Goal: Contribute content: Contribute content

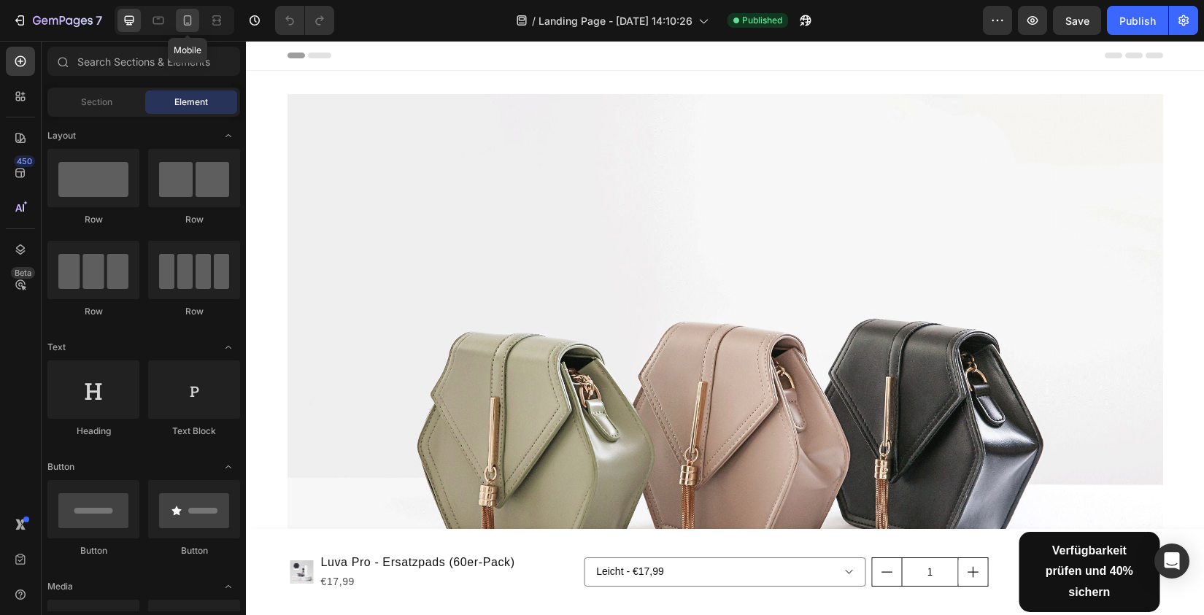
click at [191, 21] on icon at bounding box center [188, 20] width 8 height 10
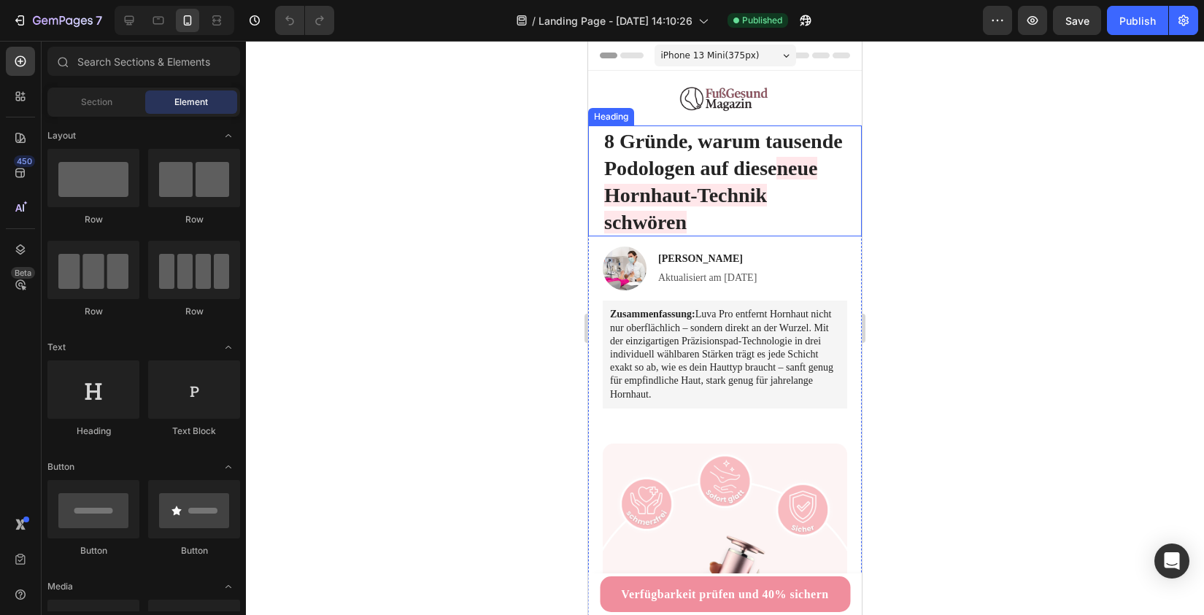
drag, startPoint x: 557, startPoint y: 105, endPoint x: 563, endPoint y: 206, distance: 100.8
click at [563, 206] on div at bounding box center [725, 328] width 958 height 574
click at [605, 134] on span "8 Gründe, warum tausende Podologen auf diese" at bounding box center [723, 155] width 239 height 50
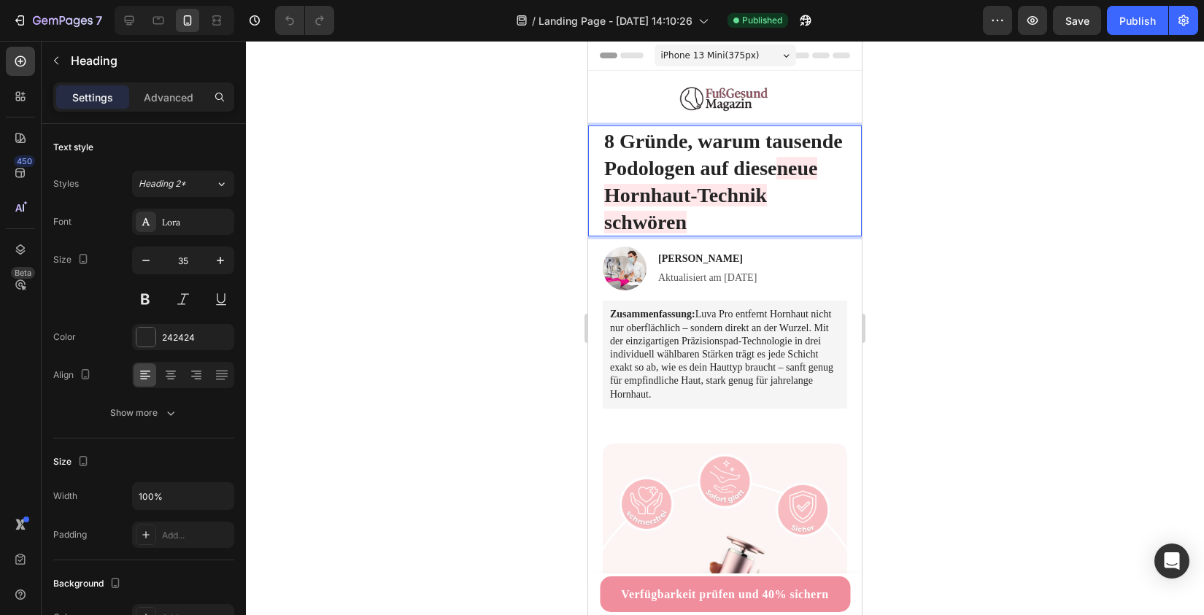
click at [622, 149] on span "8 Gründe, warum tausende Podologen auf diese" at bounding box center [723, 155] width 239 height 50
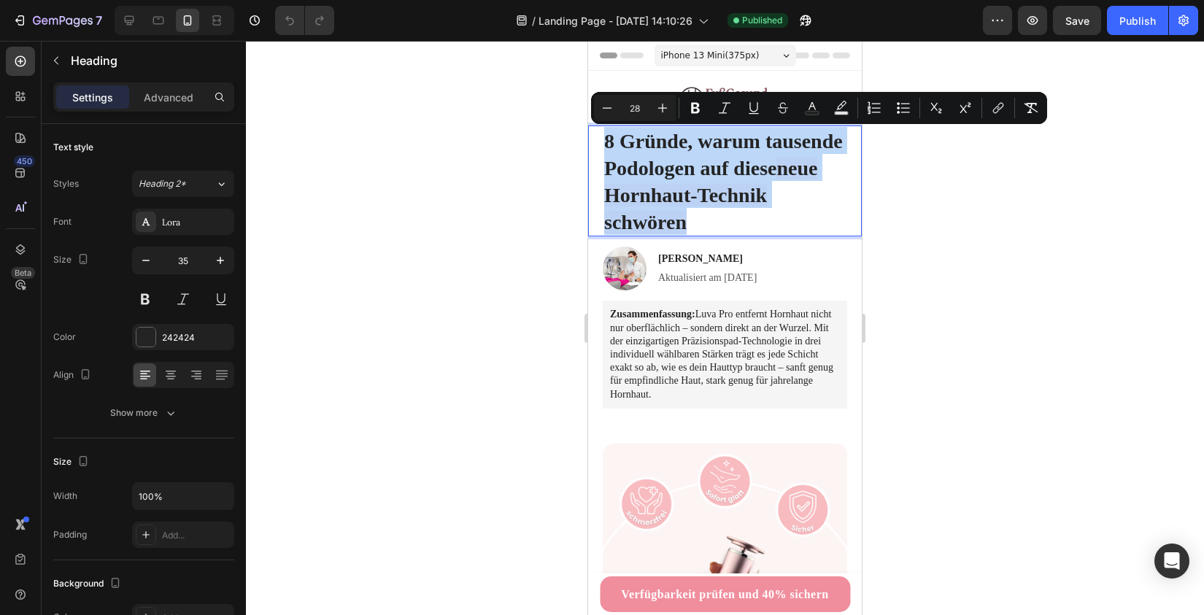
copy p "8 Gründe, warum tausende Podologen auf diese neue Hornhaut-Technik schwören"
click at [679, 334] on p "Zusammenfassung: Luva Pro entfernt Hornhaut nicht nur oberflächlich – sondern d…" at bounding box center [725, 354] width 230 height 93
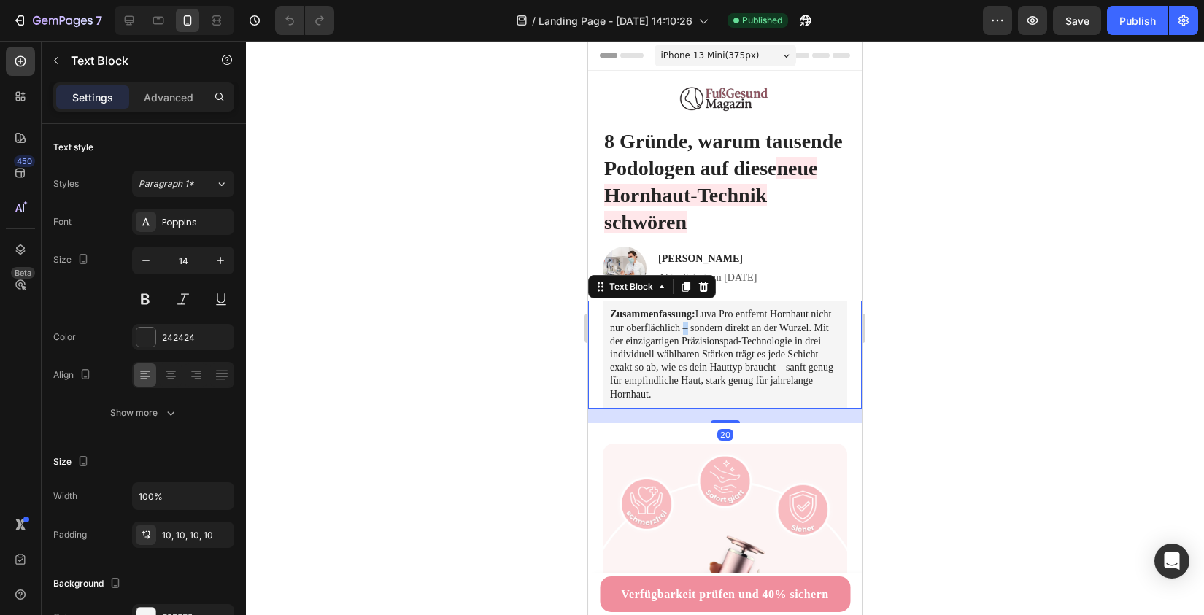
click at [679, 334] on p "Zusammenfassung: Luva Pro entfernt Hornhaut nicht nur oberflächlich – sondern d…" at bounding box center [725, 354] width 230 height 93
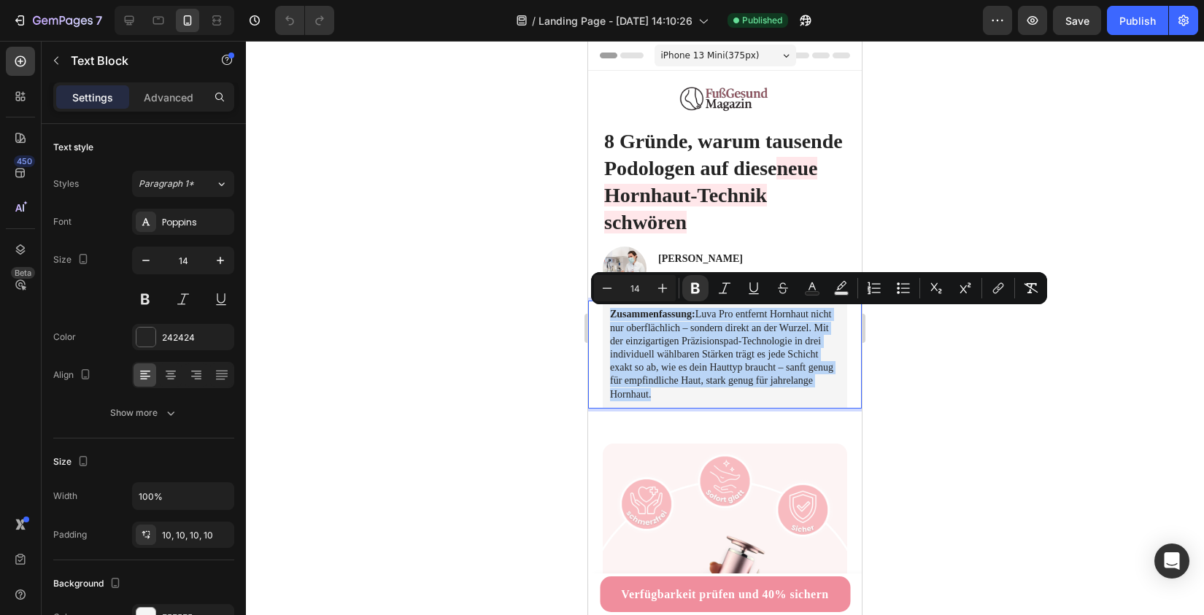
copy p "Zusammenfassung: Luva Pro entfernt Hornhaut nicht nur oberflächlich – sondern d…"
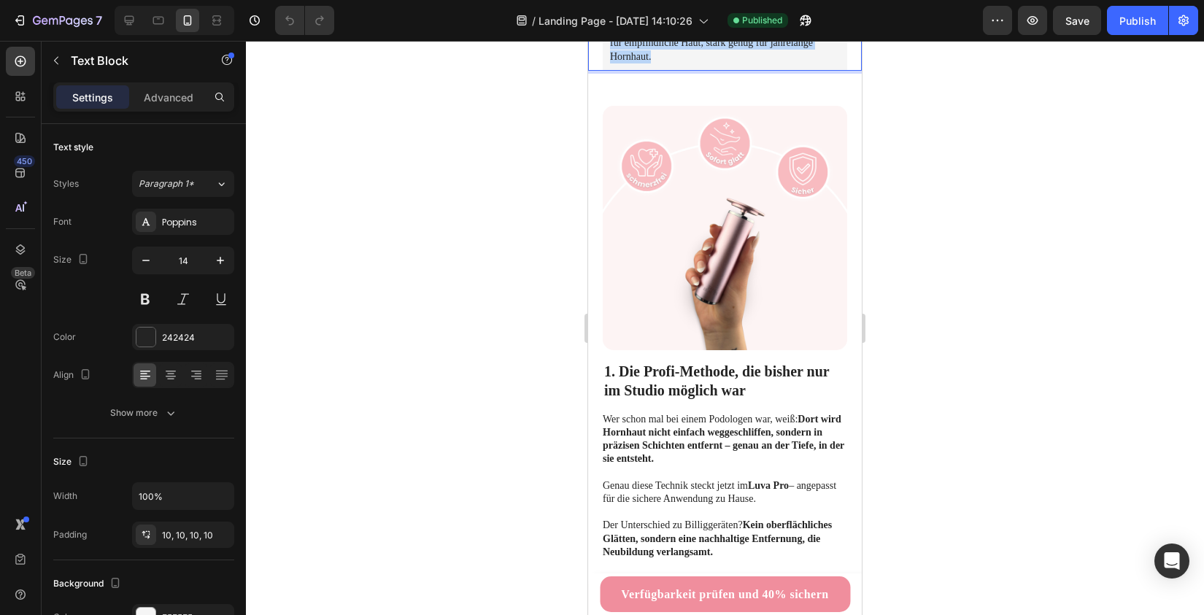
scroll to position [549, 0]
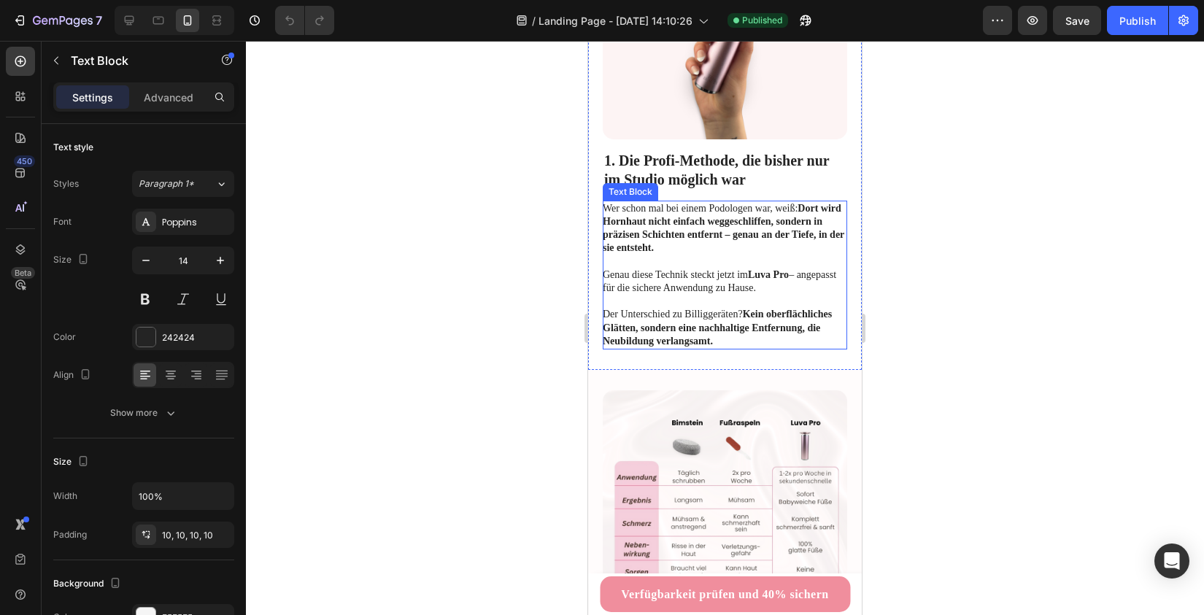
click at [634, 179] on h2 "1. Die Profi-Methode, die bisher nur im Studio möglich war" at bounding box center [725, 170] width 244 height 41
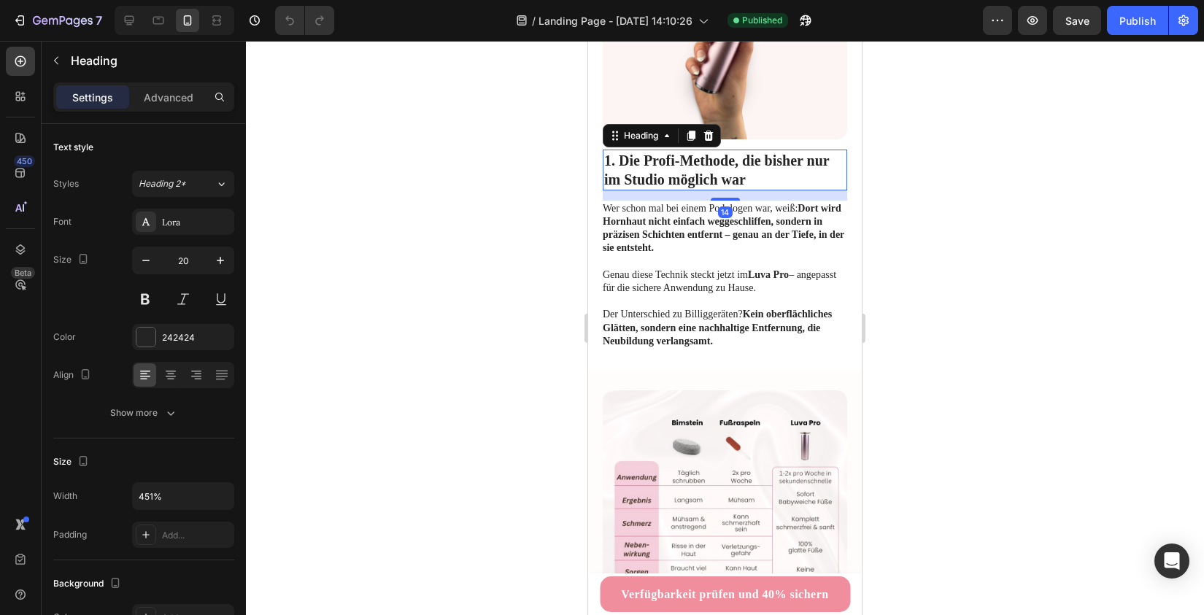
click at [633, 170] on h2 "1. Die Profi-Methode, die bisher nur im Studio möglich war" at bounding box center [725, 170] width 244 height 41
click at [614, 162] on p "1. Die Profi-Methode, die bisher nur im Studio möglich war" at bounding box center [724, 170] width 241 height 38
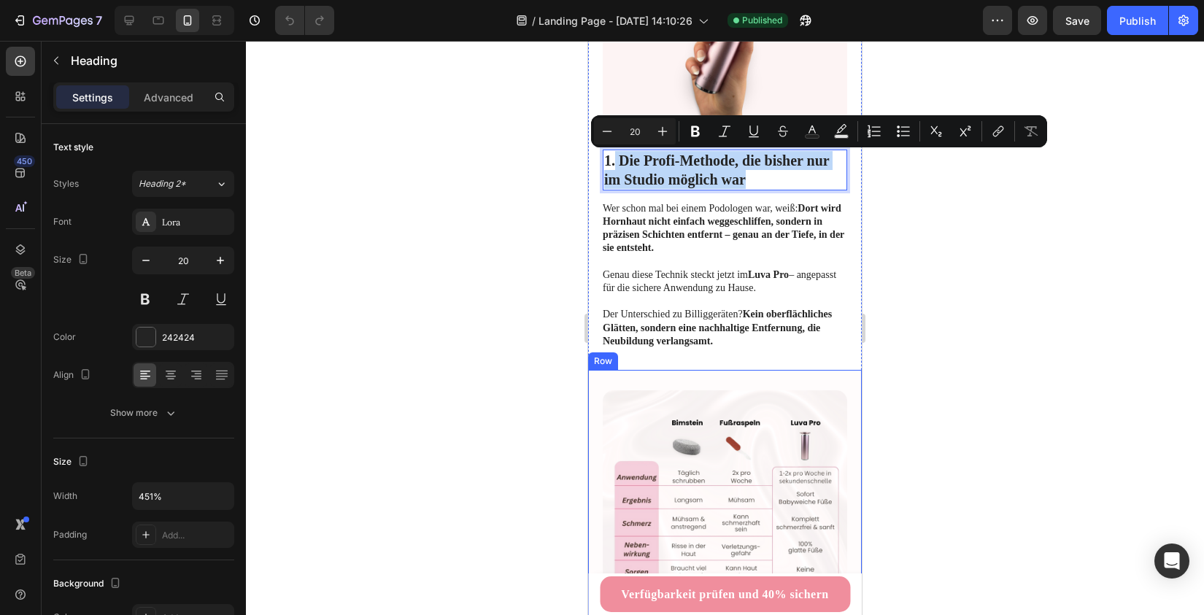
drag, startPoint x: 615, startPoint y: 162, endPoint x: 737, endPoint y: 373, distance: 244.5
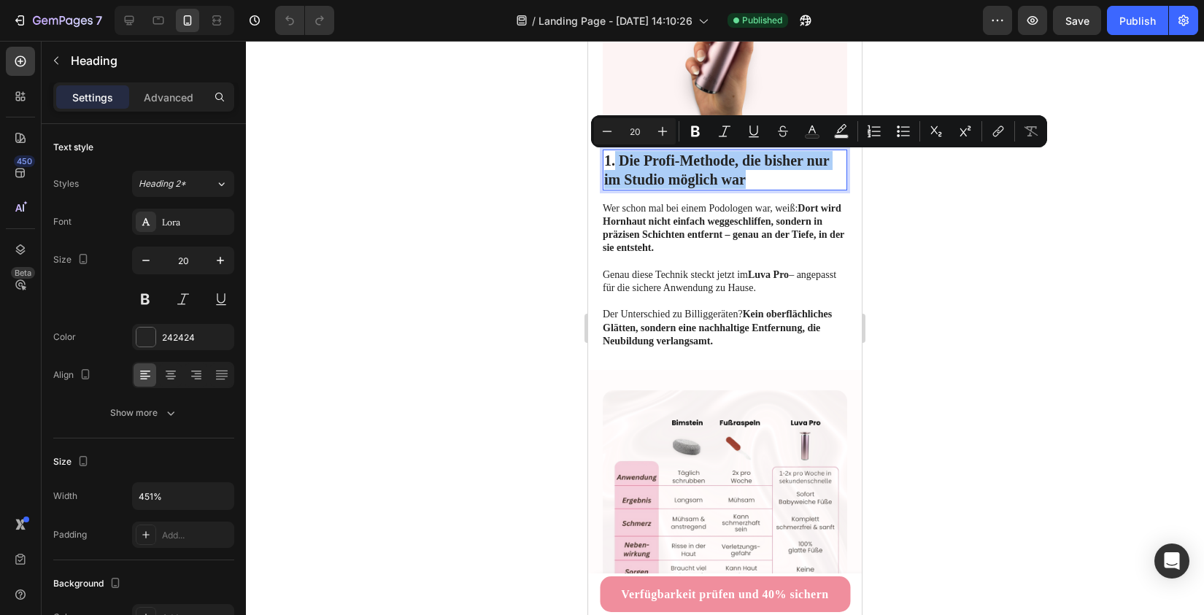
click at [488, 277] on div at bounding box center [725, 328] width 958 height 574
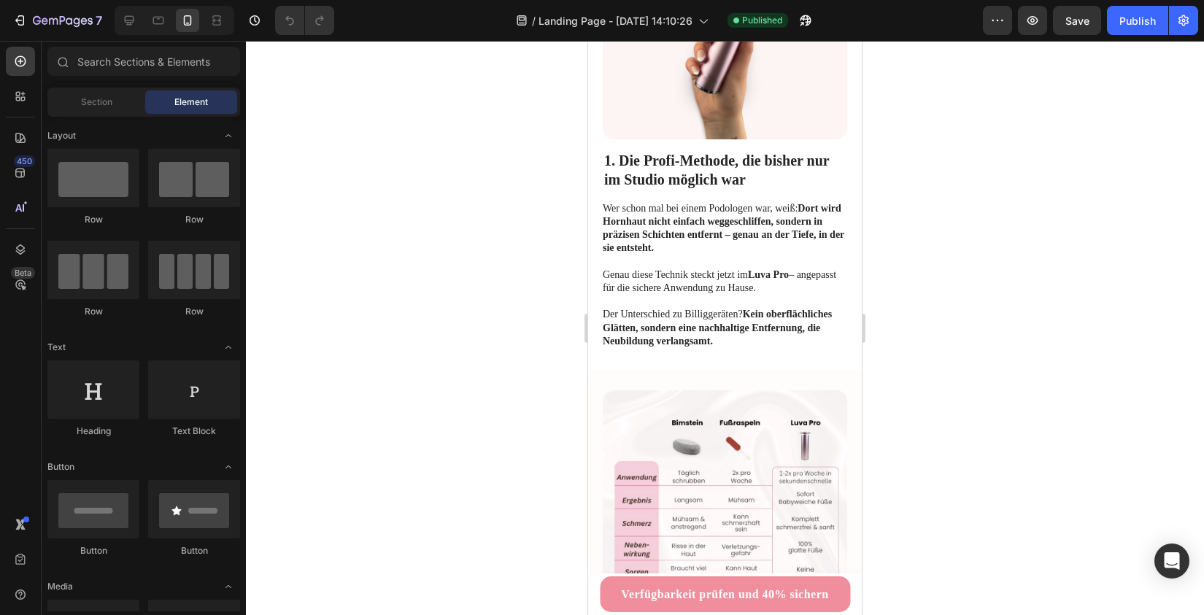
copy p "Die Profi-Methode, die bisher nur im Studio möglich war"
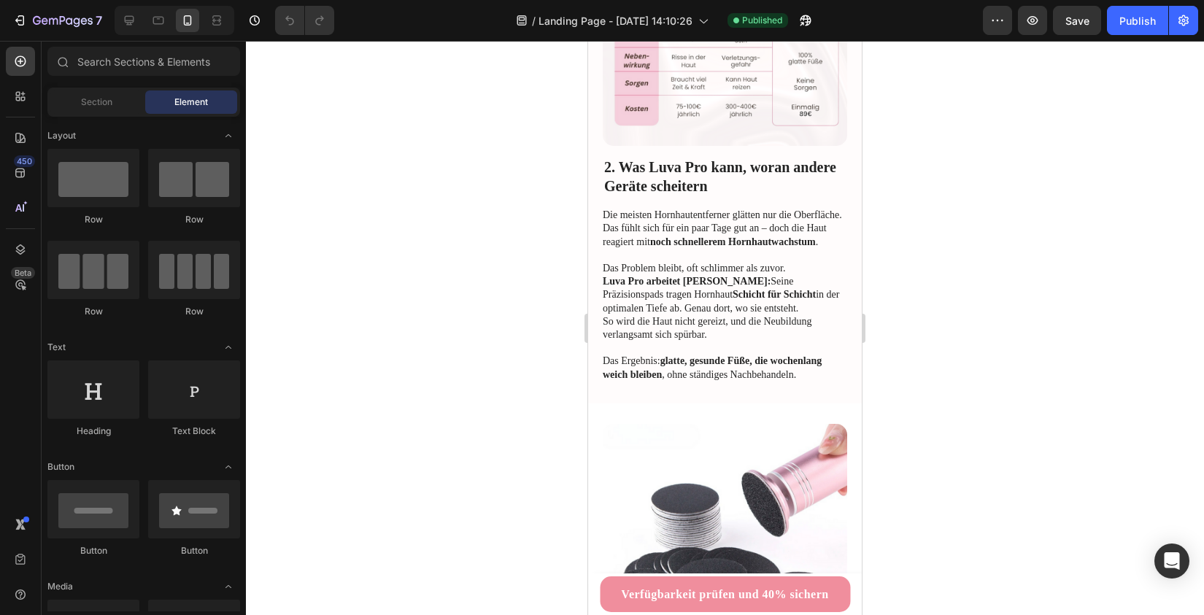
scroll to position [1061, 0]
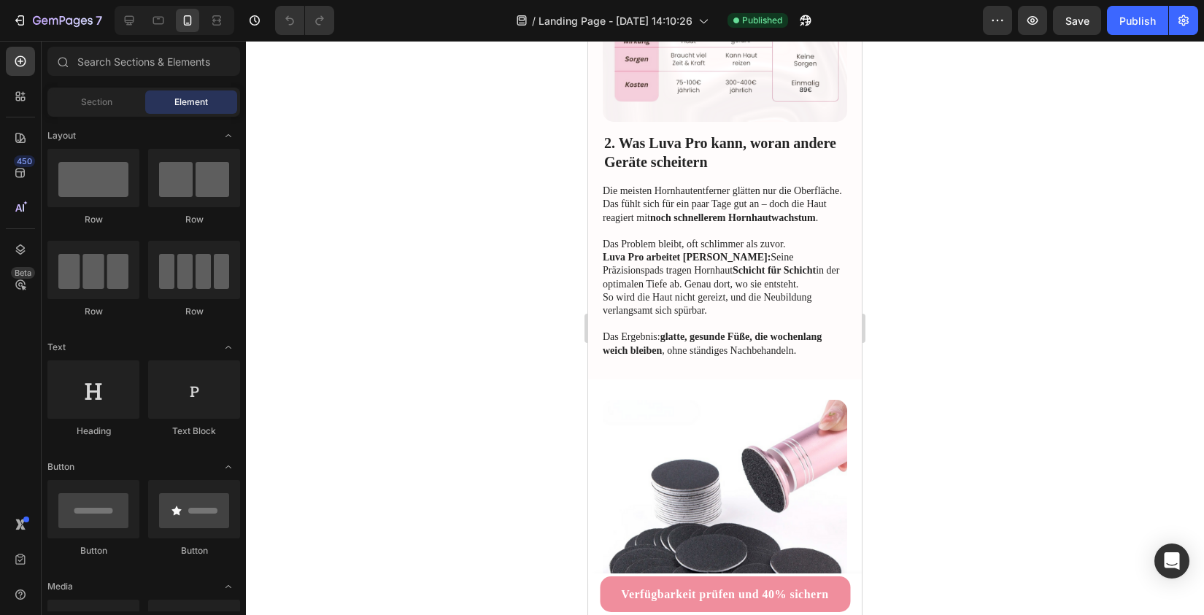
click at [946, 440] on div at bounding box center [725, 328] width 958 height 574
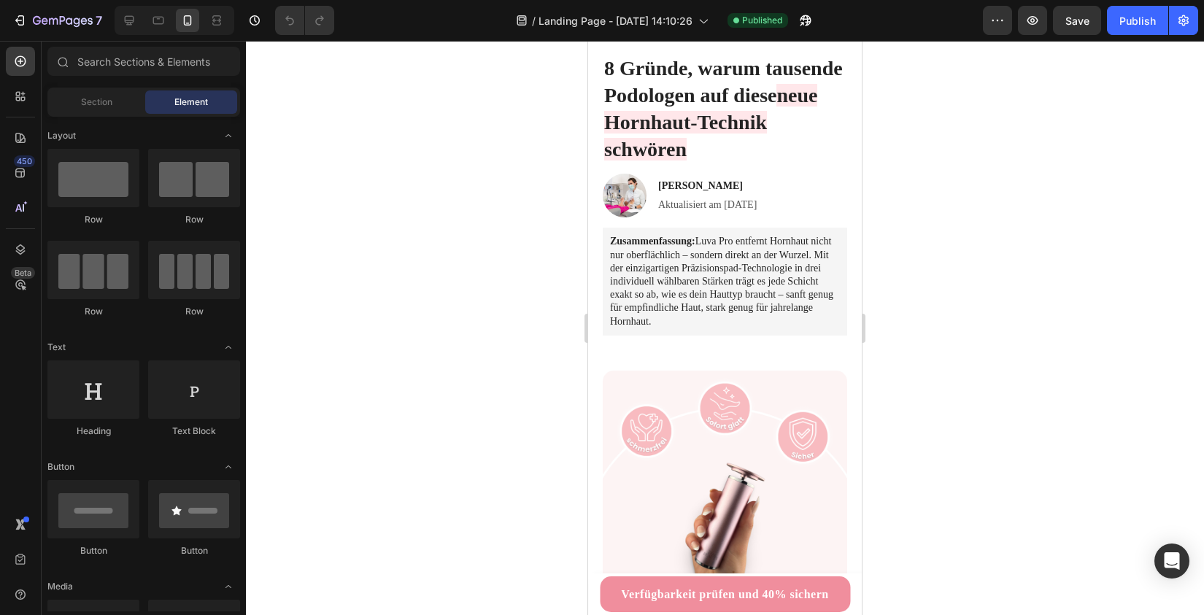
scroll to position [0, 0]
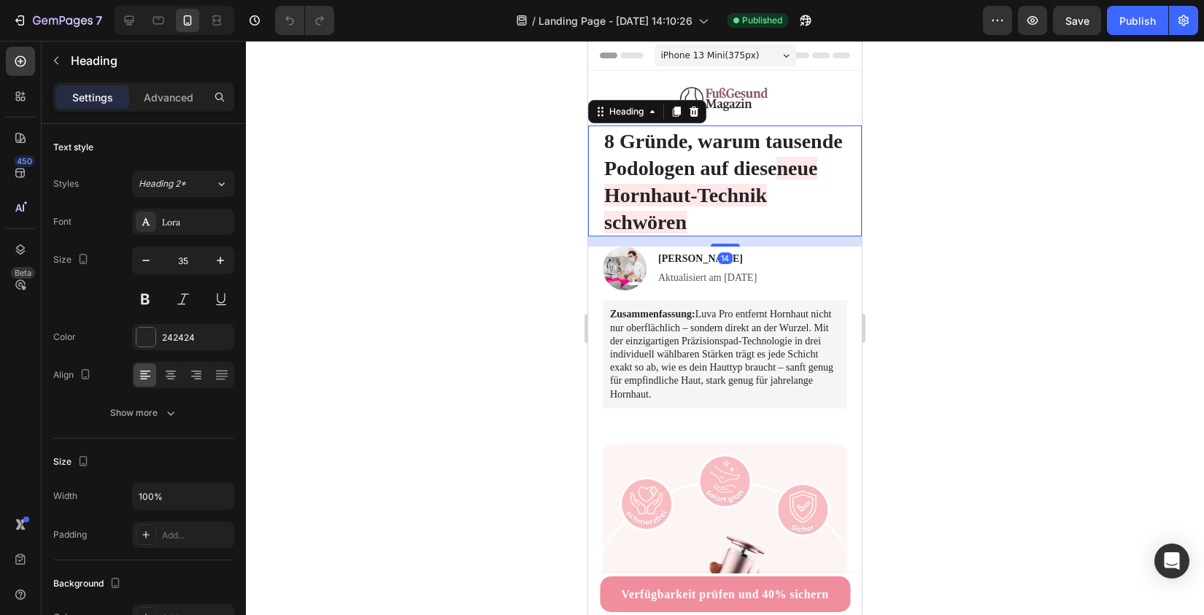
click at [664, 152] on span "8 Gründe, warum tausende Podologen auf diese" at bounding box center [723, 155] width 239 height 50
click at [769, 167] on span "8 Gründe, warum tausende Podologen auf diese" at bounding box center [723, 155] width 239 height 50
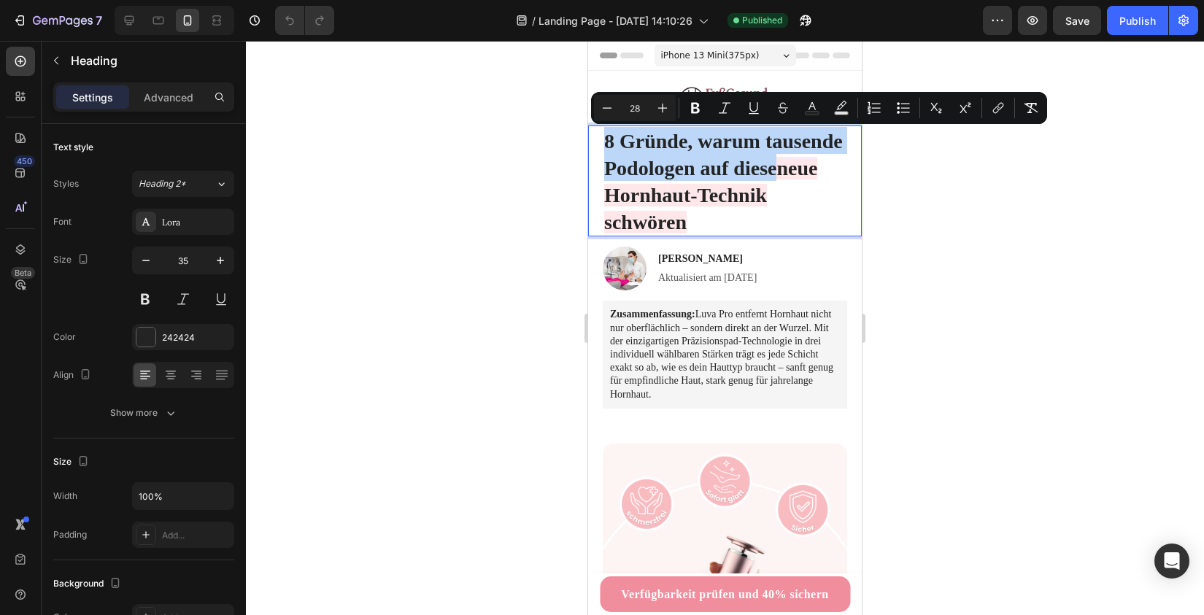
drag, startPoint x: 775, startPoint y: 167, endPoint x: 603, endPoint y: 141, distance: 174.9
click at [603, 141] on h1 "8 Gründe, warum tausende Podologen auf diese neue Hornhaut-Technik schwören" at bounding box center [725, 180] width 244 height 111
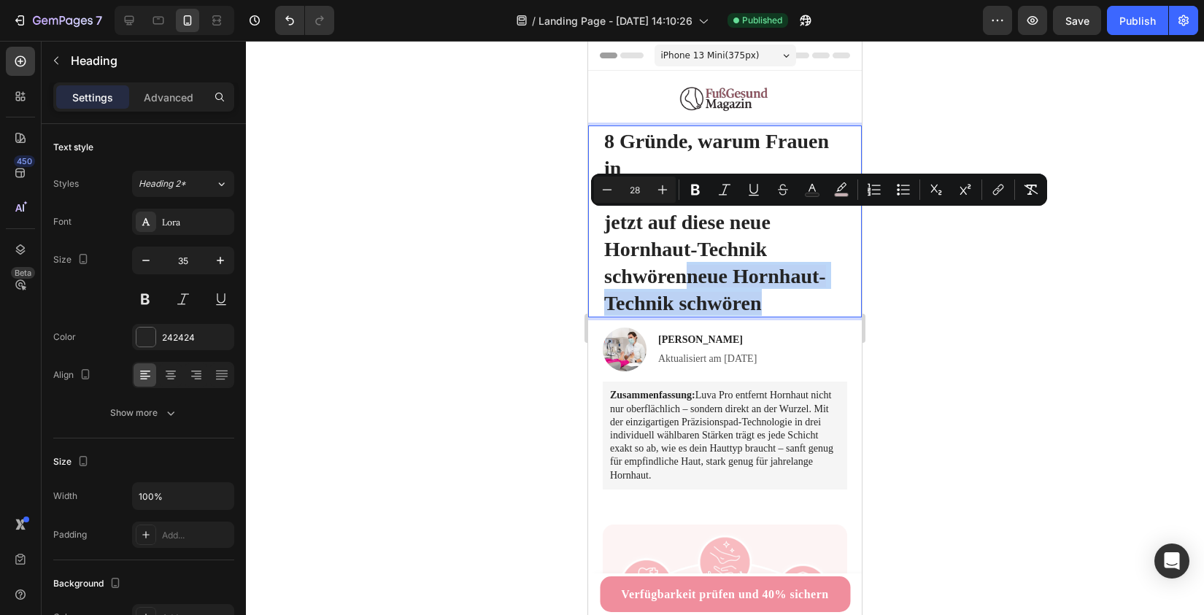
drag, startPoint x: 767, startPoint y: 220, endPoint x: 770, endPoint y: 271, distance: 51.1
click at [770, 271] on p "8 Gründe, warum Frauen in [GEOGRAPHIC_DATA] jetzt auf diese neue Hornhaut-Techn…" at bounding box center [724, 221] width 241 height 189
click at [840, 193] on rect "Editor contextual toolbar" at bounding box center [842, 195] width 14 height 4
type input "FFE0E4"
type input "77"
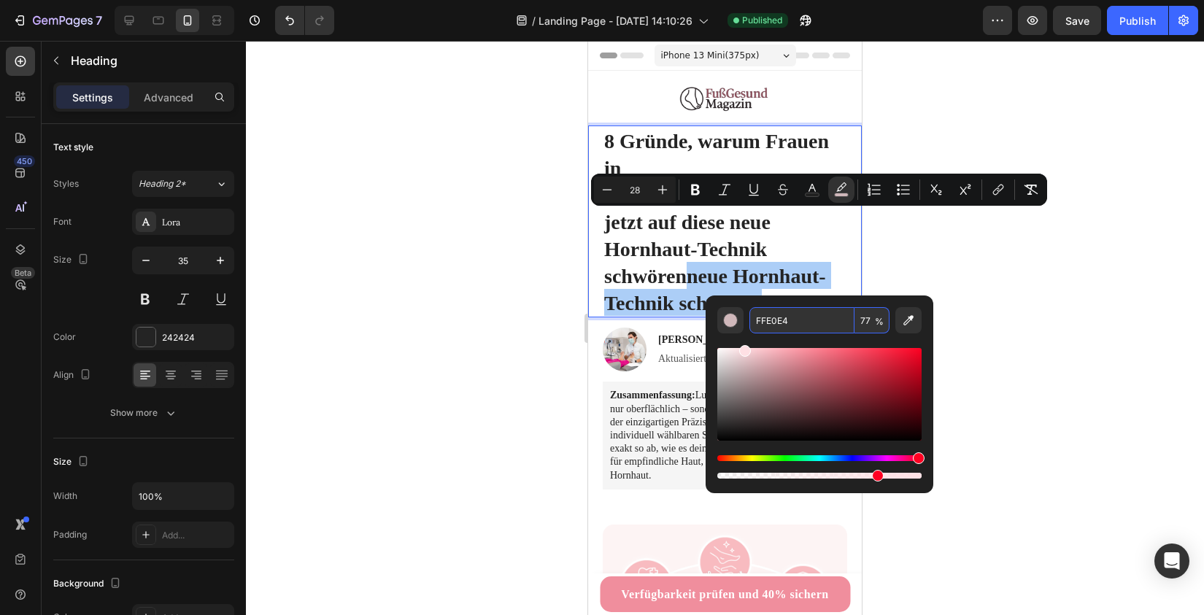
click at [780, 330] on input "FFE0E4" at bounding box center [801, 320] width 105 height 26
type input "FFE0E4"
click at [796, 247] on p "8 Gründe, warum Frauen in [GEOGRAPHIC_DATA] jetzt auf diese neue Hornhaut-Techn…" at bounding box center [724, 221] width 241 height 189
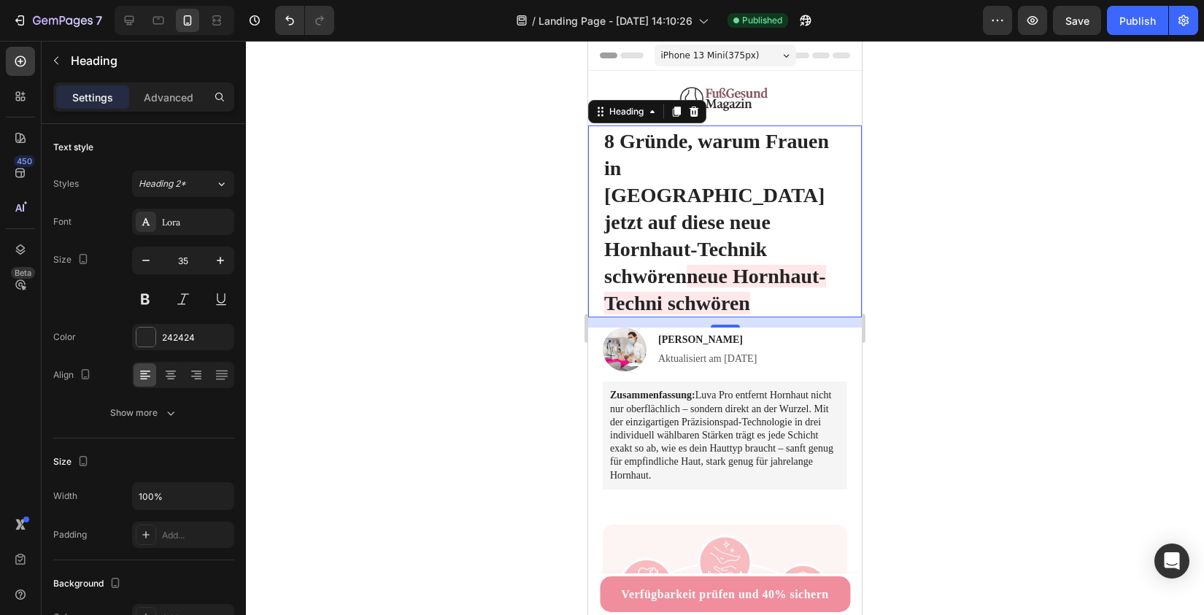
drag, startPoint x: 850, startPoint y: 247, endPoint x: 786, endPoint y: 227, distance: 67.4
click at [786, 226] on div "8 Gründe, warum Frauen in [GEOGRAPHIC_DATA] jetzt auf diese neue Hornhaut-Techn…" at bounding box center [725, 221] width 274 height 192
click at [771, 265] on span "neue Hornhaut-Techni schwören" at bounding box center [715, 290] width 222 height 50
click at [845, 255] on h1 "8 Gründe, warum Frauen in [GEOGRAPHIC_DATA] jetzt auf diese neue Hornhaut-Techn…" at bounding box center [725, 221] width 244 height 192
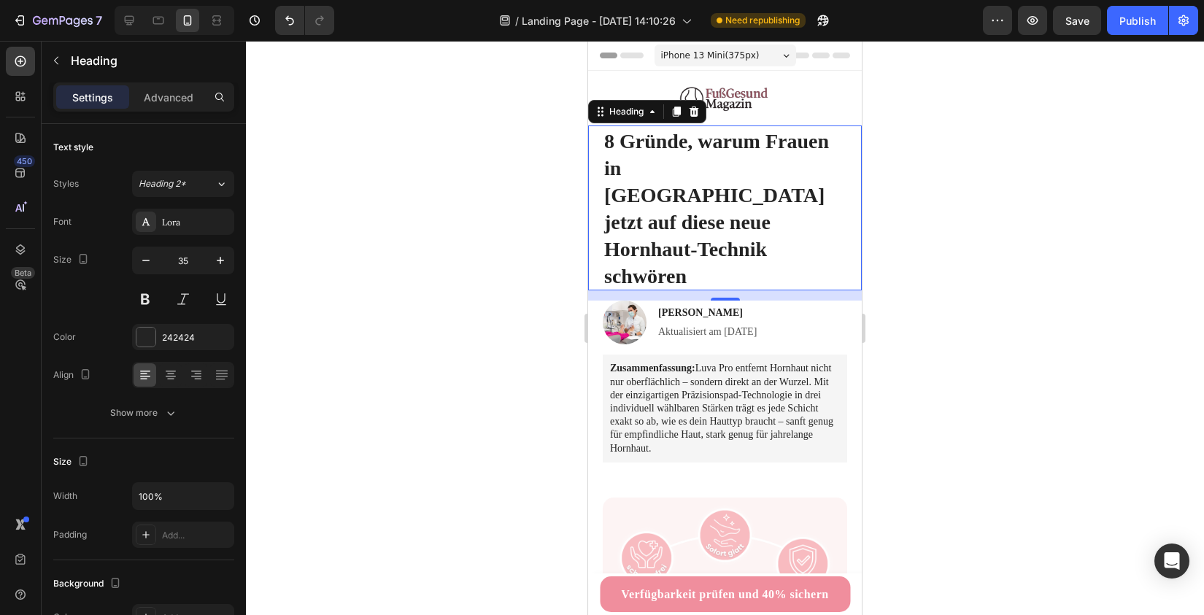
click at [1000, 283] on div at bounding box center [725, 328] width 958 height 574
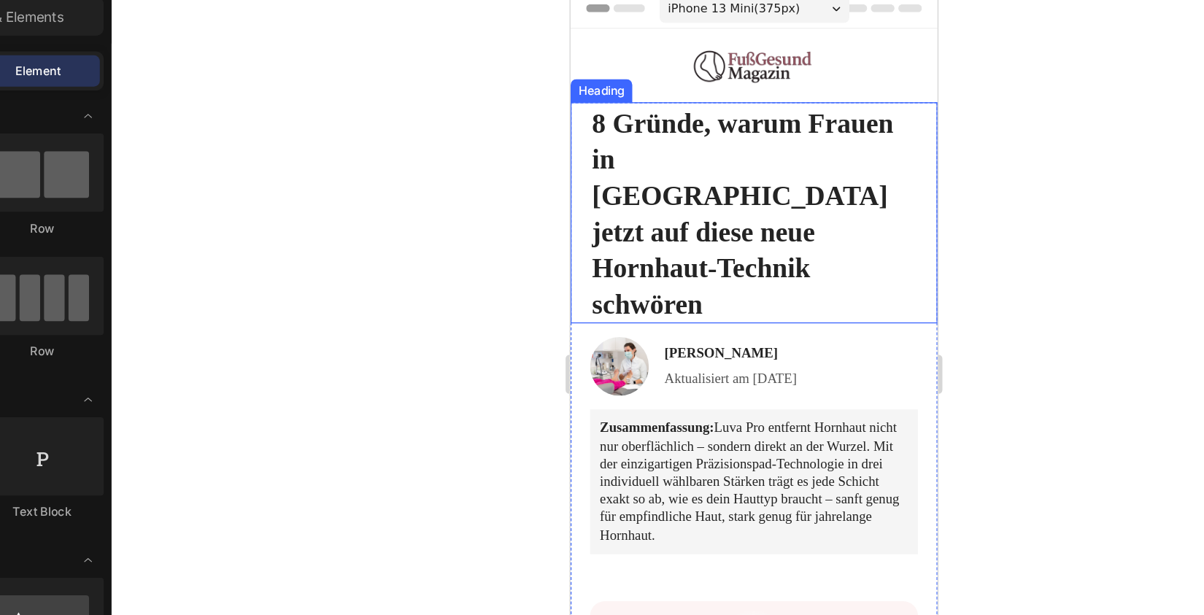
click at [728, 141] on span "8 Gründe, warum Frauen in [GEOGRAPHIC_DATA] jetzt auf diese neue Hornhaut-Techn…" at bounding box center [698, 157] width 225 height 158
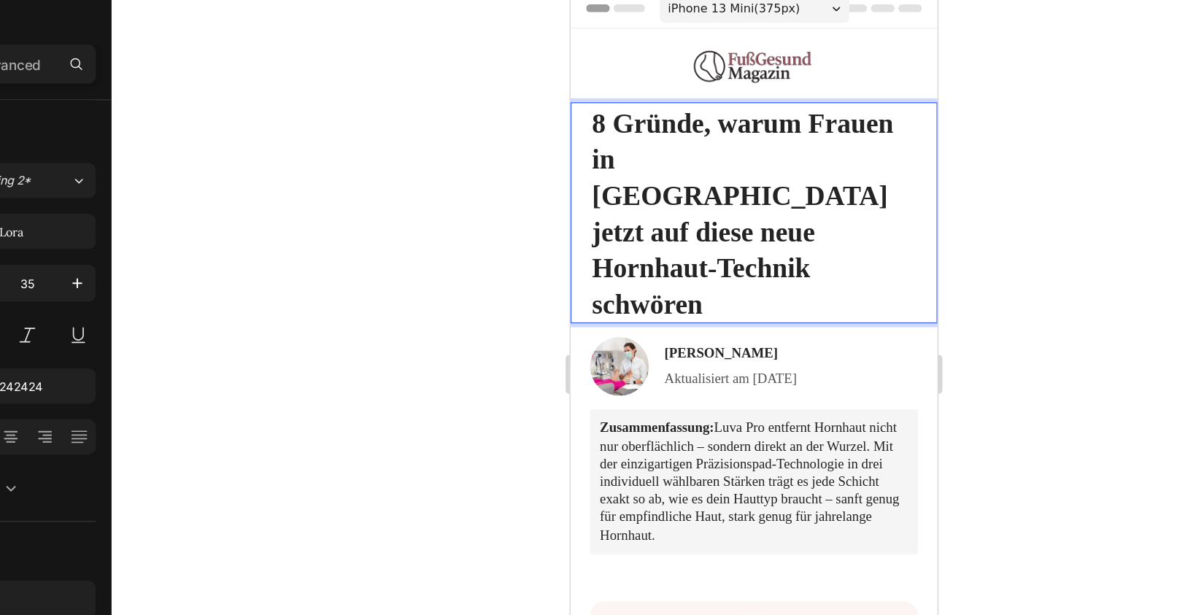
click at [633, 147] on span "8 Gründe, warum Frauen in [GEOGRAPHIC_DATA] jetzt auf diese neue Hornhaut-Techn…" at bounding box center [698, 157] width 225 height 158
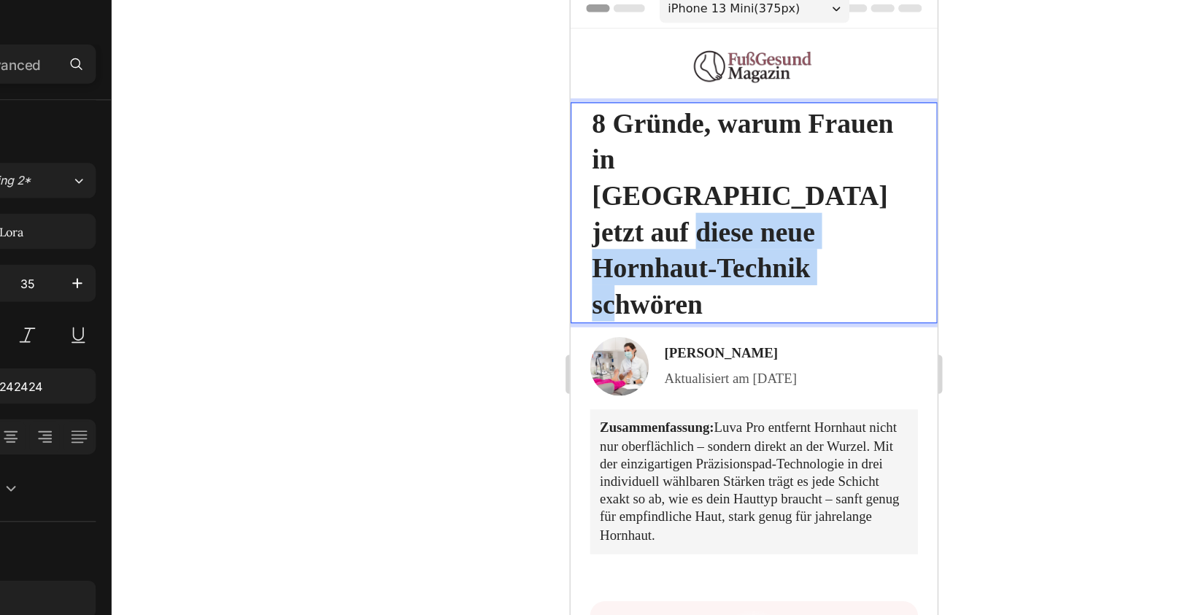
drag, startPoint x: 634, startPoint y: 147, endPoint x: 747, endPoint y: 180, distance: 117.7
click at [747, 180] on p "8 Gründe, warum Frauen in [GEOGRAPHIC_DATA] jetzt auf diese neue Hornhaut-Techn…" at bounding box center [706, 156] width 241 height 162
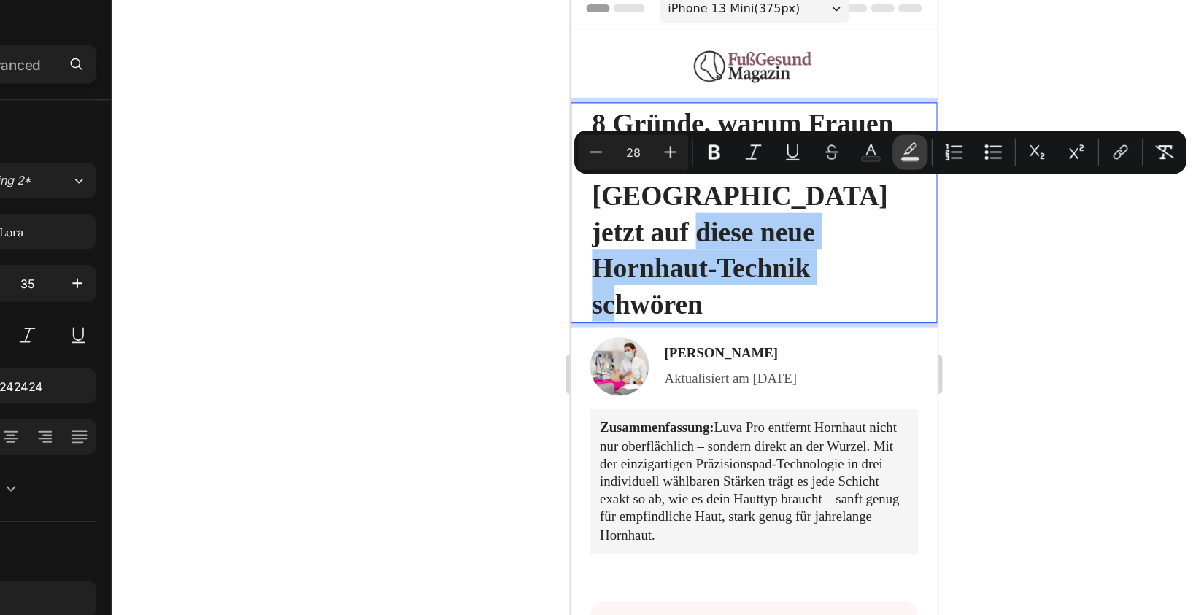
click at [837, 159] on icon "Editor contextual toolbar" at bounding box center [841, 162] width 15 height 15
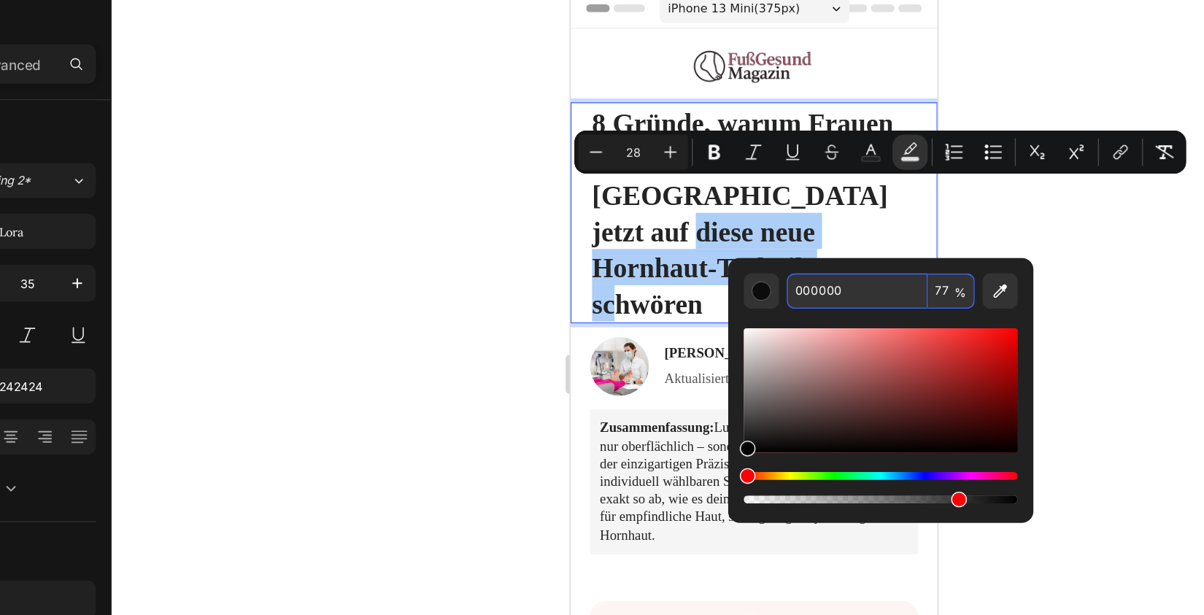
click at [789, 263] on input "000000" at bounding box center [801, 266] width 105 height 26
paste input "FFE0E4"
type input "FFE0E4"
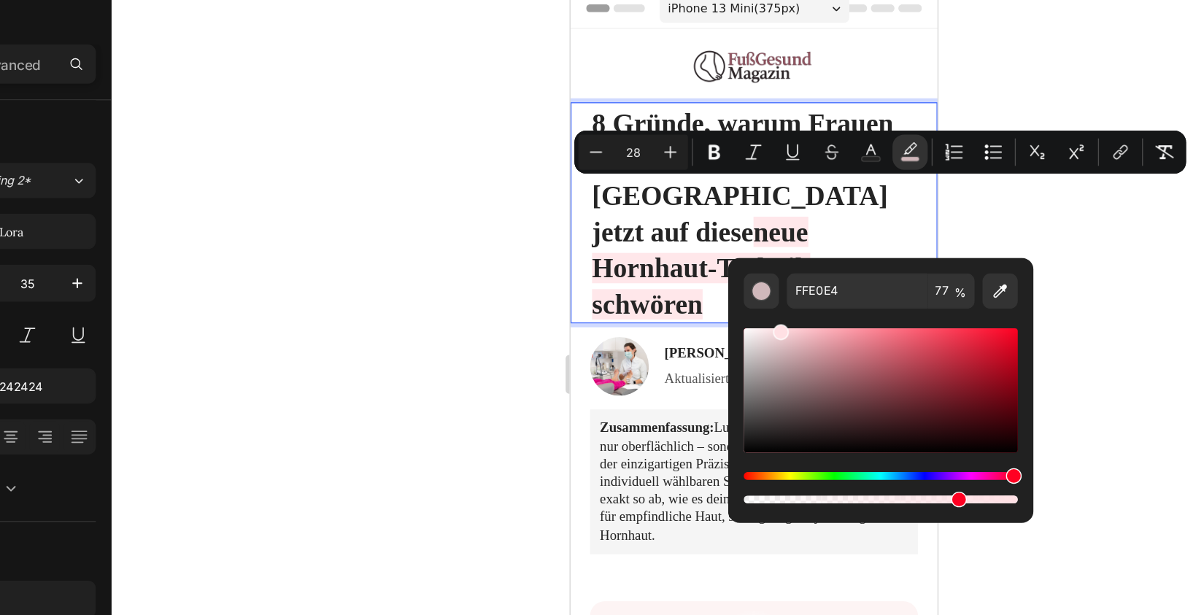
click at [572, 269] on div at bounding box center [725, 328] width 958 height 574
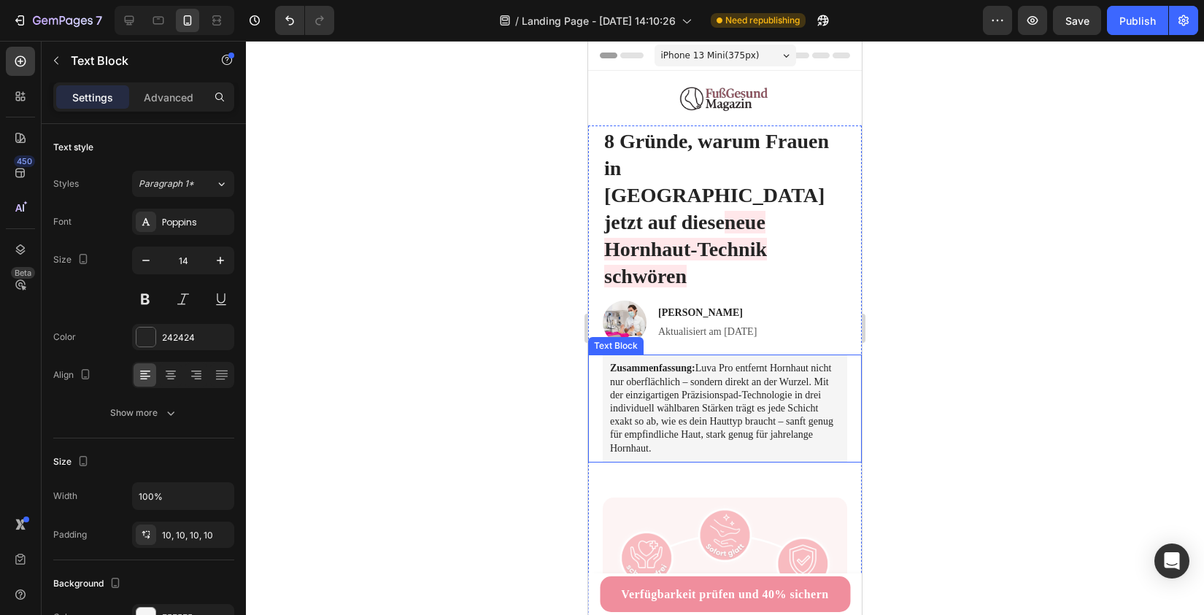
click at [683, 362] on p "Zusammenfassung: Luva Pro entfernt Hornhaut nicht nur oberflächlich – sondern d…" at bounding box center [725, 408] width 230 height 93
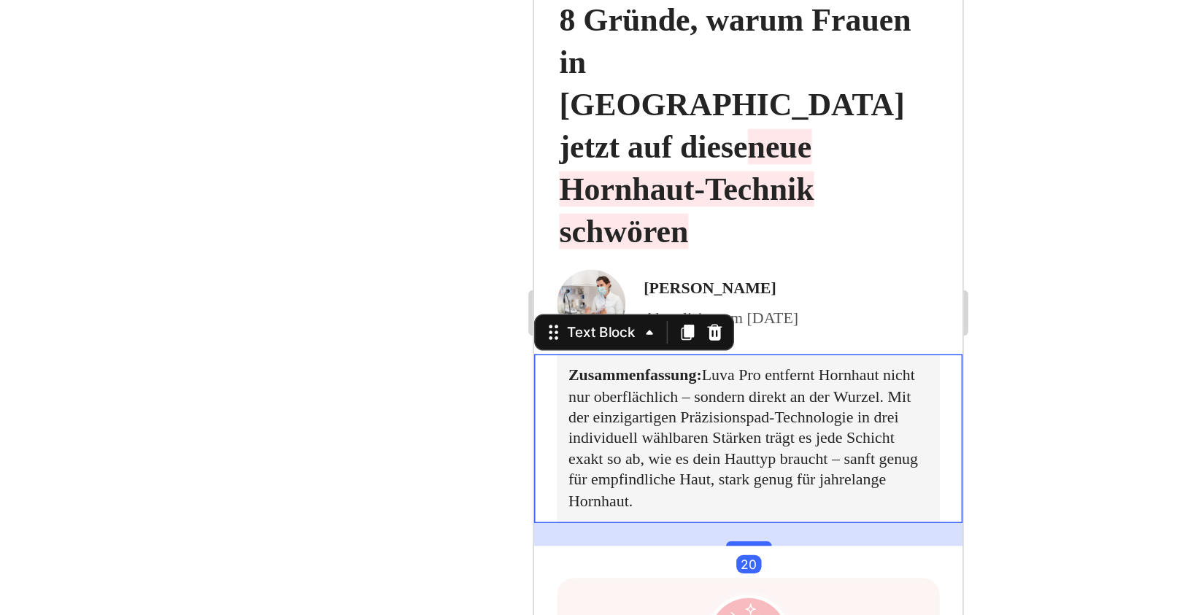
click at [628, 185] on p "Zusammenfassung: Luva Pro entfernt Hornhaut nicht nur oberflächlich – sondern d…" at bounding box center [670, 231] width 230 height 93
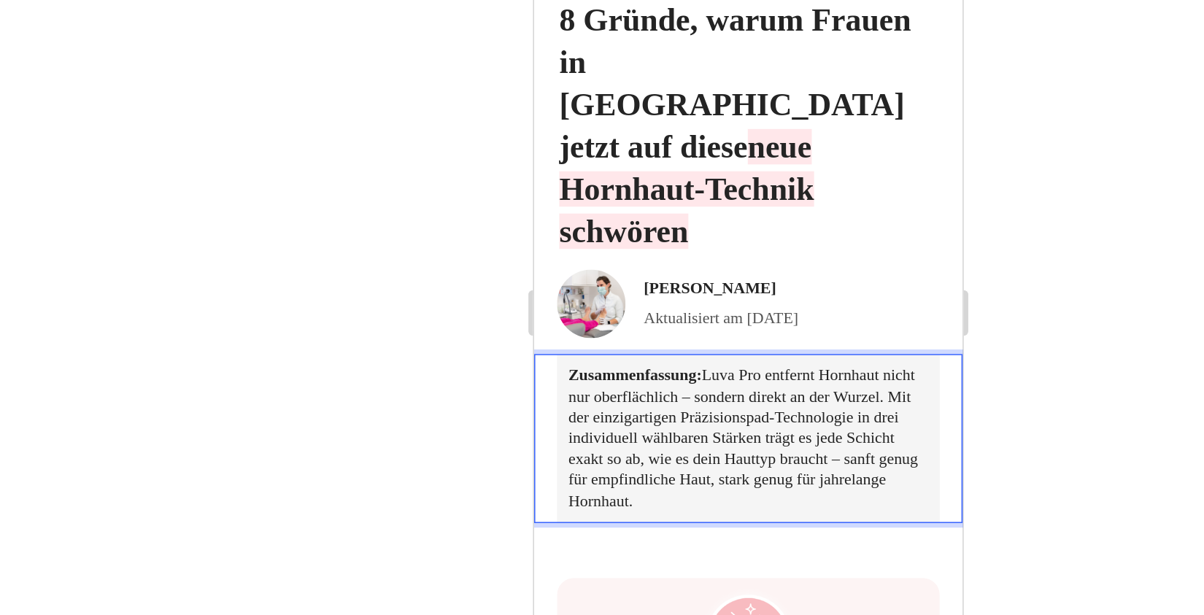
click at [645, 185] on p "Zusammenfassung: Luva Pro entfernt Hornhaut nicht nur oberflächlich – sondern d…" at bounding box center [670, 231] width 230 height 93
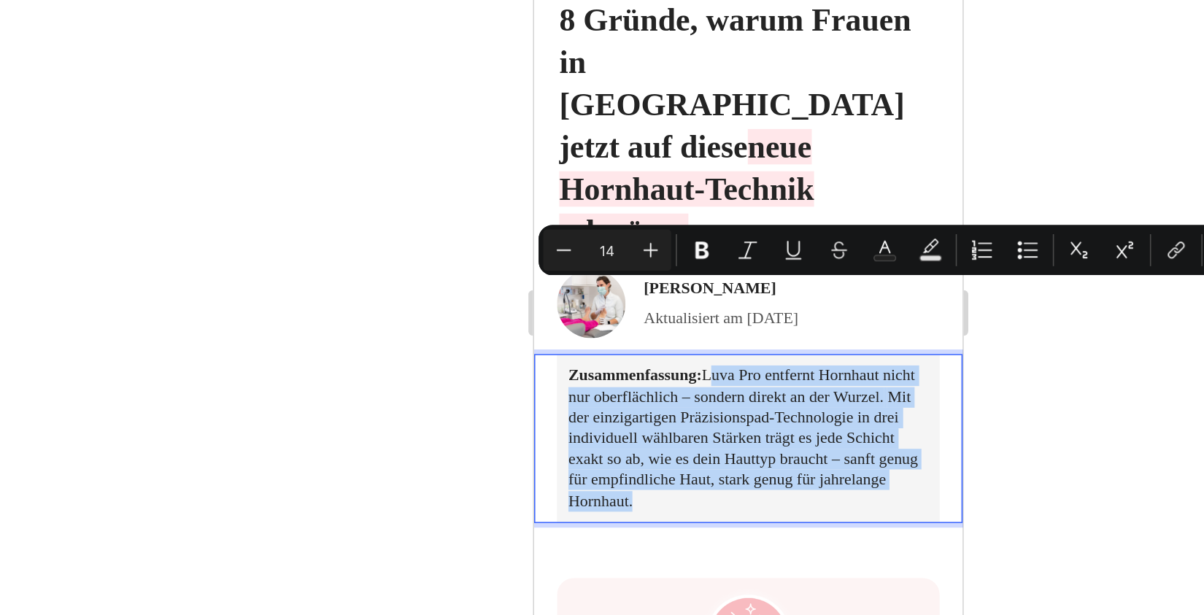
drag, startPoint x: 643, startPoint y: 139, endPoint x: 601, endPoint y: 223, distance: 94.3
click at [602, 223] on p "Zusammenfassung: Luva Pro entfernt Hornhaut nicht nur oberflächlich – sondern d…" at bounding box center [670, 231] width 230 height 93
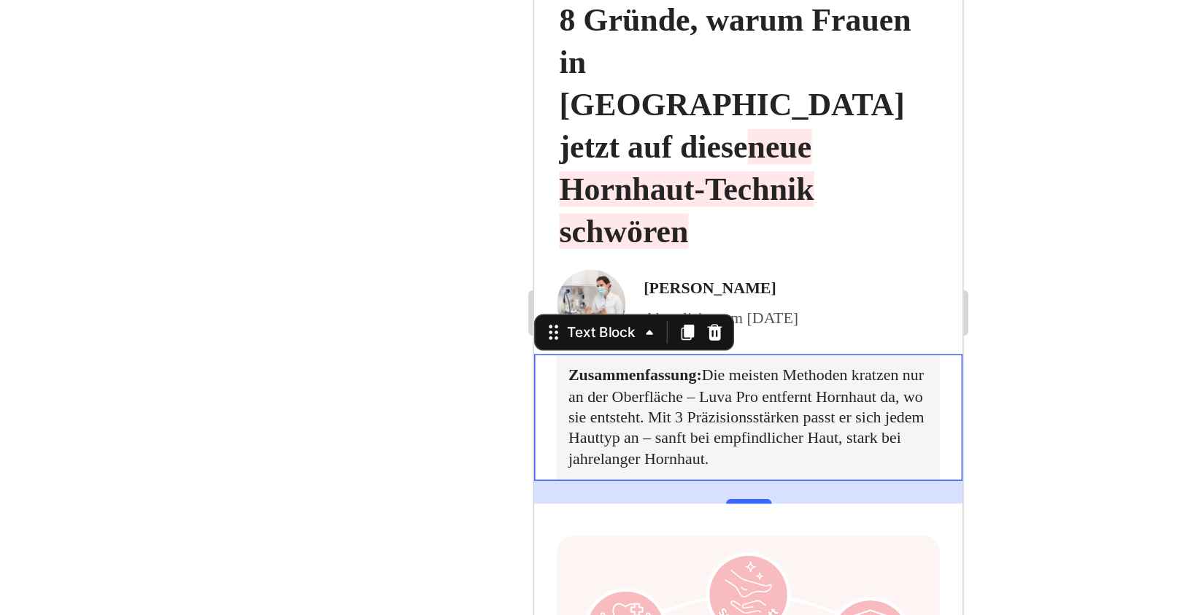
click at [985, 331] on div at bounding box center [725, 328] width 958 height 574
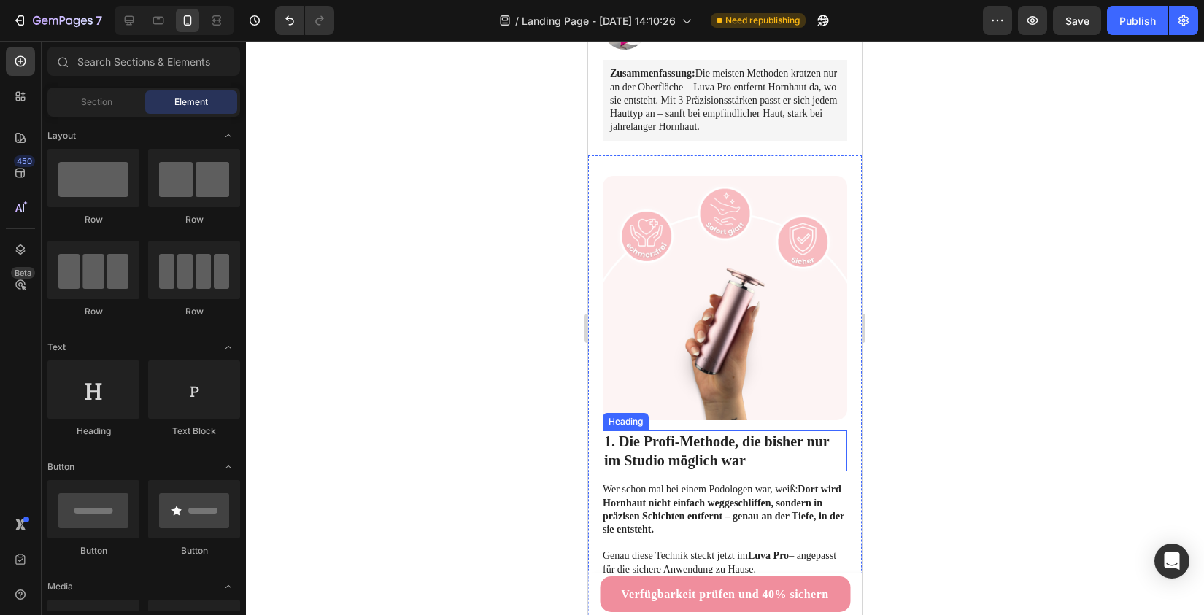
scroll to position [352, 0]
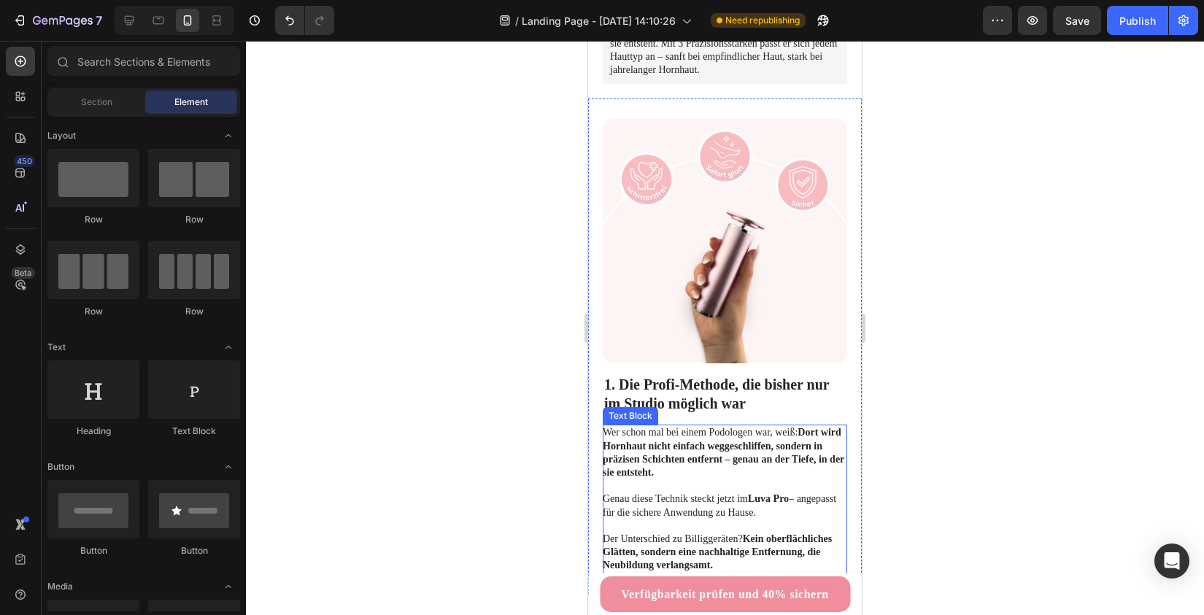
click at [662, 373] on h2 "1. Die Profi-Methode, die bisher nur im Studio möglich war" at bounding box center [725, 393] width 244 height 41
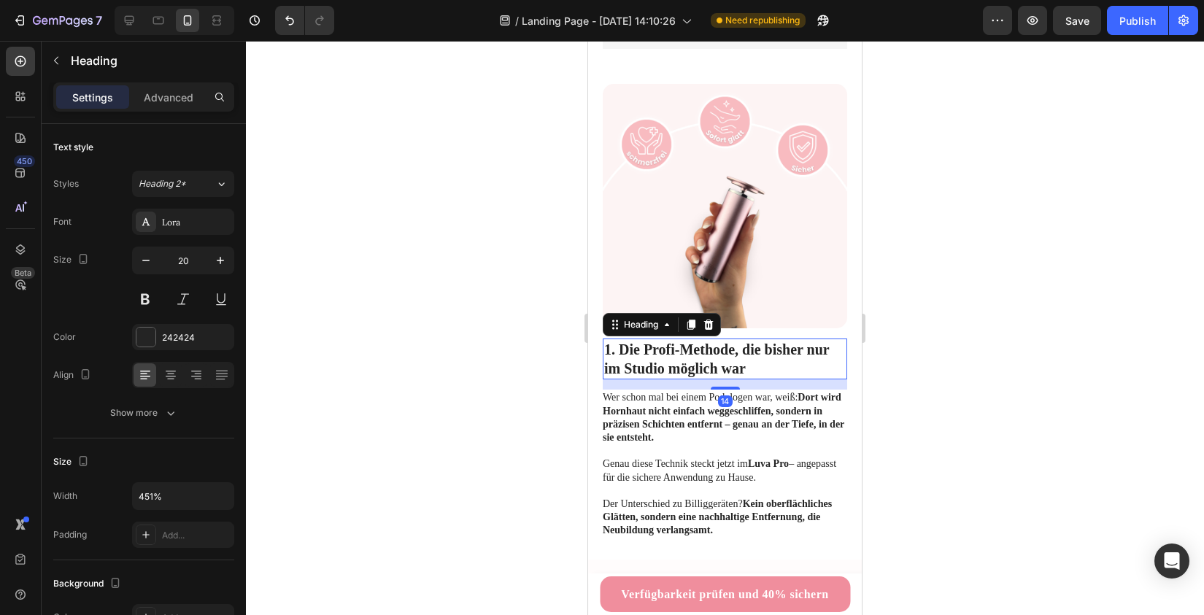
scroll to position [418, 0]
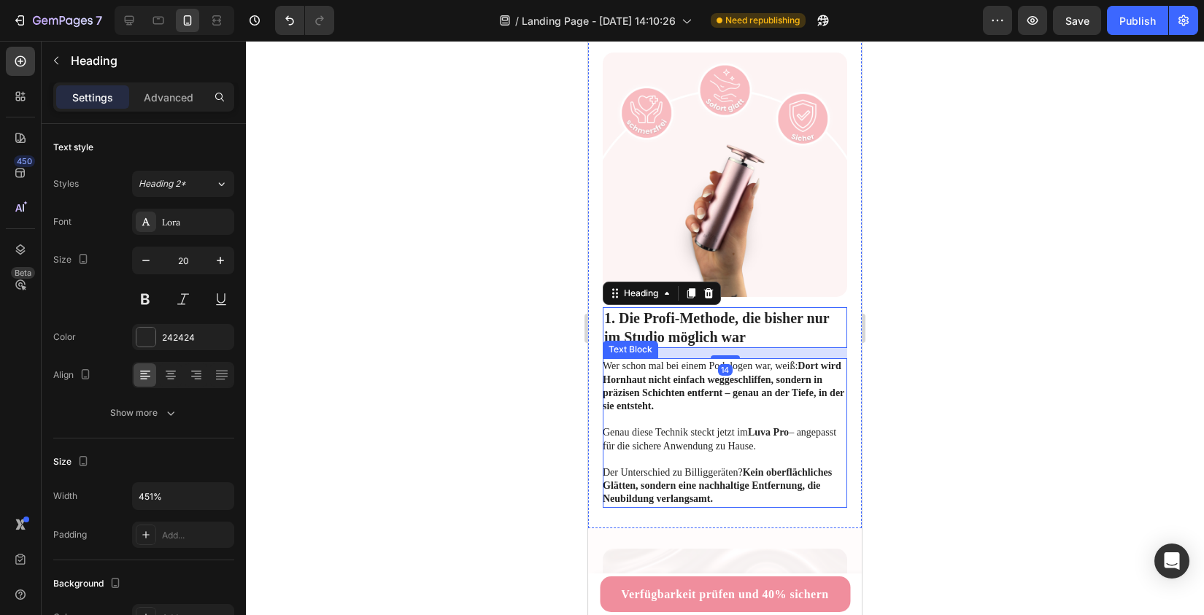
click at [632, 343] on div "Text Block" at bounding box center [630, 349] width 50 height 13
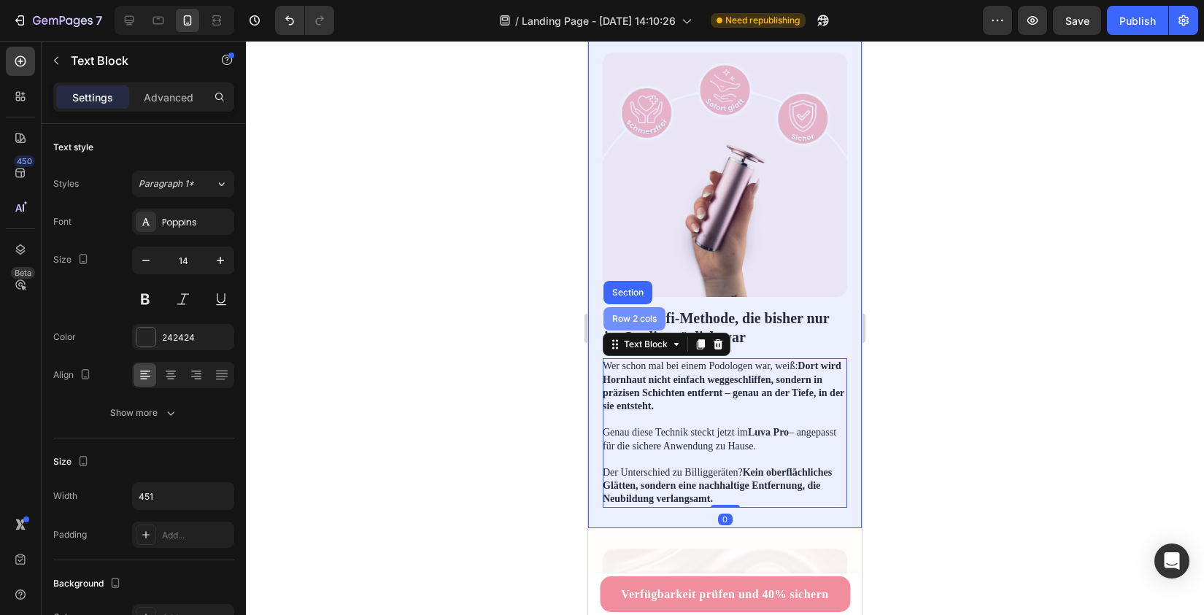
click at [631, 307] on div "Row 2 cols" at bounding box center [634, 318] width 62 height 23
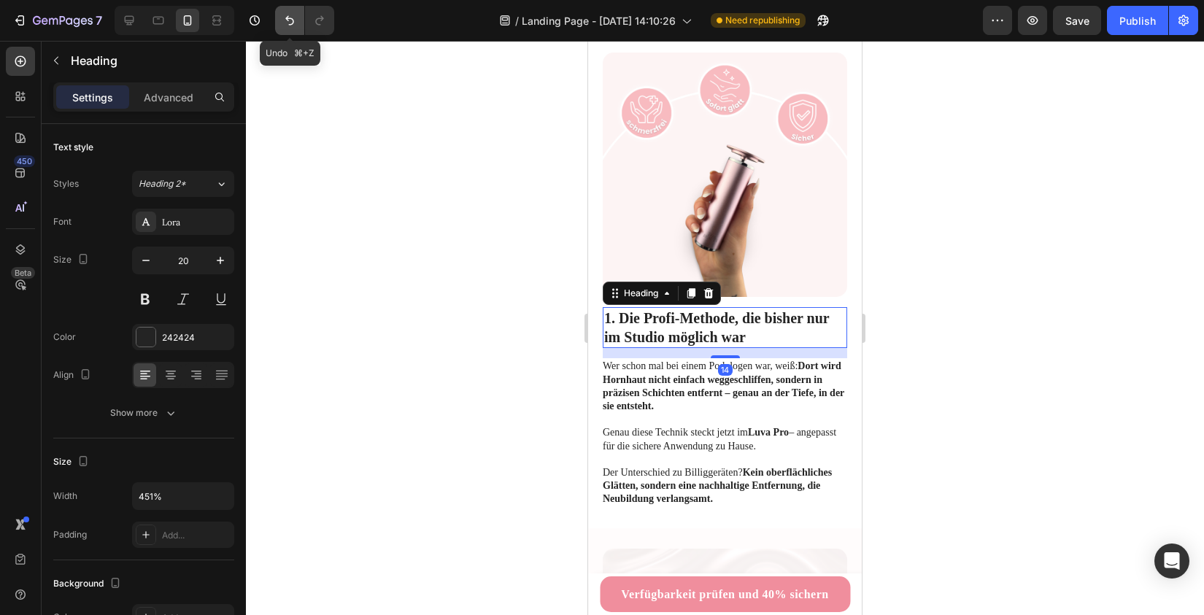
click at [301, 17] on button "Undo/Redo" at bounding box center [289, 20] width 29 height 29
click at [285, 23] on icon "Undo/Redo" at bounding box center [289, 20] width 15 height 15
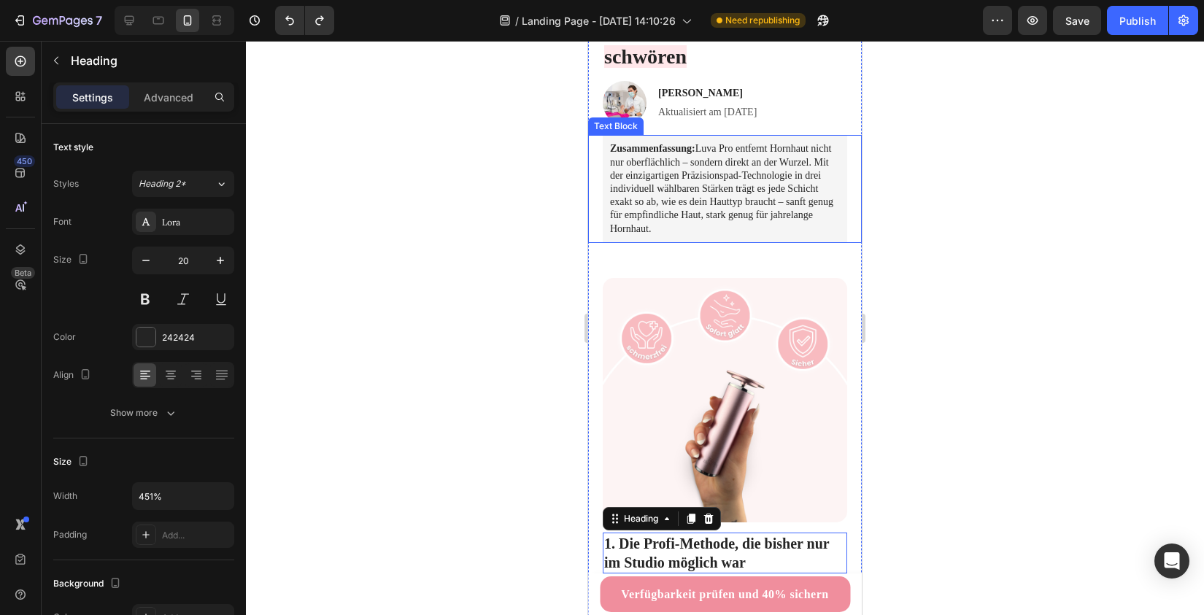
scroll to position [62, 0]
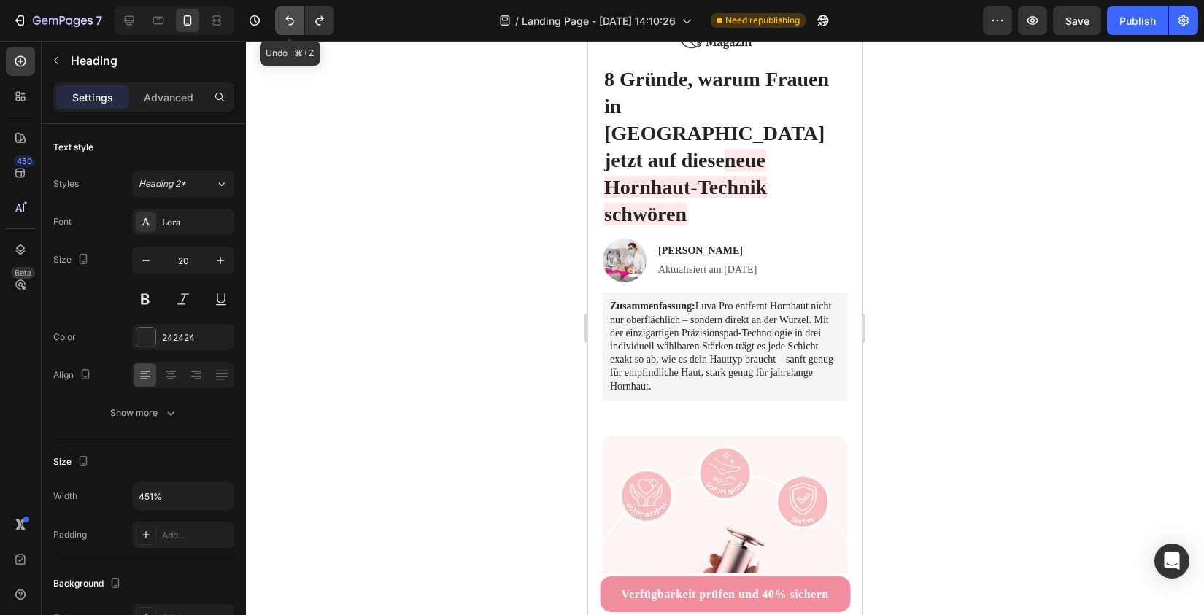
click at [279, 23] on button "Undo/Redo" at bounding box center [289, 20] width 29 height 29
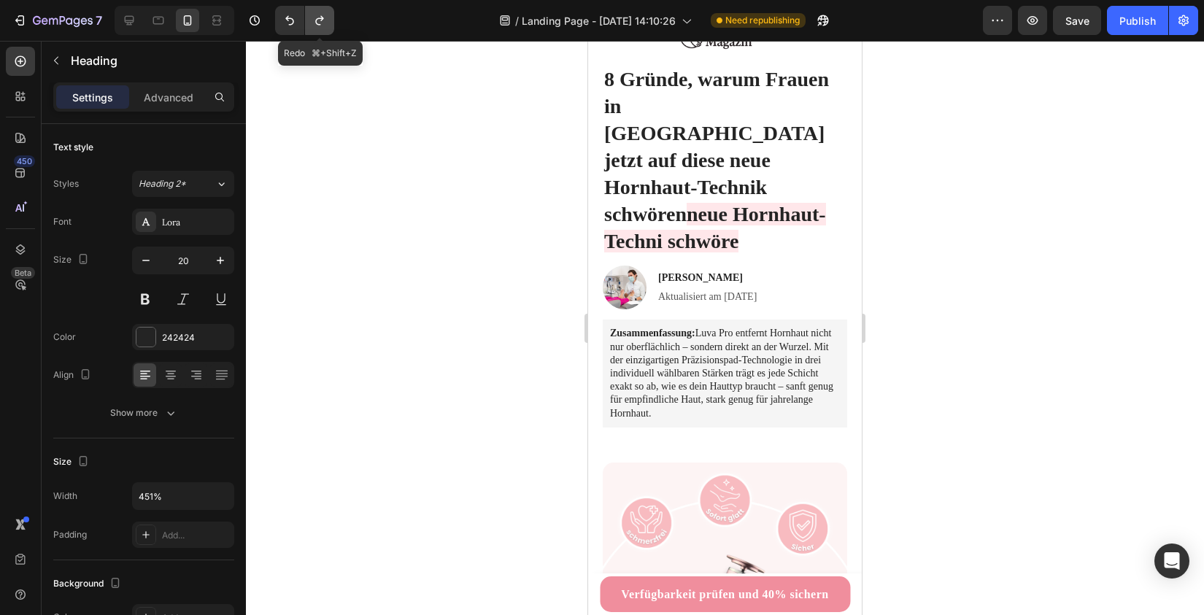
click at [320, 25] on icon "Undo/Redo" at bounding box center [319, 20] width 8 height 9
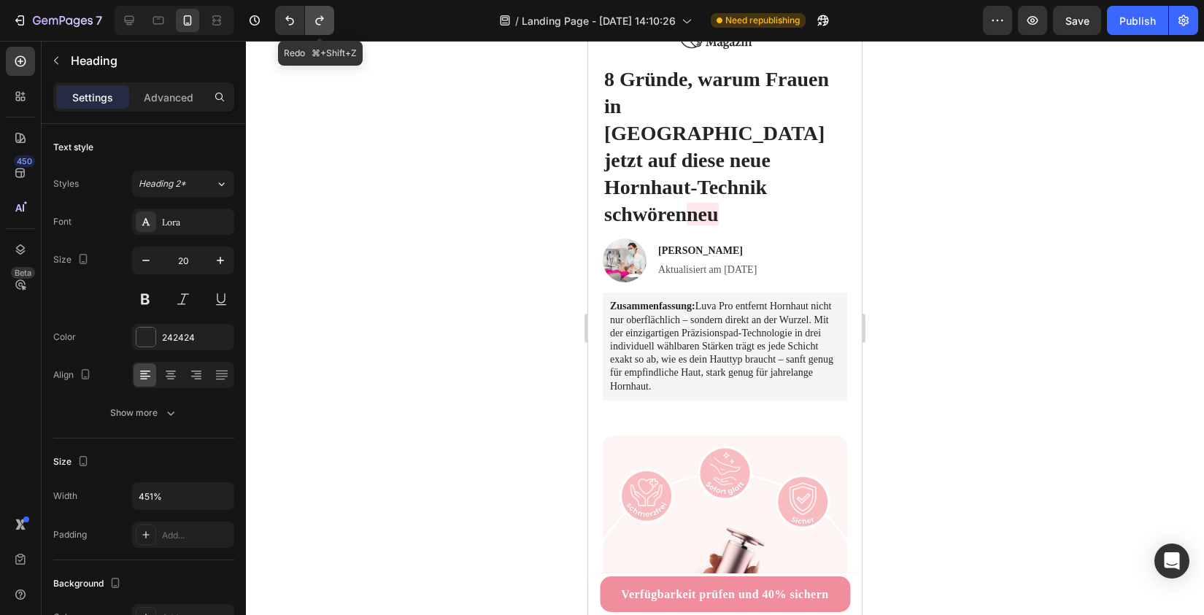
click at [320, 25] on icon "Undo/Redo" at bounding box center [319, 20] width 8 height 9
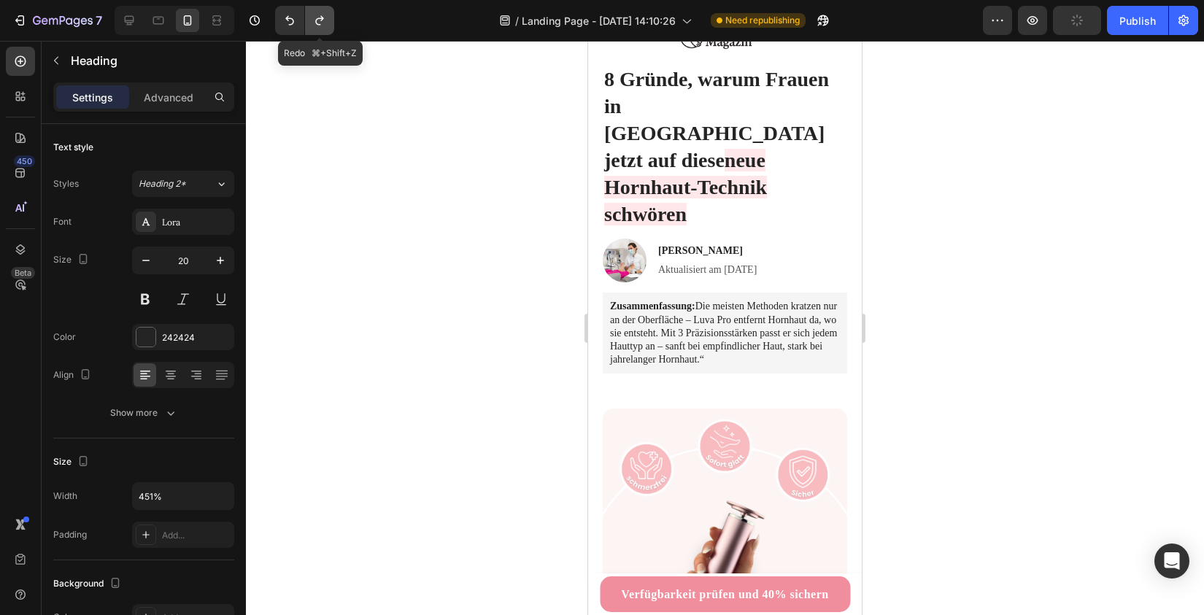
click at [320, 25] on icon "Undo/Redo" at bounding box center [319, 20] width 8 height 9
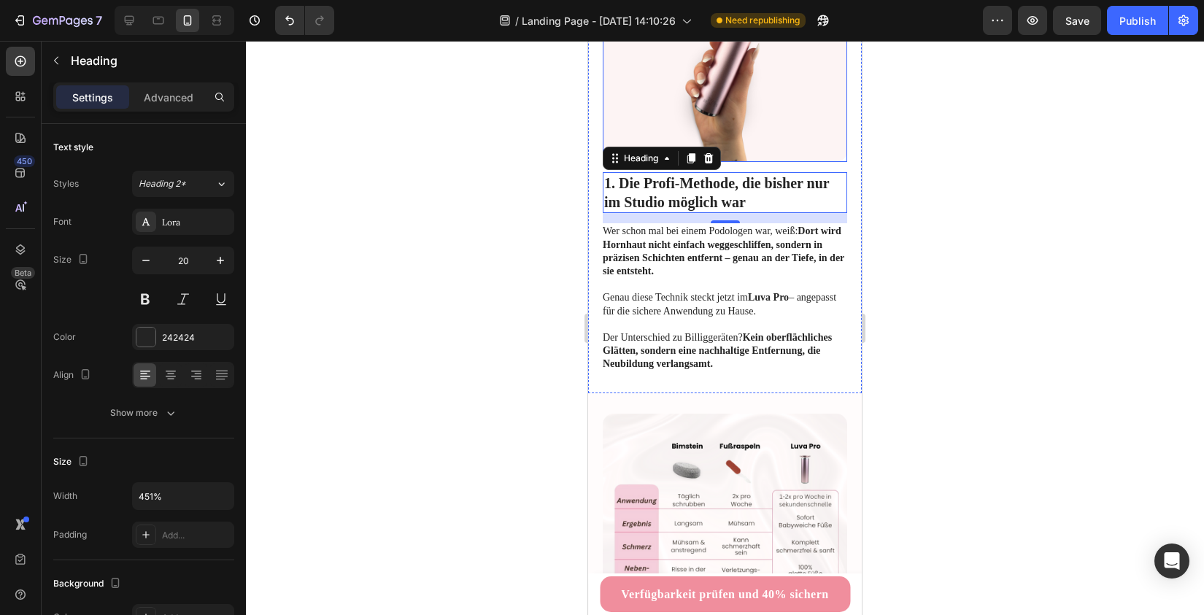
scroll to position [480, 0]
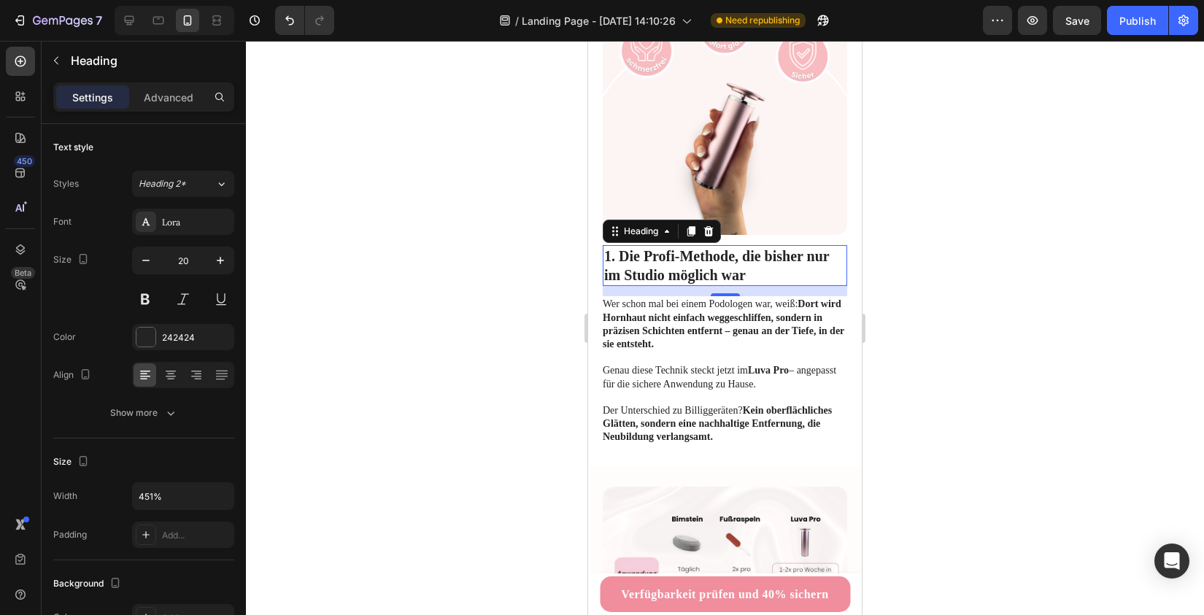
click at [705, 245] on h2 "1. Die Profi-Methode, die bisher nur im Studio möglich war" at bounding box center [725, 265] width 244 height 41
click at [705, 247] on p "1. Die Profi-Methode, die bisher nur im Studio möglich war" at bounding box center [724, 266] width 241 height 38
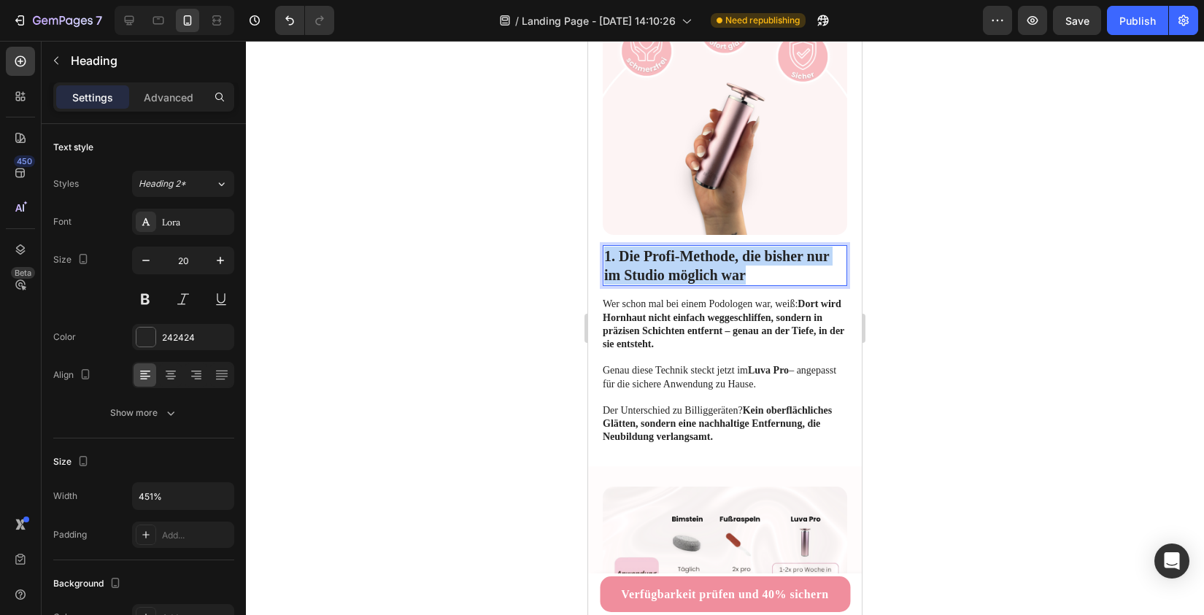
click at [705, 247] on p "1. Die Profi-Methode, die bisher nur im Studio möglich war" at bounding box center [724, 266] width 241 height 38
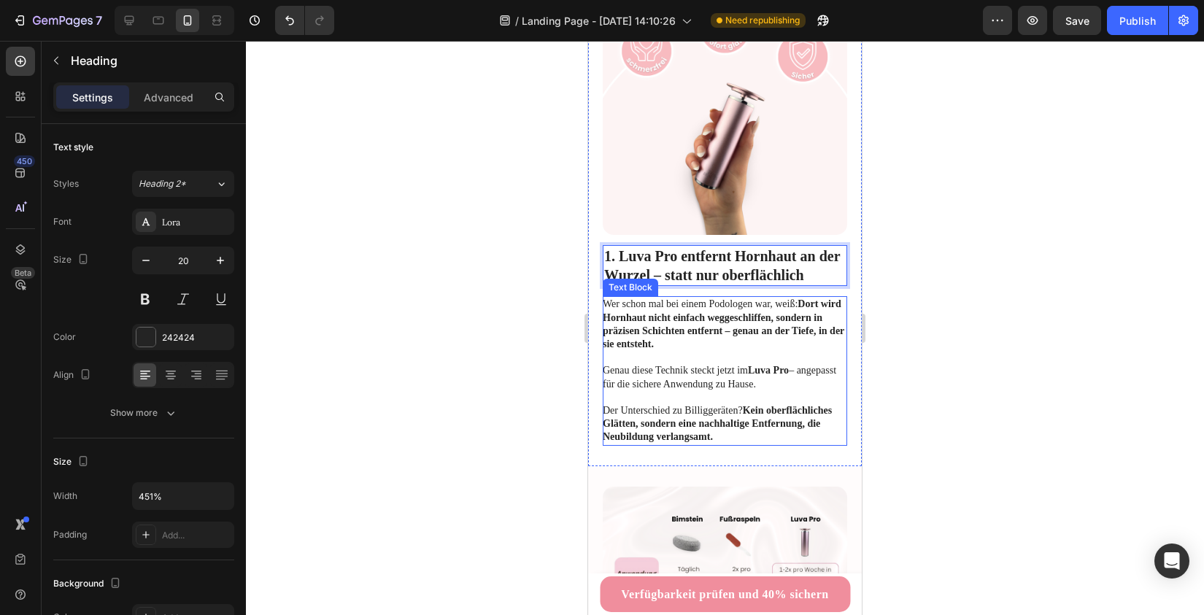
click at [673, 298] on strong "Dort wird Hornhaut nicht einfach weggeschliffen, sondern in präzisen Schichten …" at bounding box center [723, 323] width 241 height 51
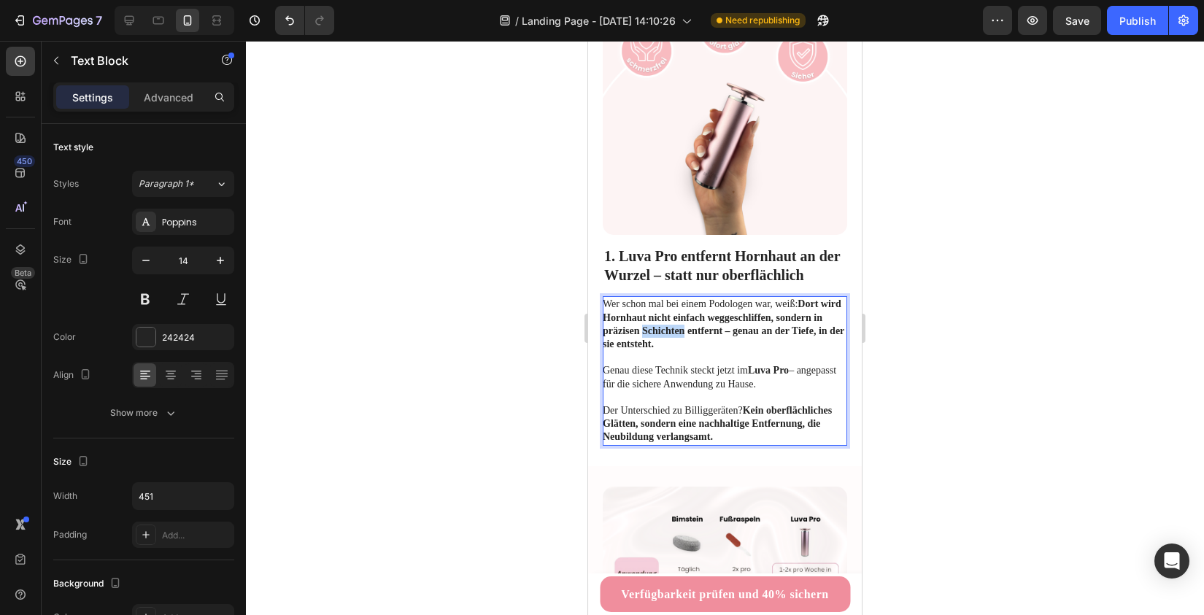
click at [673, 298] on strong "Dort wird Hornhaut nicht einfach weggeschliffen, sondern in präzisen Schichten …" at bounding box center [723, 323] width 241 height 51
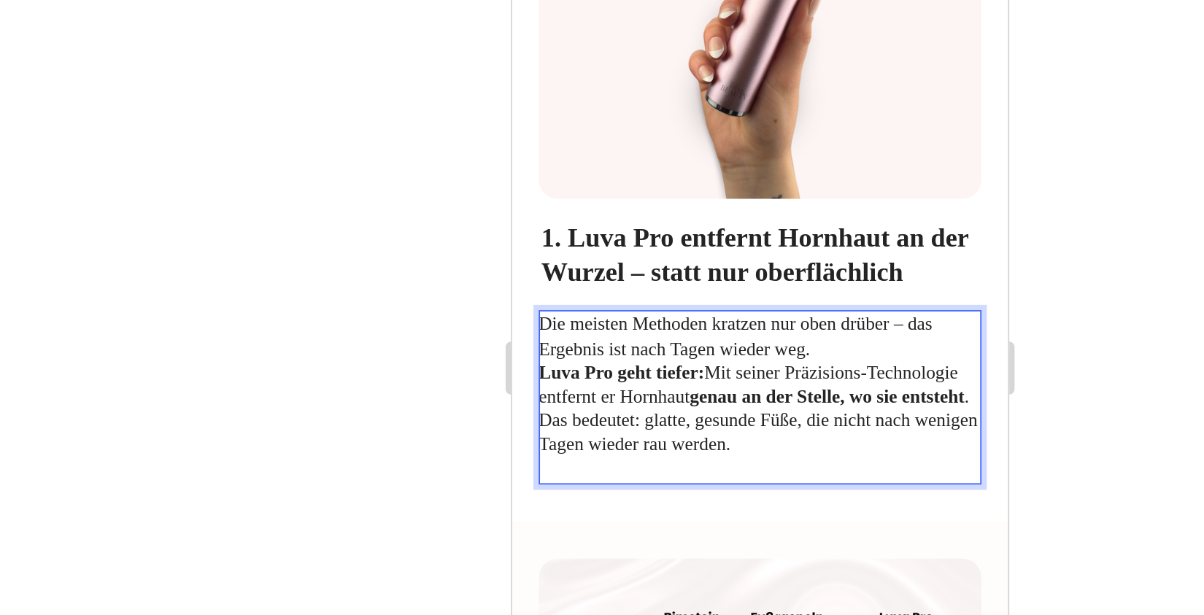
click at [689, 104] on p "Die meisten Methoden kratzen nur oben drüber – das Ergebnis ist nach Tagen wied…" at bounding box center [647, 144] width 243 height 80
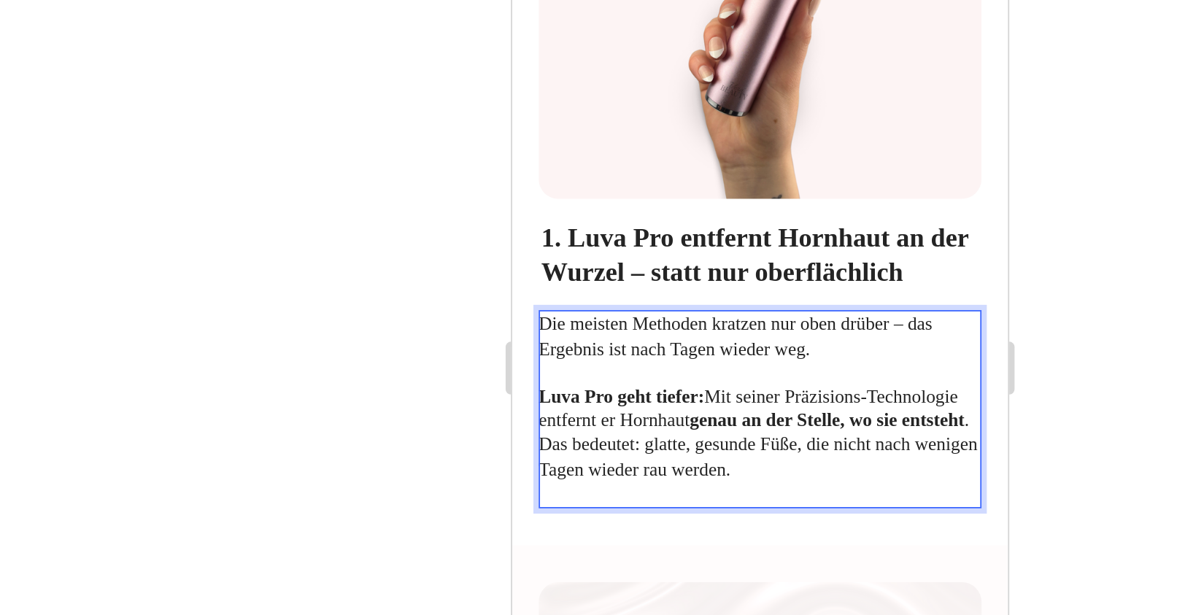
click at [767, 131] on p "⁠⁠⁠⁠⁠⁠⁠ Luva Pro geht tiefer: Mit seiner Präzisions-Technologie entfernt er Hor…" at bounding box center [647, 164] width 243 height 66
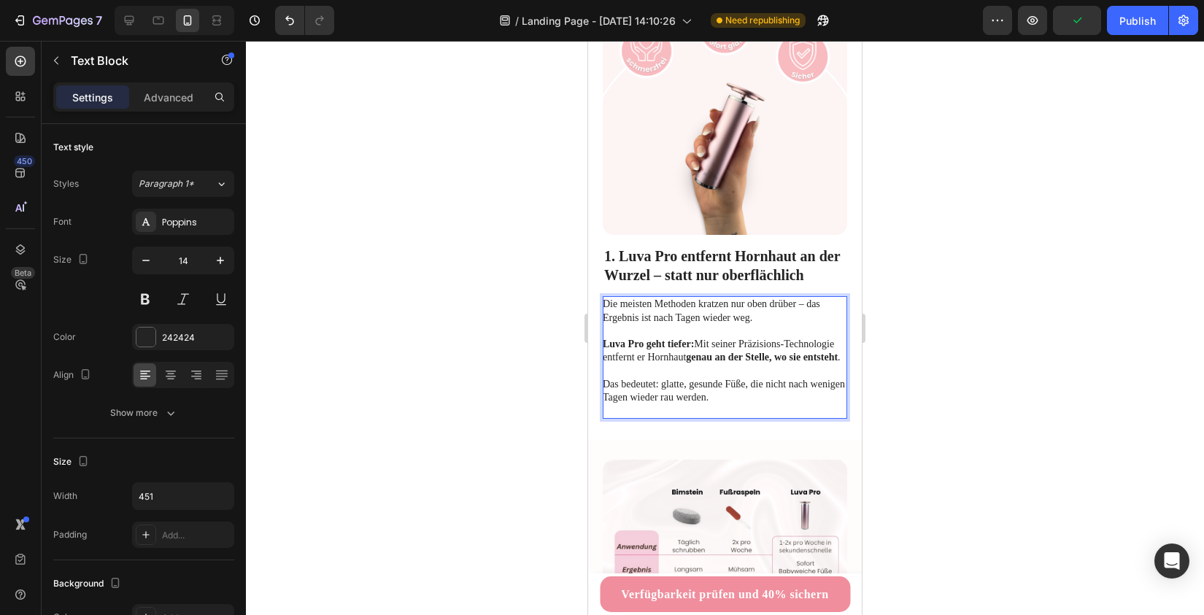
click at [546, 314] on div at bounding box center [725, 328] width 958 height 574
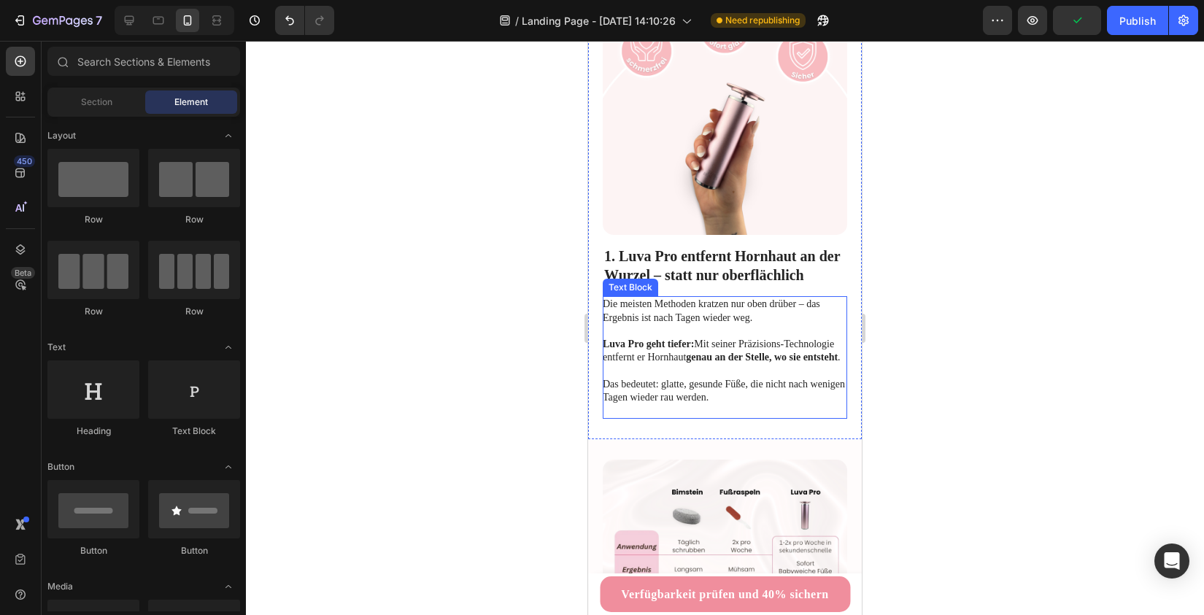
click at [629, 325] on p "Luva Pro geht tiefer: Mit seiner Präzisions-Technologie entfernt er Hornhaut ge…" at bounding box center [724, 345] width 243 height 40
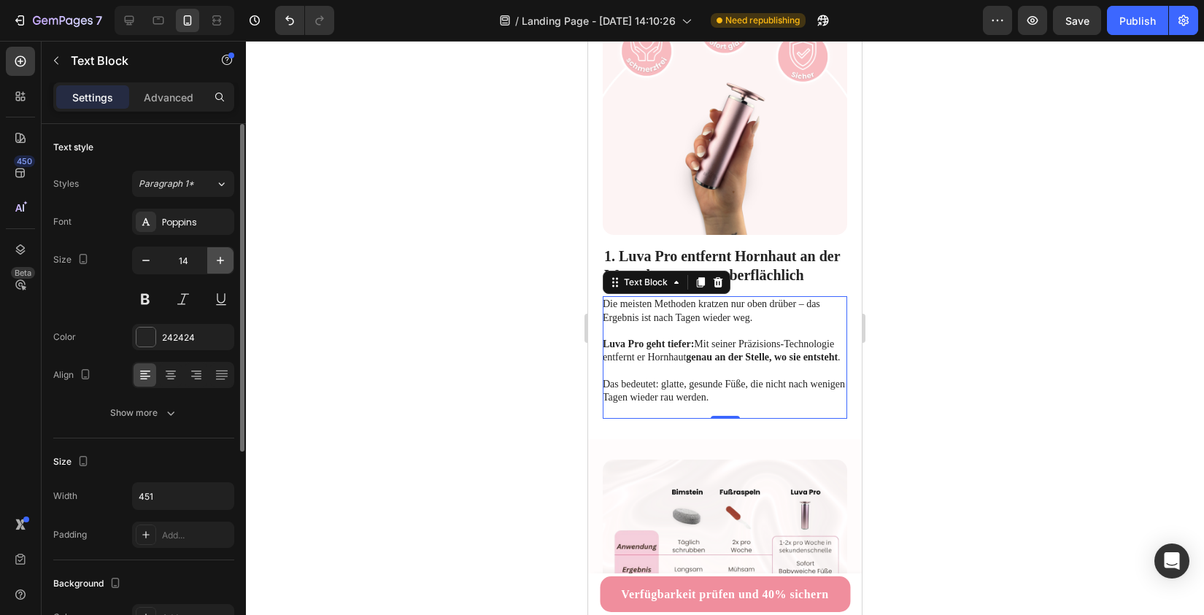
click at [217, 259] on icon "button" at bounding box center [220, 260] width 15 height 15
type input "15"
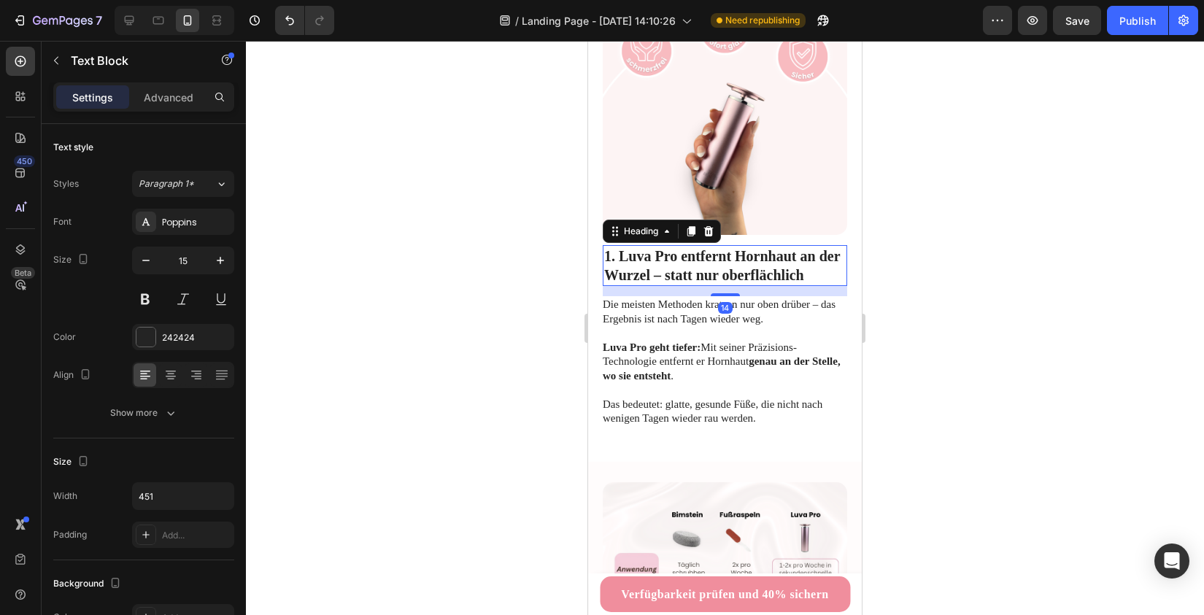
click at [662, 247] on p "1. Luva Pro entfernt Hornhaut an der Wurzel – statt nur oberflächlich" at bounding box center [724, 266] width 241 height 38
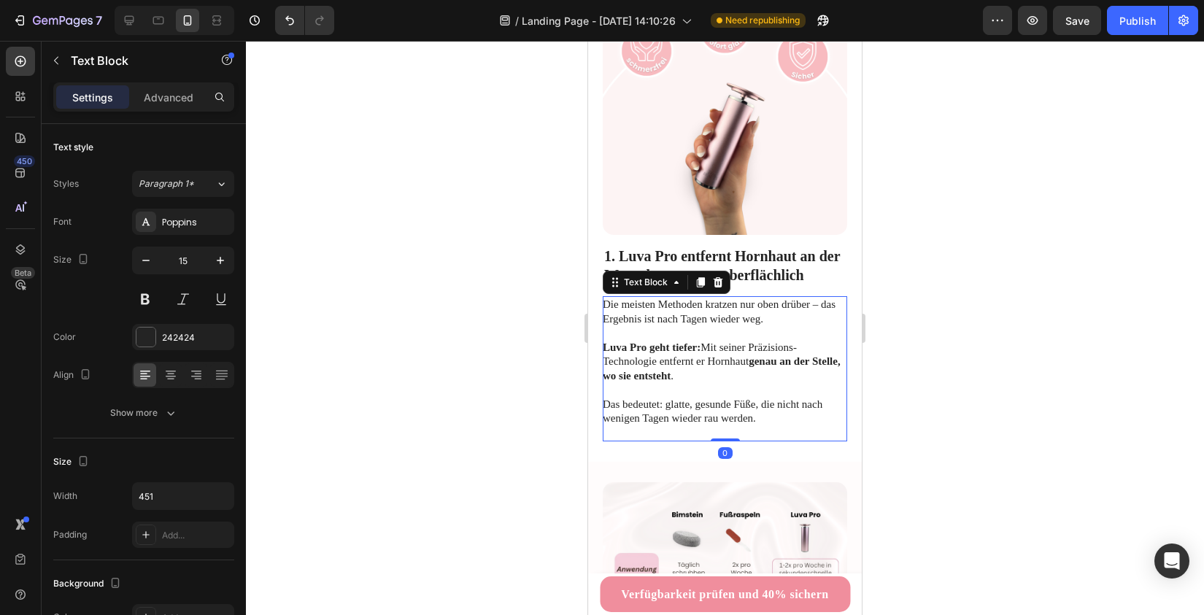
click at [649, 355] on strong "genau an der Stelle, wo sie entsteht" at bounding box center [722, 368] width 238 height 26
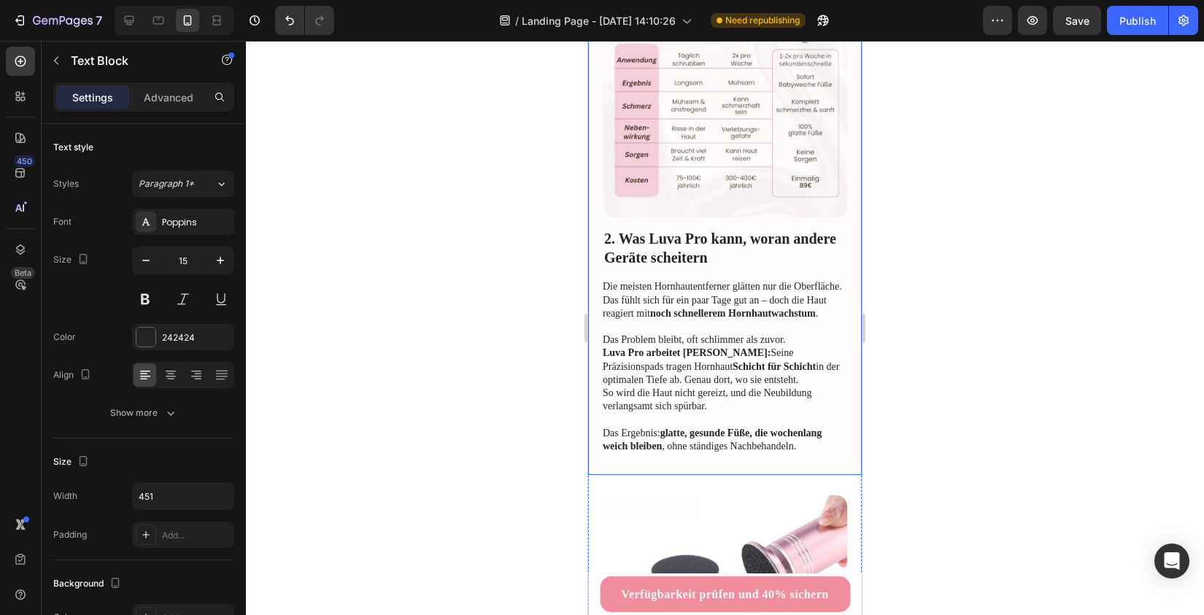
scroll to position [1015, 0]
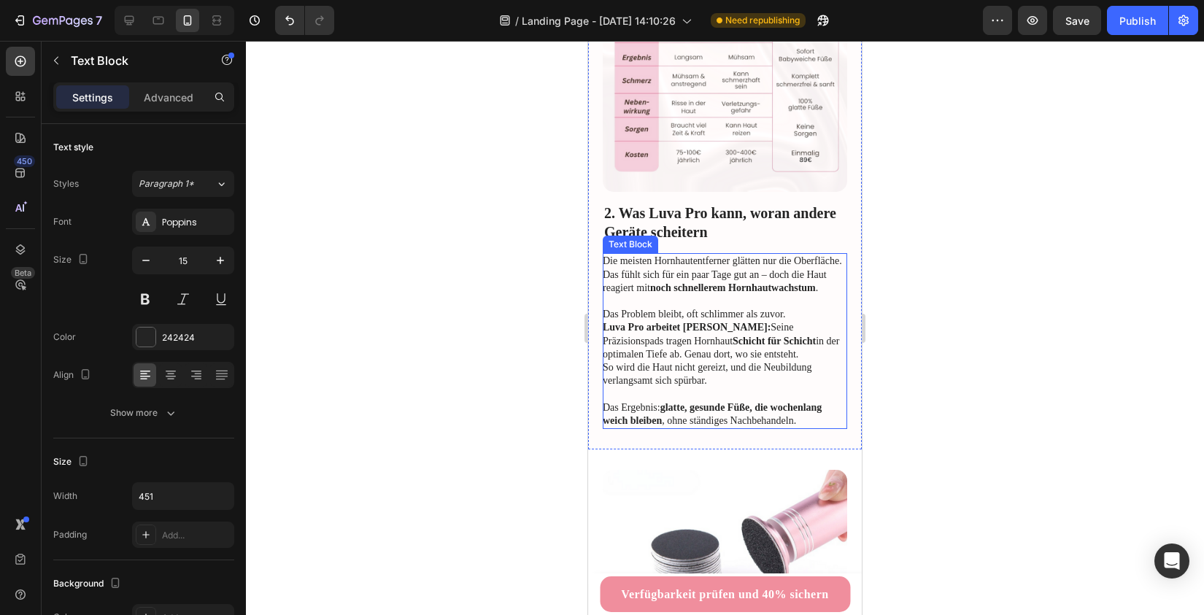
click at [641, 322] on strong "Luva Pro arbeitet [PERSON_NAME]:" at bounding box center [687, 327] width 168 height 11
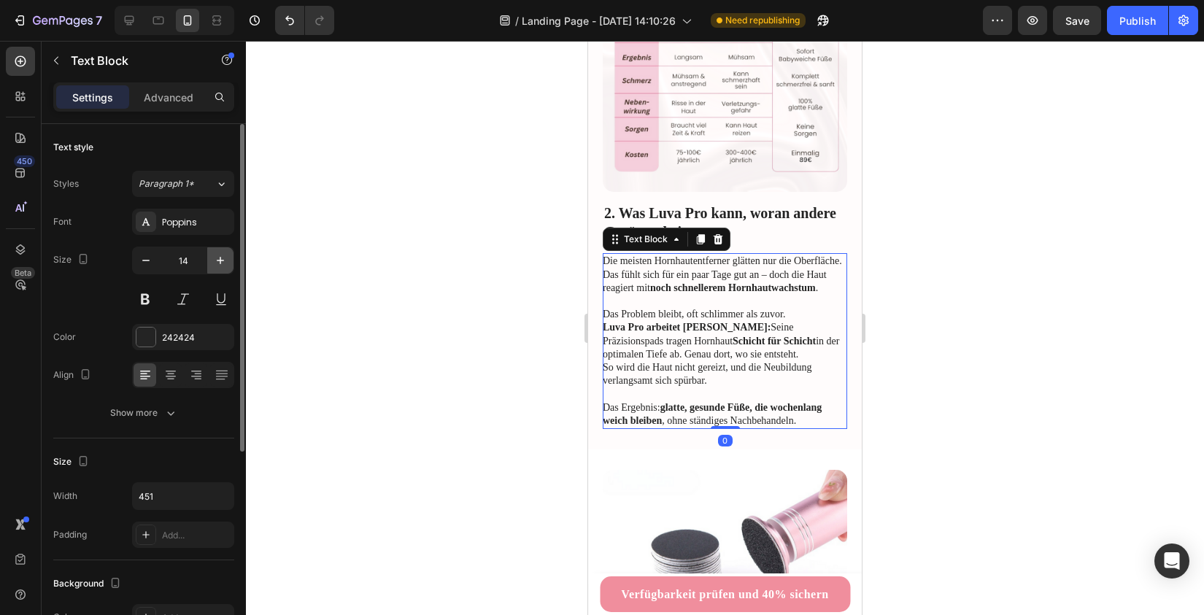
click at [218, 255] on icon "button" at bounding box center [220, 260] width 15 height 15
type input "15"
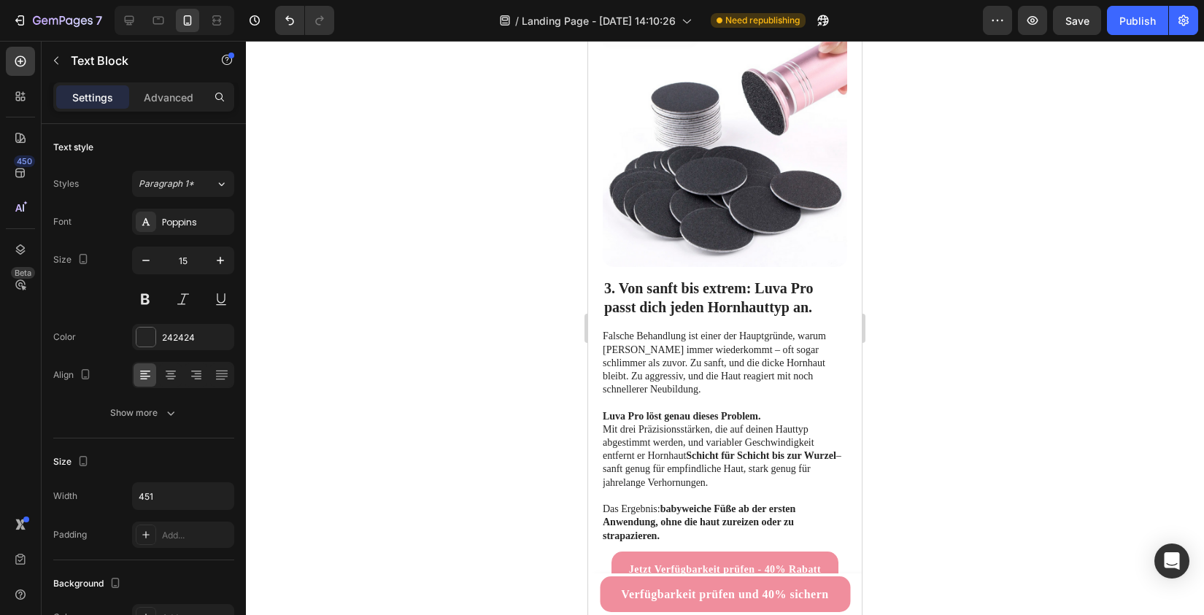
scroll to position [1587, 0]
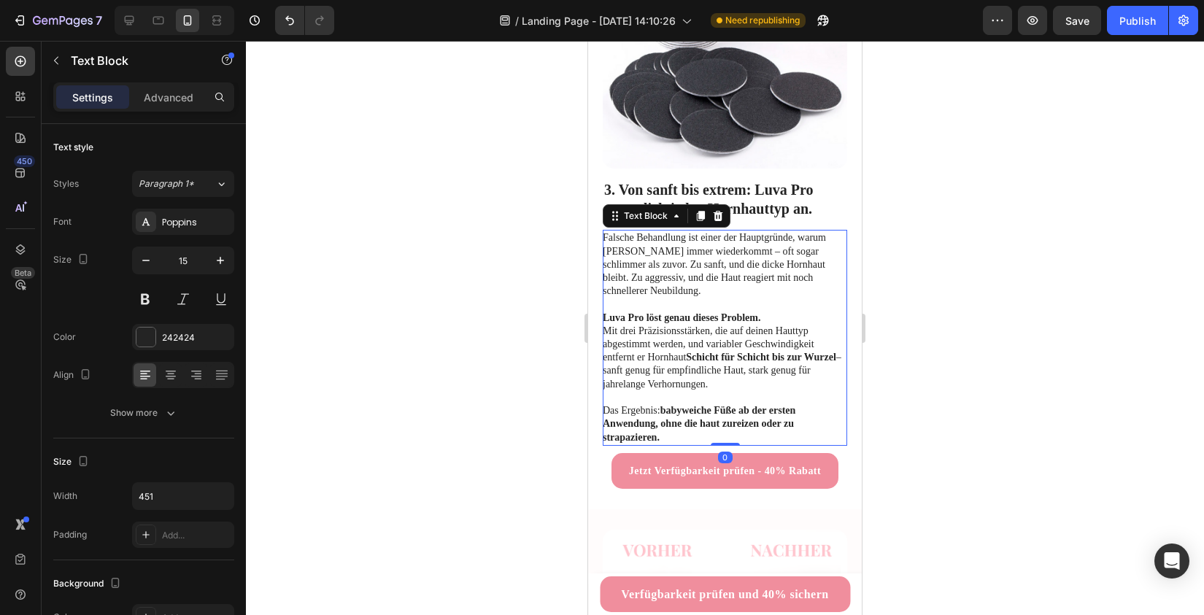
click at [686, 311] on p "Luva Pro löst genau dieses Problem. Mit drei Präzisionsstärken, die auf deinen …" at bounding box center [724, 351] width 243 height 80
click at [215, 258] on icon "button" at bounding box center [220, 260] width 15 height 15
type input "15"
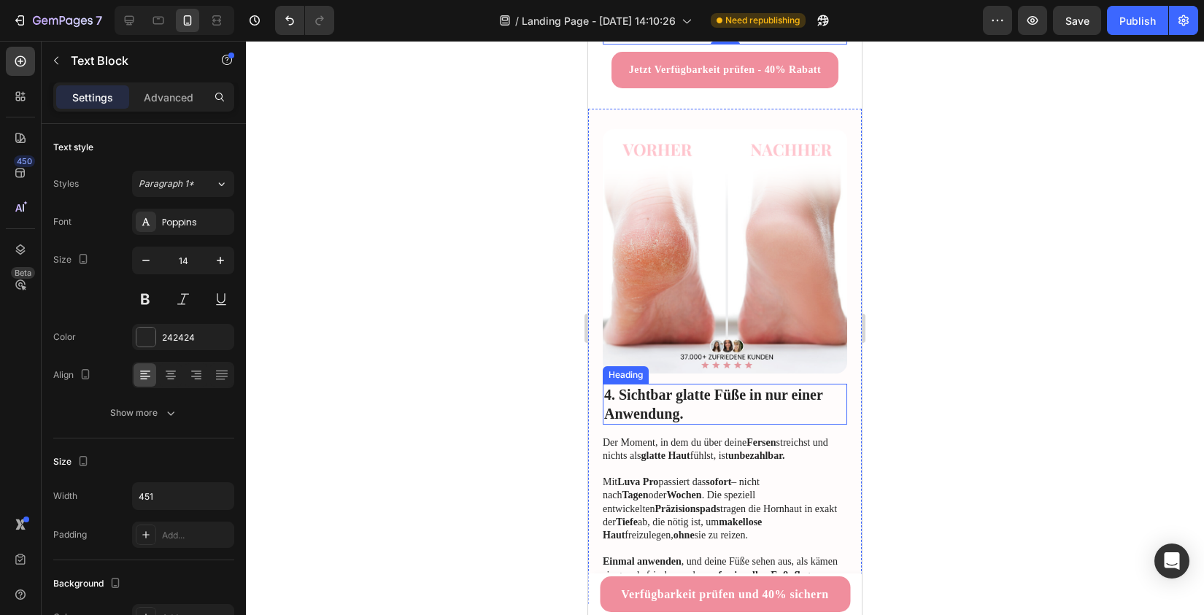
click at [635, 436] on p "Der Moment, in dem du über deine Fersen streichst und nichts als glatte Haut fü…" at bounding box center [724, 449] width 243 height 26
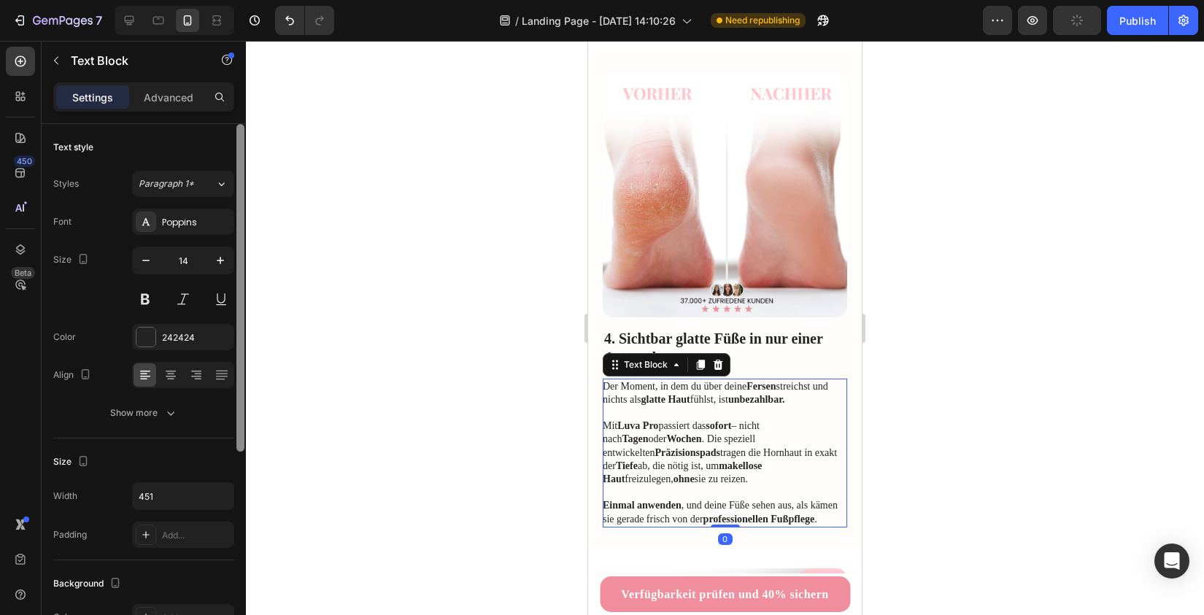
scroll to position [2072, 0]
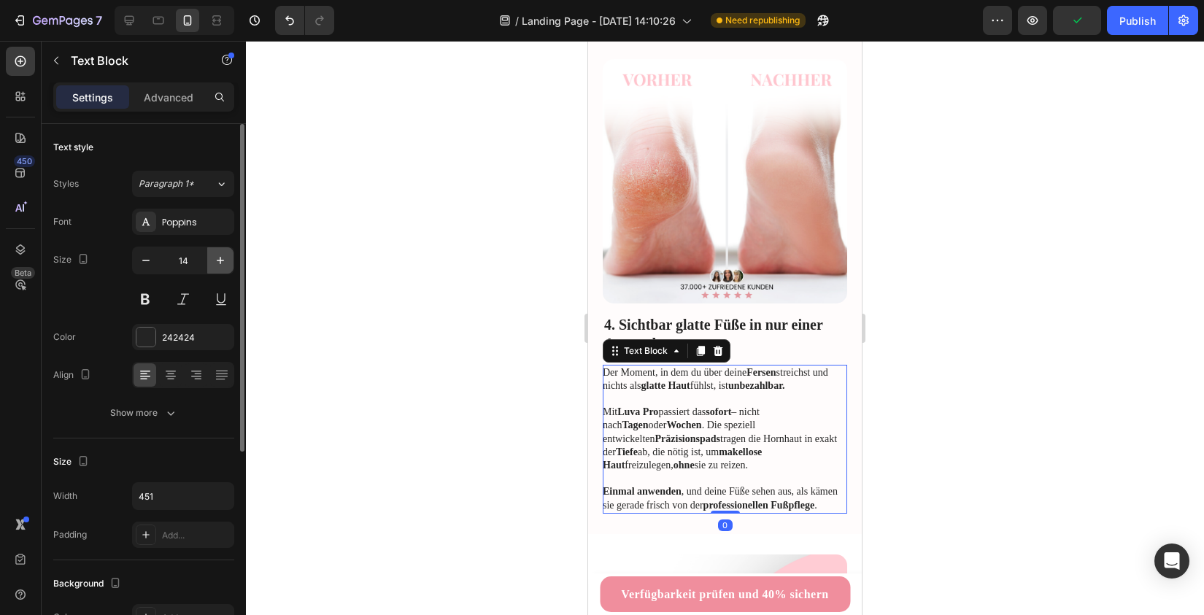
click at [215, 262] on icon "button" at bounding box center [220, 260] width 15 height 15
type input "15"
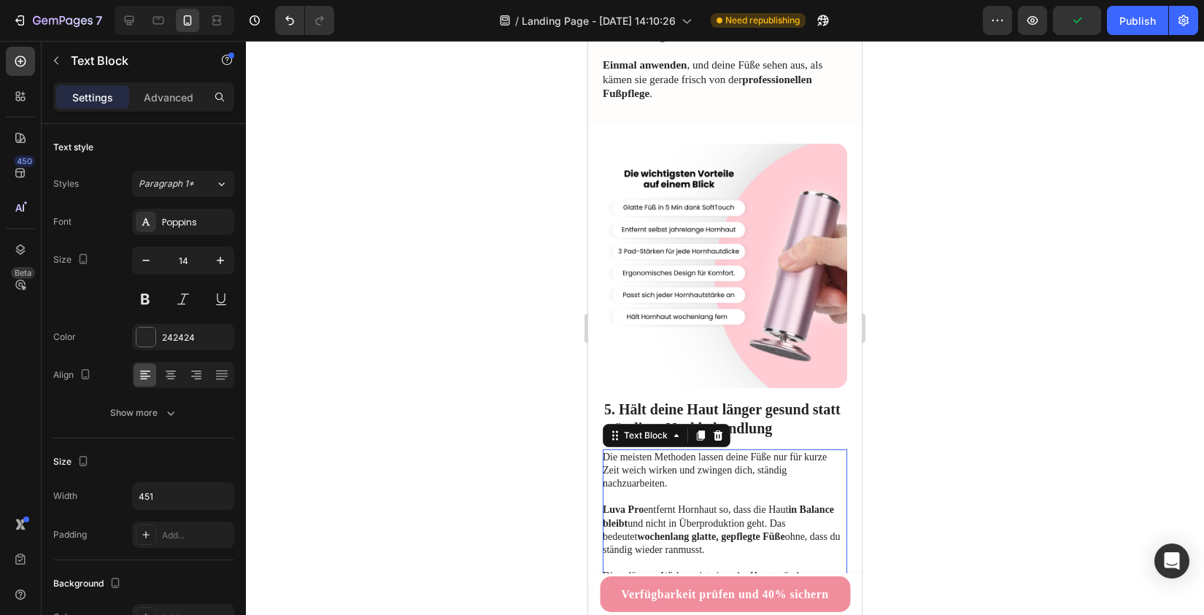
click at [624, 504] on strong "in Balance bleibt" at bounding box center [718, 516] width 231 height 24
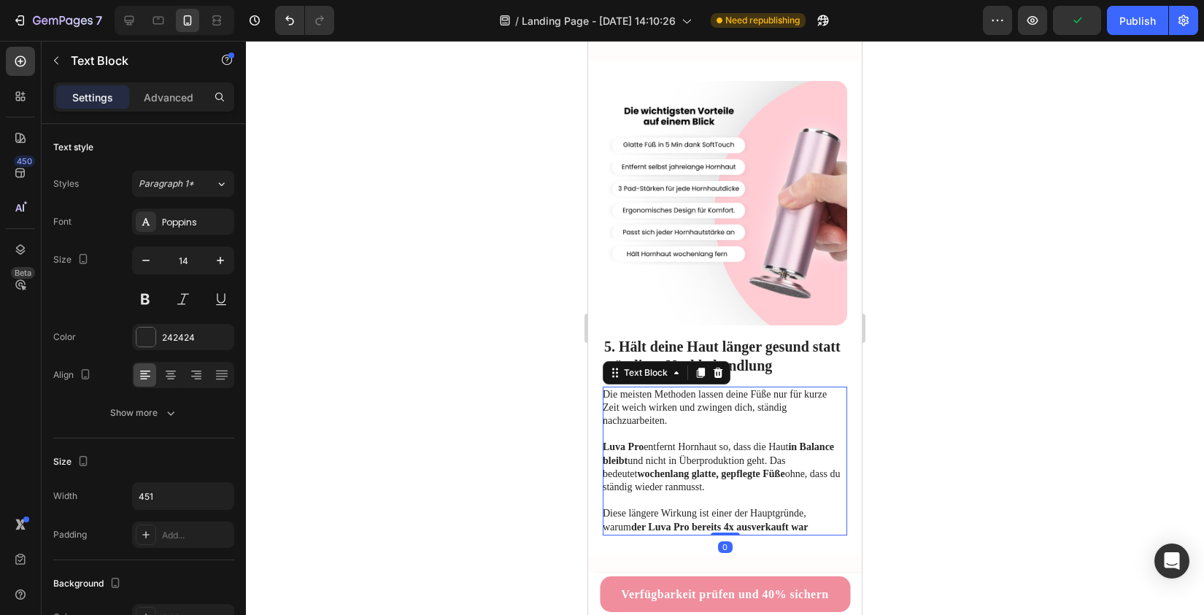
scroll to position [2717, 0]
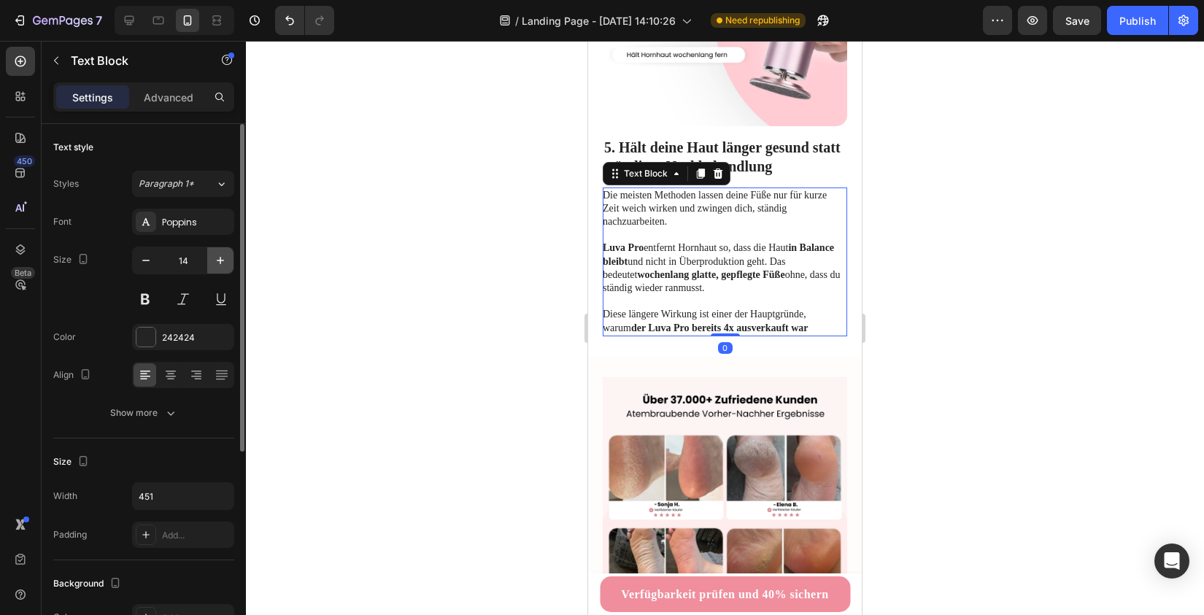
click at [209, 258] on button "button" at bounding box center [220, 260] width 26 height 26
type input "15"
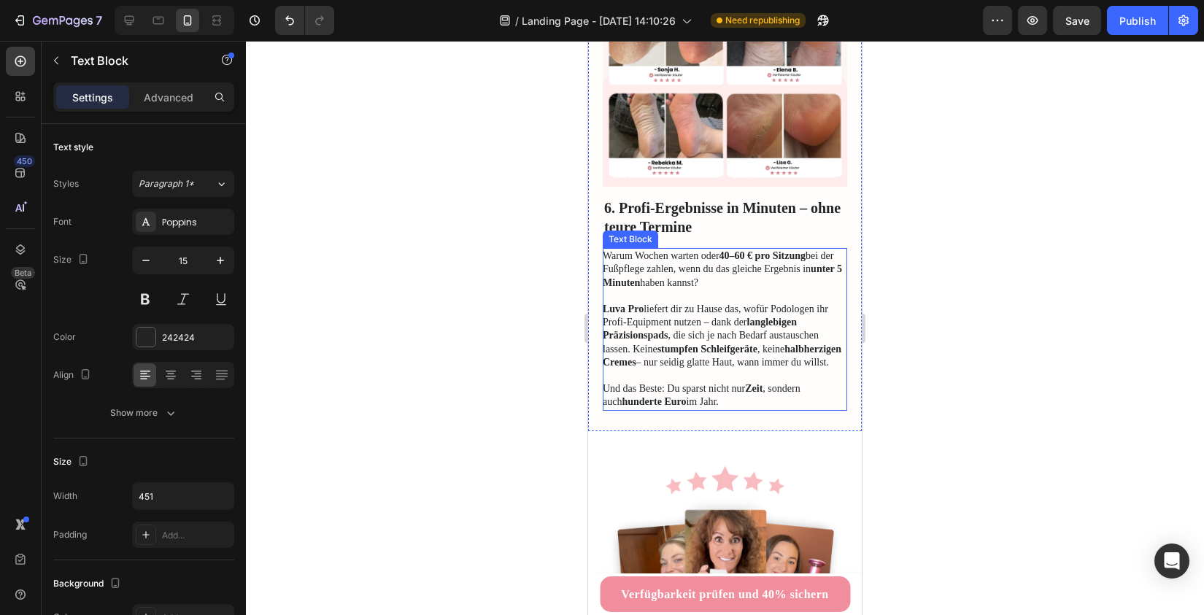
scroll to position [3165, 0]
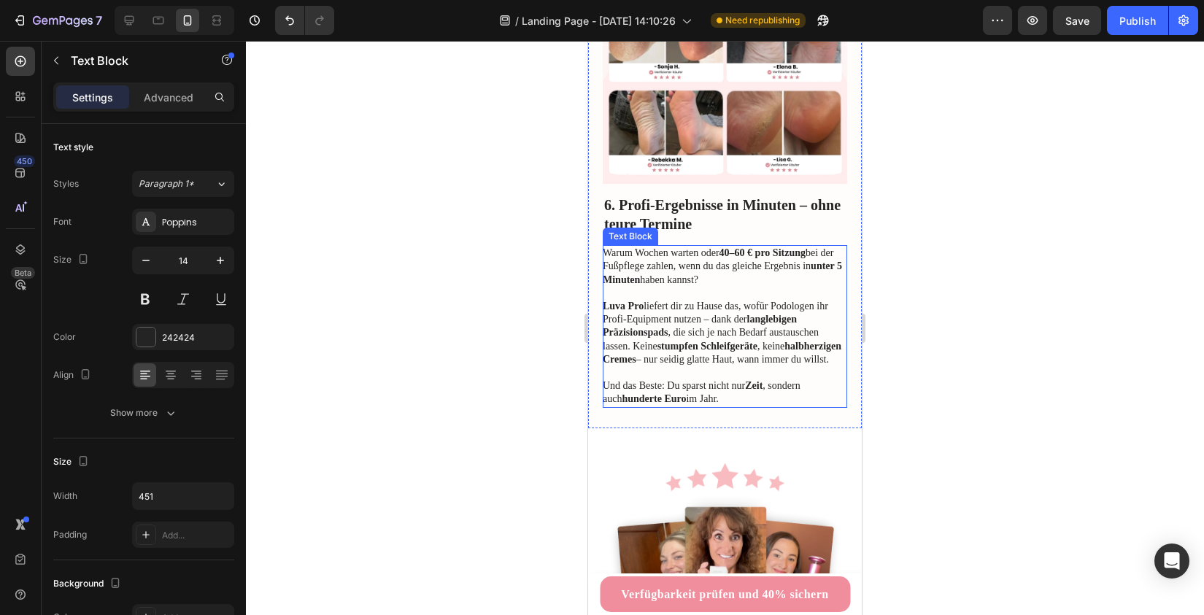
click at [649, 322] on p "Luva Pro liefert dir zu Hause das, wofür Podologen ihr Profi-Equipment nutzen –…" at bounding box center [724, 333] width 243 height 66
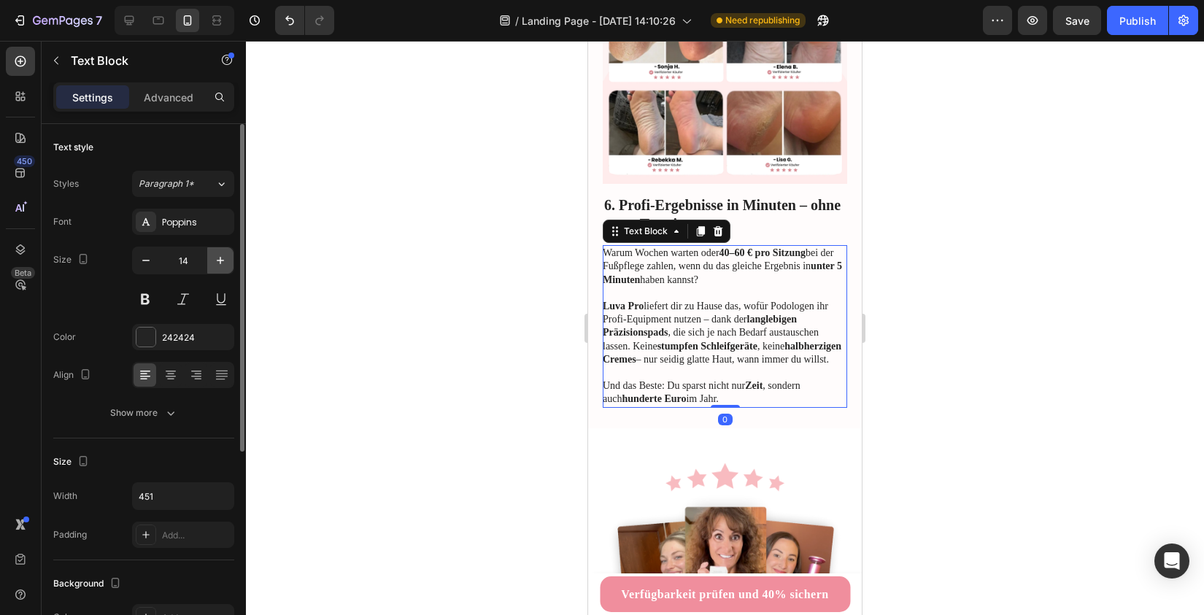
click at [222, 262] on icon "button" at bounding box center [220, 260] width 15 height 15
type input "15"
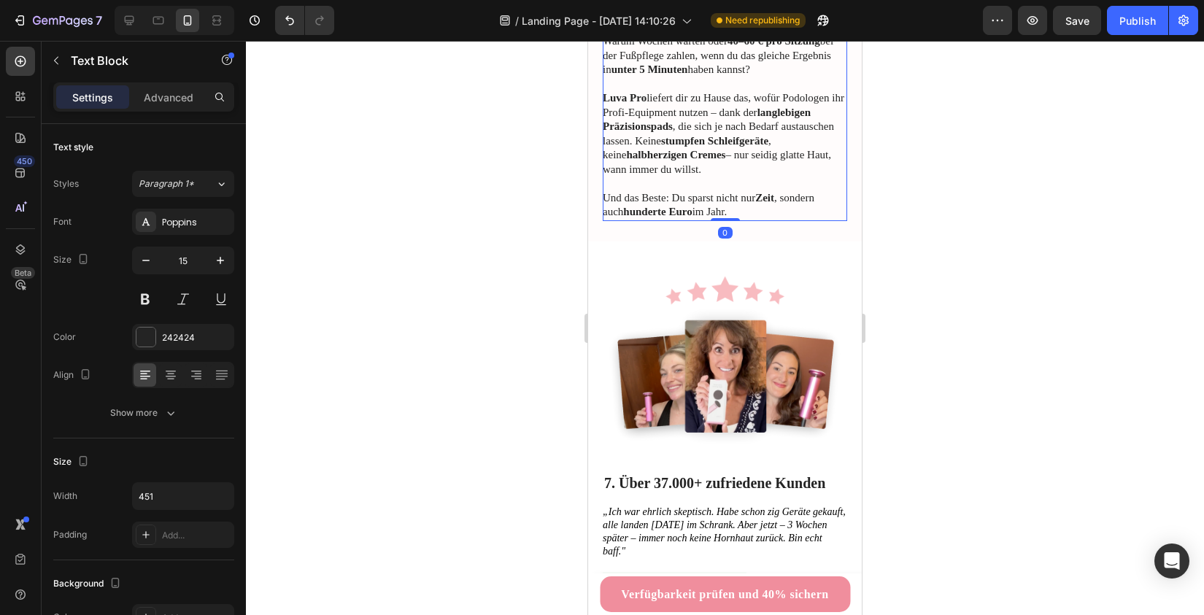
scroll to position [3674, 0]
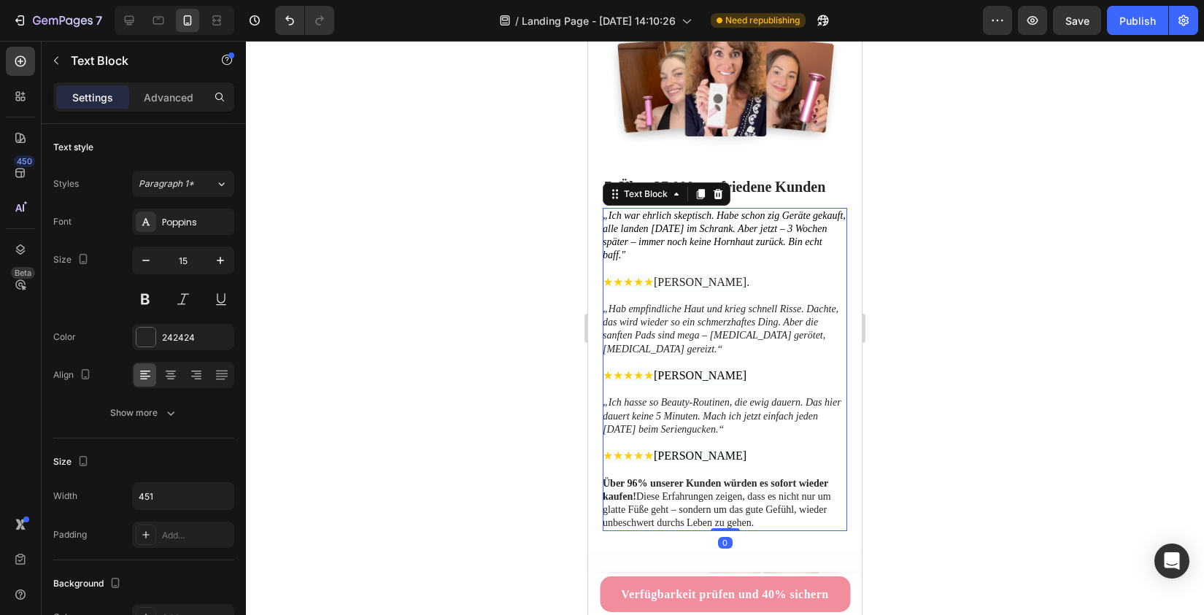
click at [697, 284] on span "[PERSON_NAME]" at bounding box center [700, 282] width 93 height 12
click at [222, 265] on icon "button" at bounding box center [220, 260] width 15 height 15
type input "15"
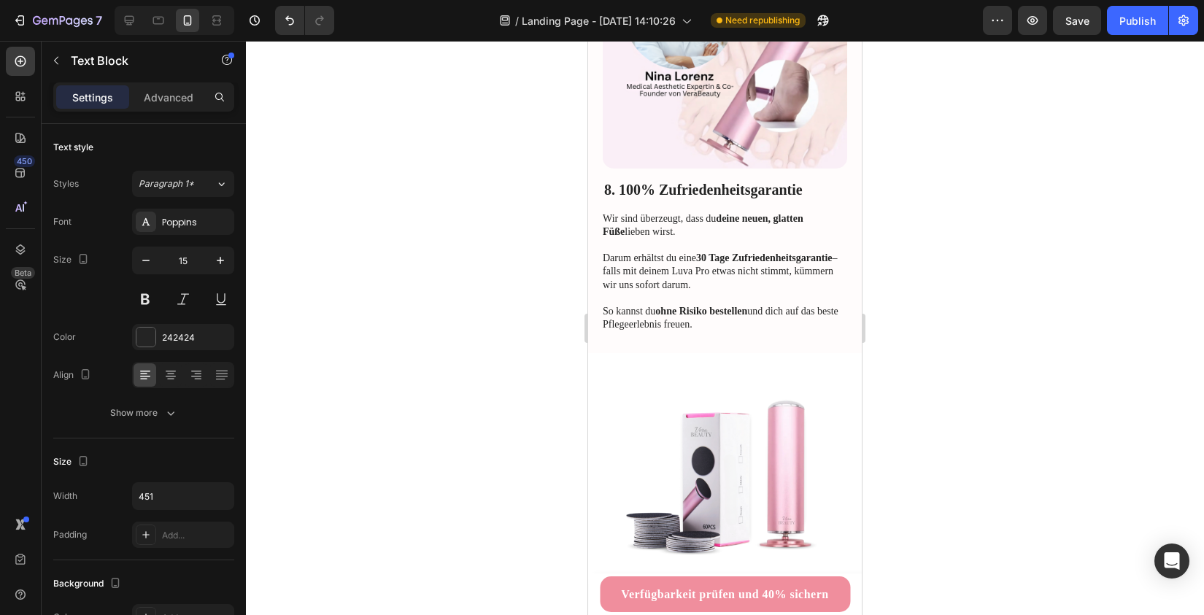
scroll to position [4371, 0]
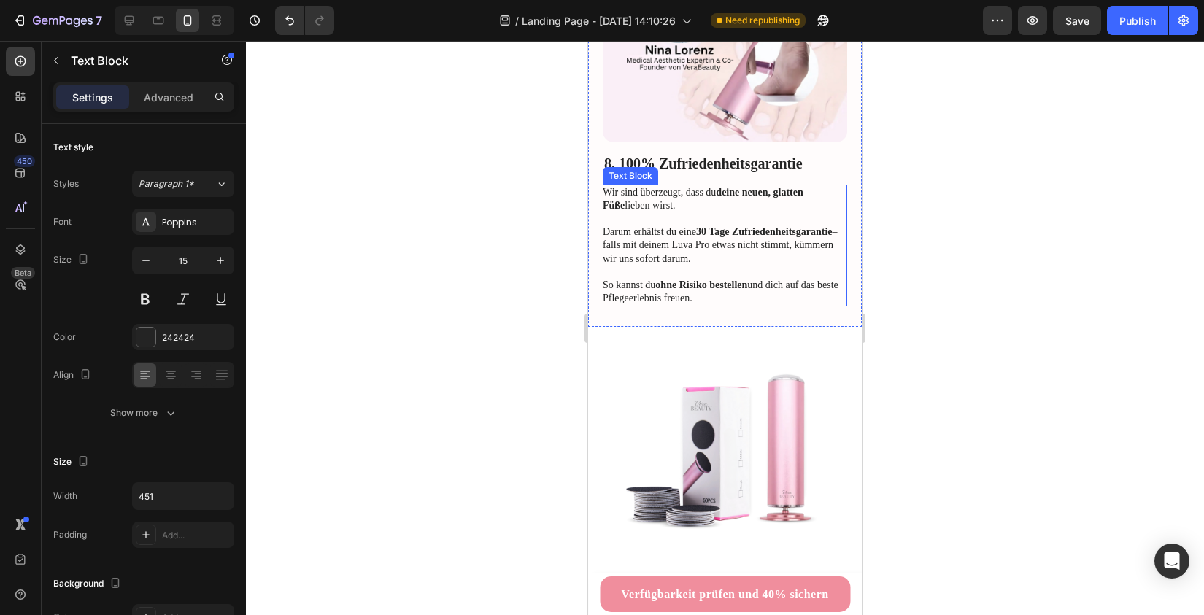
click at [638, 220] on p "Darum erhältst du eine 30 Tage Zufriedenheitsgarantie – falls mit deinem Luva P…" at bounding box center [724, 238] width 243 height 53
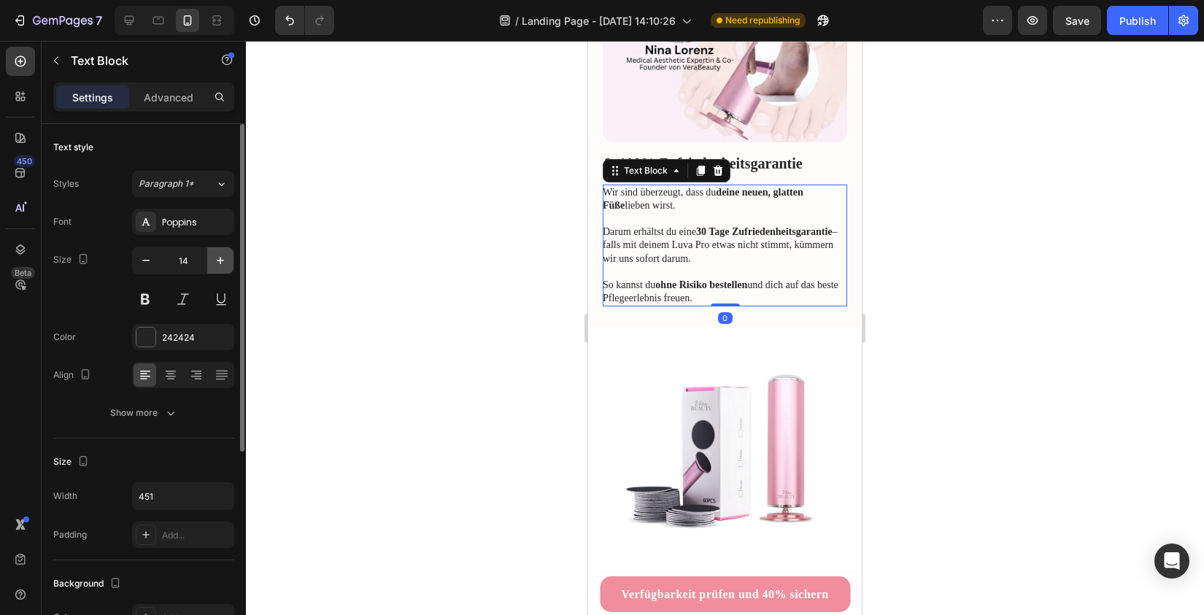
click at [220, 265] on icon "button" at bounding box center [220, 260] width 15 height 15
type input "15"
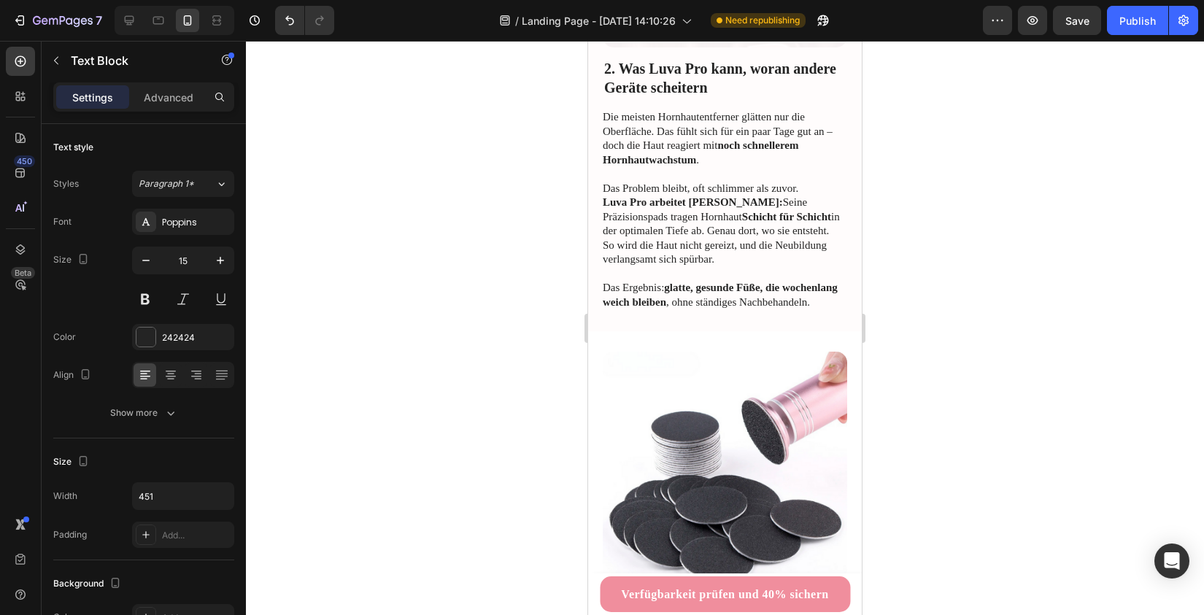
scroll to position [1031, 0]
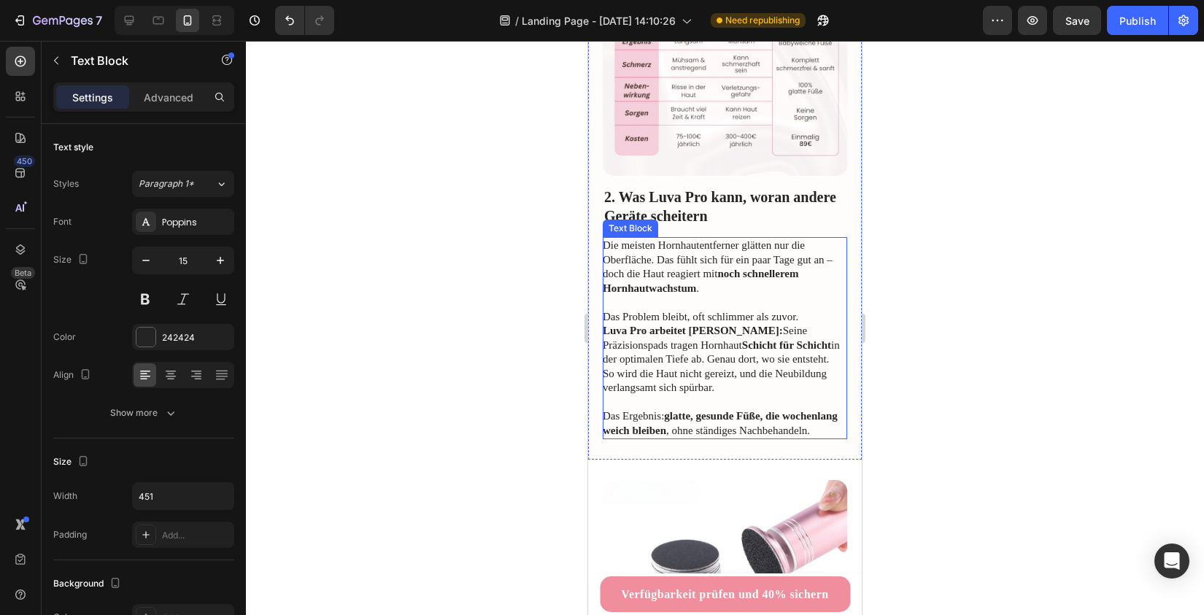
click at [661, 295] on p "Das Problem bleibt, oft schlimmer als zuvor." at bounding box center [724, 309] width 243 height 28
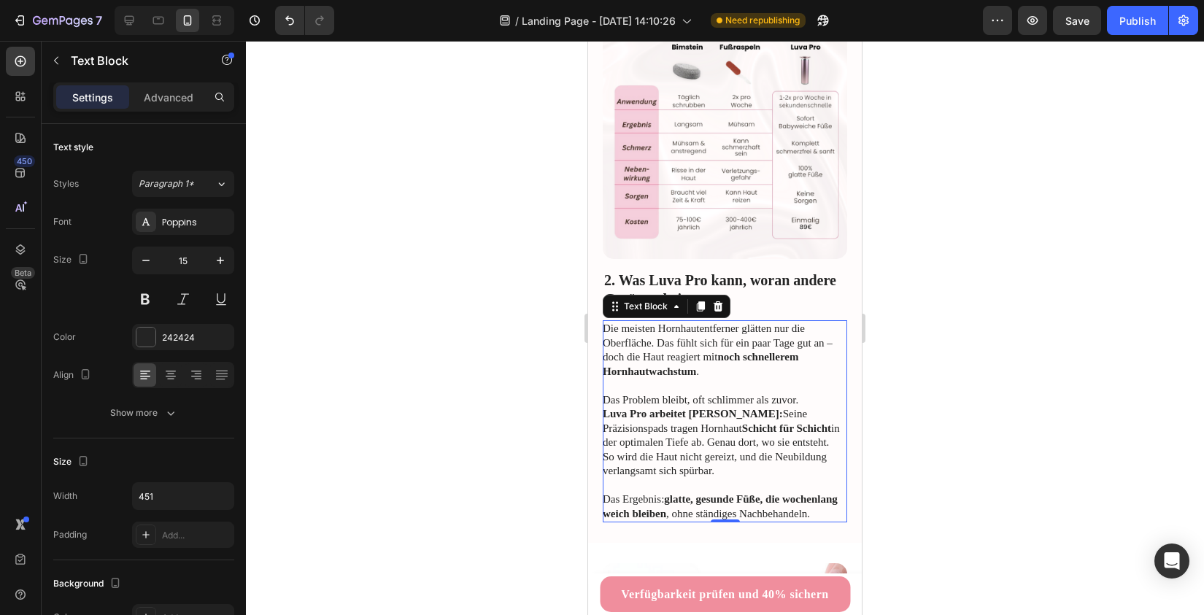
scroll to position [942, 0]
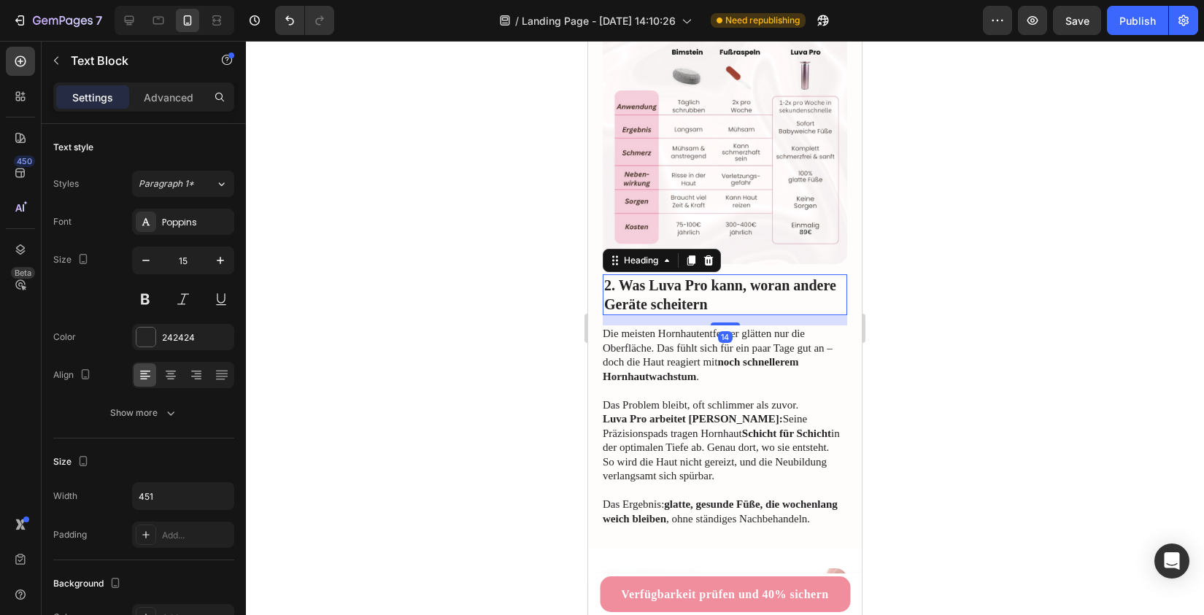
click at [734, 274] on h2 "2. Was Luva Pro kann, woran andere Geräte scheitern" at bounding box center [725, 294] width 244 height 41
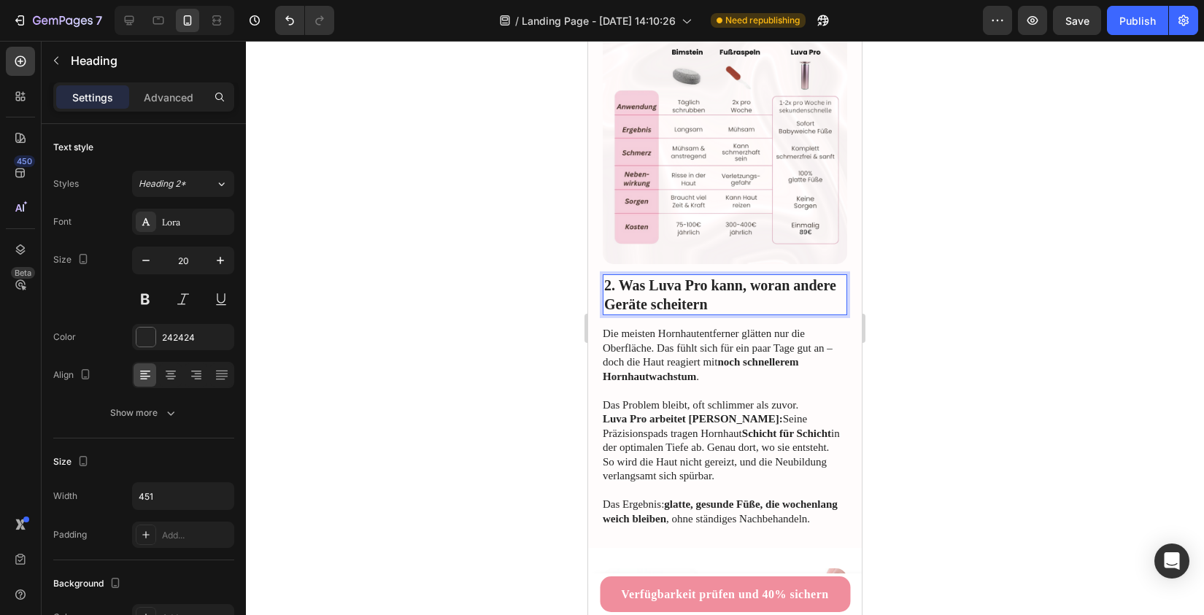
click at [733, 274] on h2 "2. Was Luva Pro kann, woran andere Geräte scheitern" at bounding box center [725, 294] width 244 height 41
click at [681, 384] on p "Das Problem bleibt, oft schlimmer als zuvor." at bounding box center [724, 398] width 243 height 28
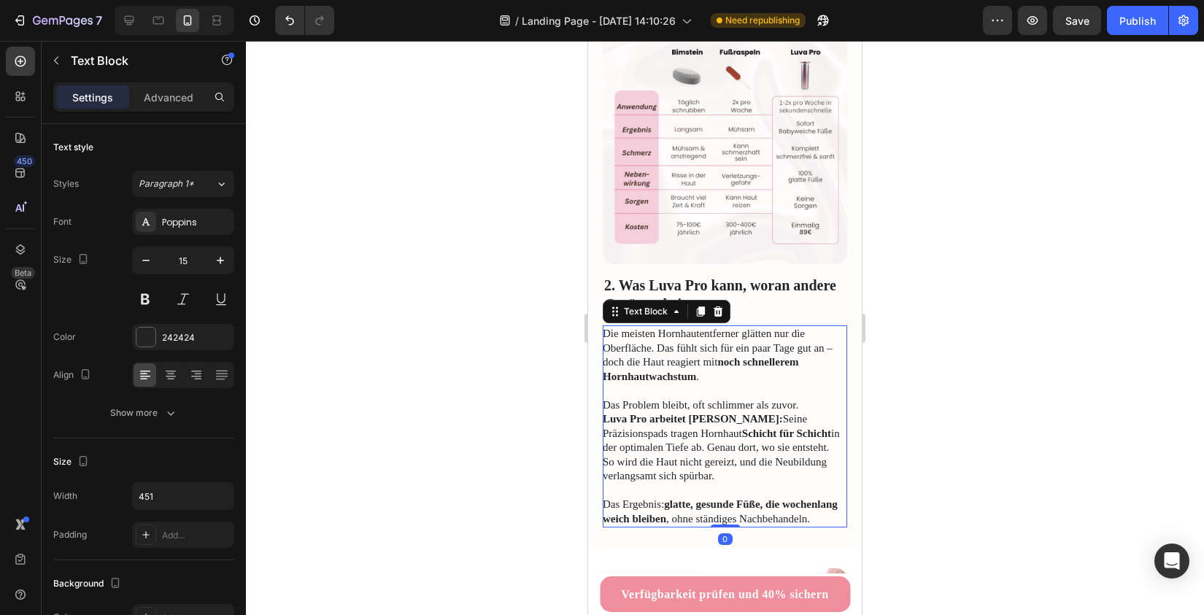
click at [681, 384] on p "Das Problem bleibt, oft schlimmer als zuvor." at bounding box center [724, 398] width 243 height 28
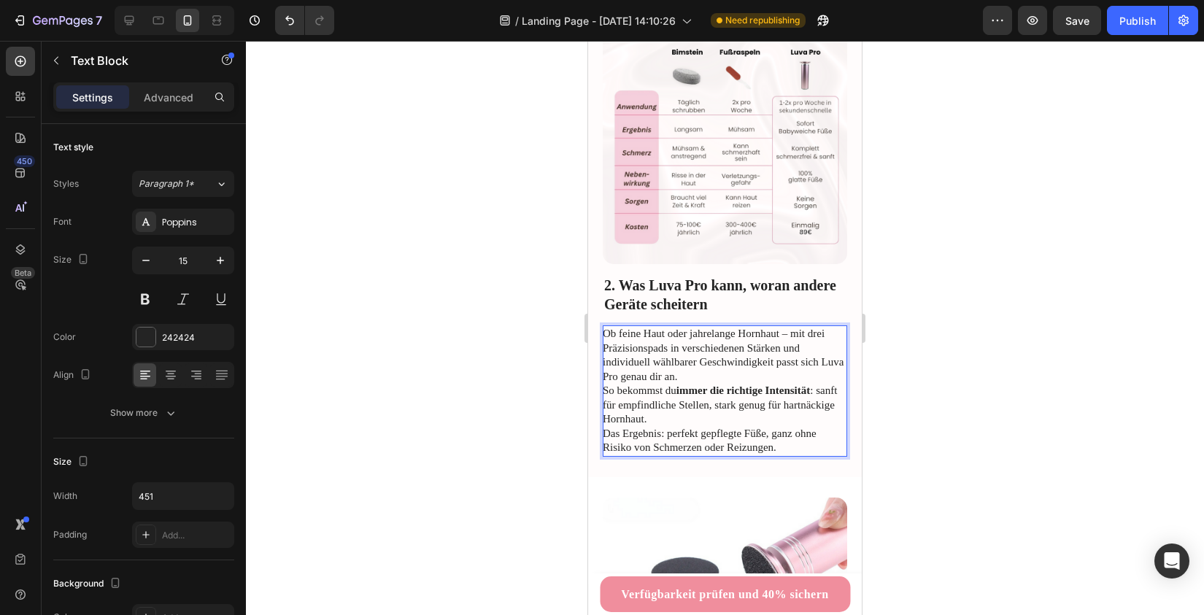
click at [716, 329] on p "Ob feine Haut oder jahrelange Hornhaut – mit drei Präzisionspads in verschieden…" at bounding box center [724, 391] width 243 height 128
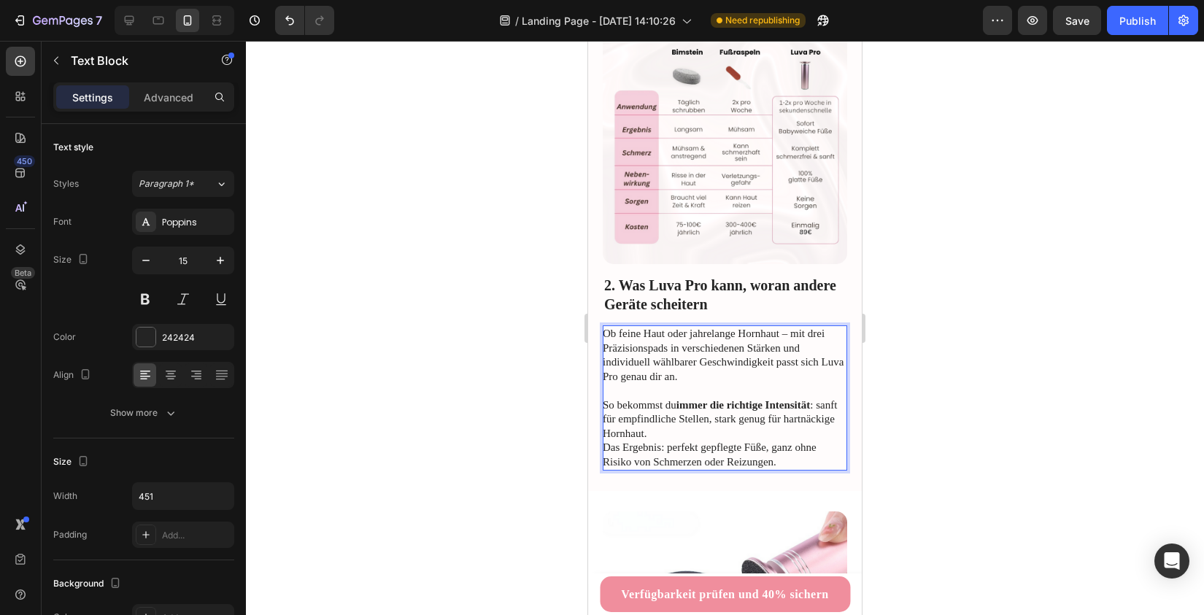
click at [697, 384] on p "⁠⁠⁠⁠⁠⁠⁠ So bekommst du immer die richtige Intensität : sanft für empfindliche S…" at bounding box center [724, 426] width 243 height 85
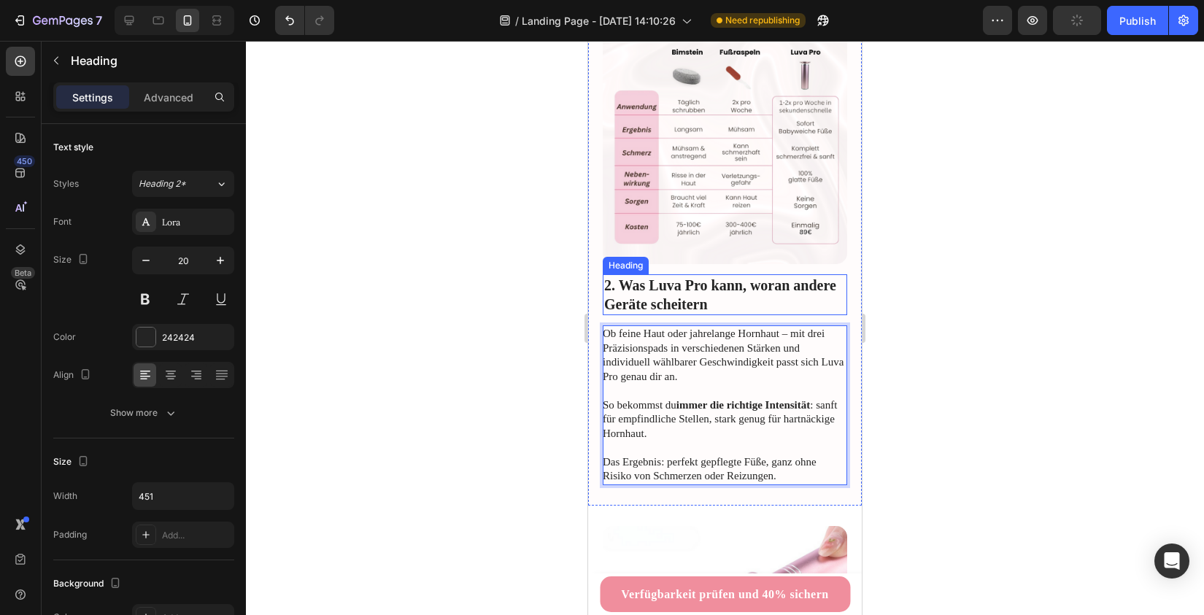
click at [677, 276] on p "2. Was Luva Pro kann, woran andere Geräte scheitern" at bounding box center [724, 295] width 241 height 38
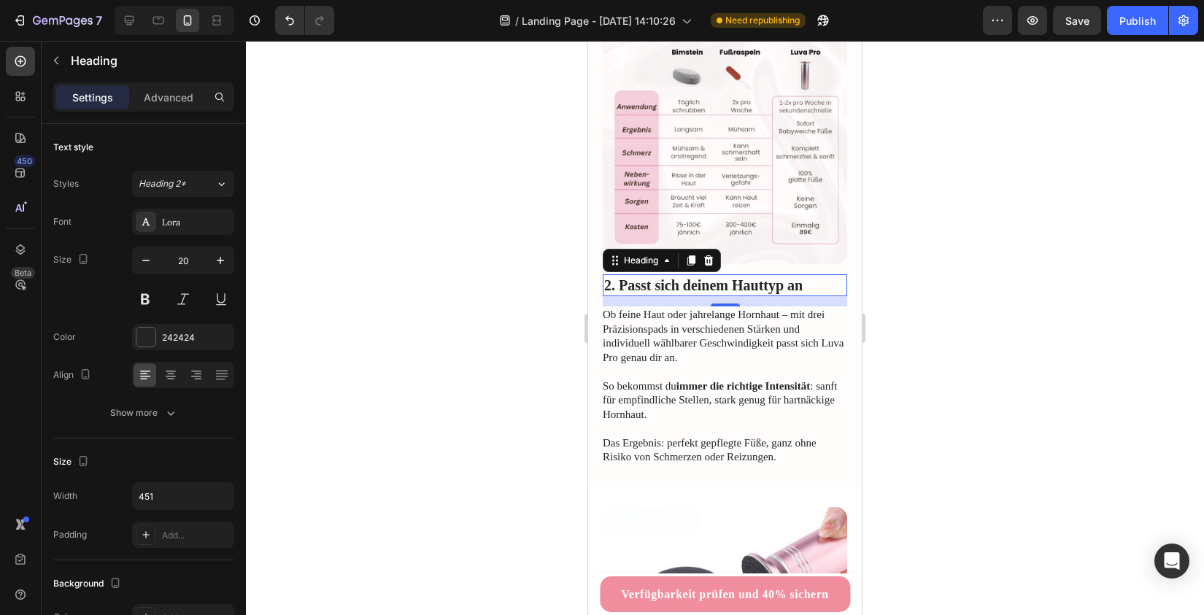
click at [426, 350] on div at bounding box center [725, 328] width 958 height 574
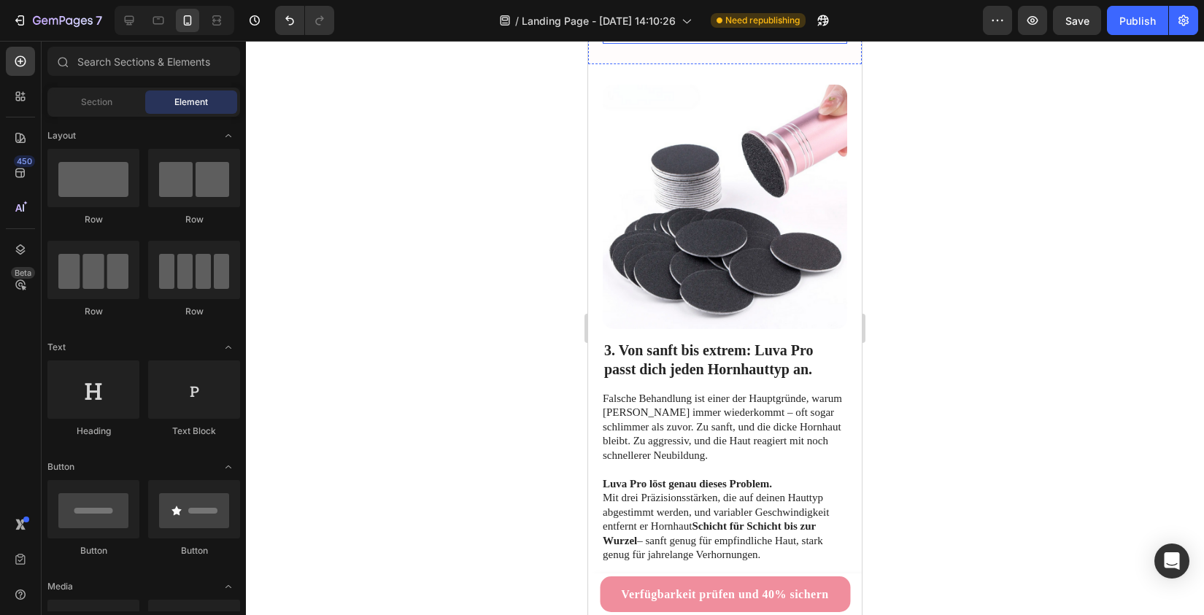
scroll to position [1487, 0]
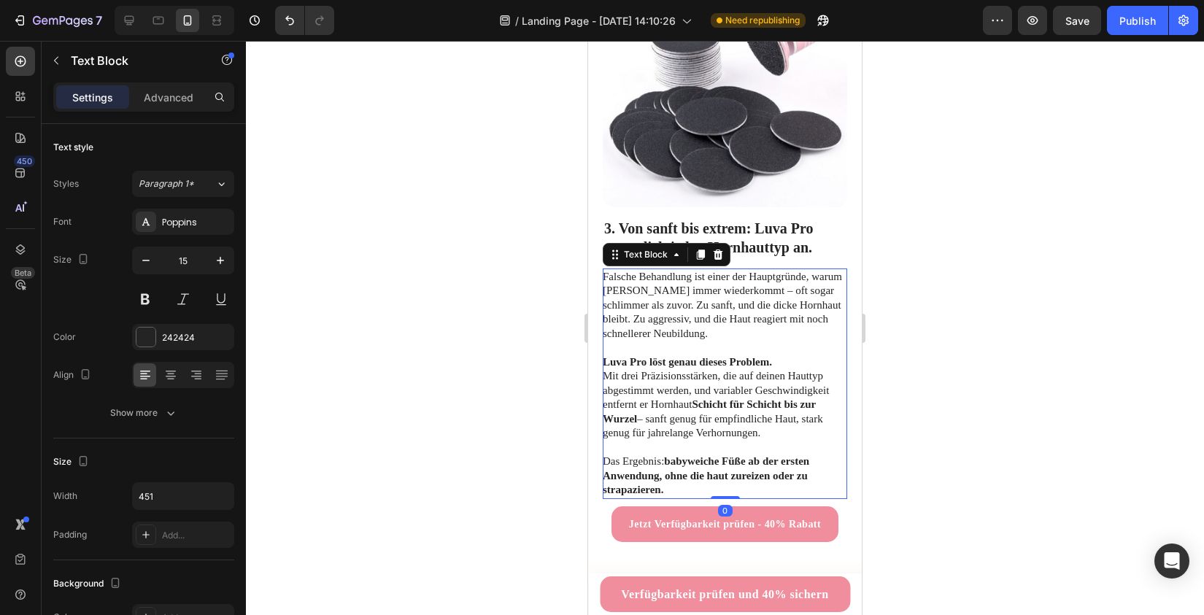
click at [681, 281] on p "Falsche Behandlung ist einer der Hauptgründe, warum [PERSON_NAME] immer wiederk…" at bounding box center [724, 305] width 243 height 71
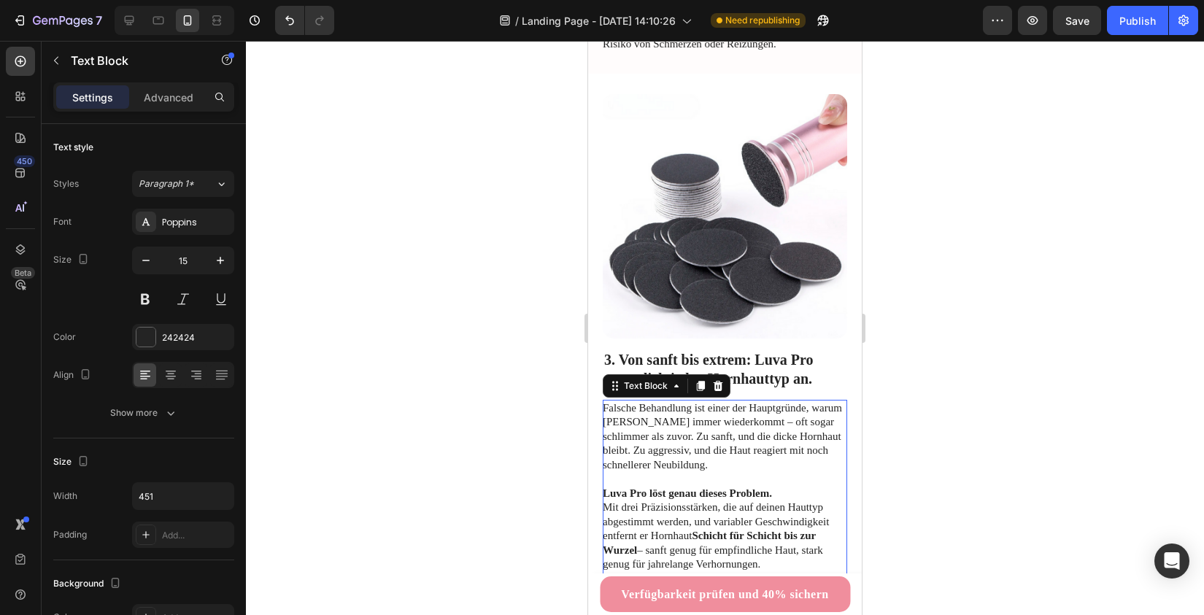
scroll to position [1422, 0]
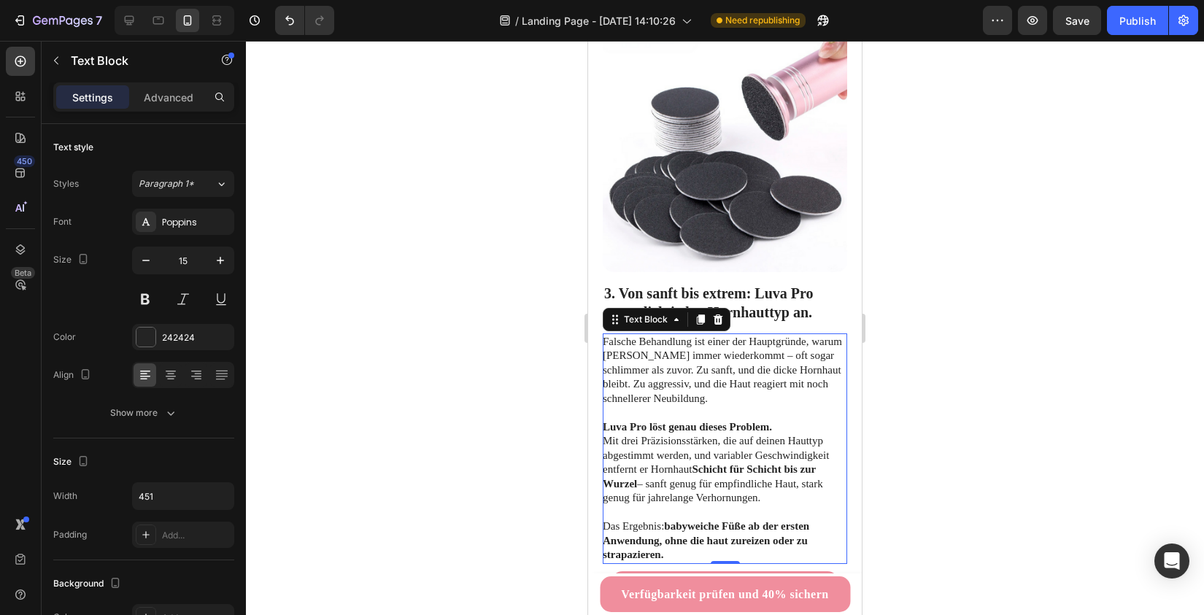
click at [664, 420] on p "Luva Pro löst genau dieses Problem. Mit drei Präzisionsstärken, die auf deinen …" at bounding box center [724, 462] width 243 height 85
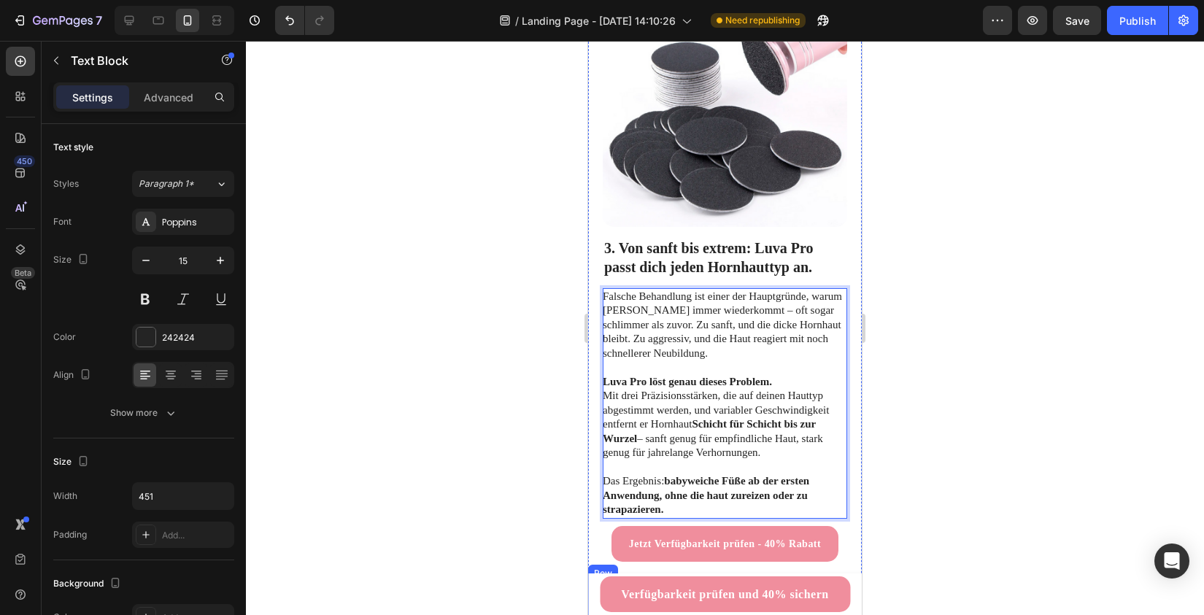
scroll to position [1455, 0]
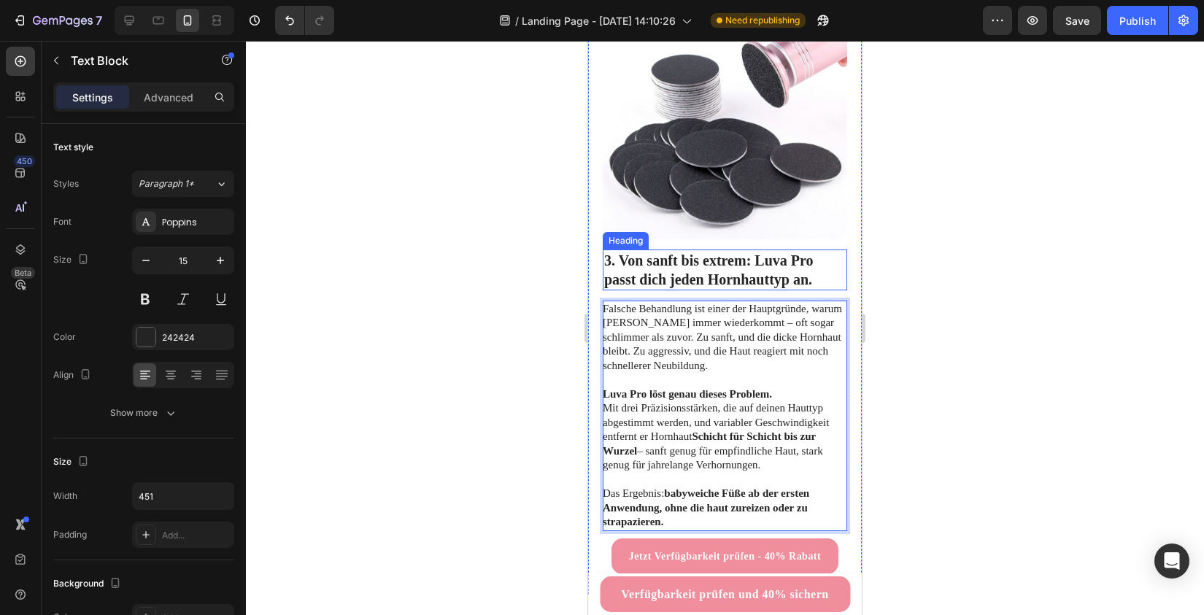
click at [673, 249] on h2 "3. Von sanft bis extrem: Luva Pro passt dich jeden Hornhauttyp an." at bounding box center [725, 269] width 244 height 41
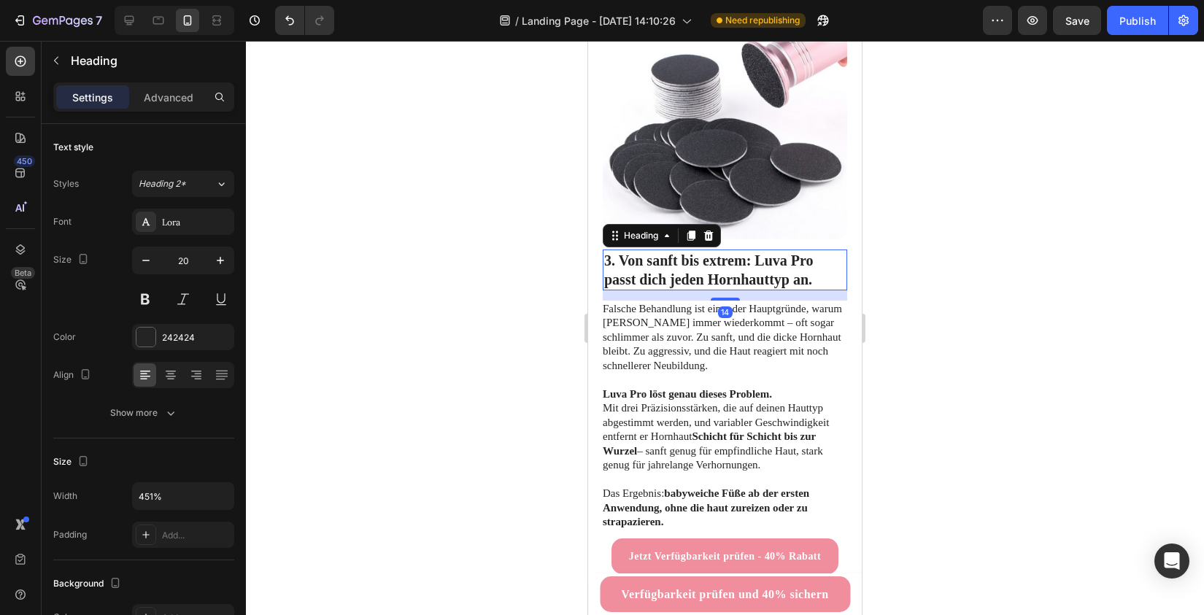
click at [673, 249] on h2 "3. Von sanft bis extrem: Luva Pro passt dich jeden Hornhauttyp an." at bounding box center [725, 269] width 244 height 41
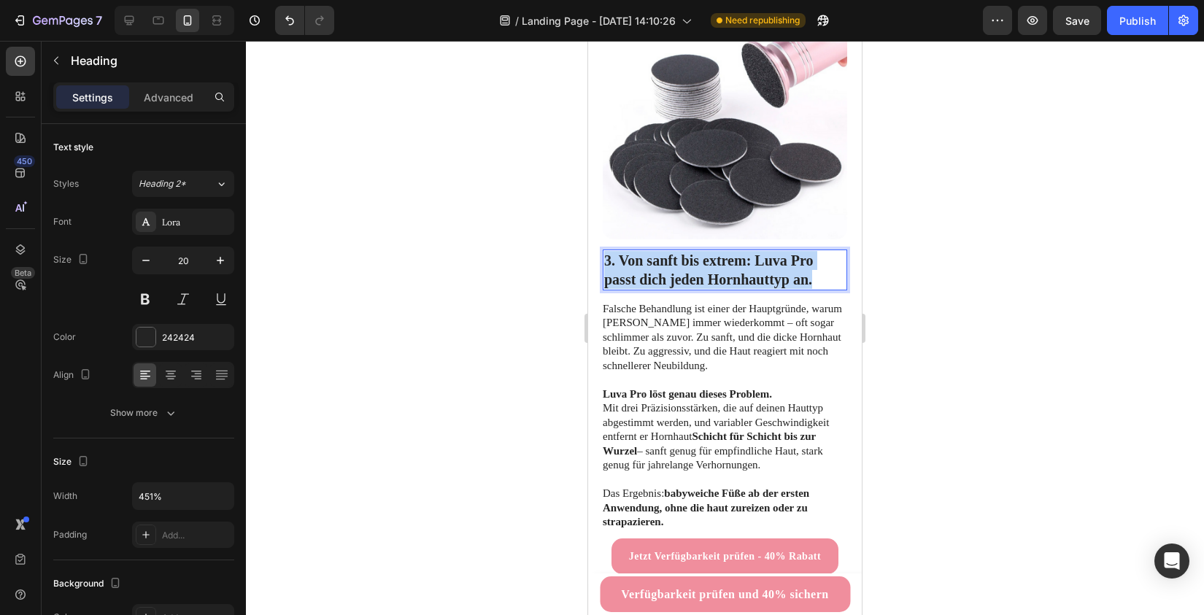
click at [673, 251] on p "3. Von sanft bis extrem: Luva Pro passt dich jeden Hornhauttyp an." at bounding box center [724, 270] width 241 height 38
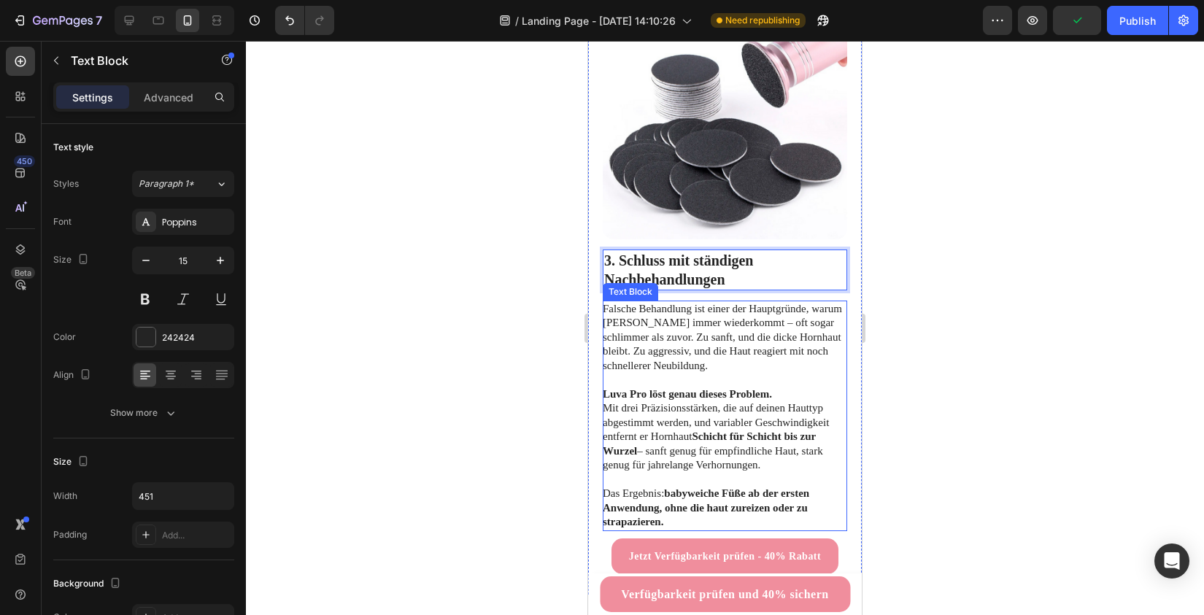
click at [661, 319] on p "Falsche Behandlung ist einer der Hauptgründe, warum [PERSON_NAME] immer wiederk…" at bounding box center [724, 337] width 243 height 71
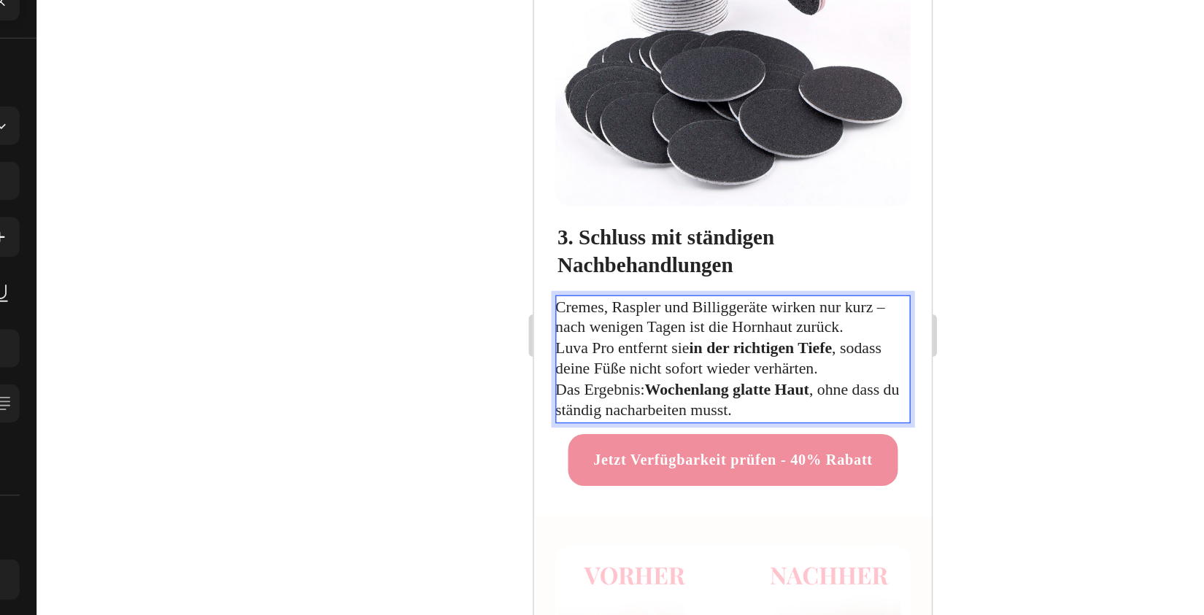
click at [756, 179] on p "Cremes, Raspler und Billiggeräte wirken nur kurz – nach wenigen Tagen ist die H…" at bounding box center [669, 221] width 243 height 85
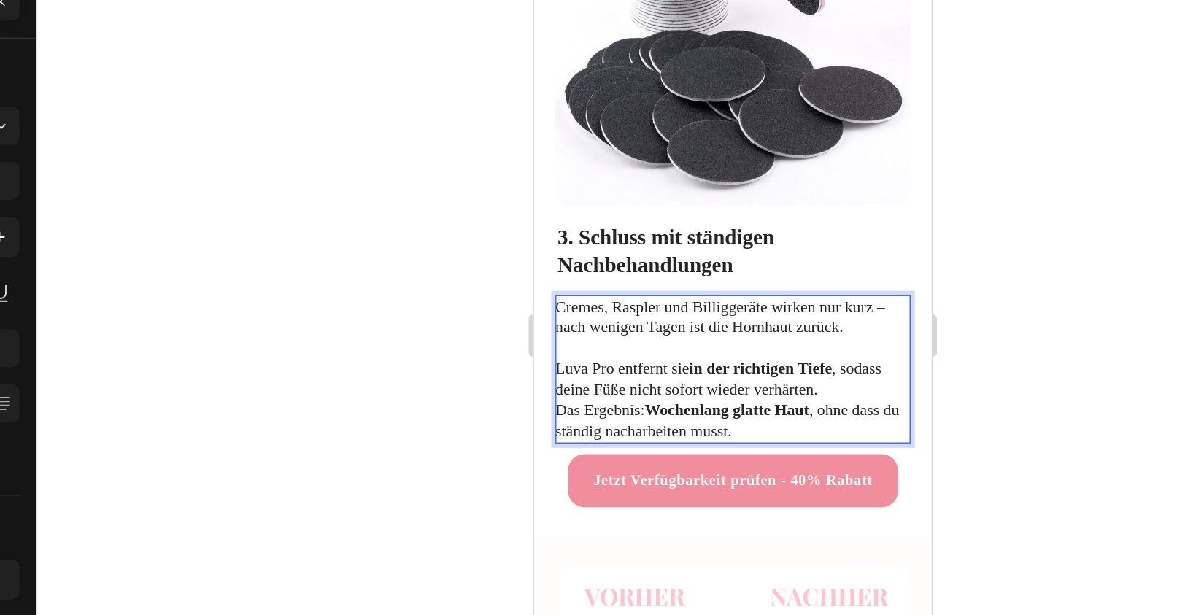
click at [733, 208] on p "⁠⁠⁠⁠⁠⁠⁠ Luva Pro entfernt sie in der richtigen Tiefe , sodass deine Füße nicht …" at bounding box center [669, 243] width 243 height 71
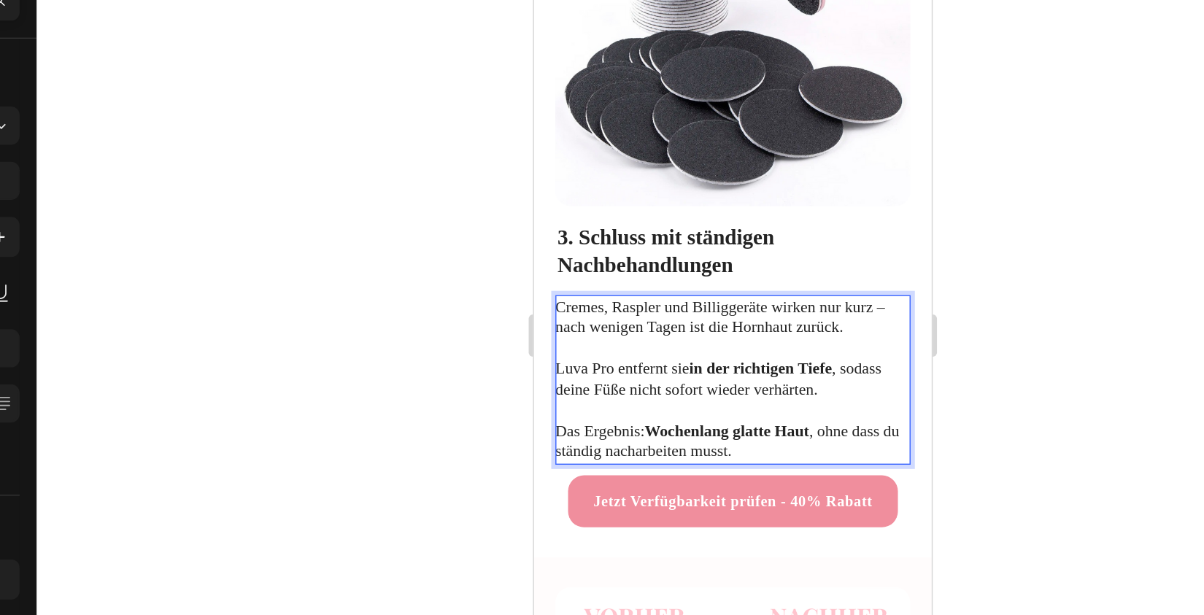
click at [956, 303] on div at bounding box center [725, 328] width 958 height 574
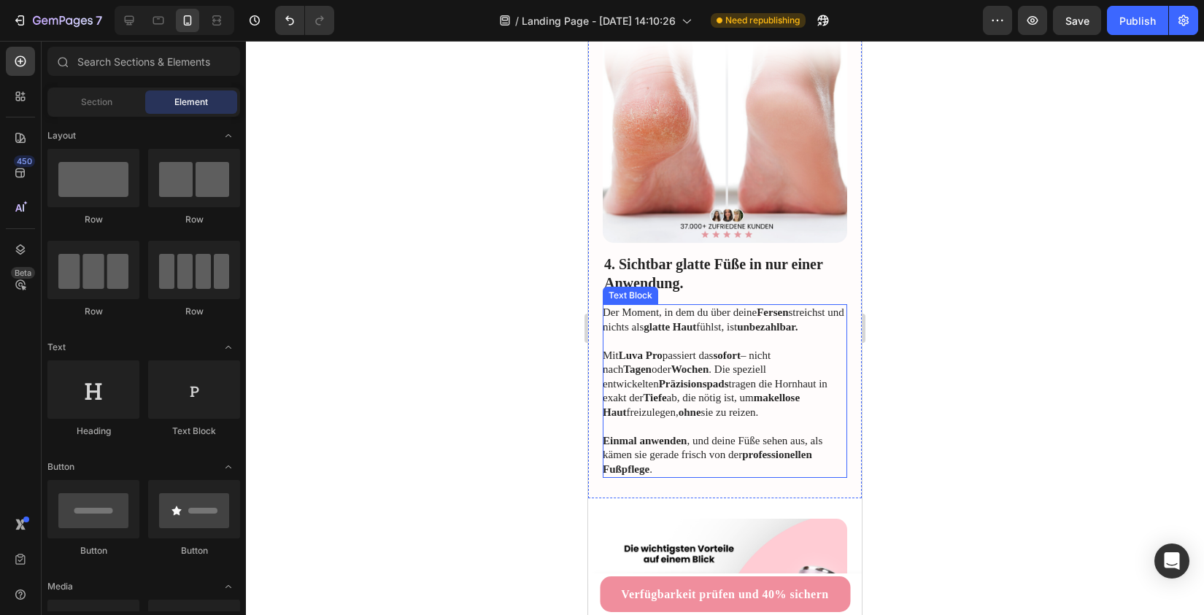
scroll to position [1974, 0]
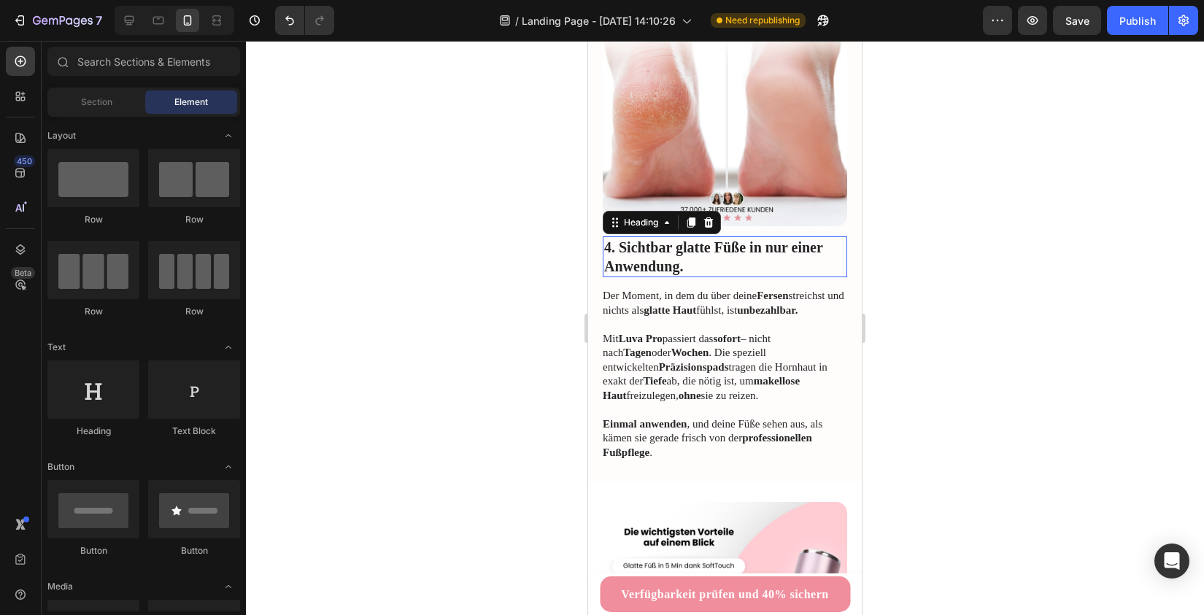
click at [660, 236] on h2 "4. Sichtbar glatte Füße in nur einer Anwendung." at bounding box center [725, 256] width 244 height 41
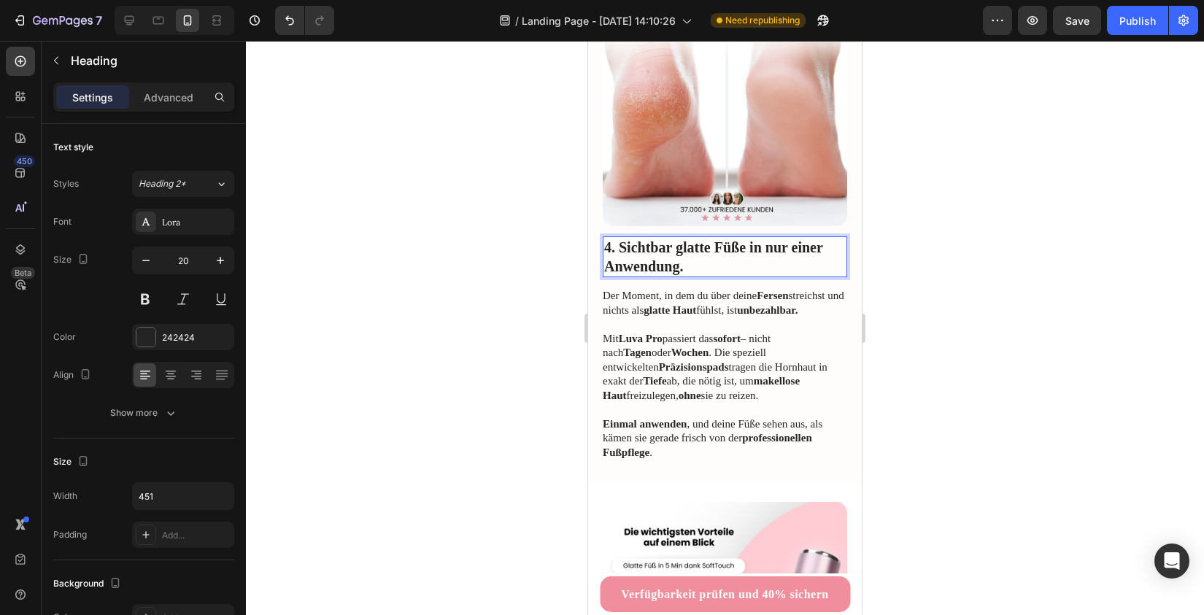
click at [660, 236] on h2 "4. Sichtbar glatte Füße in nur einer Anwendung." at bounding box center [725, 256] width 244 height 41
click at [686, 332] on p "Mit Luva Pro passiert das sofort – nicht nach Tagen oder Wochen . Die speziell …" at bounding box center [724, 367] width 243 height 71
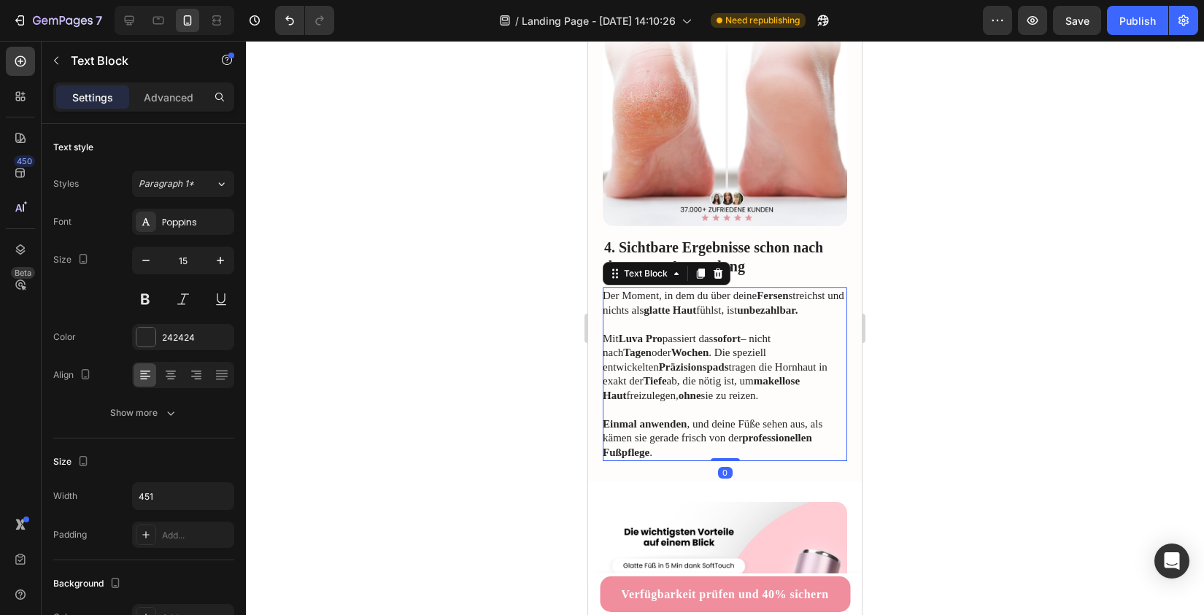
click at [686, 332] on p "Mit Luva Pro passiert das sofort – nicht nach Tagen oder Wochen . Die speziell …" at bounding box center [724, 367] width 243 height 71
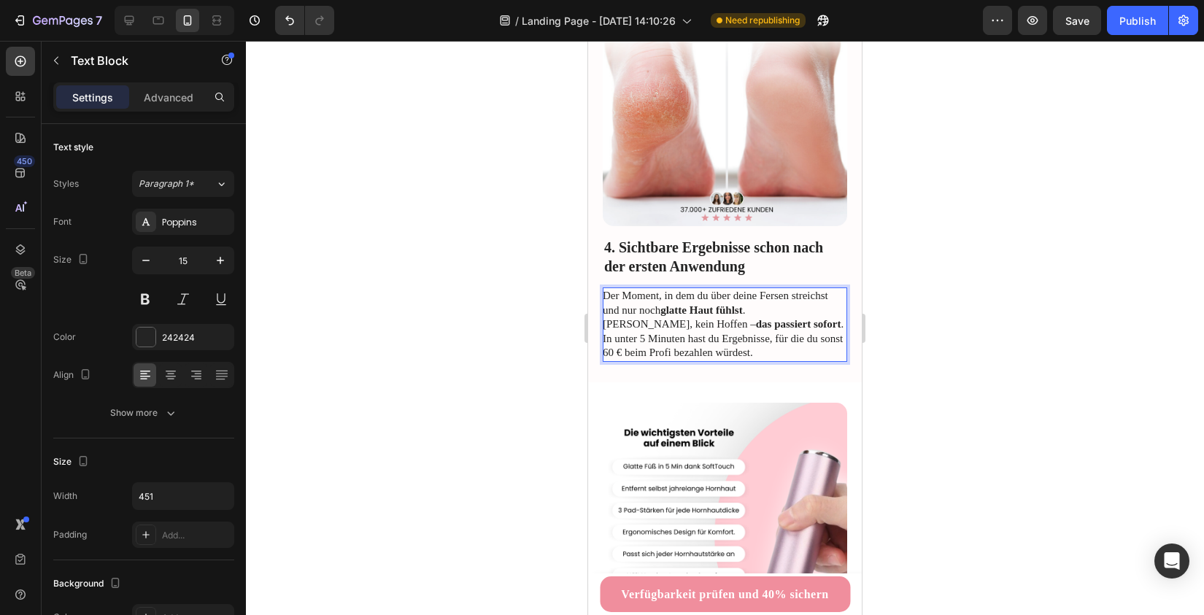
click at [776, 289] on p "Der Moment, in dem du über deine Fersen streichst und nur noch glatte Haut fühl…" at bounding box center [724, 324] width 243 height 71
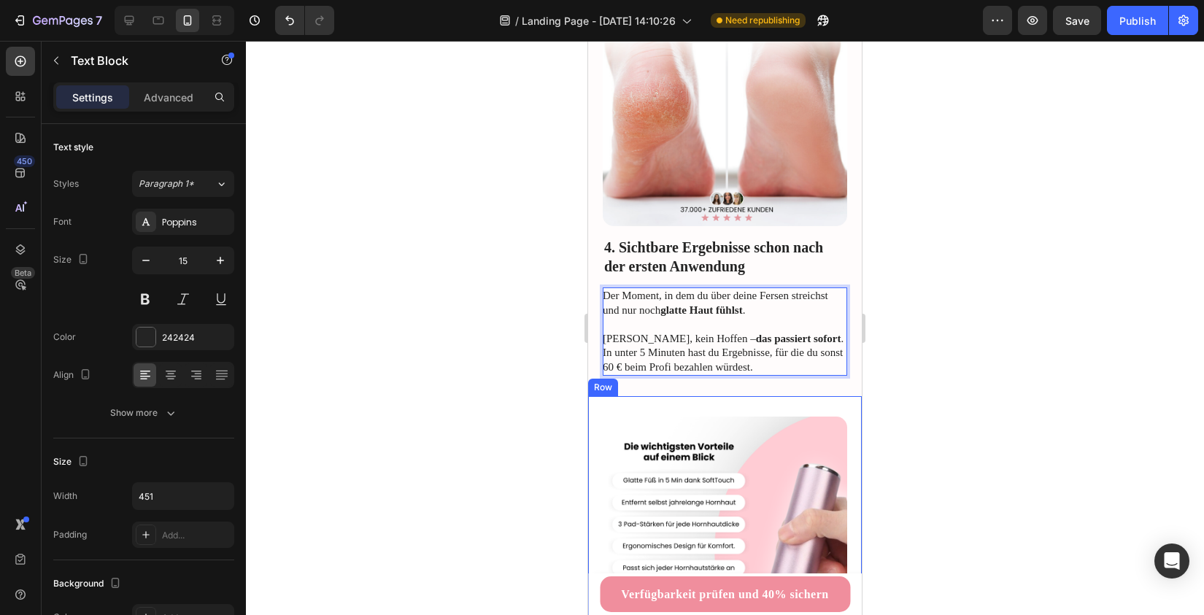
click at [497, 357] on div at bounding box center [725, 328] width 958 height 574
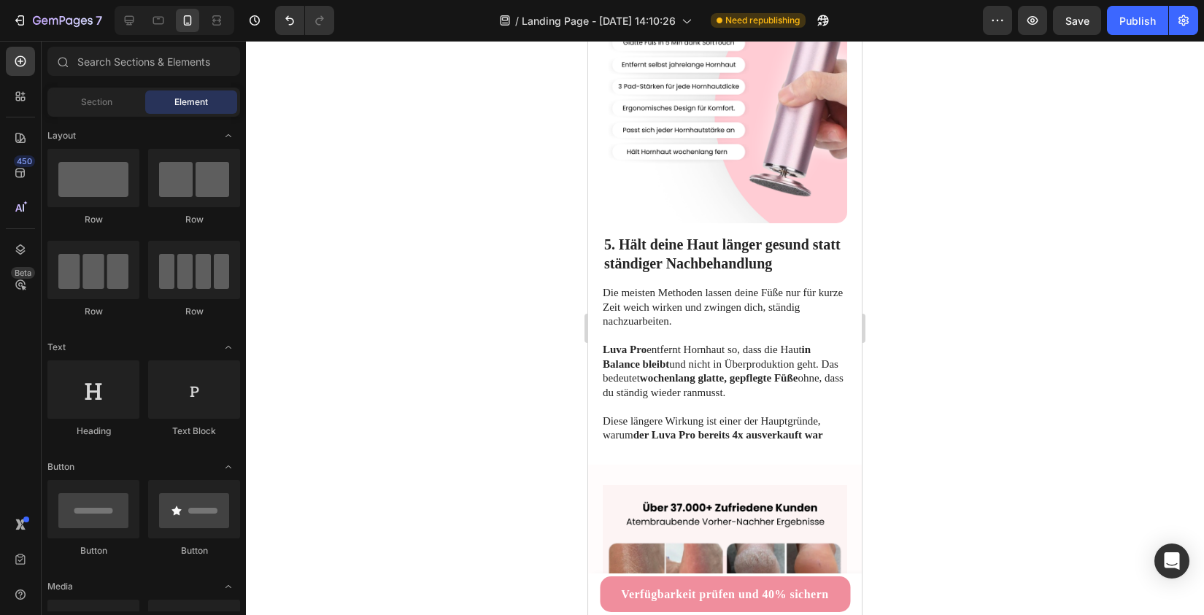
scroll to position [2402, 0]
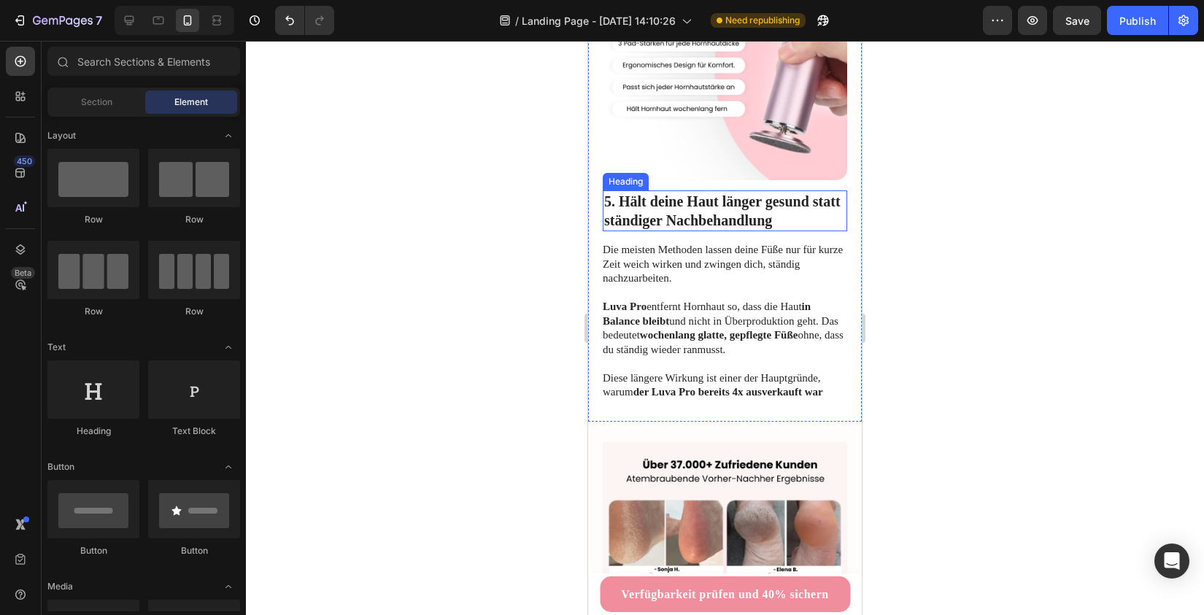
click at [670, 212] on h2 "5. Hält deine Haut länger gesund statt ständiger Nachbehandlung" at bounding box center [725, 210] width 244 height 41
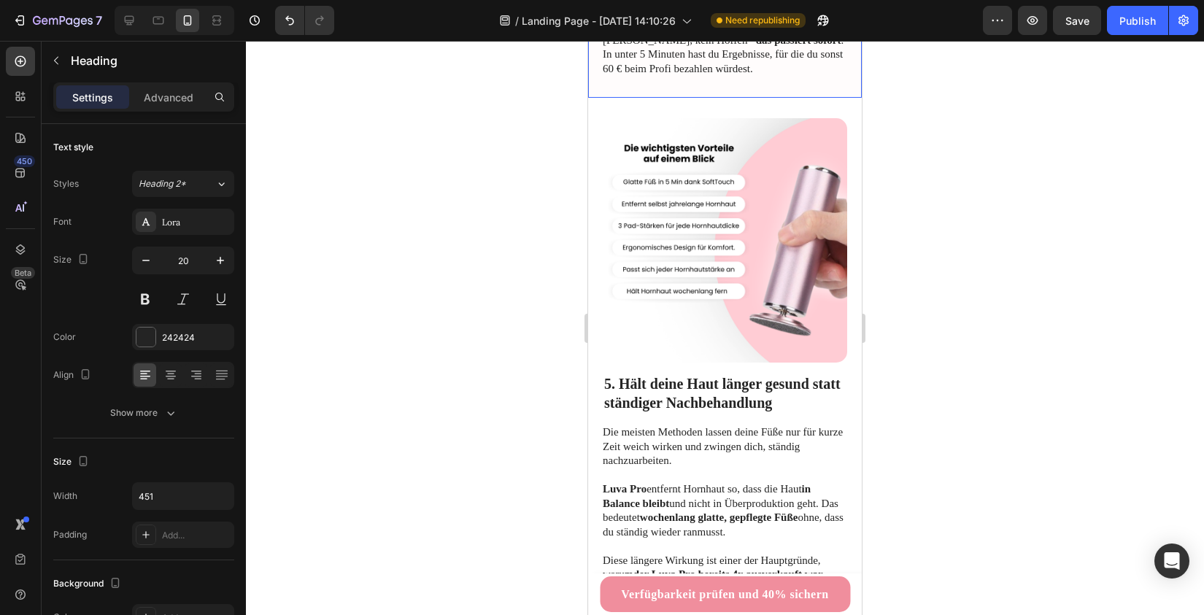
scroll to position [2274, 0]
click at [701, 371] on h2 "5. Hält deine Haut länger gesund statt ständiger Nachbehandlung" at bounding box center [725, 391] width 244 height 41
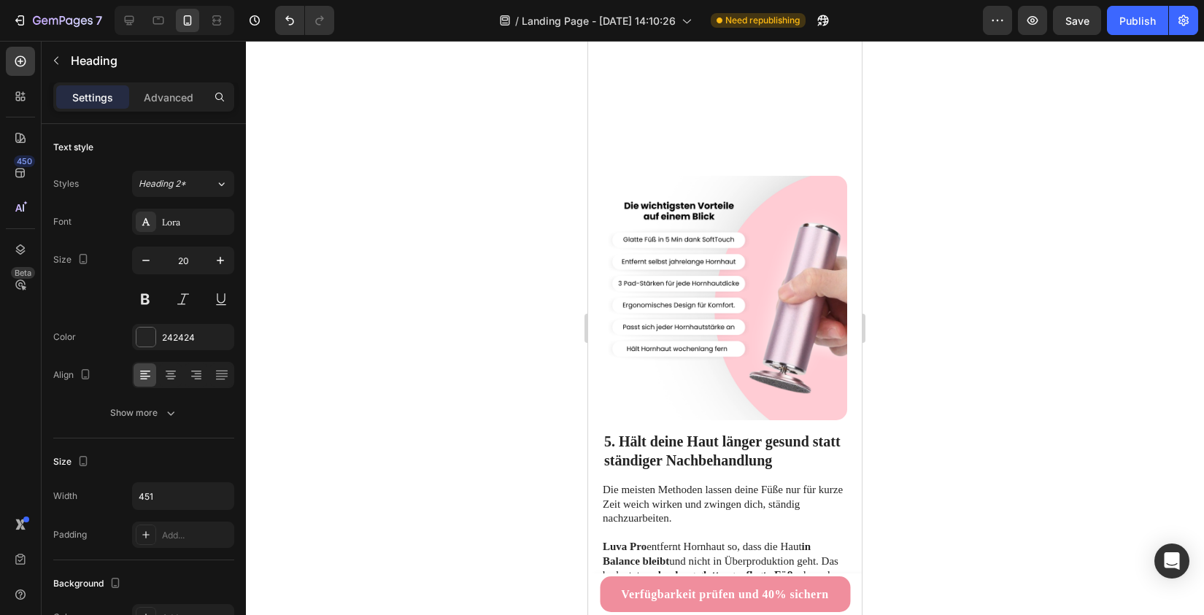
scroll to position [2338, 0]
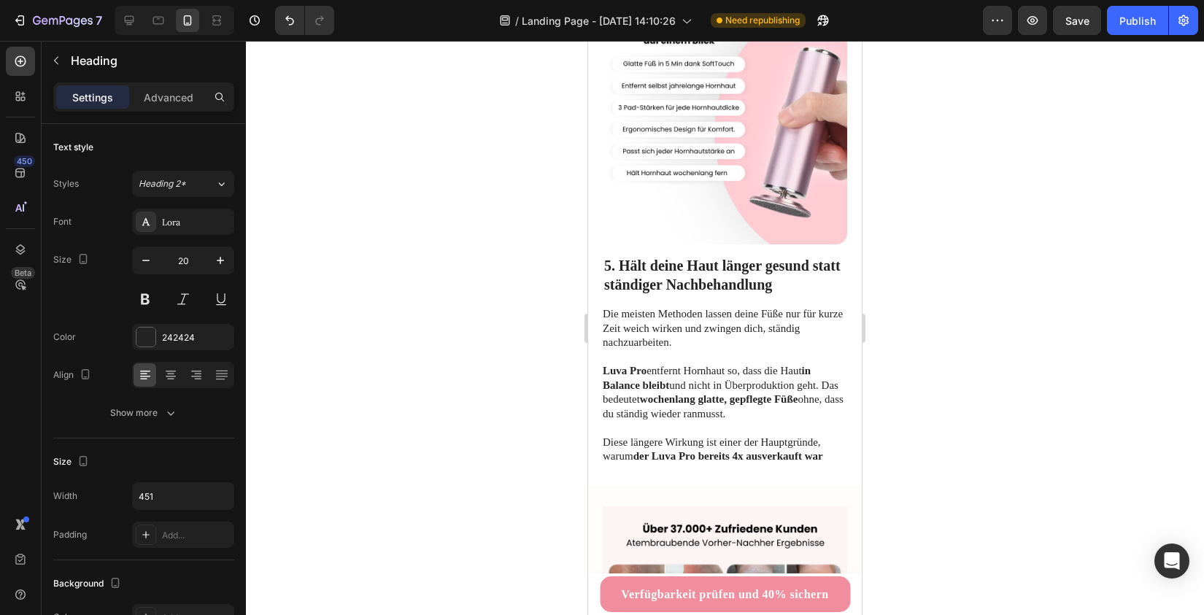
click at [697, 276] on h2 "5. Hält deine Haut länger gesund statt ständiger Nachbehandlung" at bounding box center [725, 275] width 244 height 41
click at [697, 276] on p "5. Hält deine Haut länger gesund statt ständiger Nachbehandlung" at bounding box center [724, 275] width 241 height 38
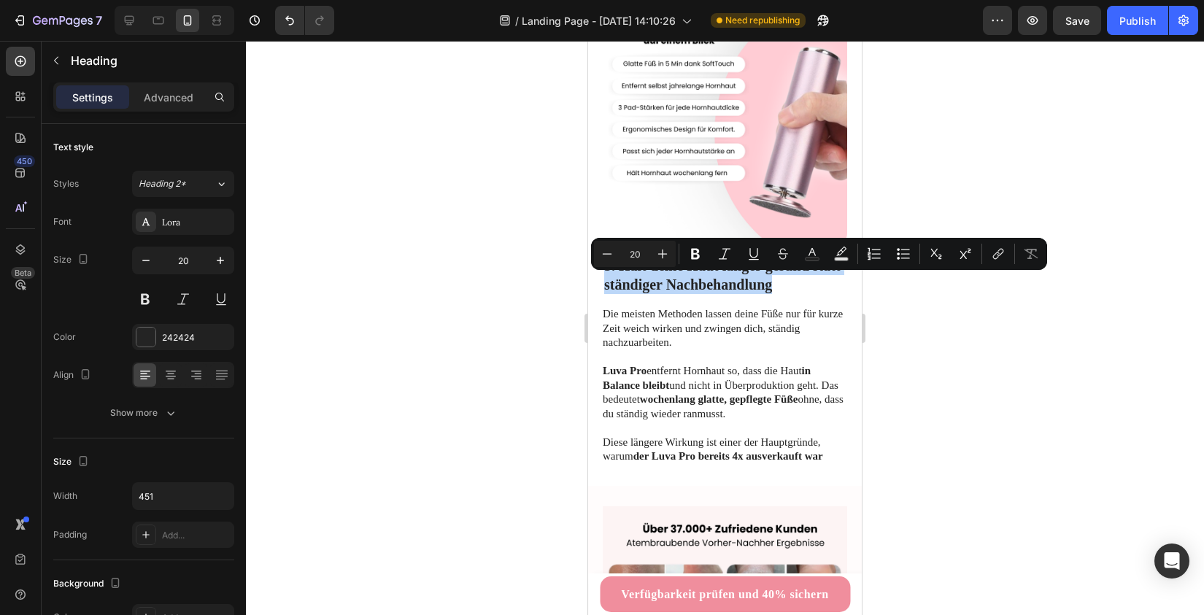
click at [697, 276] on p "5. Hält deine Haut länger gesund statt ständiger Nachbehandlung" at bounding box center [724, 275] width 241 height 38
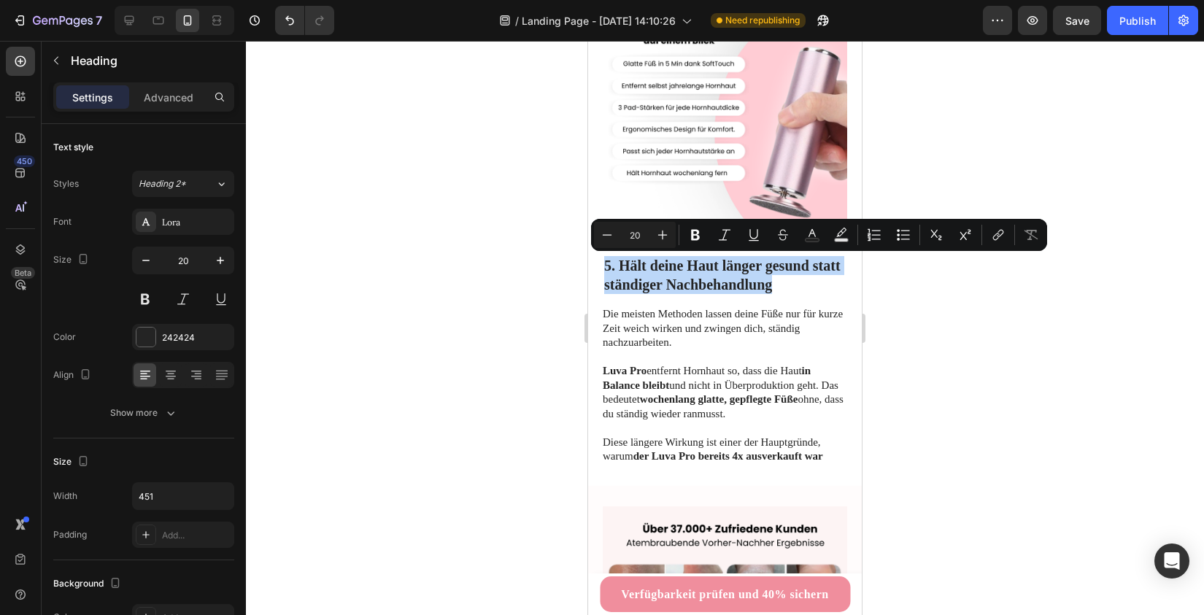
copy p "5. Hält deine Haut länger gesund statt ständiger Nachbehandlung"
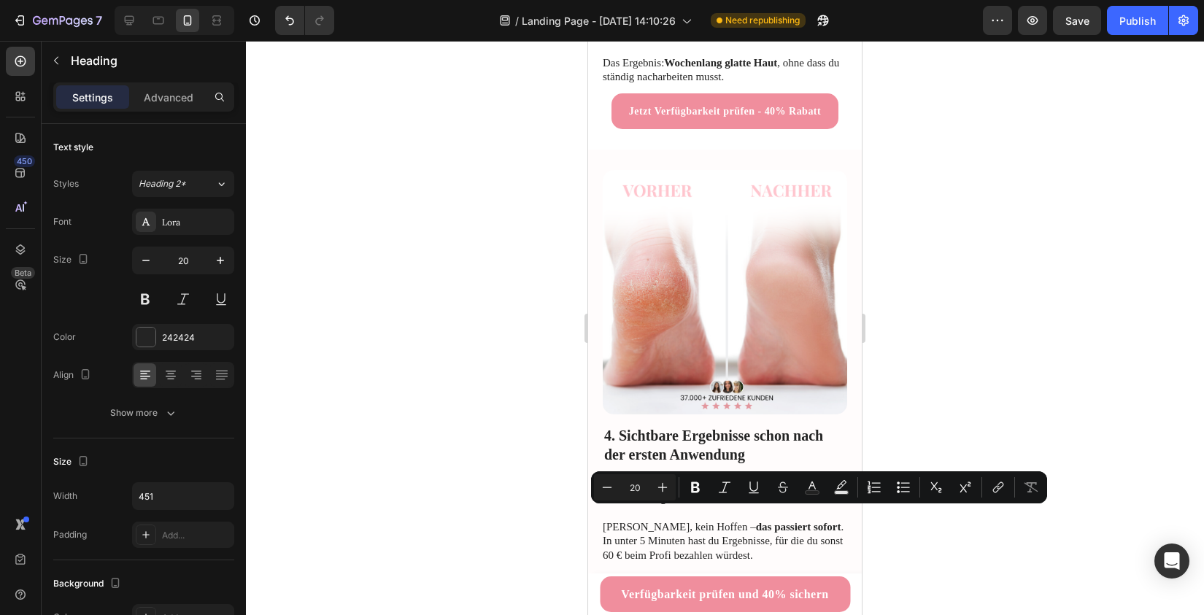
type input "16"
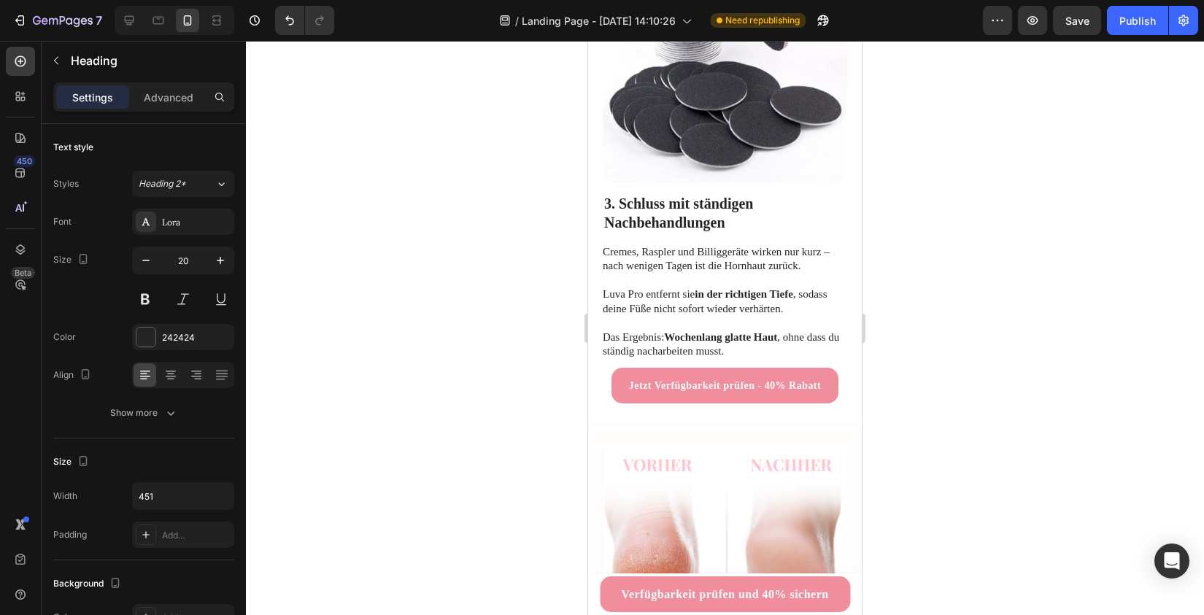
scroll to position [1415, 0]
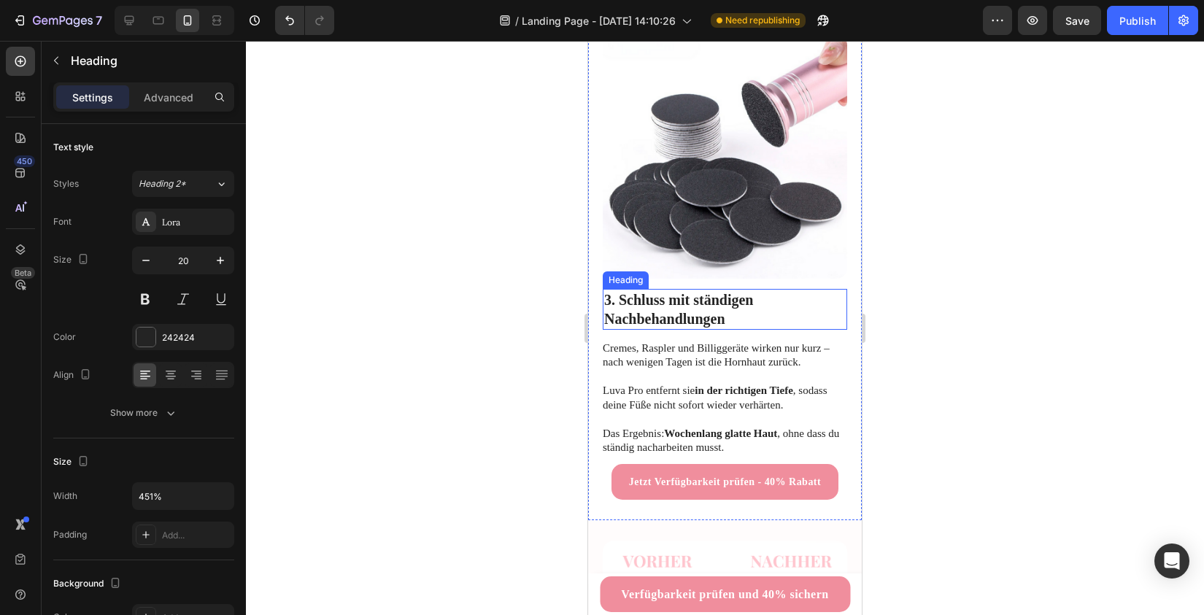
click at [675, 289] on h2 "3. Schluss mit ständigen Nachbehandlungen" at bounding box center [725, 309] width 244 height 41
click at [675, 290] on p "3. Schluss mit ständigen Nachbehandlungen" at bounding box center [724, 309] width 241 height 38
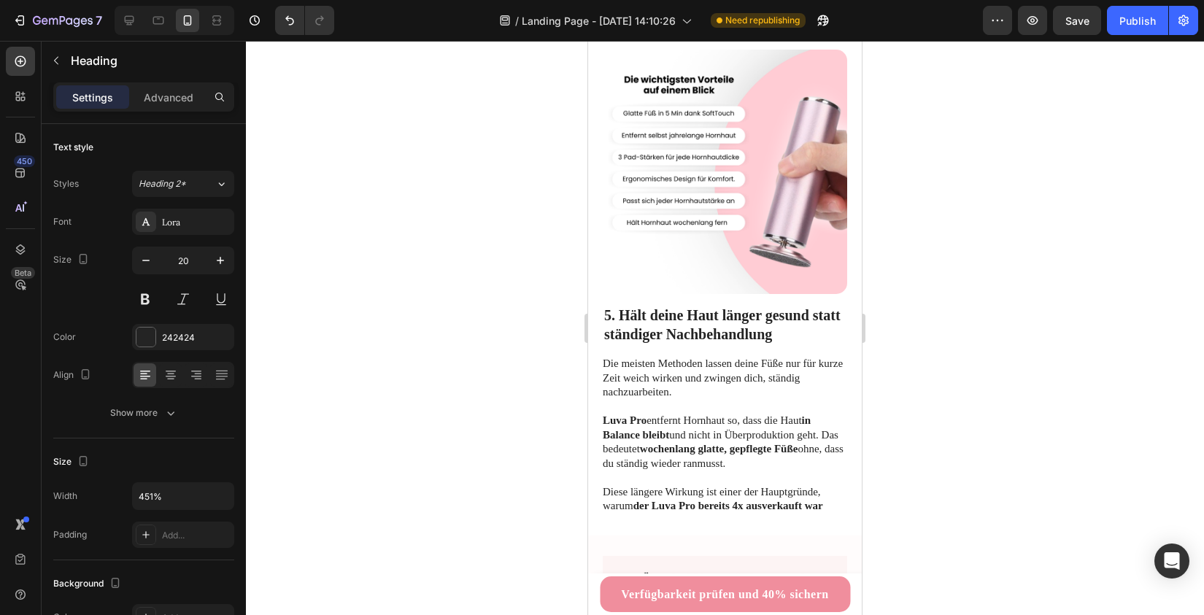
scroll to position [2351, 0]
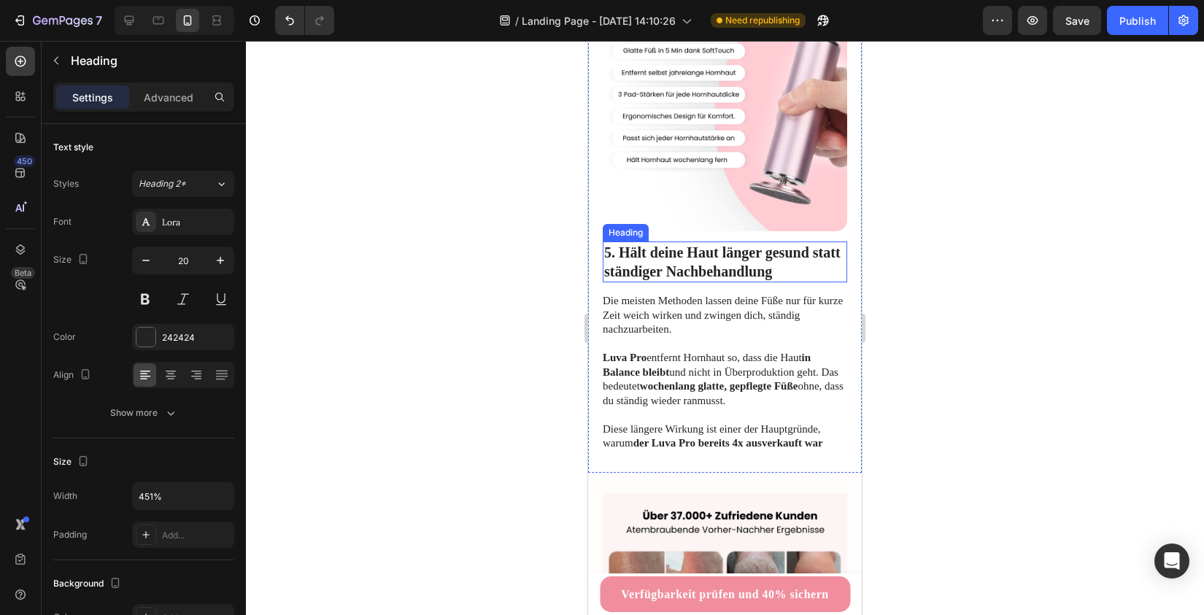
click at [667, 264] on h2 "5. Hält deine Haut länger gesund statt ständiger Nachbehandlung" at bounding box center [725, 261] width 244 height 41
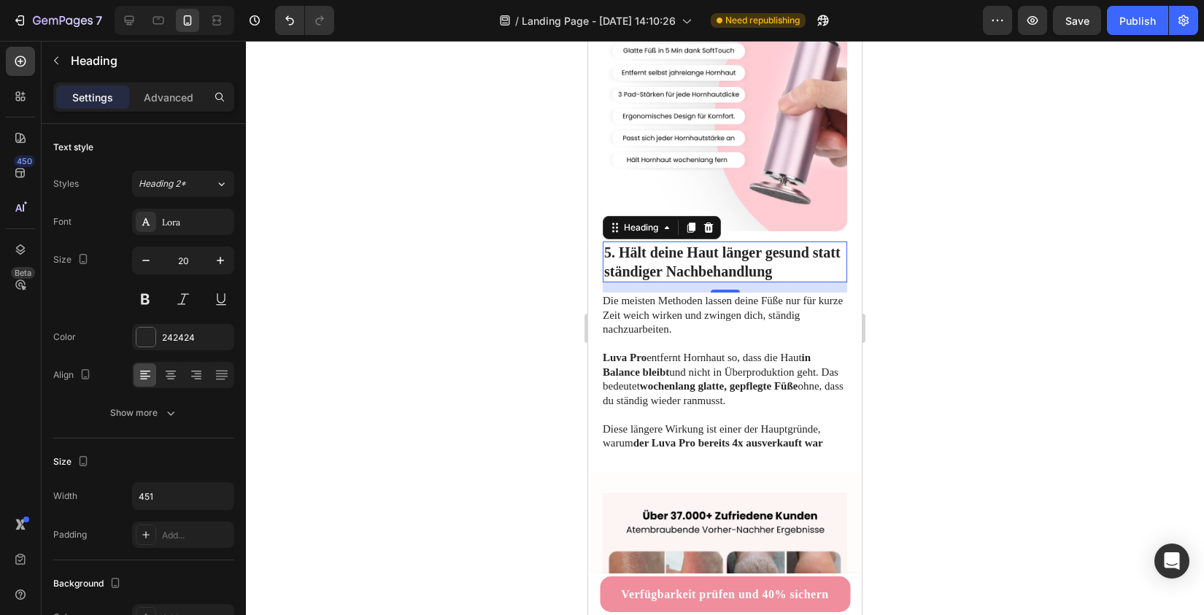
click at [634, 267] on h2 "5. Hält deine Haut länger gesund statt ständiger Nachbehandlung" at bounding box center [725, 261] width 244 height 41
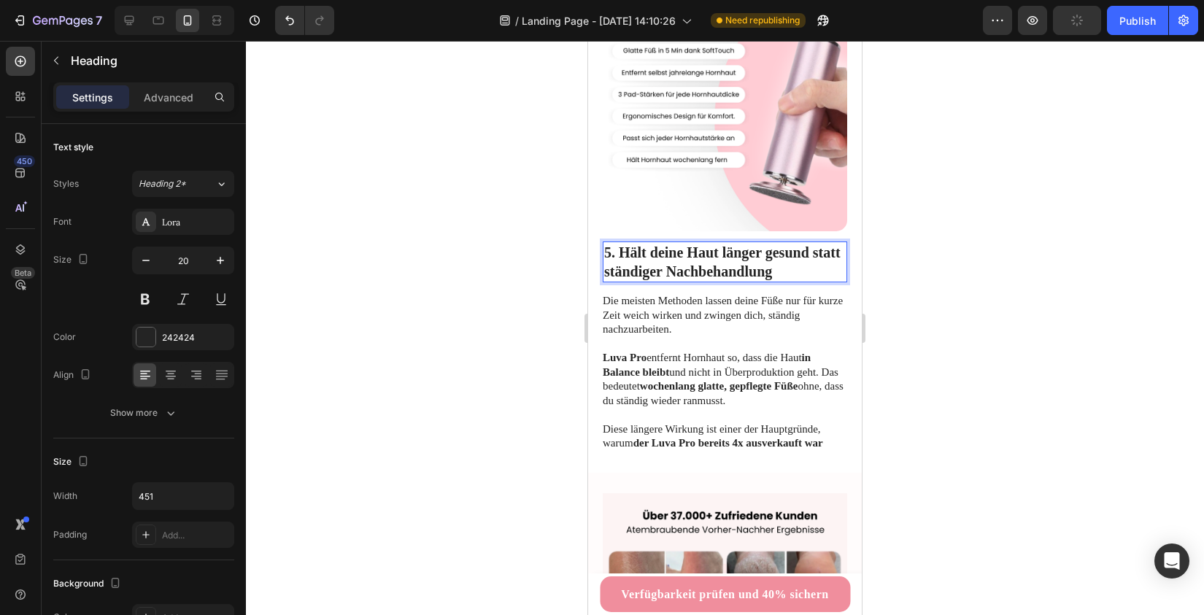
click at [625, 255] on p "5. Hält deine Haut länger gesund statt ständiger Nachbehandlung" at bounding box center [724, 262] width 241 height 38
drag, startPoint x: 619, startPoint y: 252, endPoint x: 790, endPoint y: 271, distance: 172.5
click at [790, 271] on p "5. Hält deine Haut länger gesund statt ständiger Nachbehandlung" at bounding box center [724, 262] width 241 height 38
click at [999, 300] on div at bounding box center [725, 328] width 958 height 574
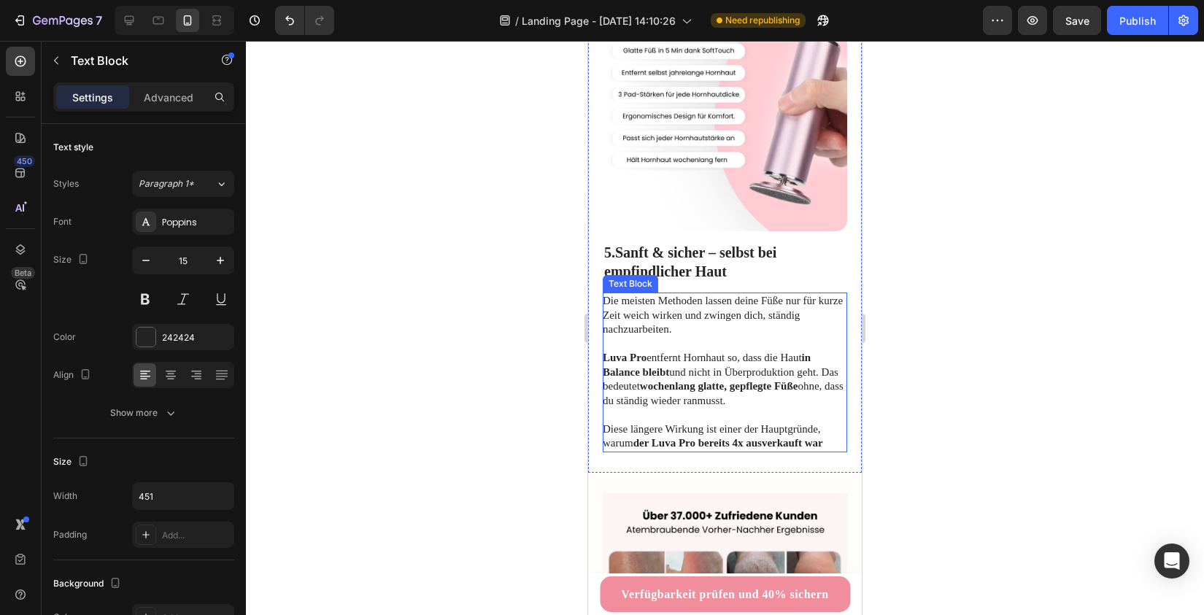
click at [675, 357] on p "Luva Pro entfernt Hornhaut so, dass die Haut in Balance bleibt und nicht in Übe…" at bounding box center [724, 379] width 243 height 57
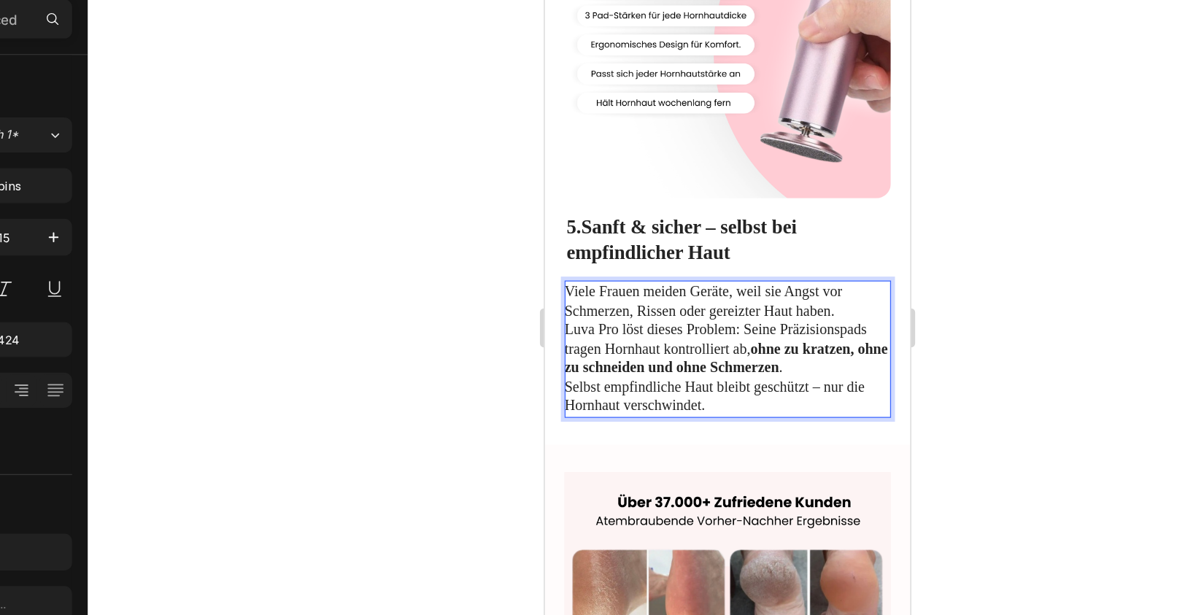
click at [614, 233] on p "Viele Frauen meiden Geräte, weil sie Angst vor Schmerzen, Rissen oder gereizter…" at bounding box center [680, 248] width 243 height 100
click at [613, 233] on p "Viele Frauen meiden Geräte, weil sie Angst vor Schmerzen, Rissen oder gereizter…" at bounding box center [680, 248] width 243 height 100
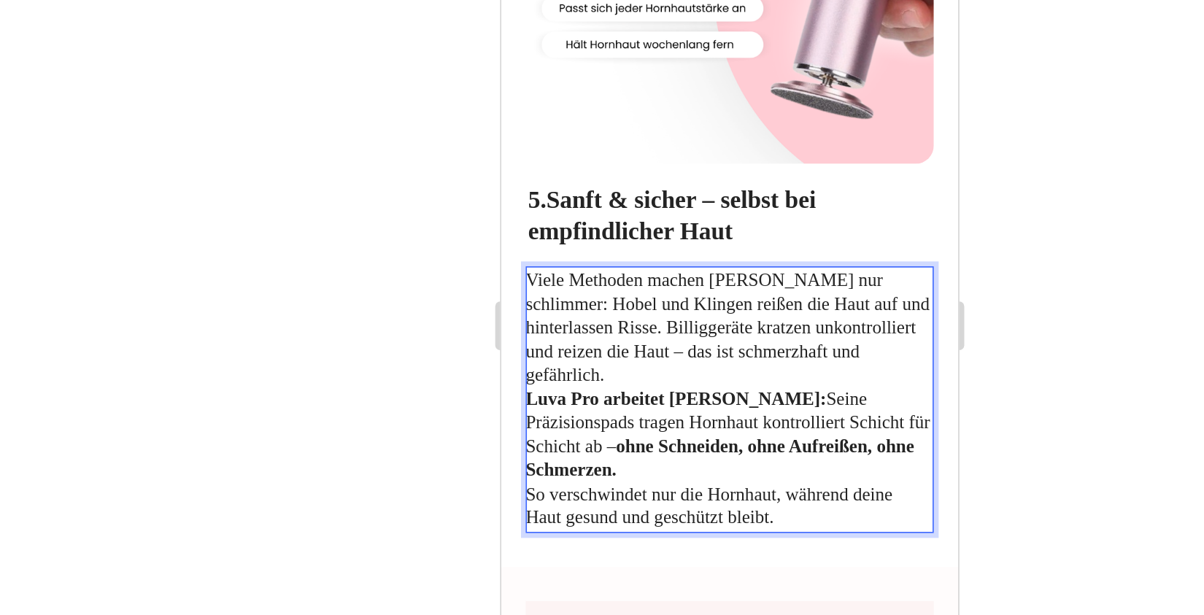
click at [605, 165] on p "Viele Methoden machen [PERSON_NAME] nur schlimmer: Hobel und Klingen reißen die…" at bounding box center [637, 177] width 243 height 157
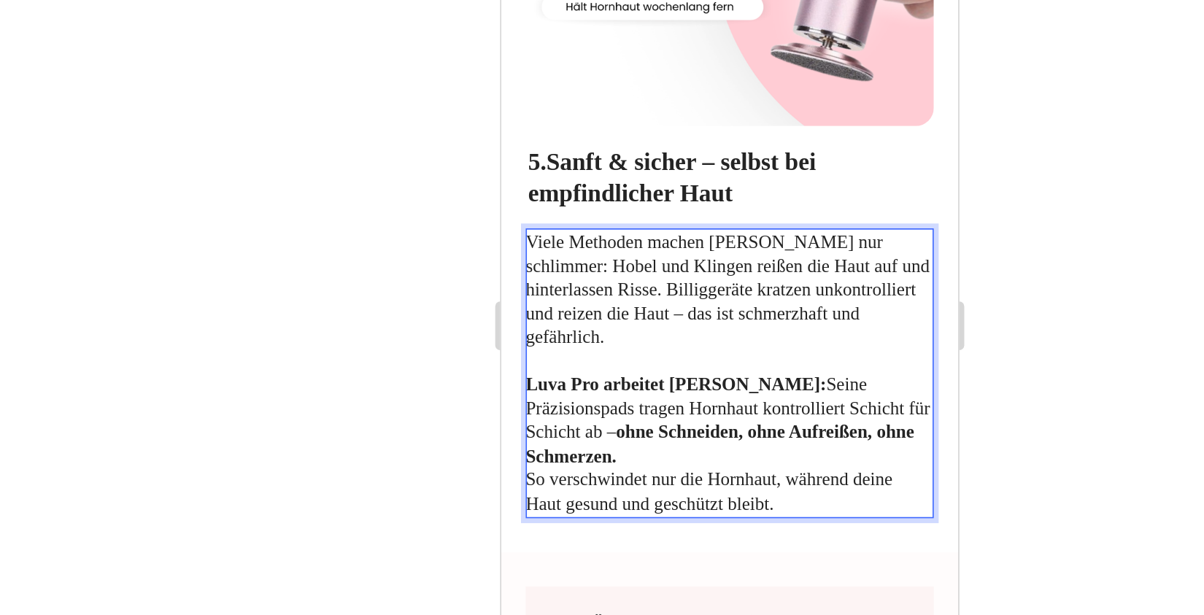
scroll to position [2377, 0]
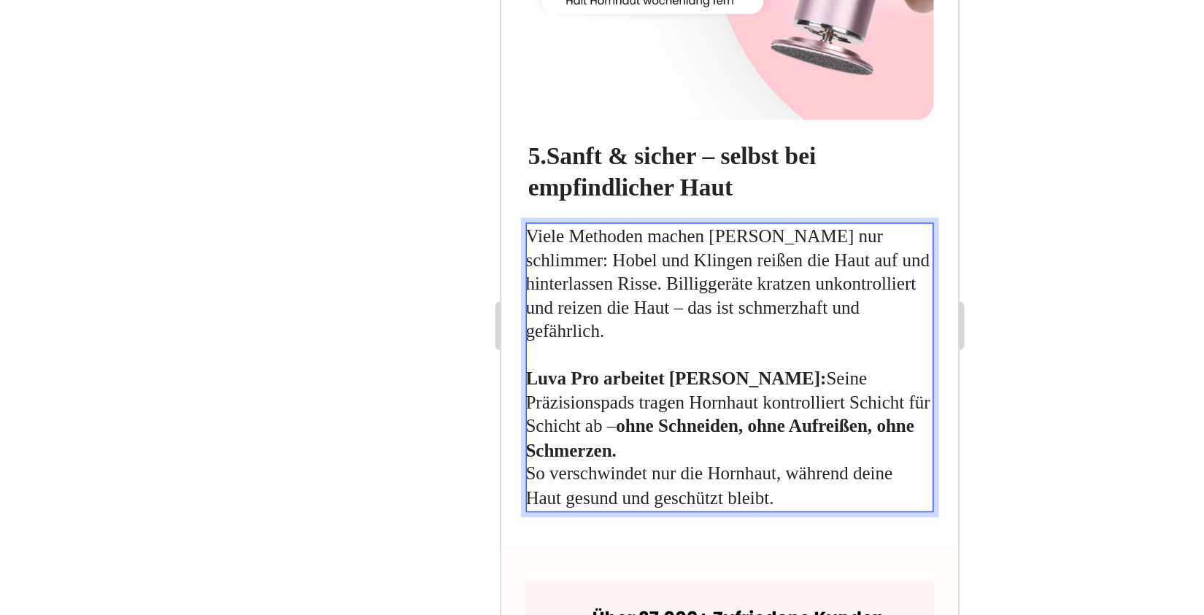
click at [754, 193] on p "⁠⁠⁠⁠⁠⁠⁠ Luva Pro arbeitet anders: Seine Präzisionspads tragen Hornhaut kontroll…" at bounding box center [637, 194] width 243 height 100
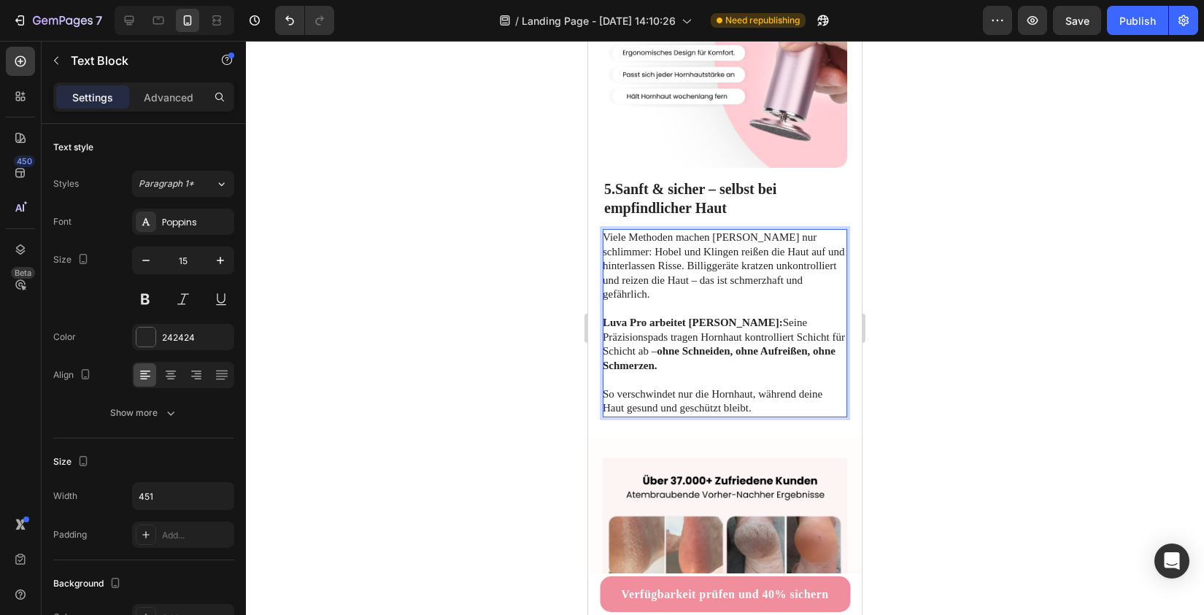
scroll to position [2439, 0]
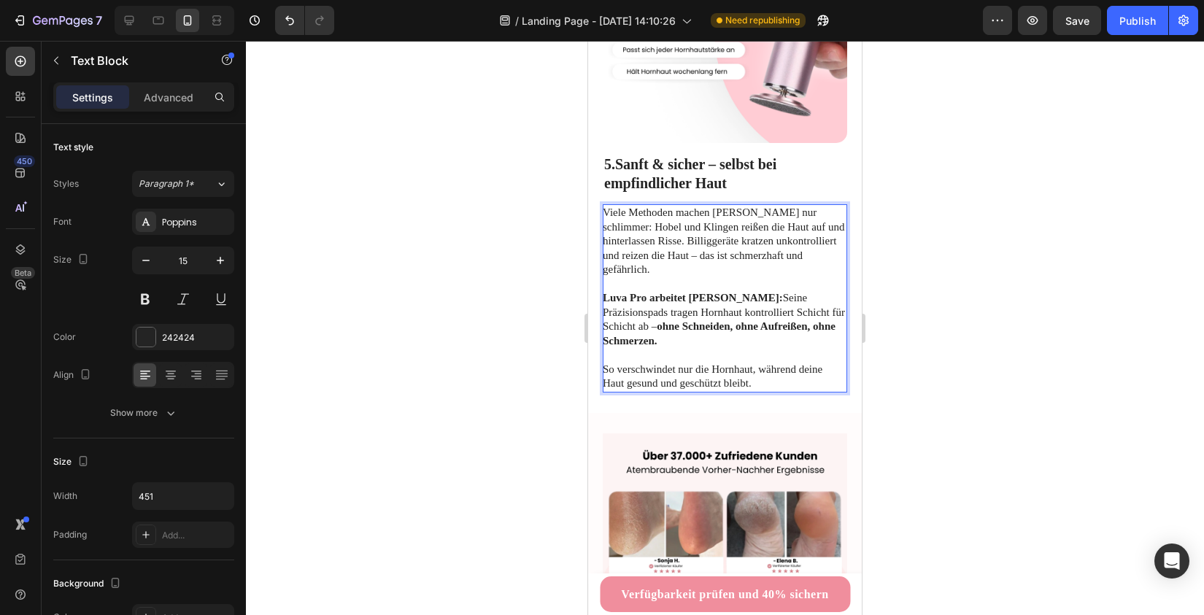
click at [927, 384] on div at bounding box center [725, 328] width 958 height 574
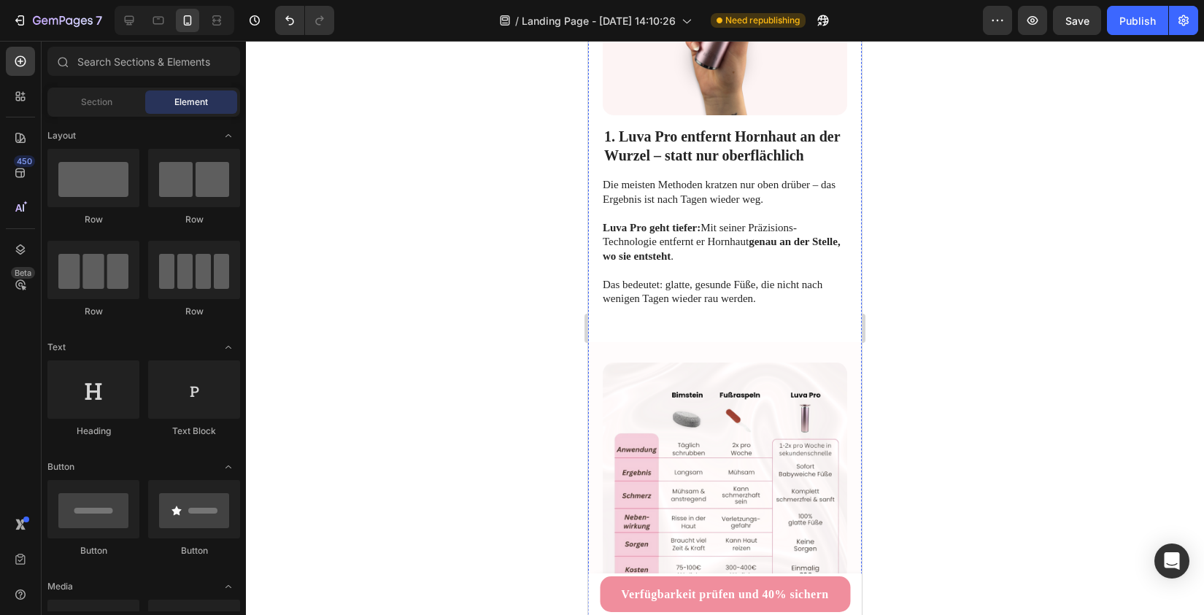
scroll to position [757, 0]
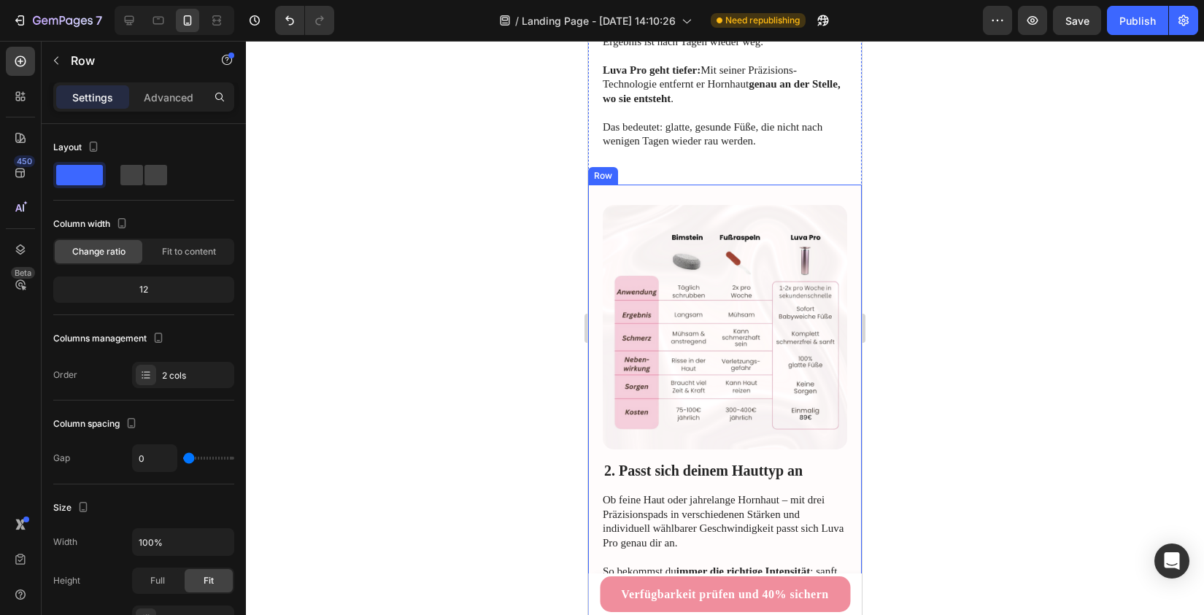
click at [593, 185] on div "2. Passt sich deinem Hauttyp an Heading Ob feine Haut oder jahrelange Hornhaut …" at bounding box center [725, 428] width 274 height 487
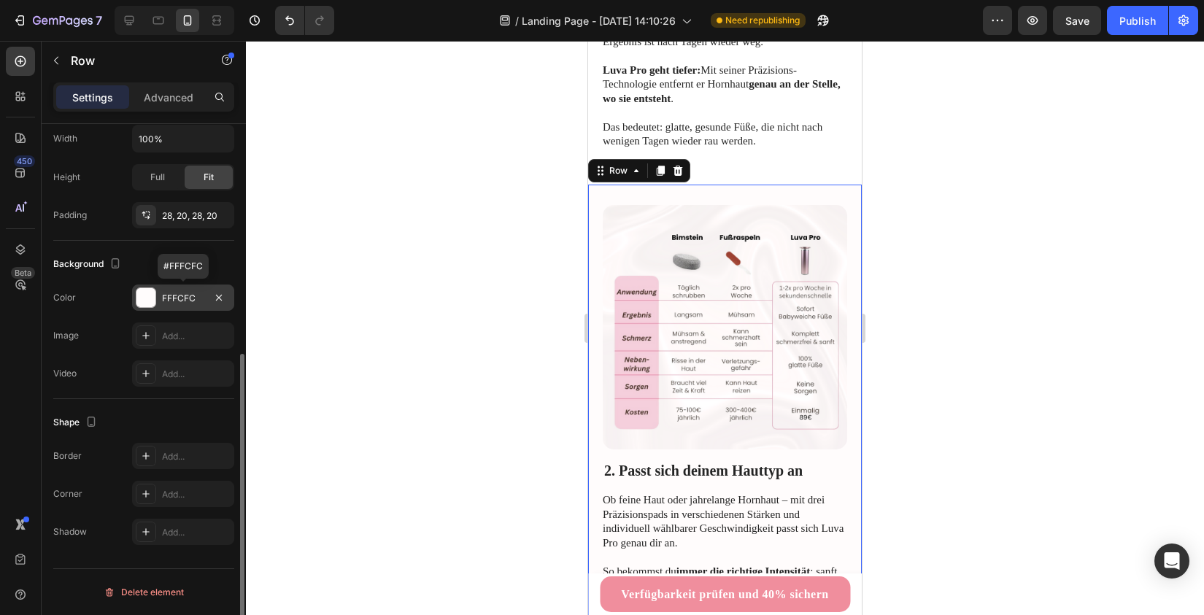
click at [169, 294] on div "FFFCFC" at bounding box center [183, 298] width 42 height 13
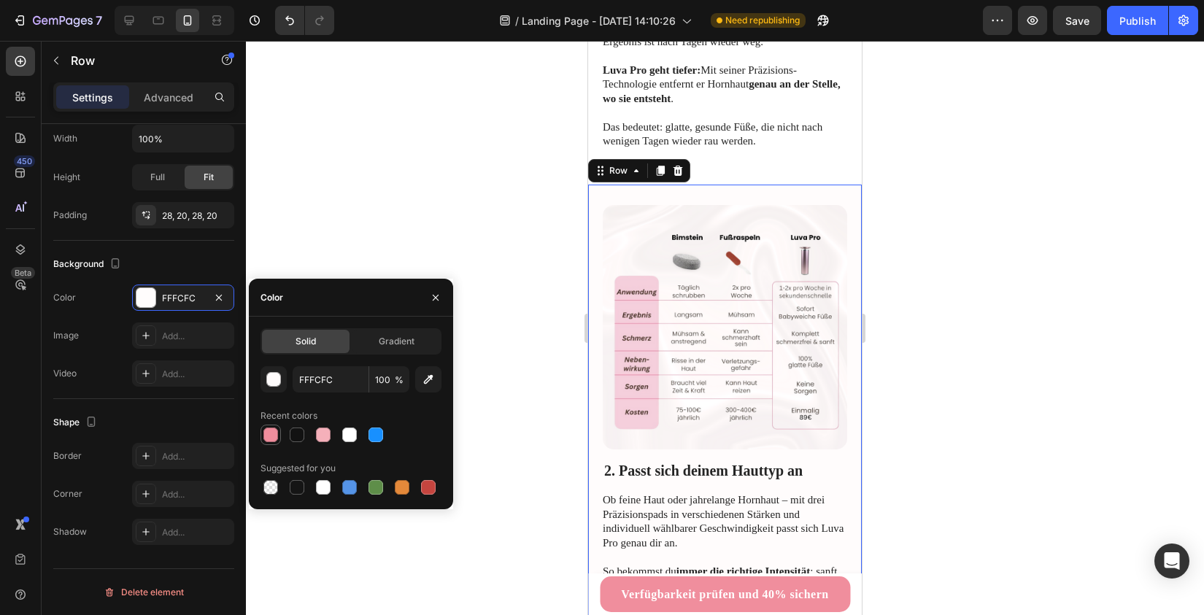
click at [267, 435] on div at bounding box center [270, 434] width 15 height 15
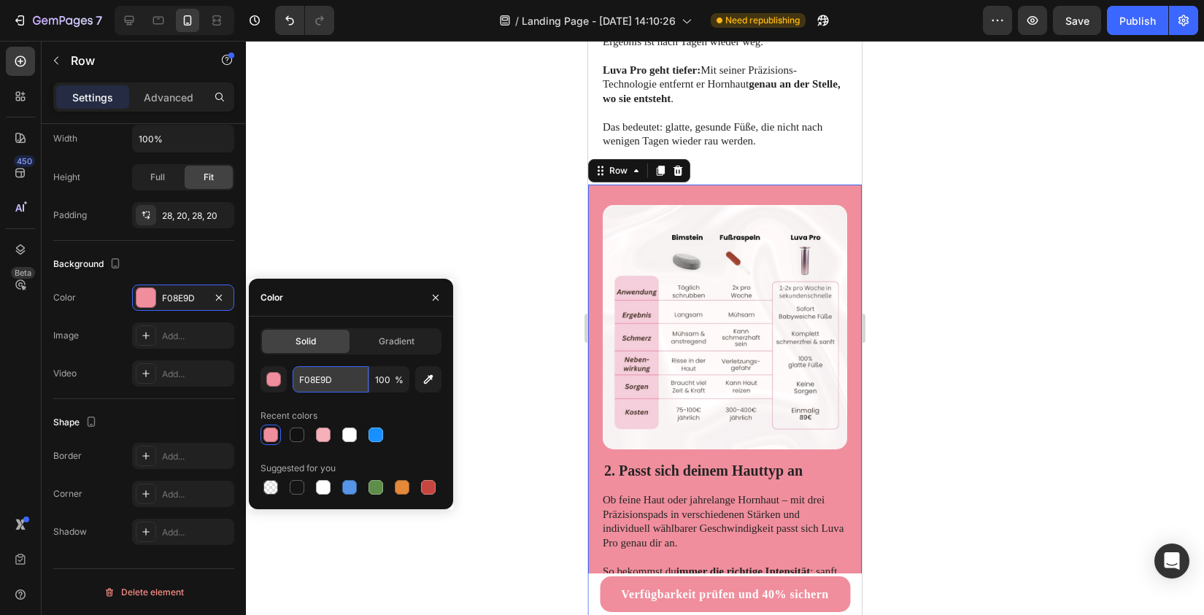
click at [330, 378] on input "F08E9D" at bounding box center [331, 379] width 76 height 26
click at [281, 376] on button "button" at bounding box center [273, 379] width 26 height 26
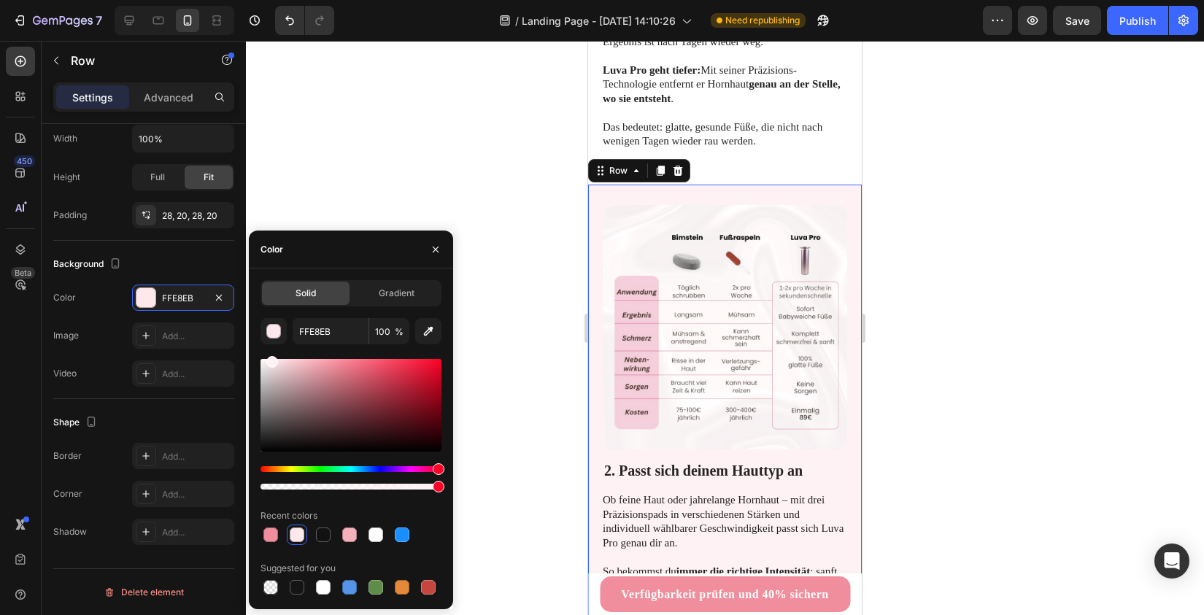
type input "FFF2F4"
drag, startPoint x: 317, startPoint y: 365, endPoint x: 270, endPoint y: 352, distance: 48.3
click at [270, 352] on div "FFF2F4 100 % Recent colors Suggested for you" at bounding box center [350, 457] width 181 height 279
click at [315, 330] on input "FFF2F4" at bounding box center [331, 331] width 76 height 26
click at [511, 122] on div at bounding box center [725, 328] width 958 height 574
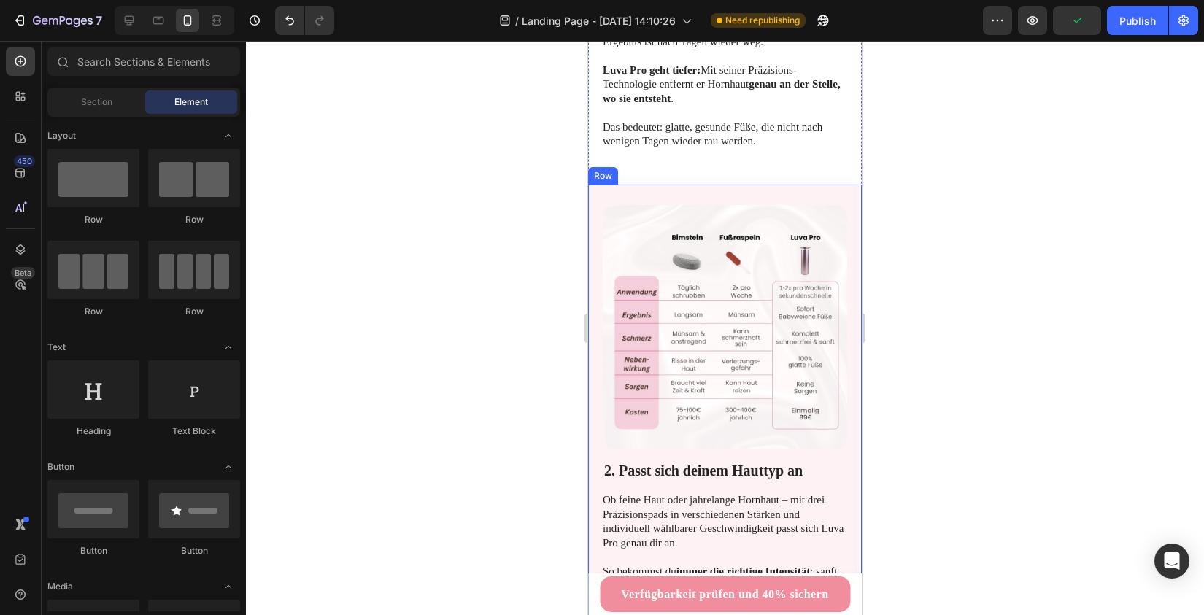
click at [595, 185] on div "2. Passt sich deinem Hauttyp an Heading Ob feine Haut oder jahrelange Hornhaut …" at bounding box center [725, 428] width 274 height 487
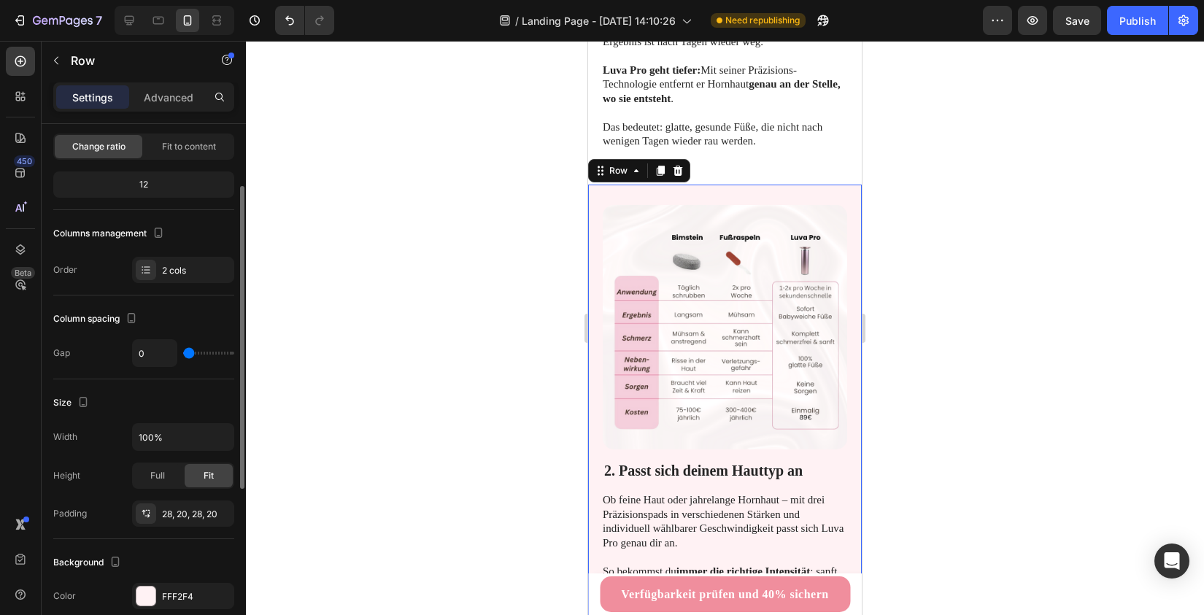
scroll to position [136, 0]
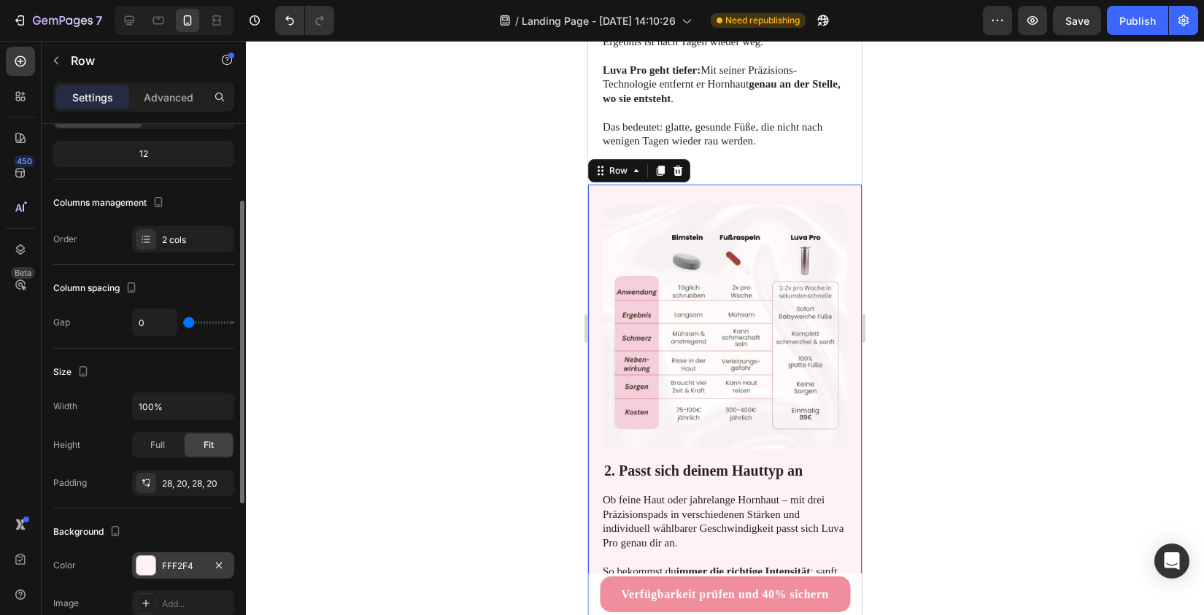
click at [140, 561] on div at bounding box center [145, 565] width 19 height 19
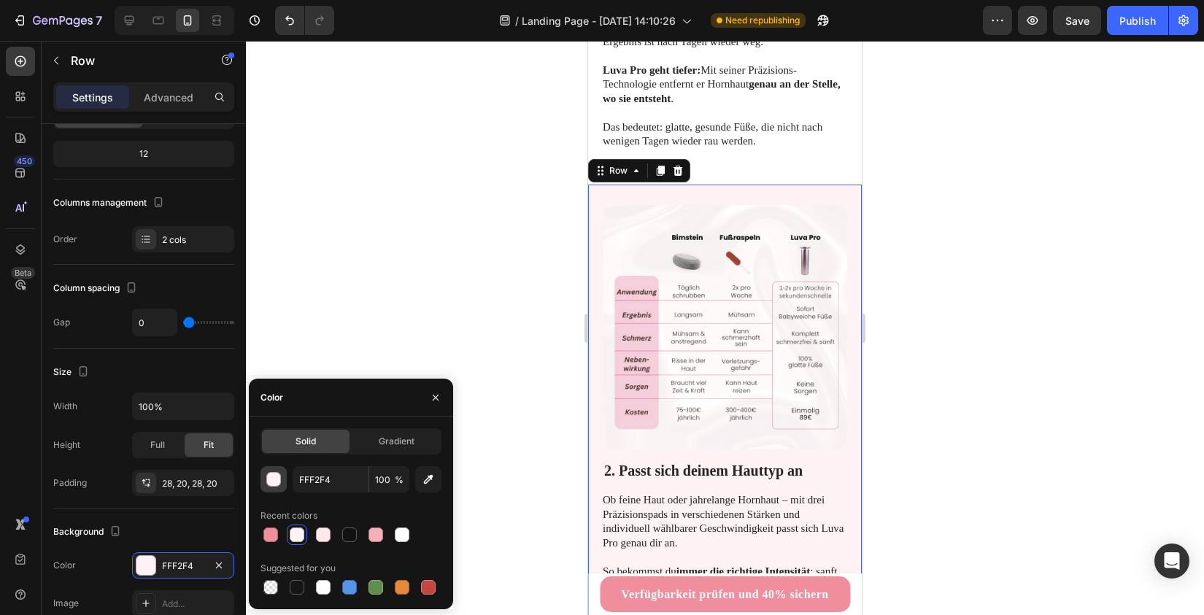
click at [267, 474] on div "button" at bounding box center [274, 480] width 15 height 15
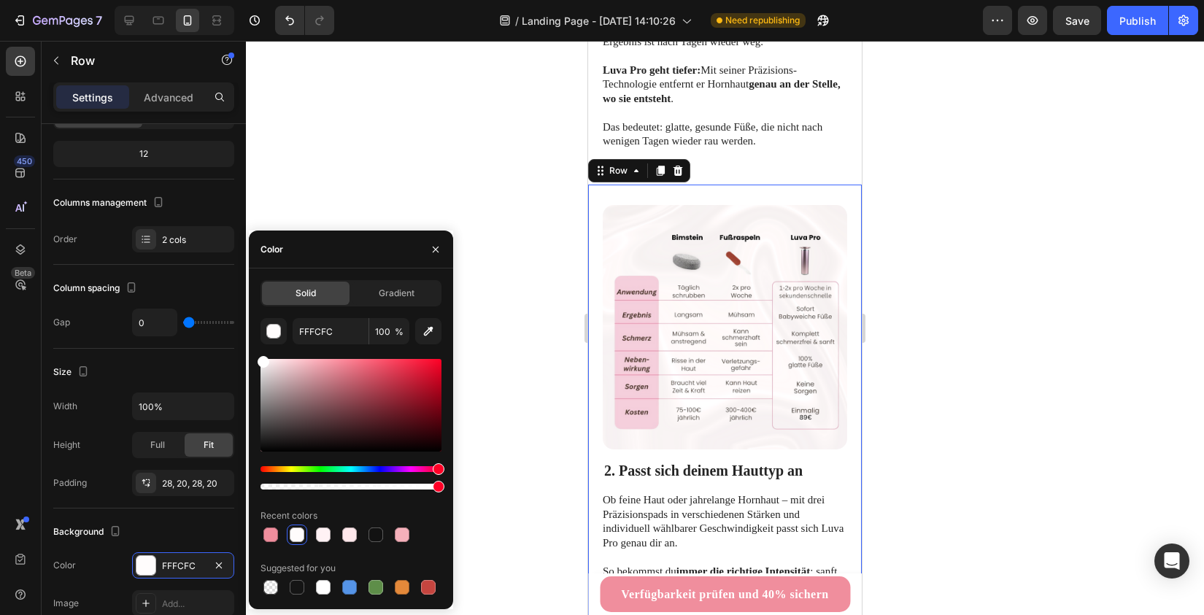
drag, startPoint x: 272, startPoint y: 361, endPoint x: 262, endPoint y: 356, distance: 11.4
click at [262, 356] on div at bounding box center [264, 362] width 12 height 12
type input "FFFFFF"
click at [455, 178] on div at bounding box center [725, 328] width 958 height 574
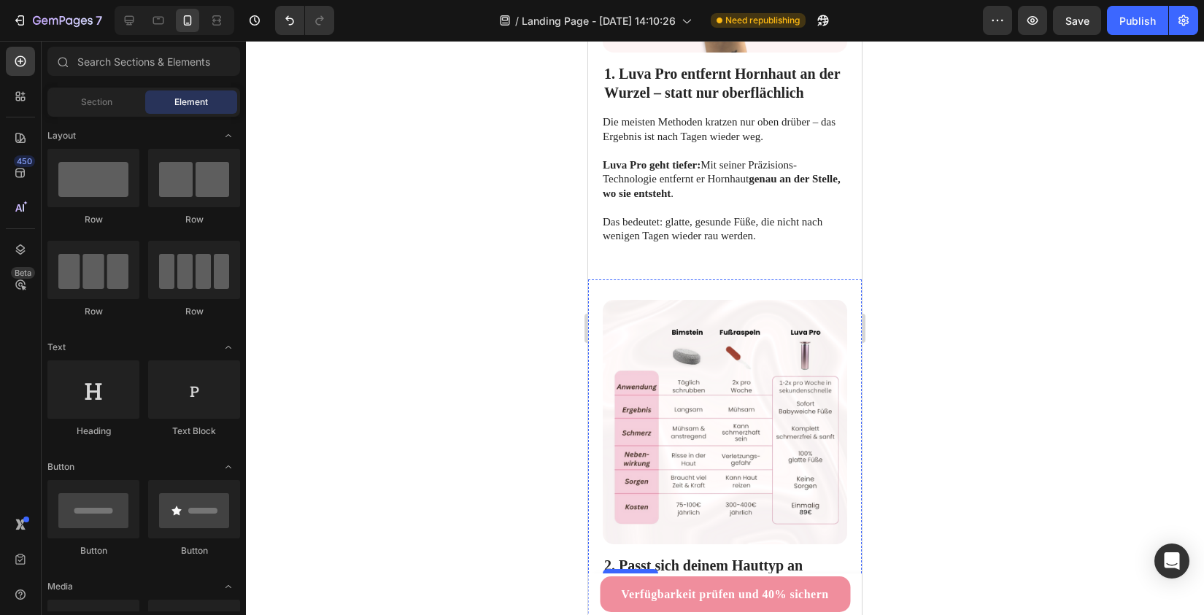
scroll to position [631, 0]
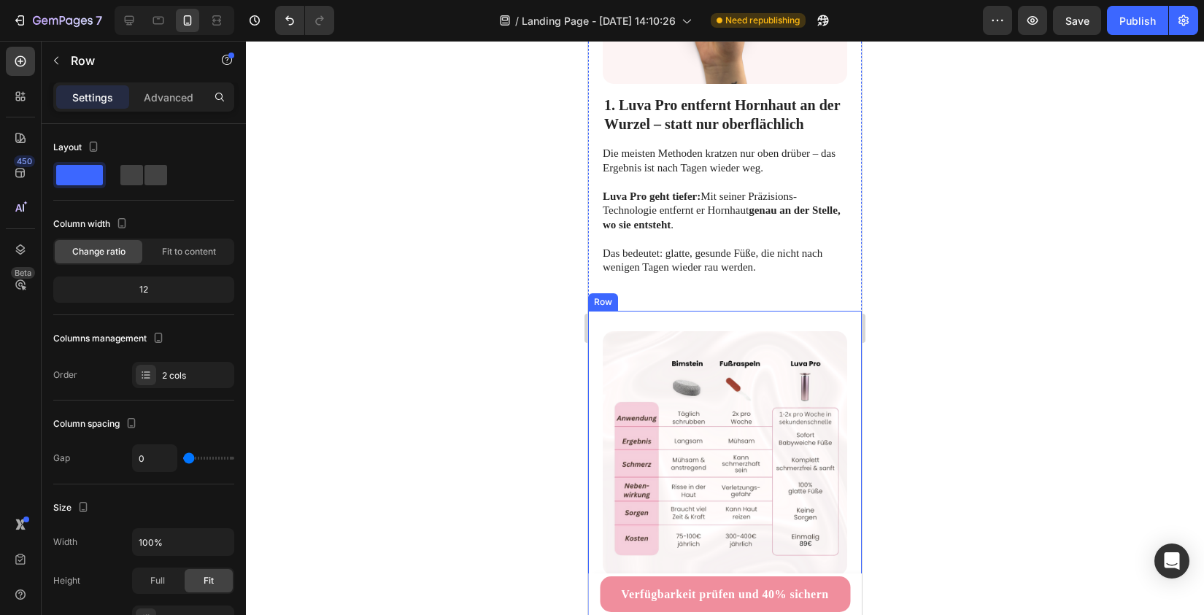
click at [592, 316] on div "2. Passt sich deinem Hauttyp an Heading Ob feine Haut oder jahrelange Hornhaut …" at bounding box center [725, 554] width 274 height 487
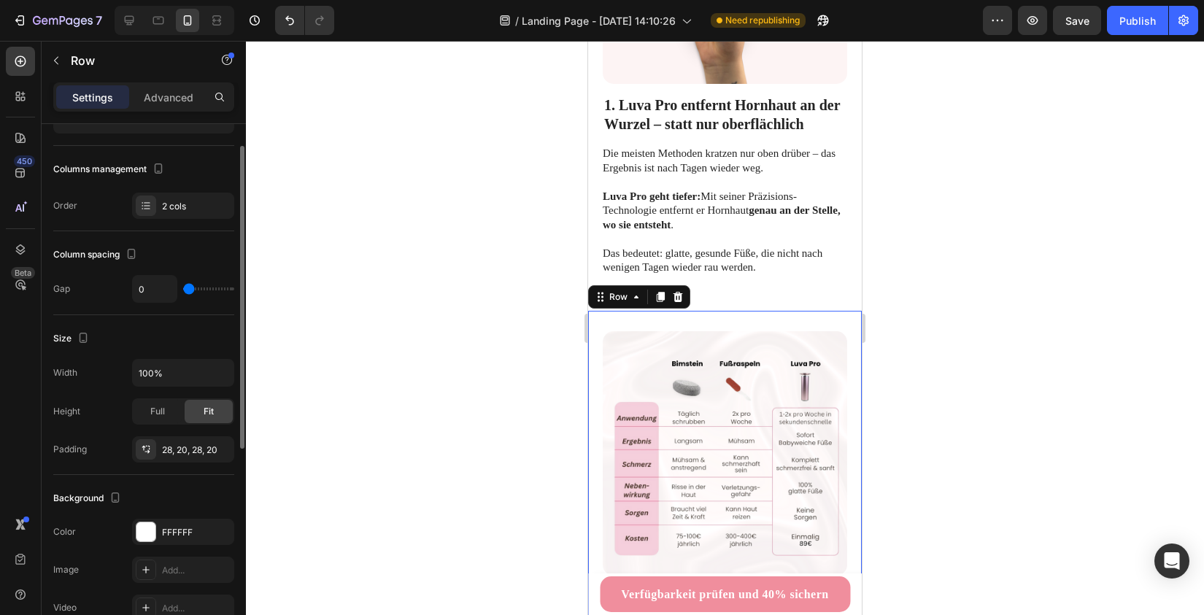
scroll to position [184, 0]
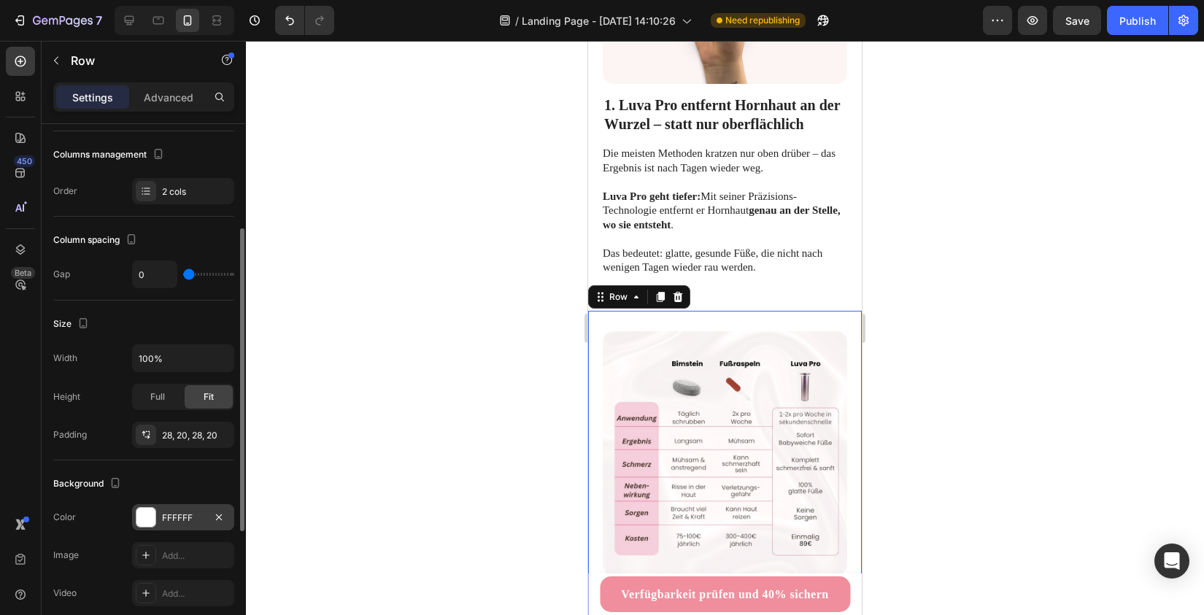
click at [165, 514] on div "FFFFFF" at bounding box center [183, 517] width 42 height 13
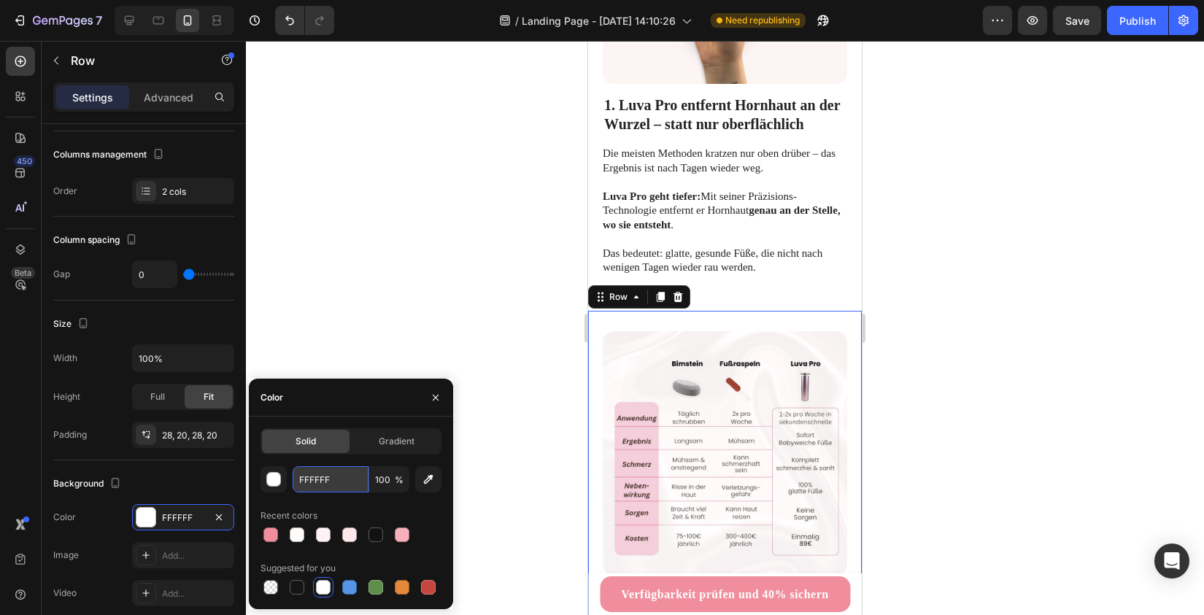
click at [316, 480] on input "FFFFFF" at bounding box center [331, 479] width 76 height 26
paste input "2F4"
paste input "text"
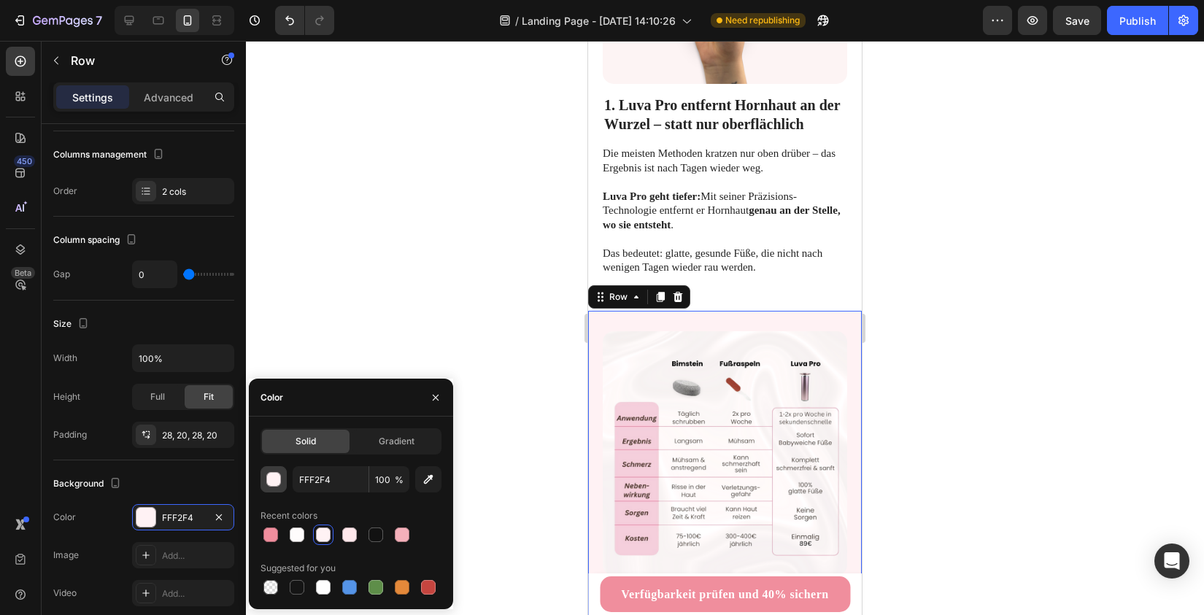
click at [273, 469] on button "button" at bounding box center [273, 479] width 26 height 26
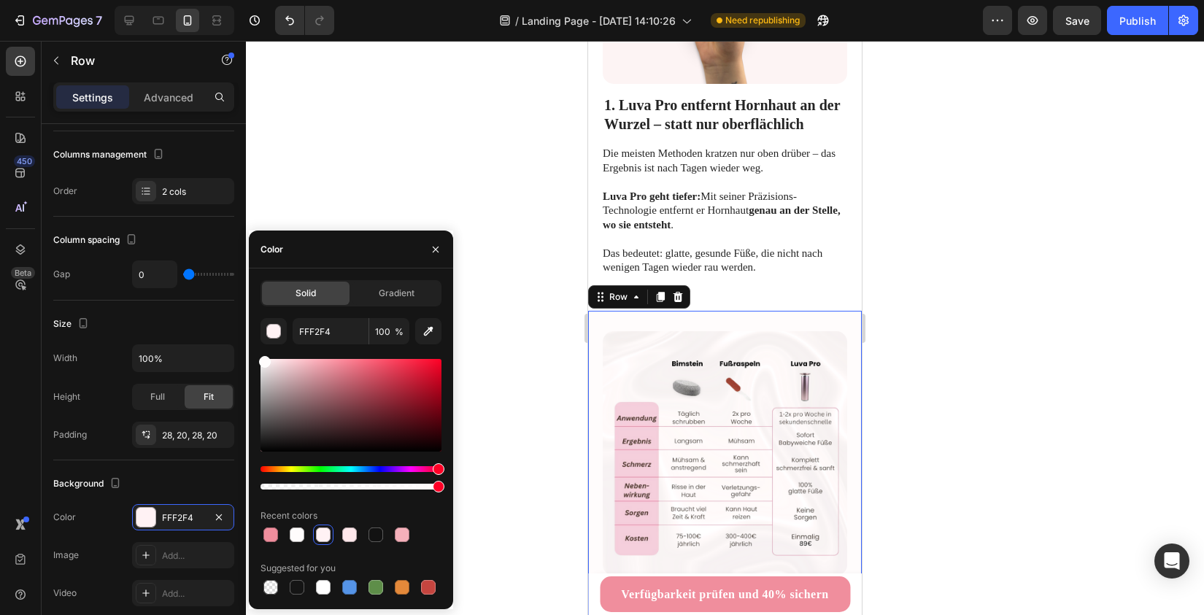
type input "FFFCFC"
click at [263, 359] on div at bounding box center [265, 362] width 12 height 12
click at [503, 185] on div at bounding box center [725, 328] width 958 height 574
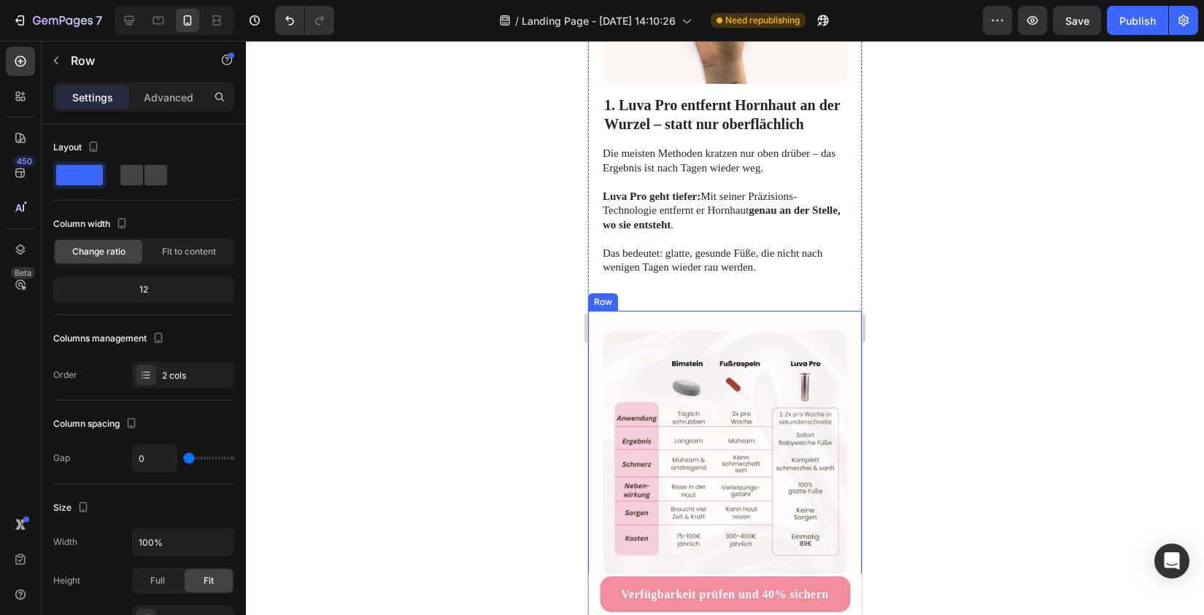
click at [597, 311] on div "2. Passt sich deinem Hauttyp an Heading Ob feine Haut oder jahrelange Hornhaut …" at bounding box center [725, 554] width 274 height 487
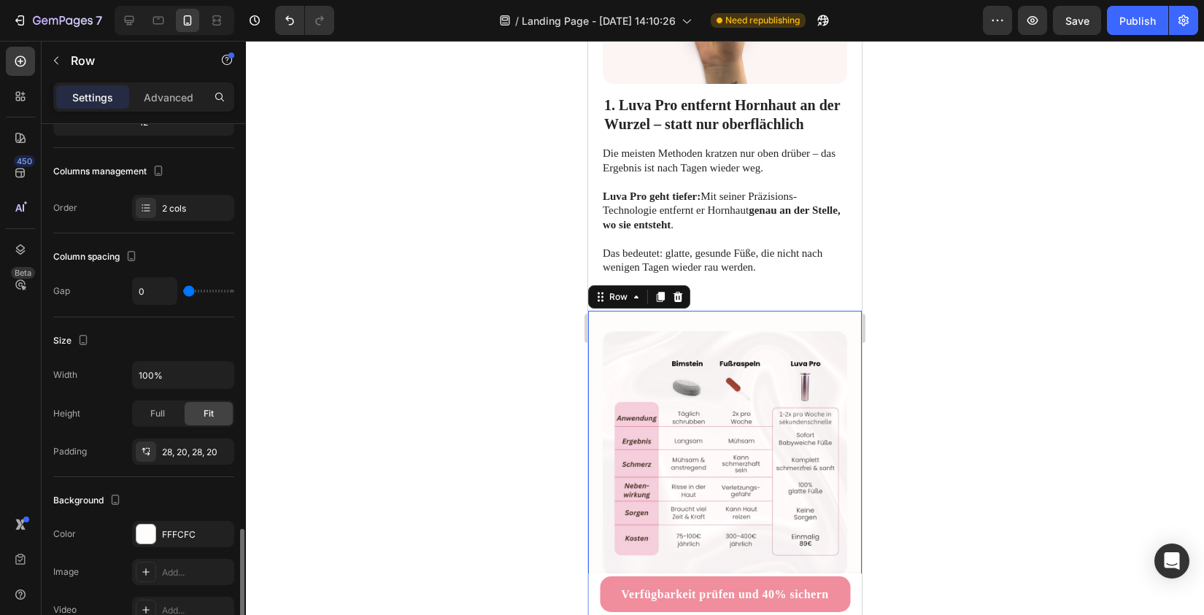
scroll to position [365, 0]
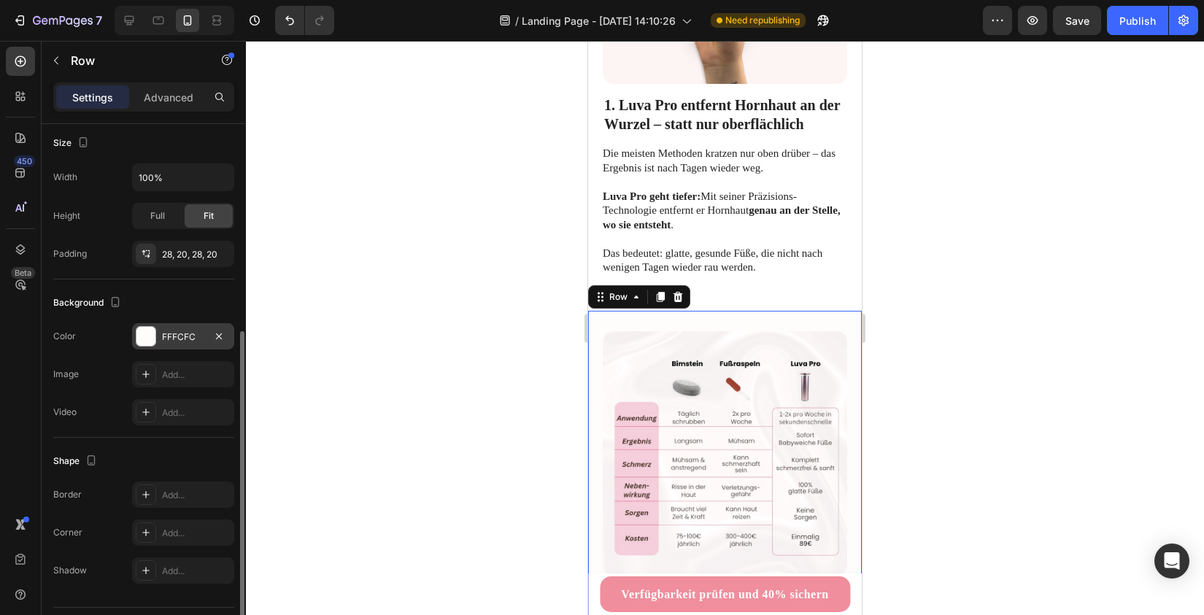
click at [188, 323] on div "FFFCFC" at bounding box center [183, 336] width 102 height 26
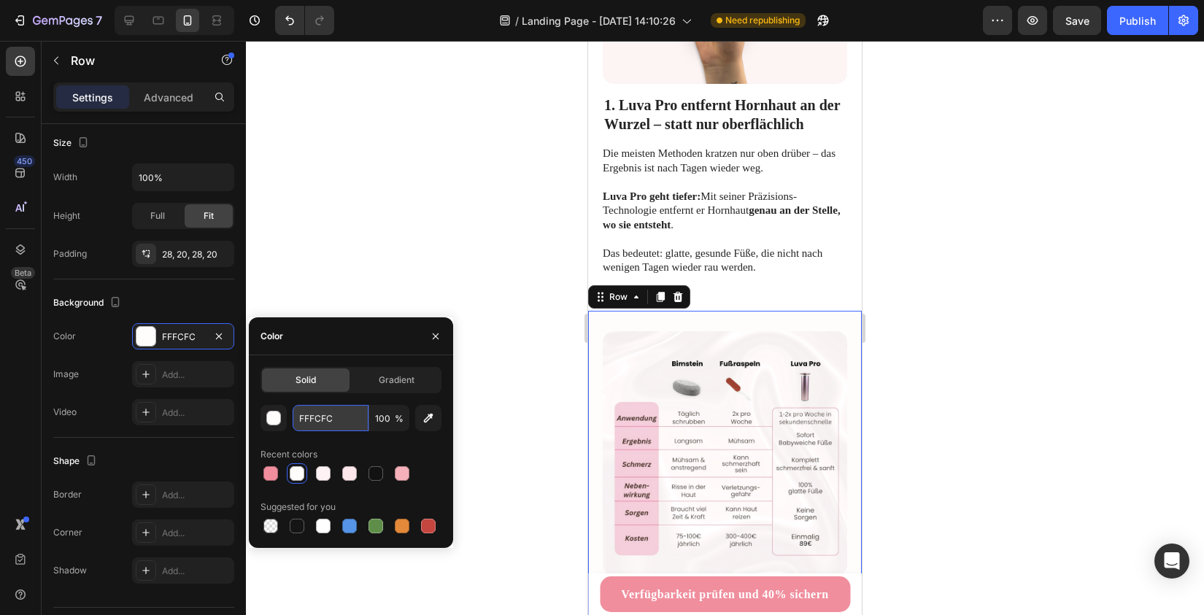
click at [320, 417] on input "FFFCFC" at bounding box center [331, 418] width 76 height 26
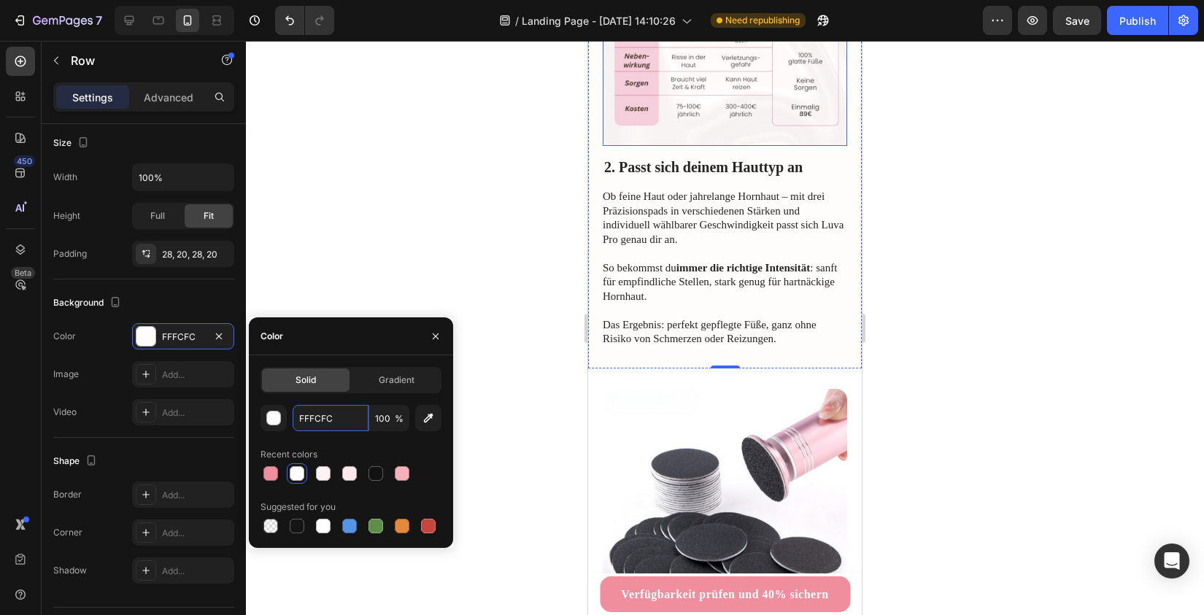
scroll to position [1164, 0]
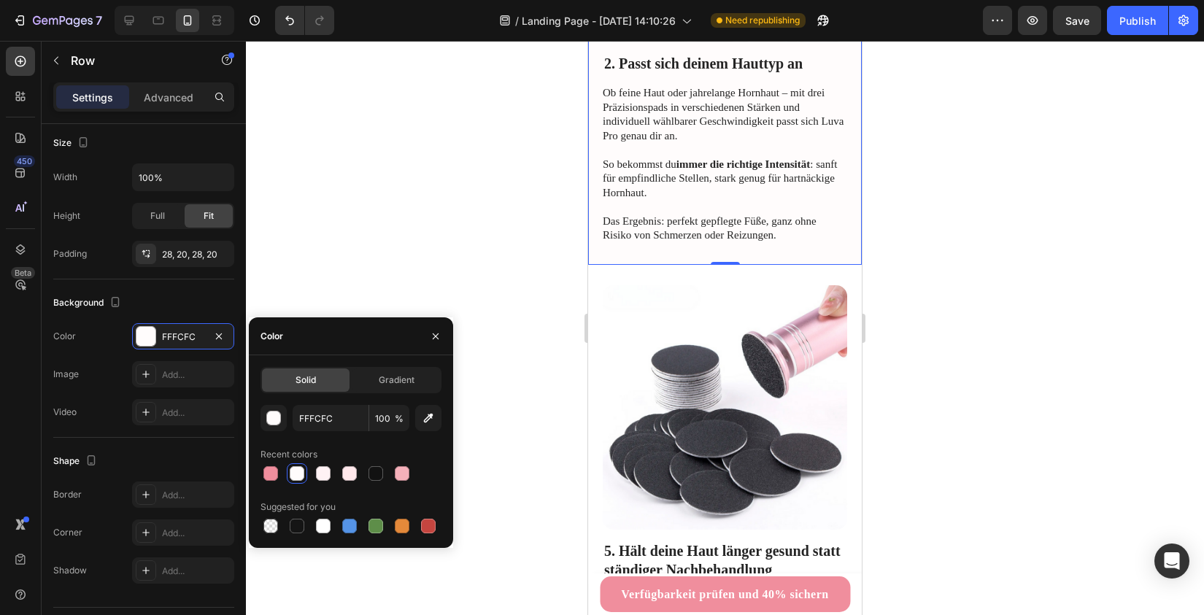
click at [546, 377] on div at bounding box center [725, 328] width 958 height 574
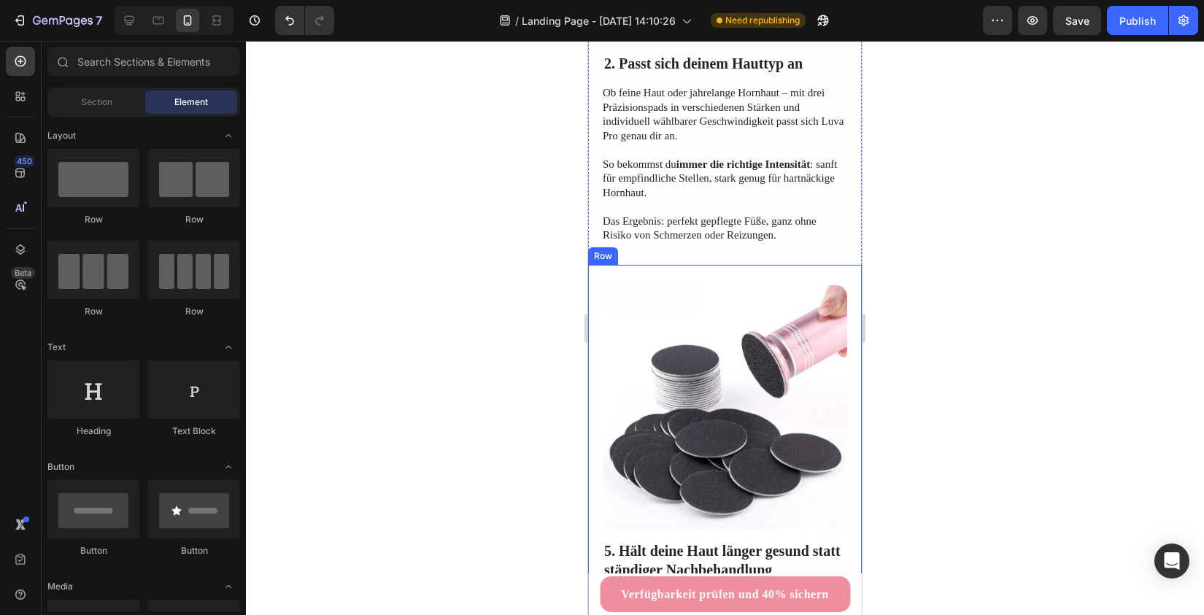
click at [593, 336] on div "Image 5. Hält deine Haut länger gesund statt ständiger Nachbehandlung Heading C…" at bounding box center [725, 518] width 274 height 506
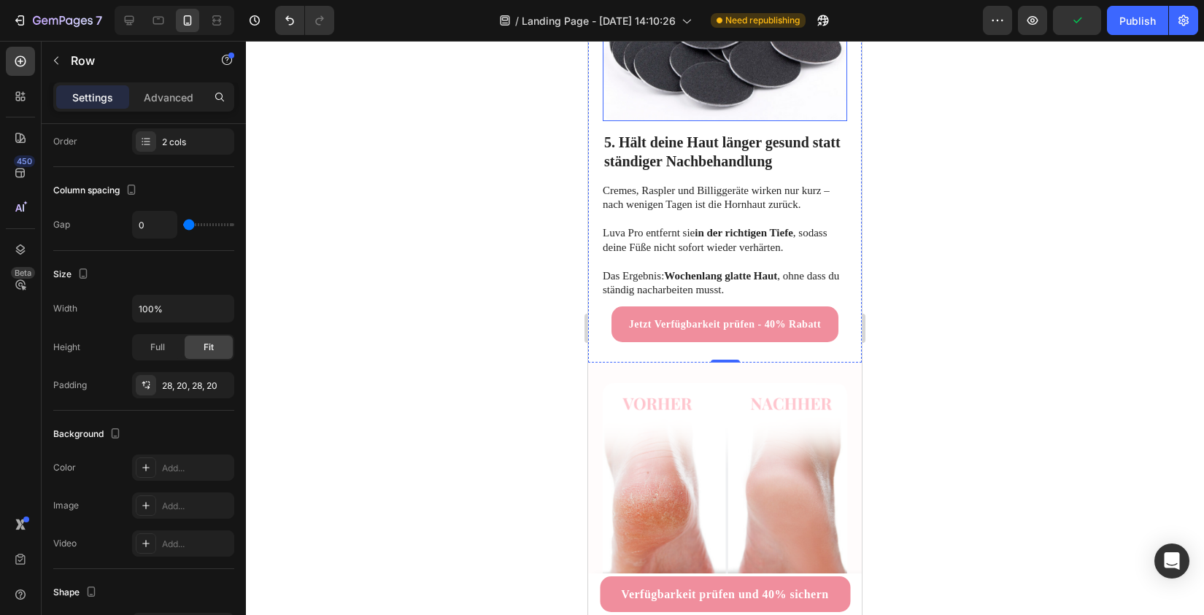
scroll to position [1595, 0]
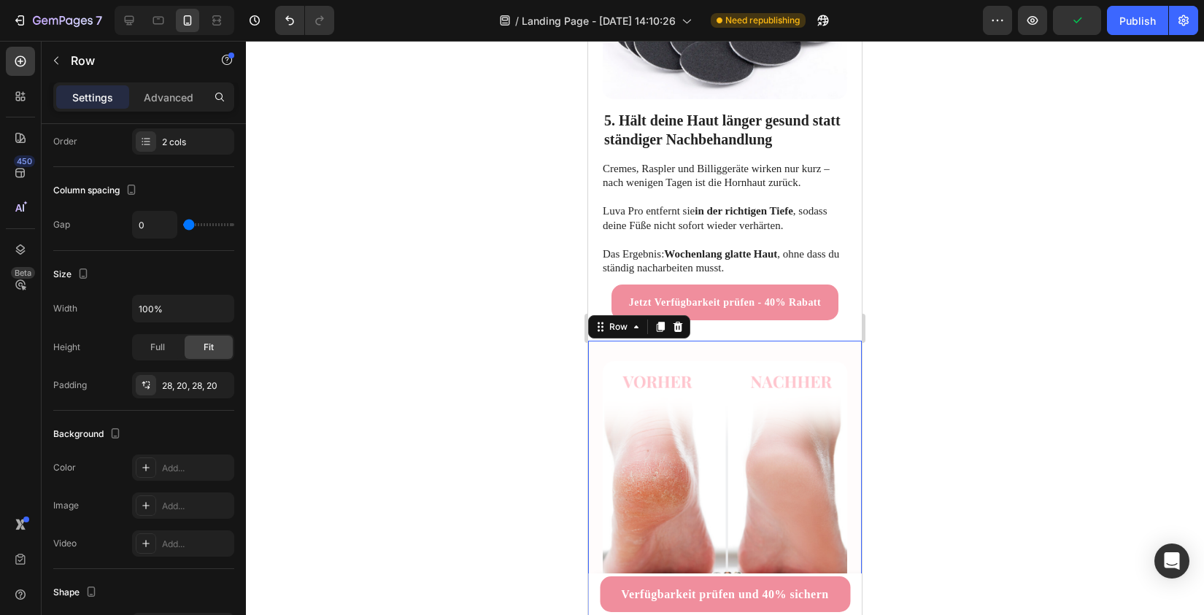
click at [595, 347] on div "4. Sichtbare Ergebnisse schon nach der ersten Anwendung Heading Der Moment, in …" at bounding box center [725, 558] width 274 height 435
click at [174, 462] on div "FFFCFC" at bounding box center [183, 468] width 42 height 13
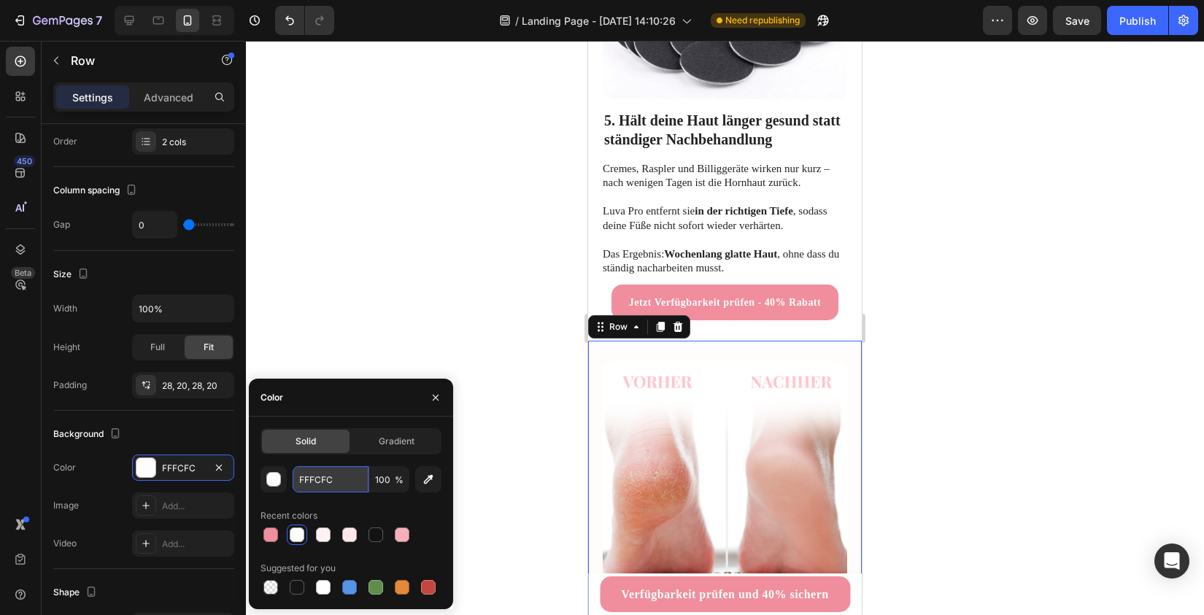
click at [317, 473] on input "FFFCFC" at bounding box center [331, 479] width 76 height 26
click at [495, 350] on div at bounding box center [725, 328] width 958 height 574
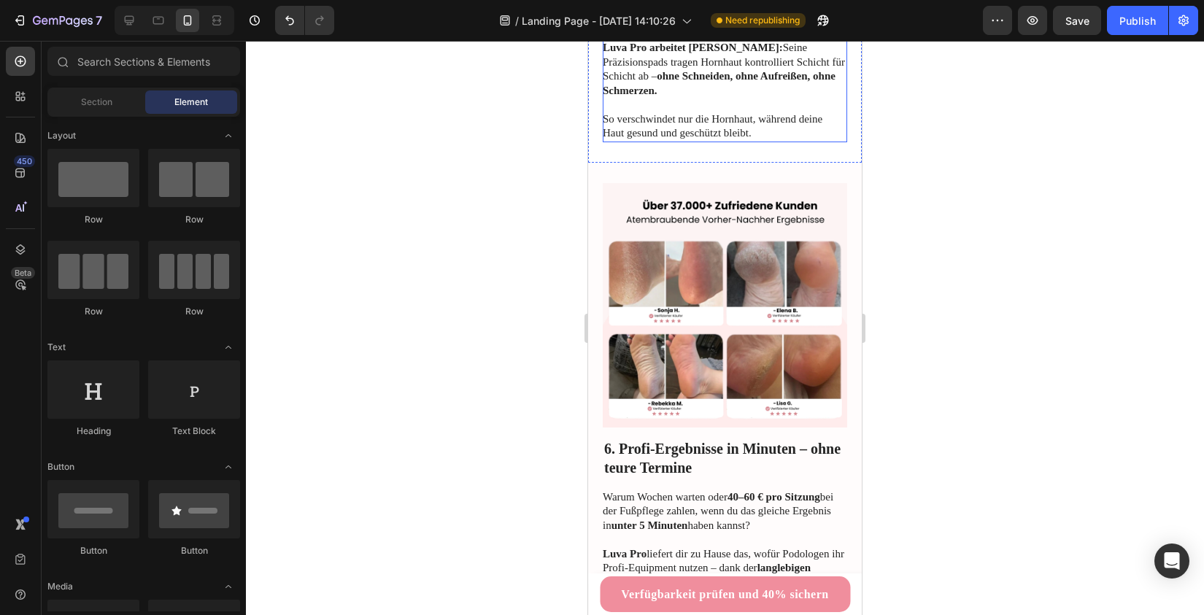
scroll to position [2727, 0]
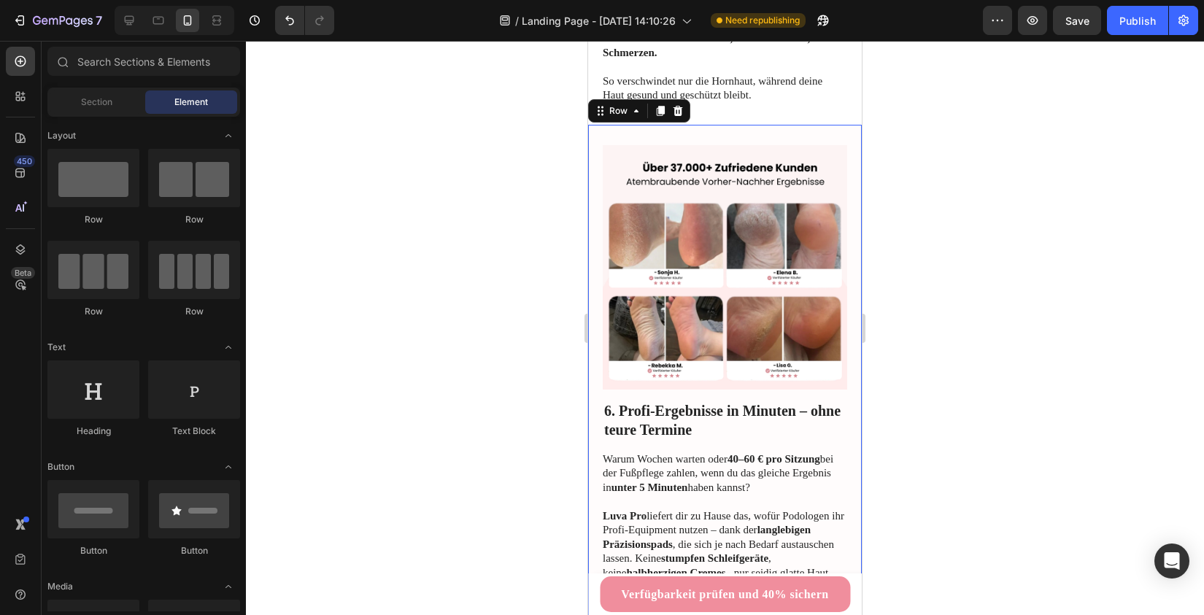
click at [600, 266] on div "Image 6. Profi-Ergebnisse in Minuten – ohne teure Termine Heading Warum Wochen …" at bounding box center [725, 392] width 274 height 535
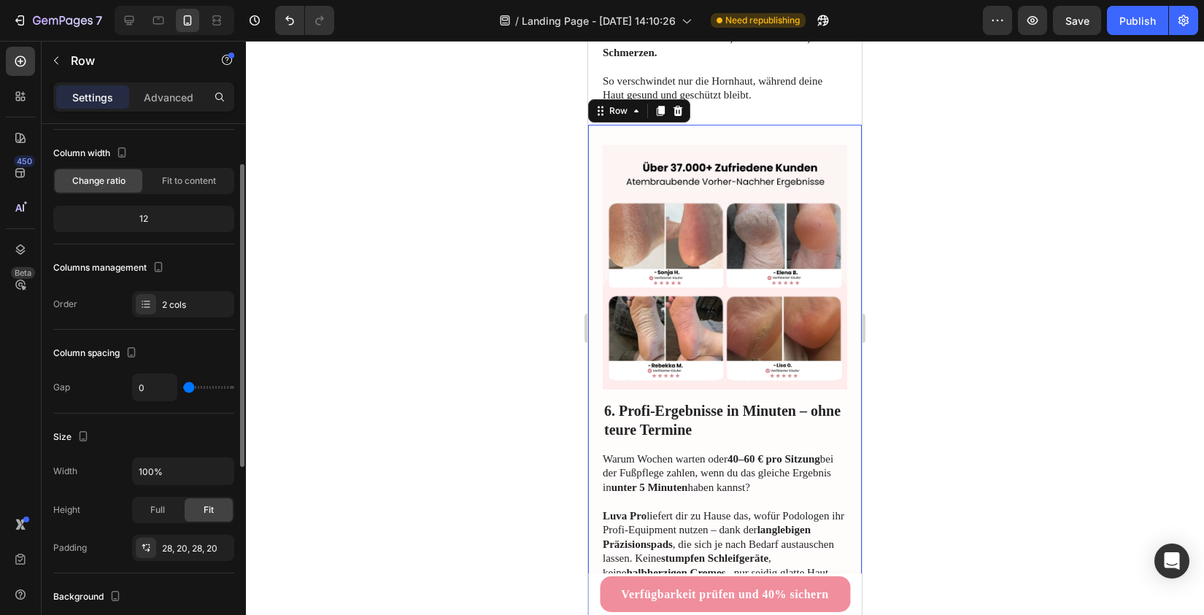
scroll to position [191, 0]
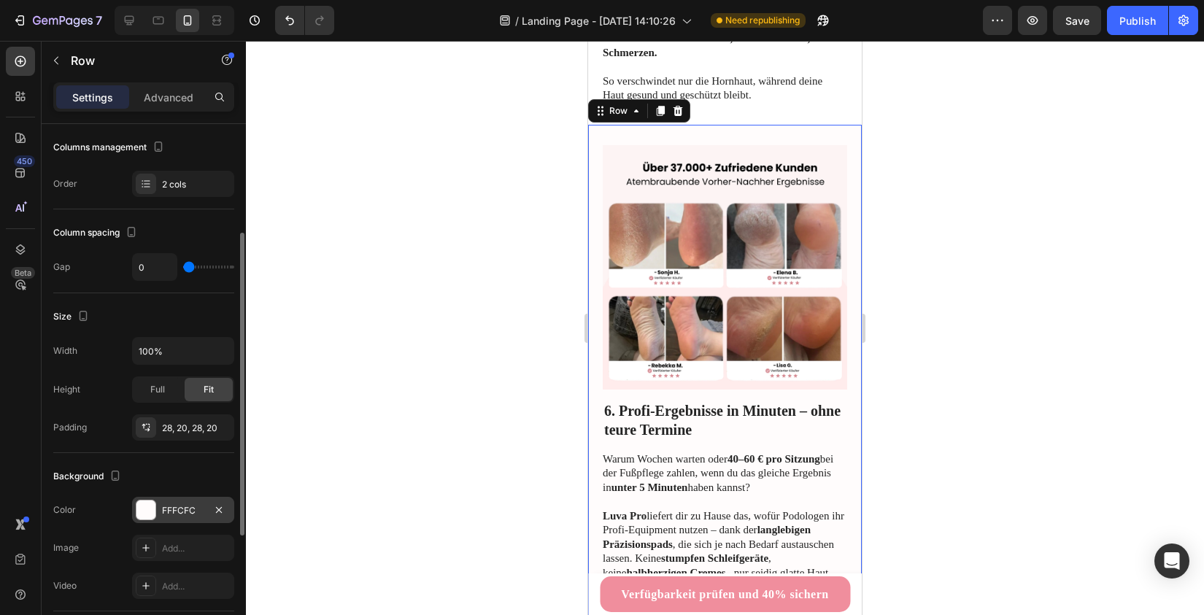
click at [179, 505] on div "FFFCFC" at bounding box center [183, 510] width 42 height 13
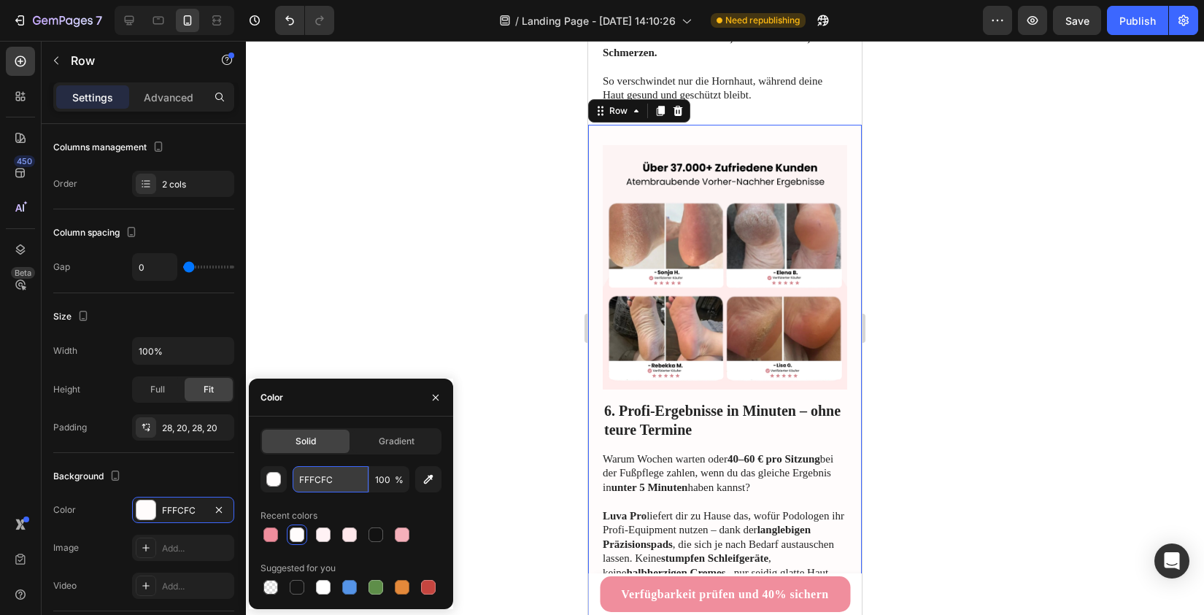
click at [313, 473] on input "FFFCFC" at bounding box center [331, 479] width 76 height 26
click at [323, 317] on div at bounding box center [725, 328] width 958 height 574
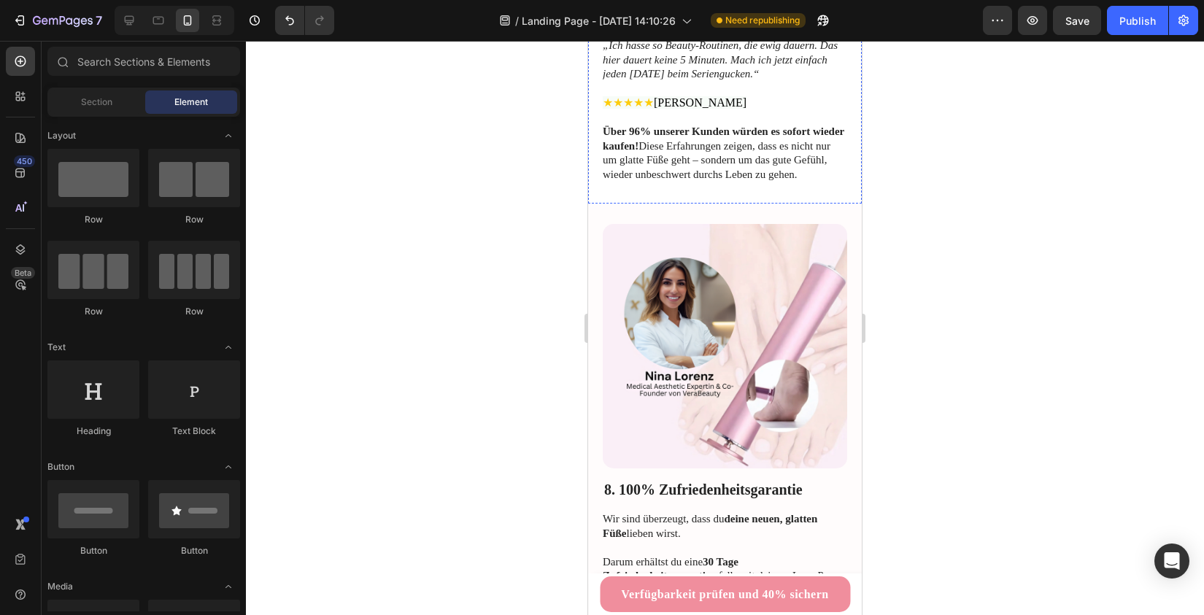
scroll to position [3987, 0]
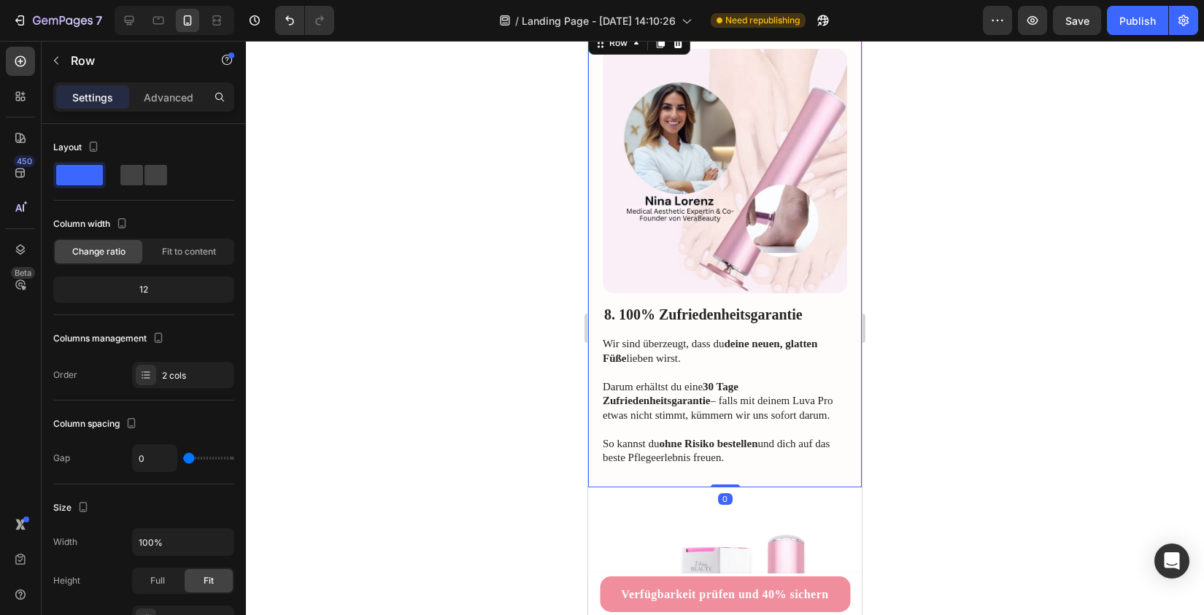
click at [597, 290] on div "8. 100% Zufriedenheitsgarantie Heading Wir sind überzeugt, dass du deine neuen,…" at bounding box center [725, 257] width 274 height 459
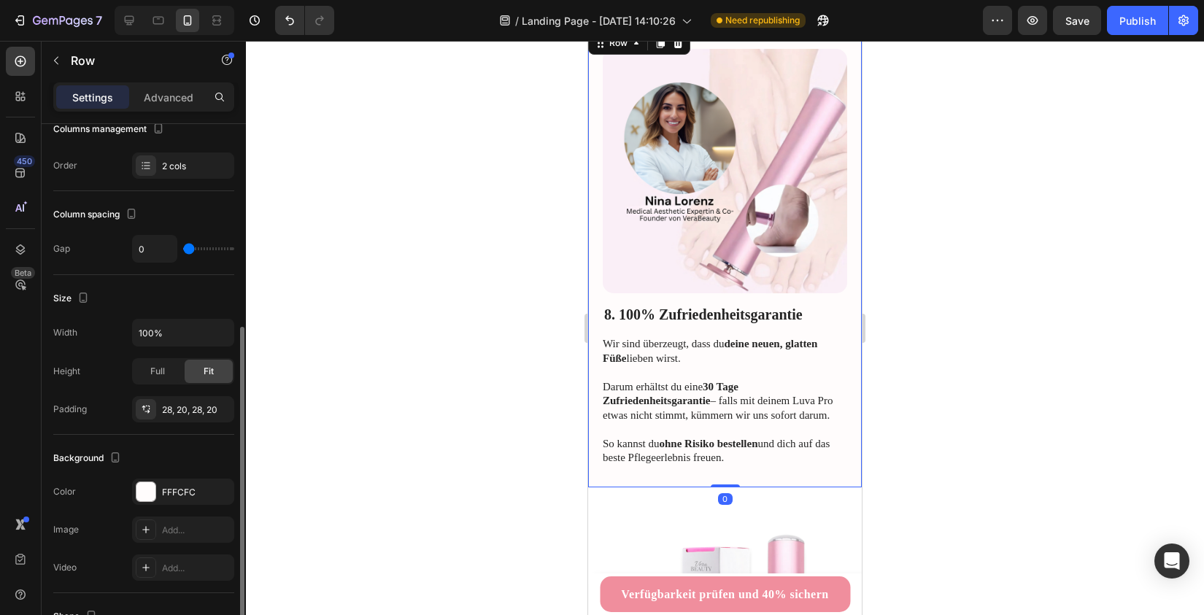
scroll to position [263, 0]
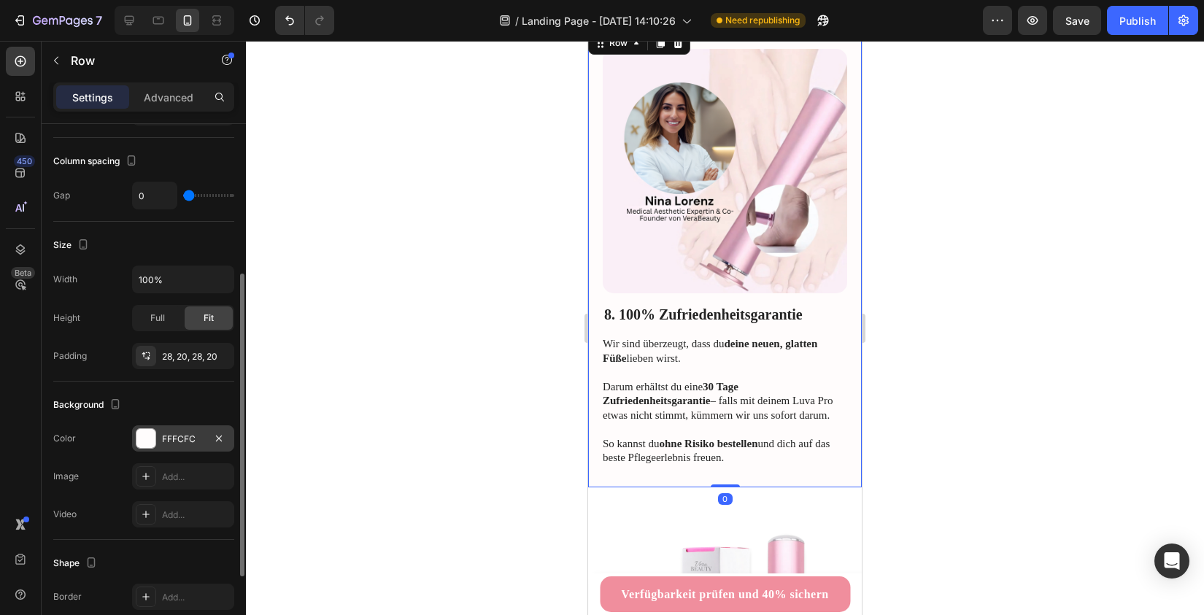
click at [173, 438] on div "FFFCFC" at bounding box center [183, 439] width 42 height 13
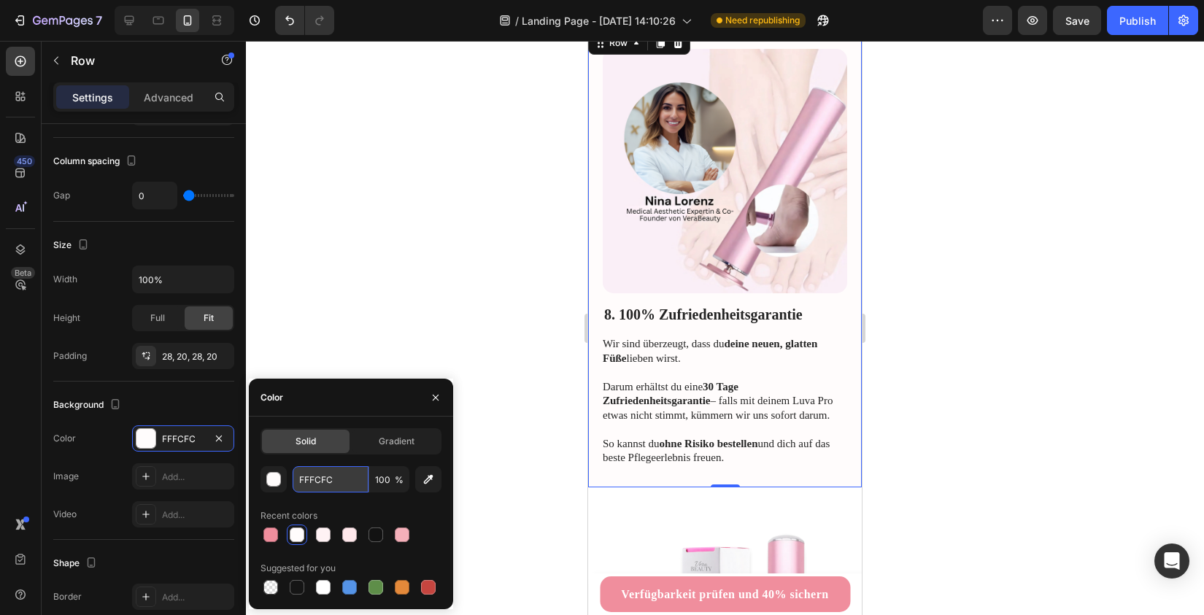
click at [325, 480] on input "FFFCFC" at bounding box center [331, 479] width 76 height 26
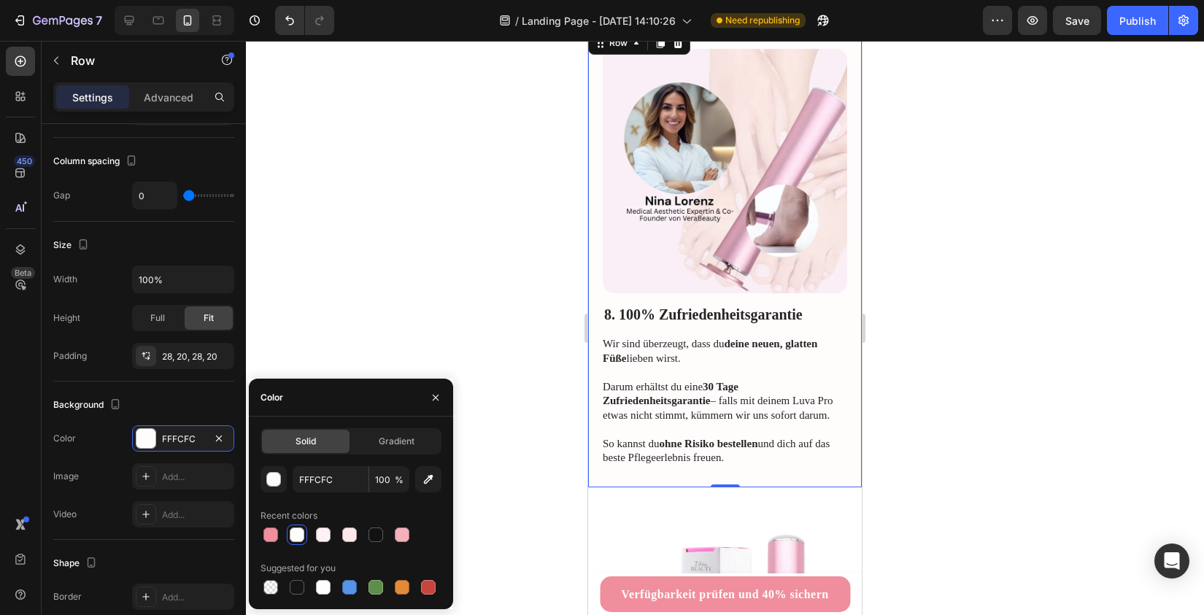
click at [341, 298] on div at bounding box center [725, 328] width 958 height 574
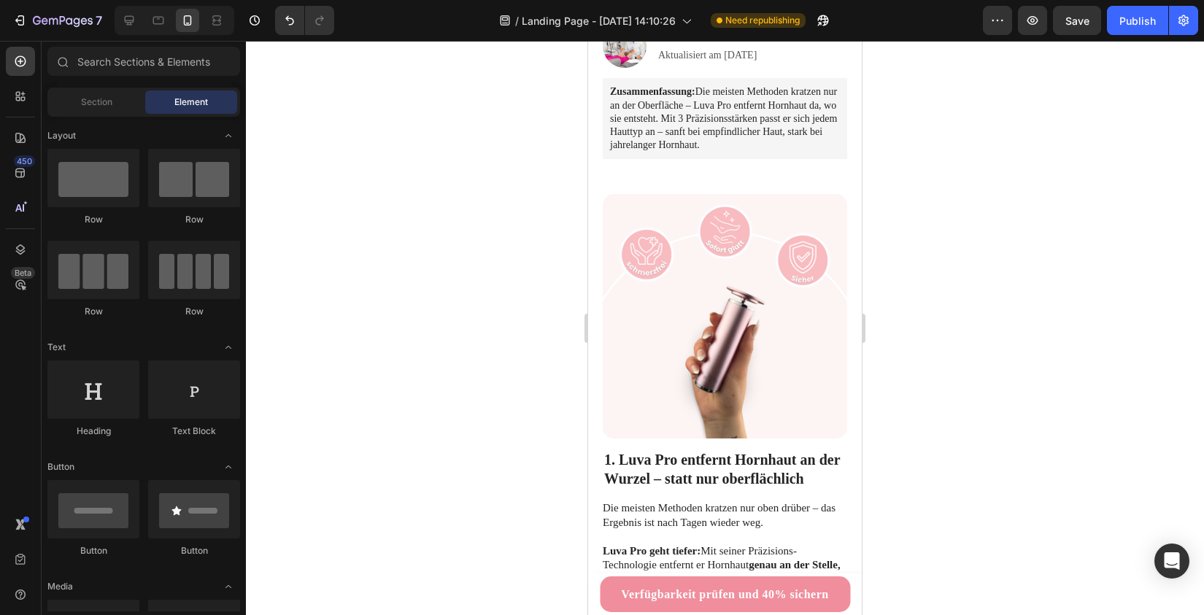
scroll to position [279, 0]
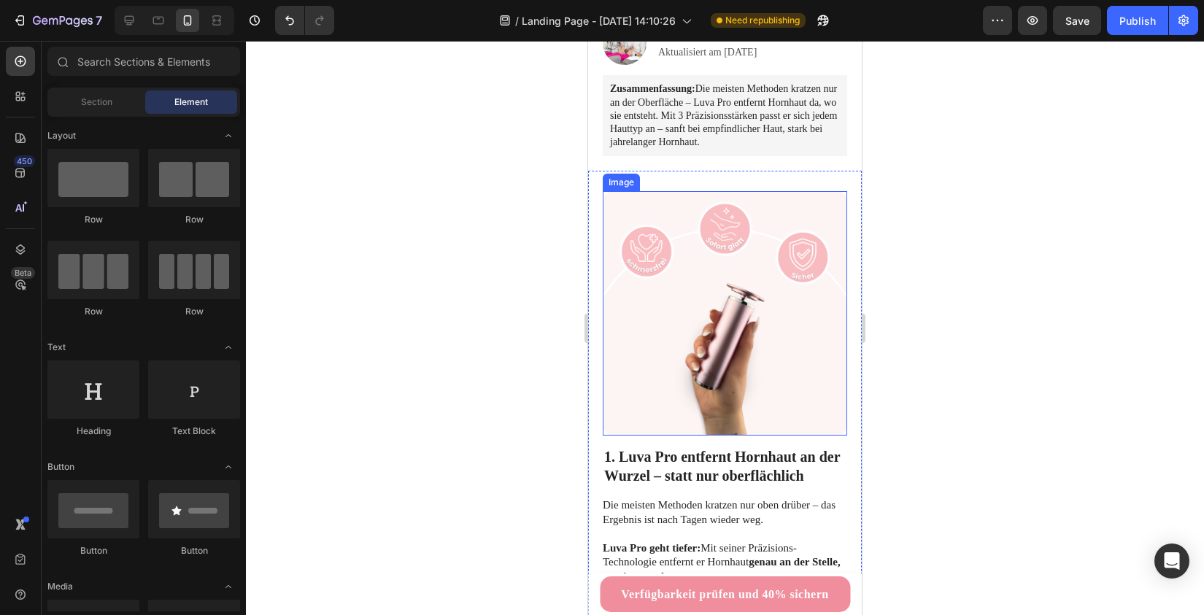
click at [713, 230] on img at bounding box center [725, 313] width 244 height 244
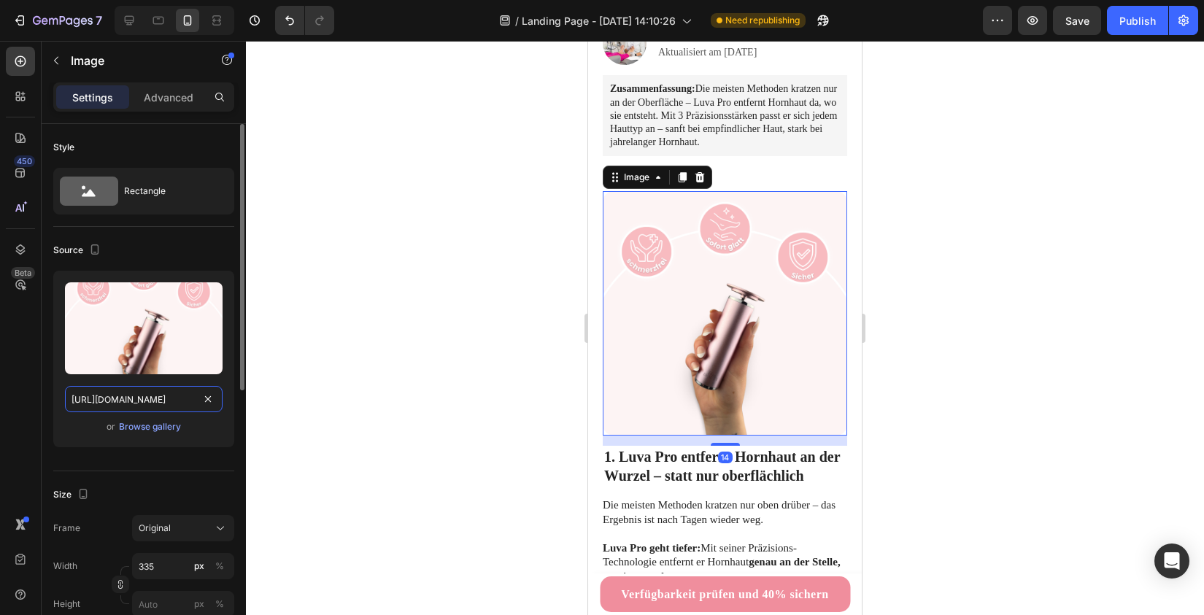
click at [128, 398] on input "[URL][DOMAIN_NAME]" at bounding box center [144, 399] width 158 height 26
paste input "gif1luvapro-ezgif.com-video-to-gif-converter.gif?v=1755804111"
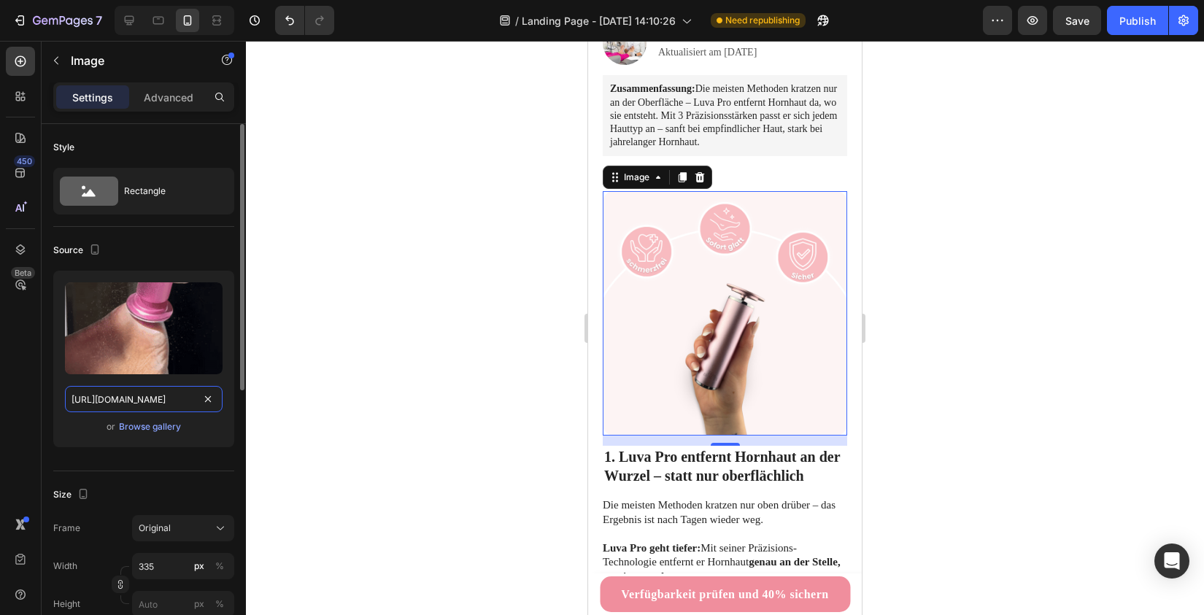
type input "[URL][DOMAIN_NAME]"
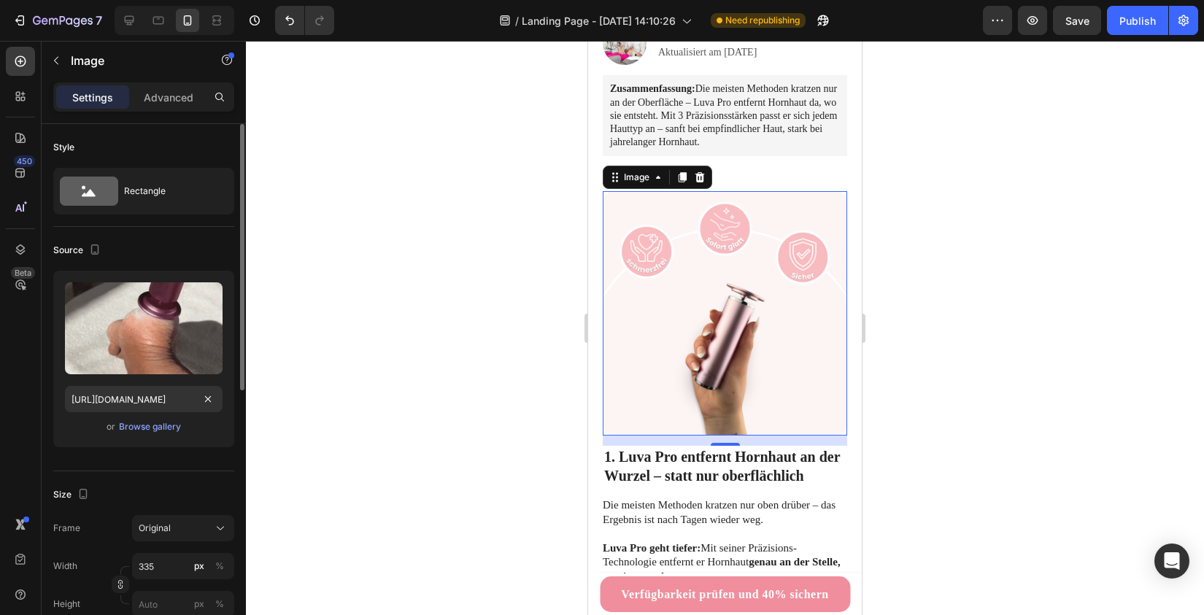
scroll to position [0, 0]
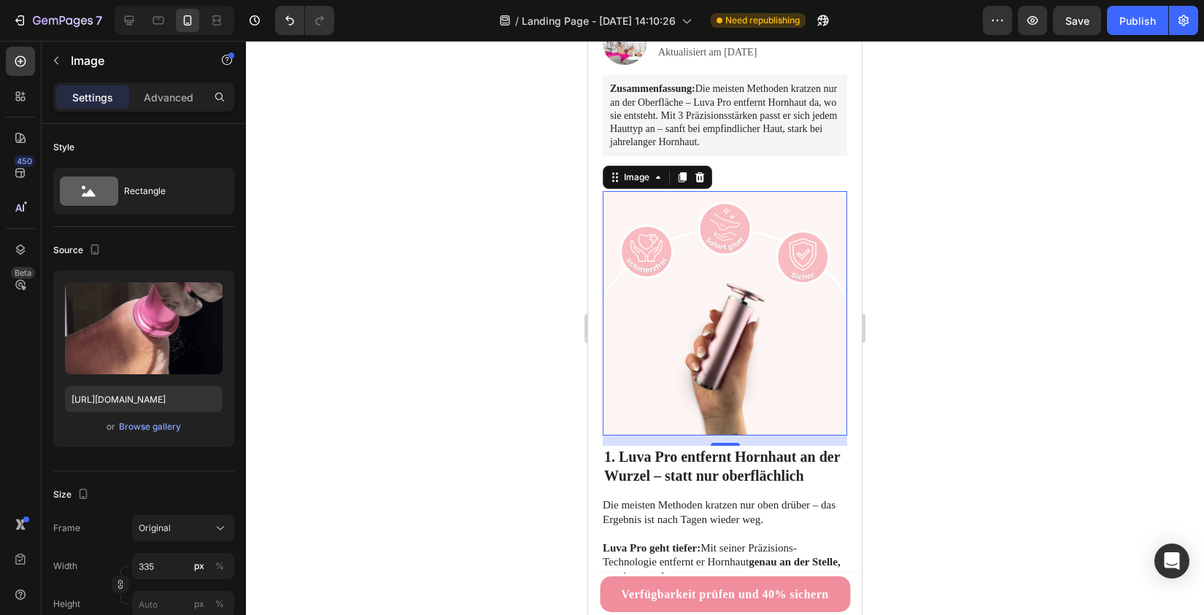
click at [423, 414] on div at bounding box center [725, 328] width 958 height 574
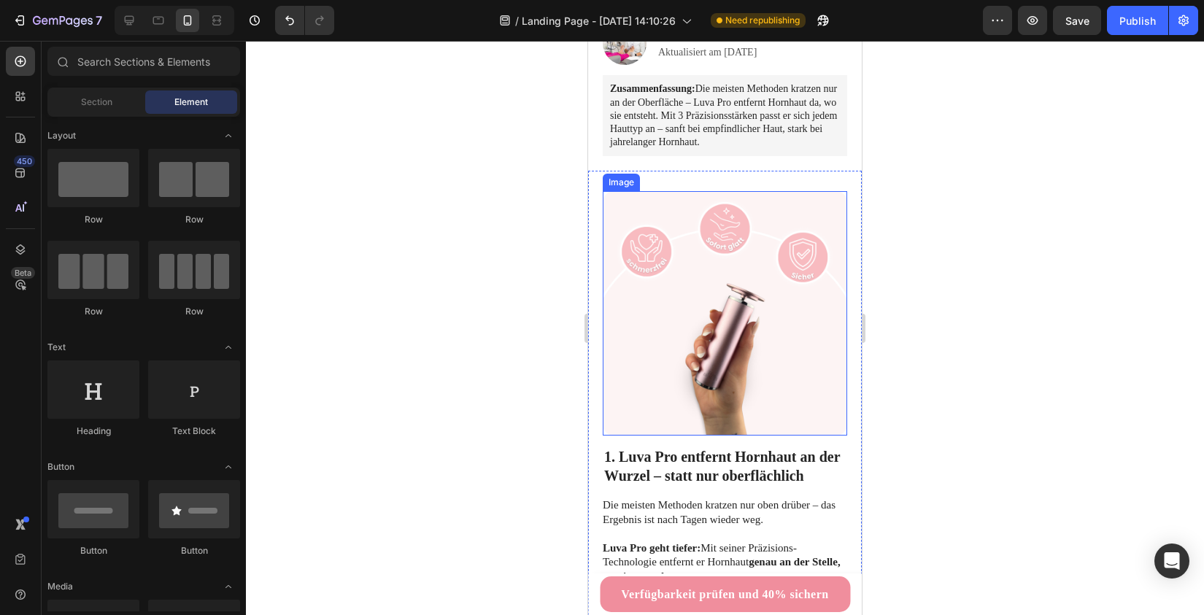
click at [692, 307] on img at bounding box center [725, 313] width 244 height 244
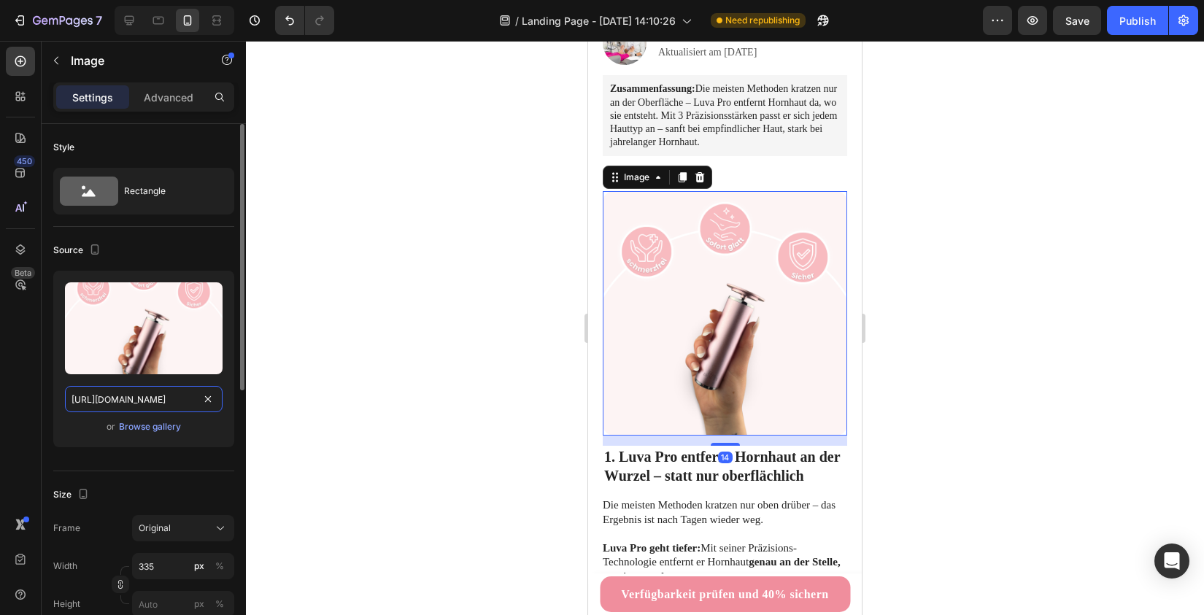
click at [120, 408] on input "[URL][DOMAIN_NAME]" at bounding box center [144, 399] width 158 height 26
paste input "gif1luvapro-ezgif.com-video-to-gif-converter.gif?v=1755804111"
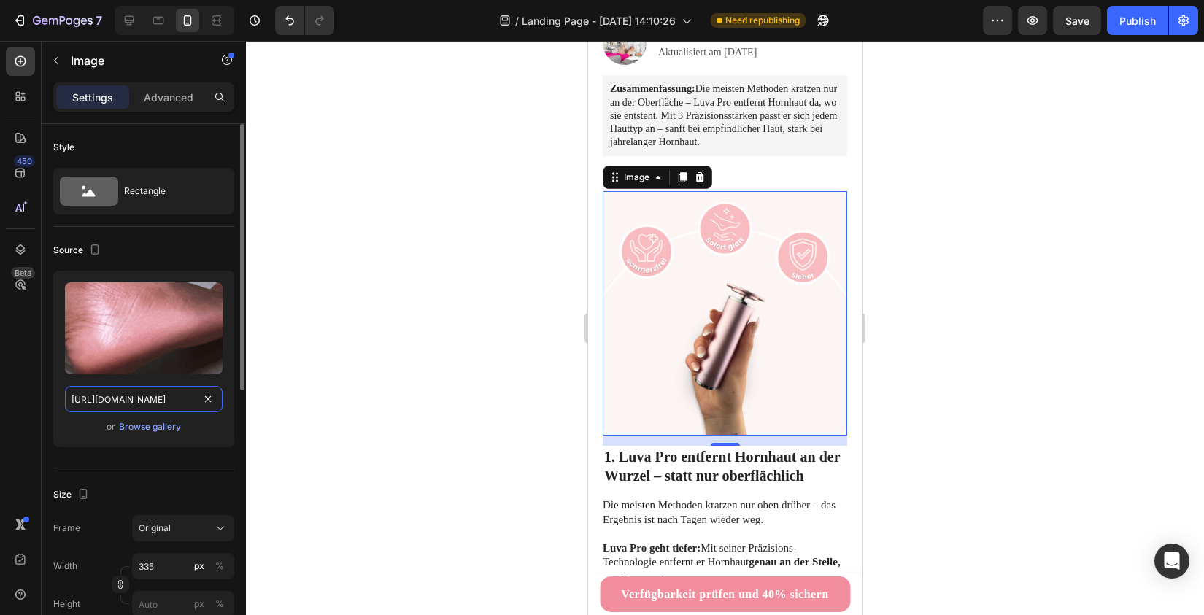
type input "[URL][DOMAIN_NAME]"
click at [129, 483] on div "Size" at bounding box center [143, 494] width 181 height 23
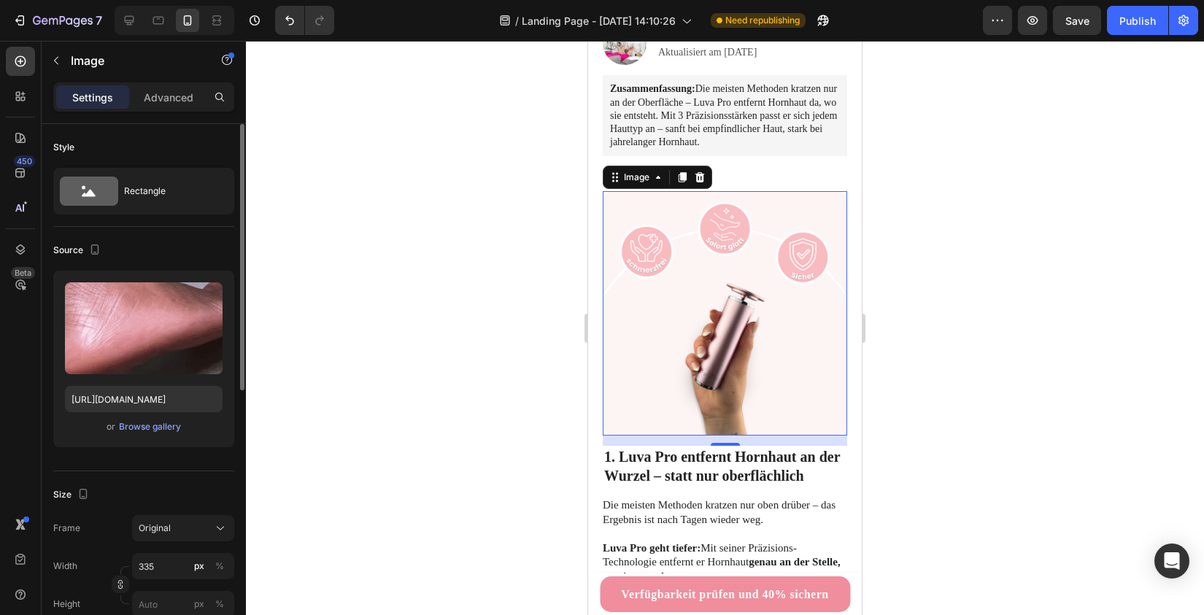
scroll to position [0, 0]
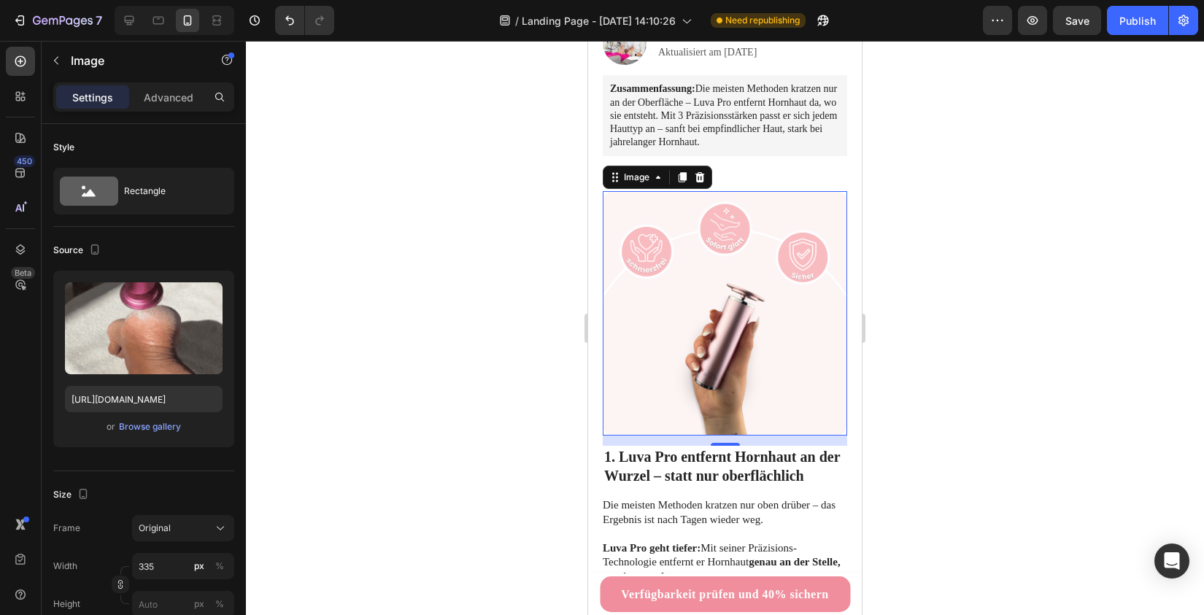
click at [525, 367] on div at bounding box center [725, 328] width 958 height 574
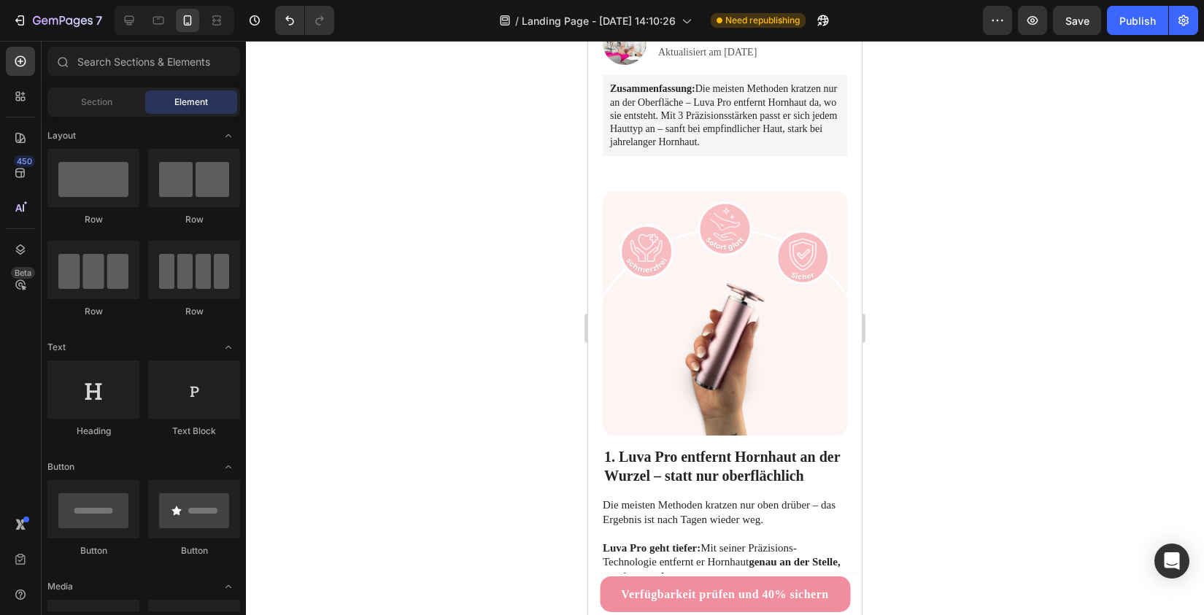
click at [477, 286] on div at bounding box center [725, 328] width 958 height 574
click at [702, 284] on img at bounding box center [725, 313] width 244 height 244
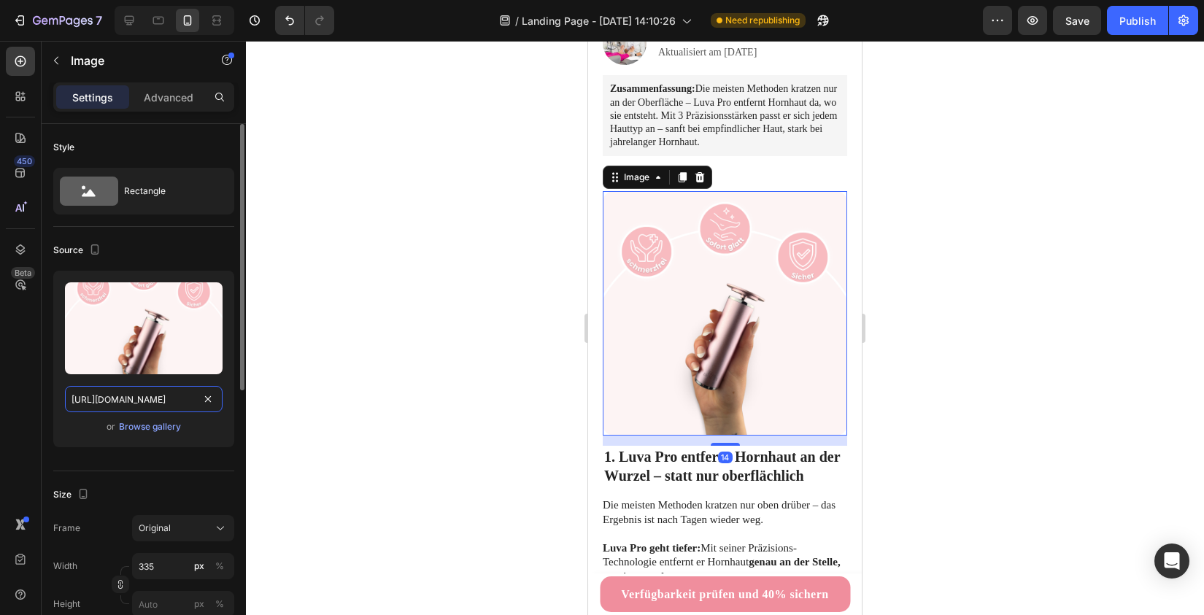
click at [152, 394] on input "[URL][DOMAIN_NAME]" at bounding box center [144, 399] width 158 height 26
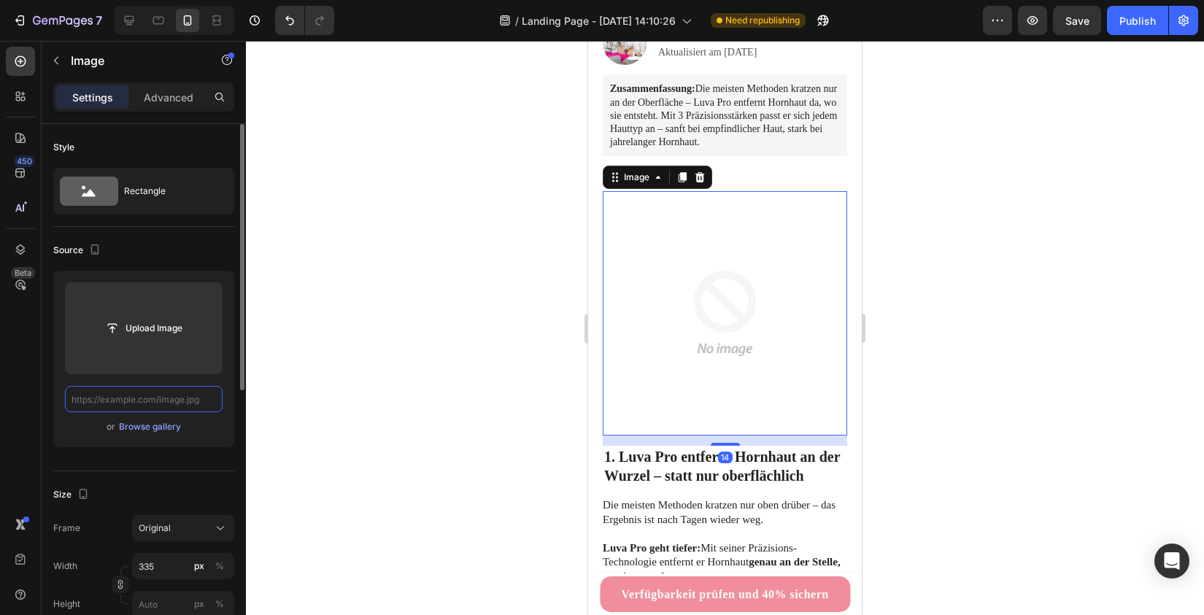
paste input "[URL][DOMAIN_NAME]"
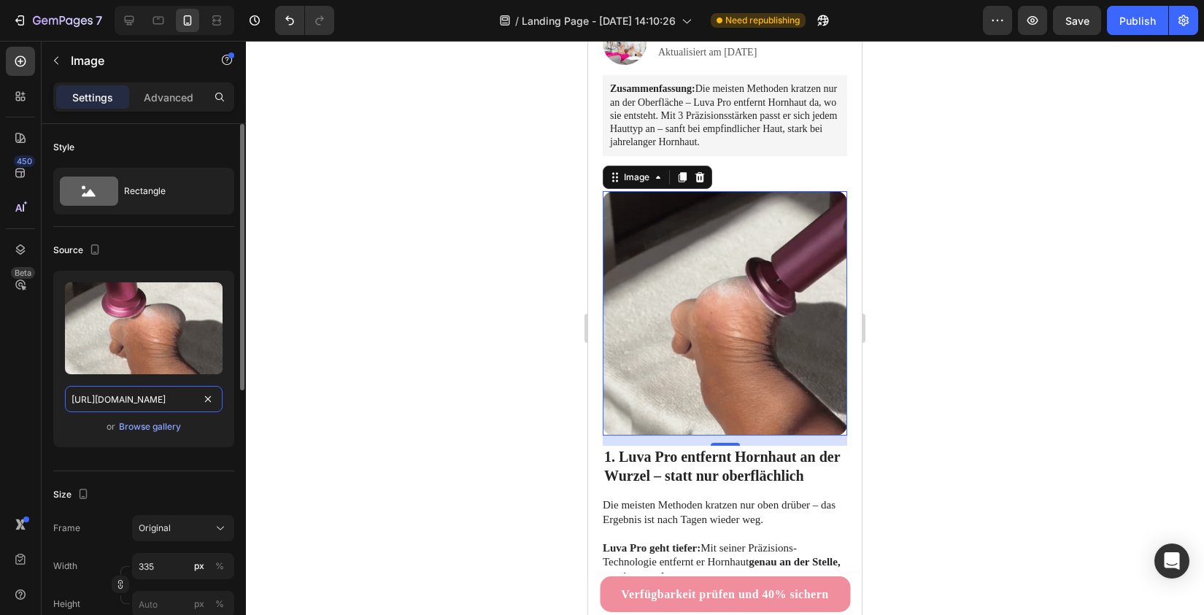
type input "[URL][DOMAIN_NAME]"
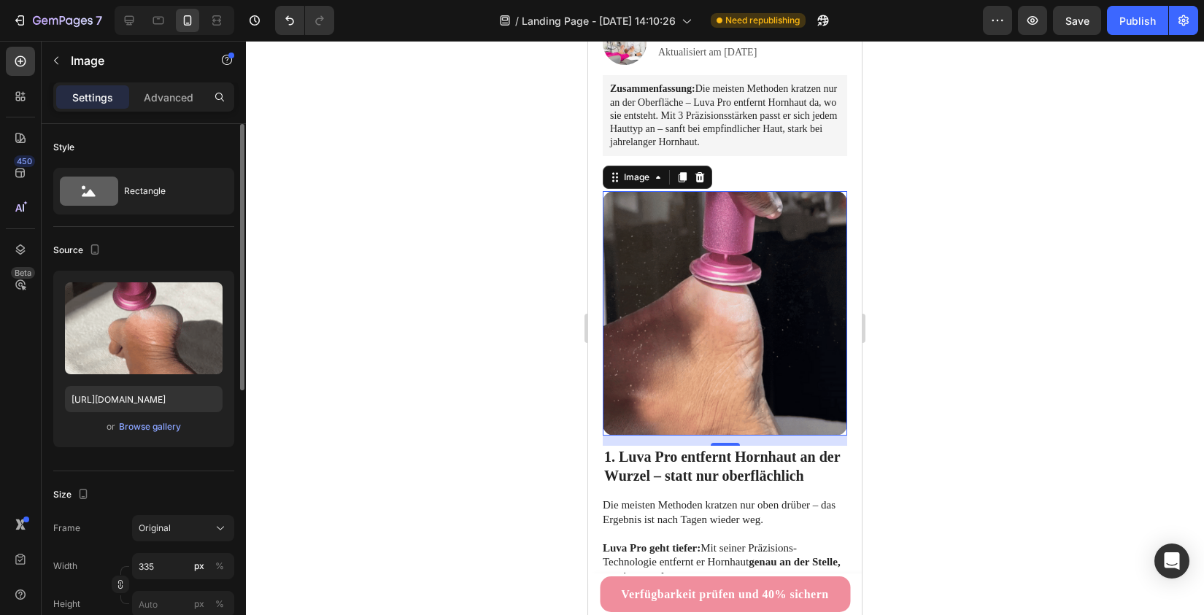
scroll to position [0, 0]
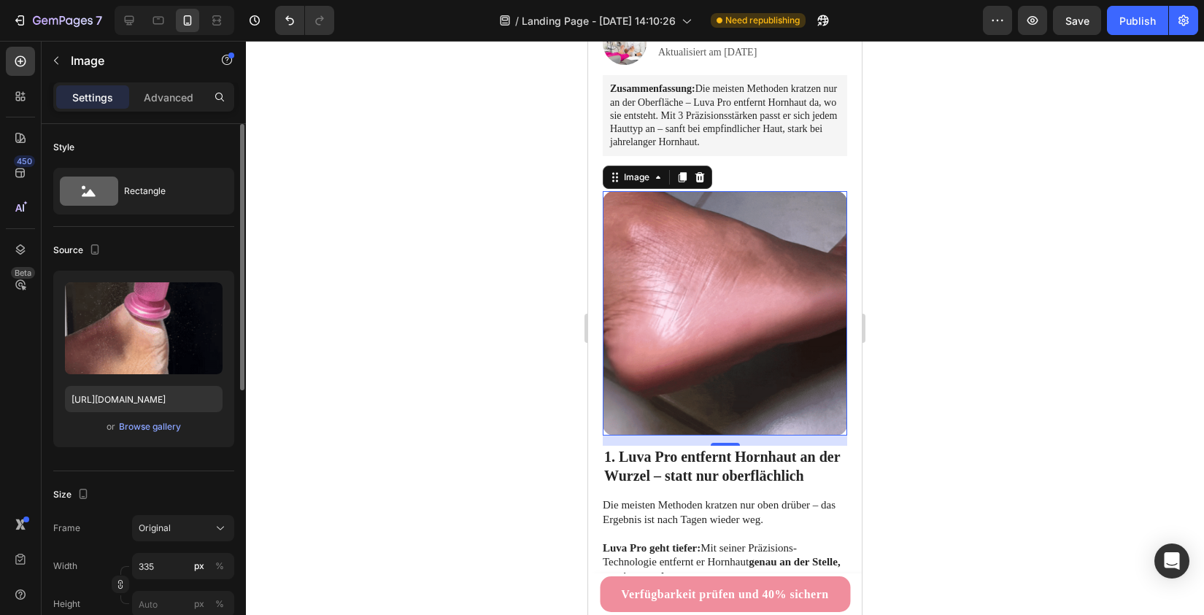
click at [182, 472] on div "Size Frame Original Width 335 px % Height px %" at bounding box center [143, 550] width 181 height 158
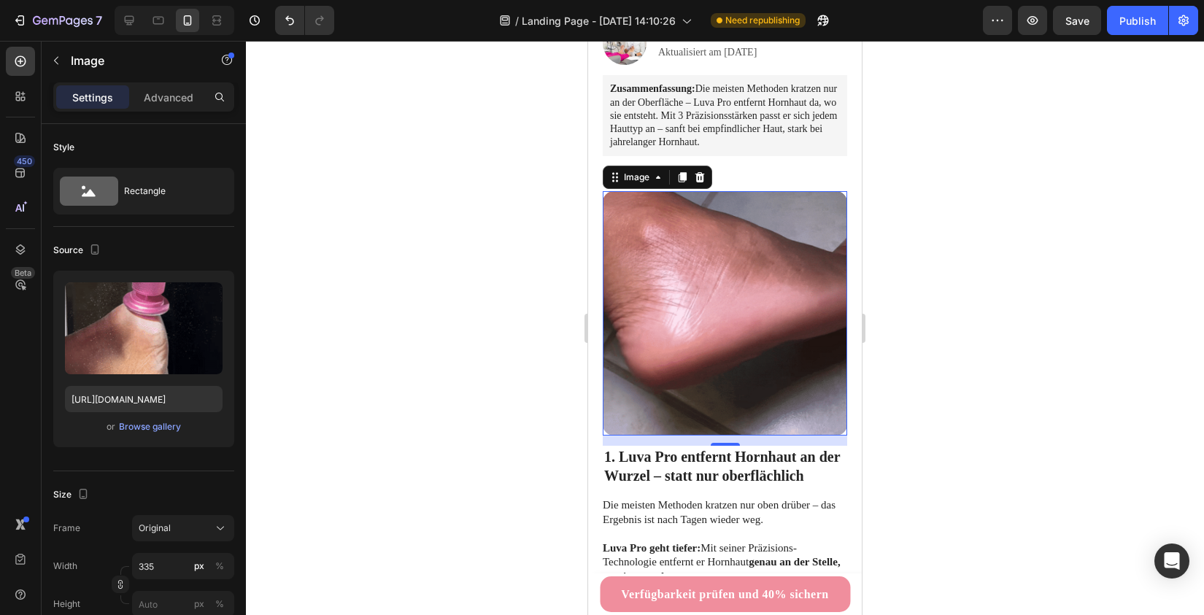
click at [474, 327] on div at bounding box center [725, 328] width 958 height 574
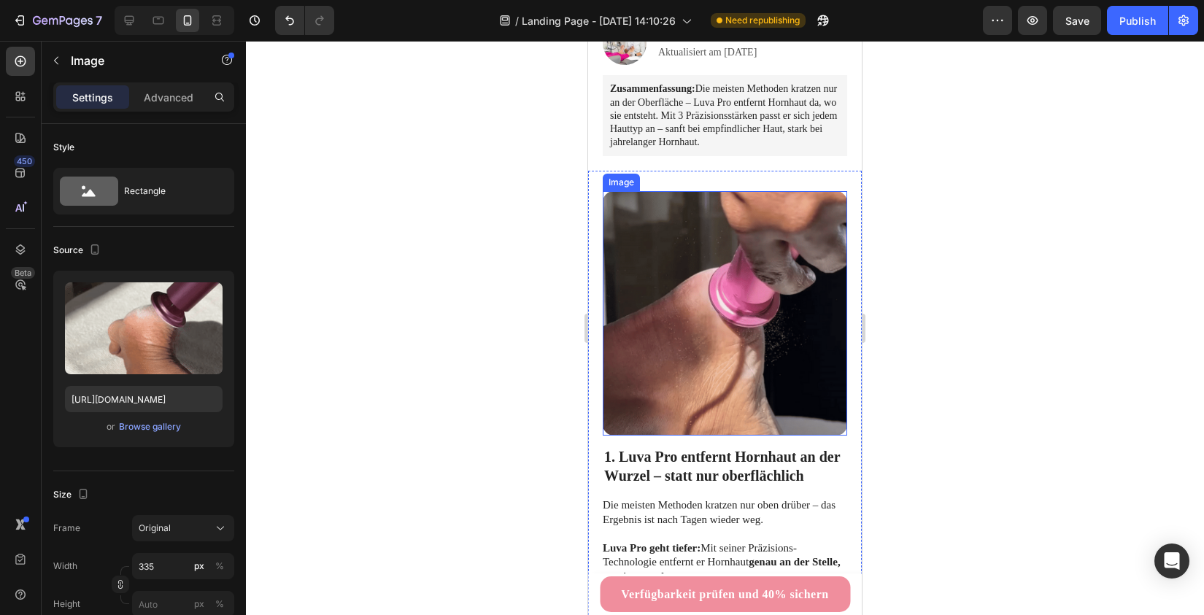
click at [697, 284] on img at bounding box center [725, 313] width 244 height 244
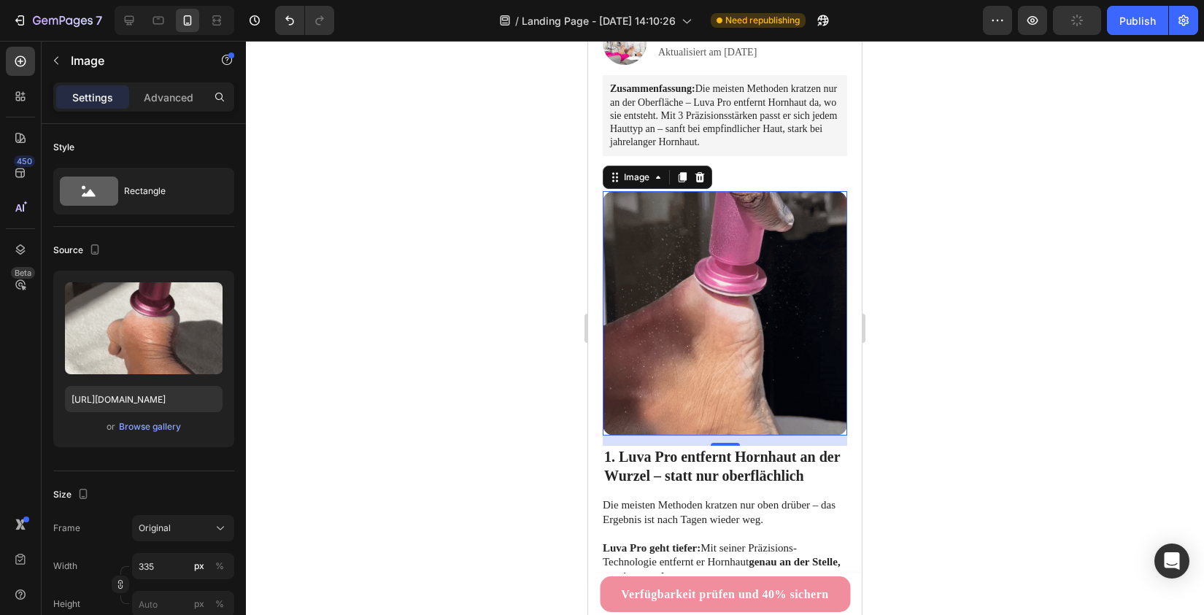
click at [463, 295] on div at bounding box center [725, 328] width 958 height 574
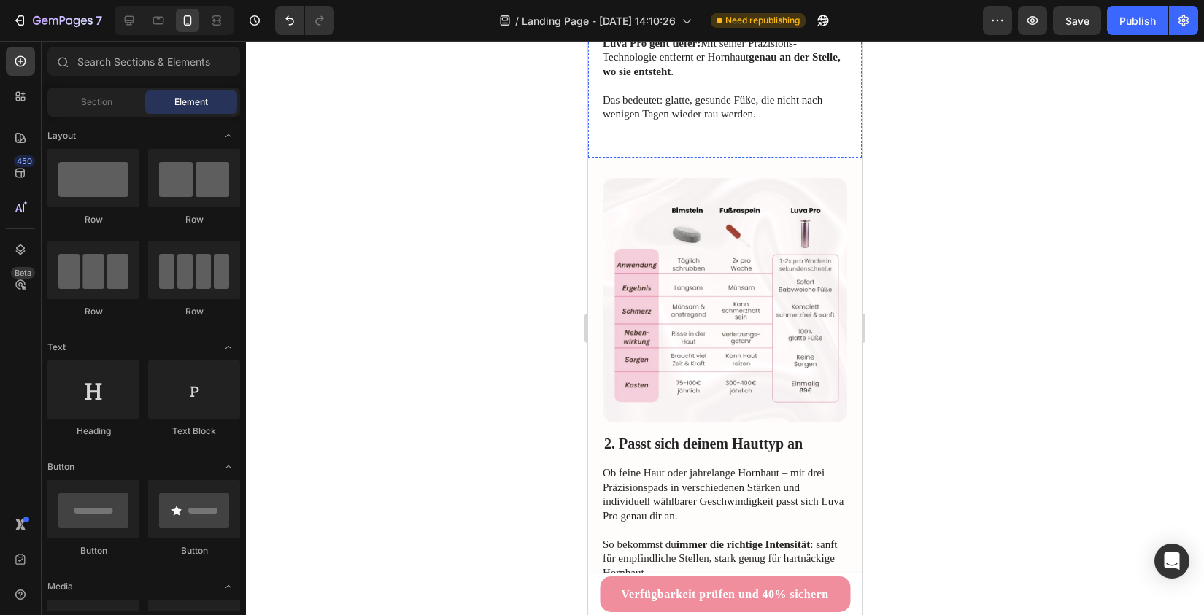
scroll to position [786, 0]
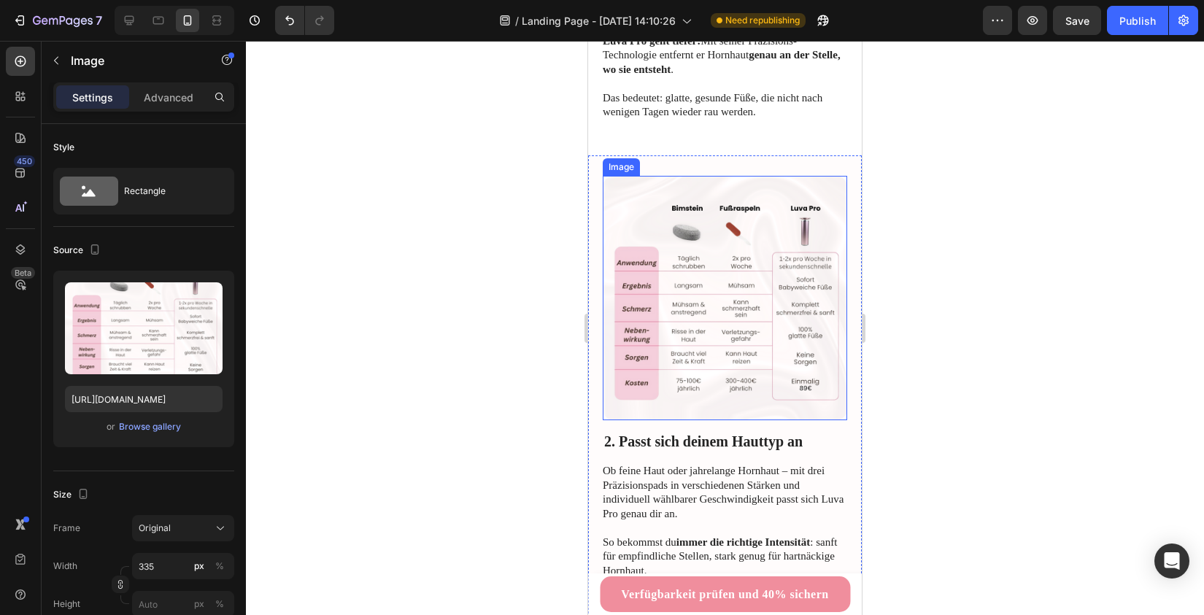
click at [717, 267] on img at bounding box center [725, 298] width 244 height 244
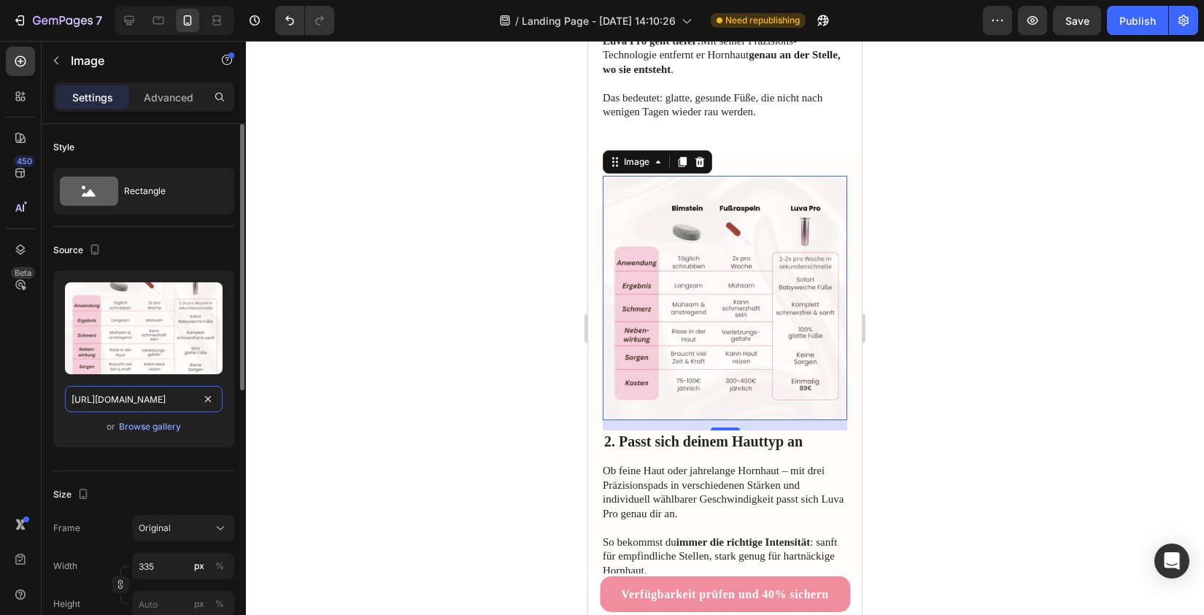
click at [134, 400] on input "[URL][DOMAIN_NAME]" at bounding box center [144, 399] width 158 height 26
paste input "dsshabdbashbdhabsd.png?v=1755797479"
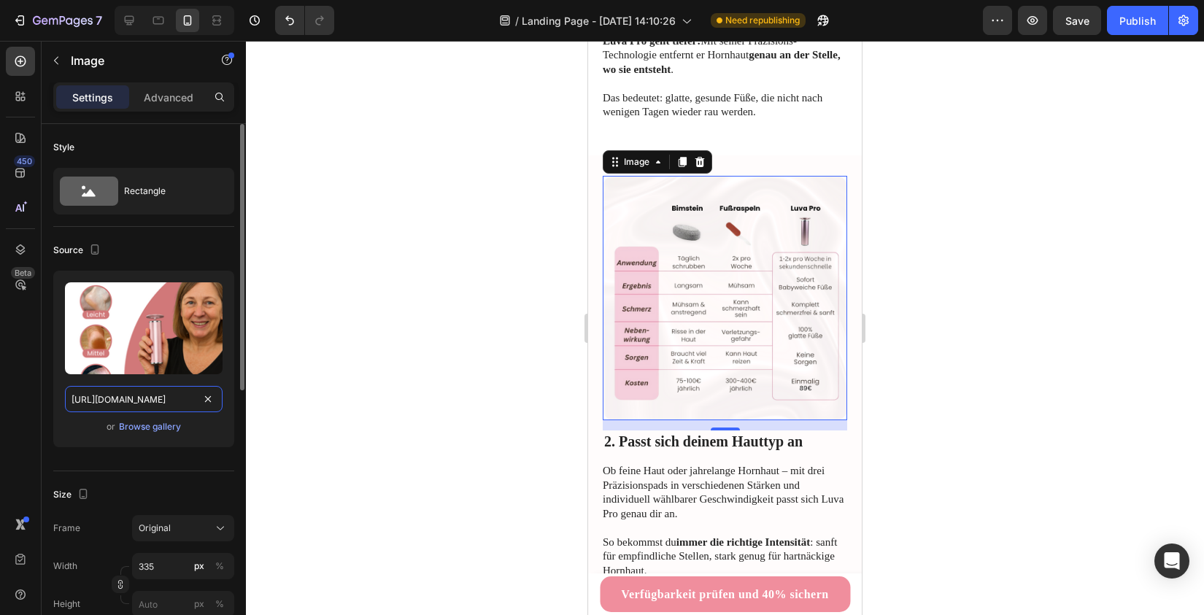
type input "[URL][DOMAIN_NAME]"
click at [132, 475] on div "Size Frame Original Width 335 px % Height px %" at bounding box center [143, 550] width 181 height 158
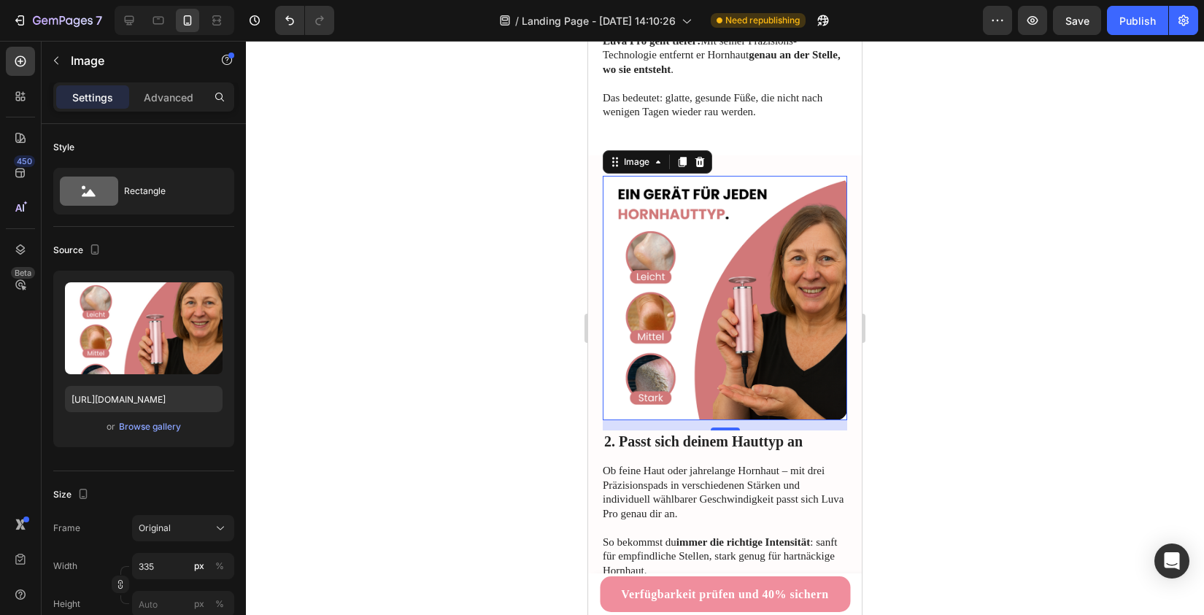
click at [513, 418] on div at bounding box center [725, 328] width 958 height 574
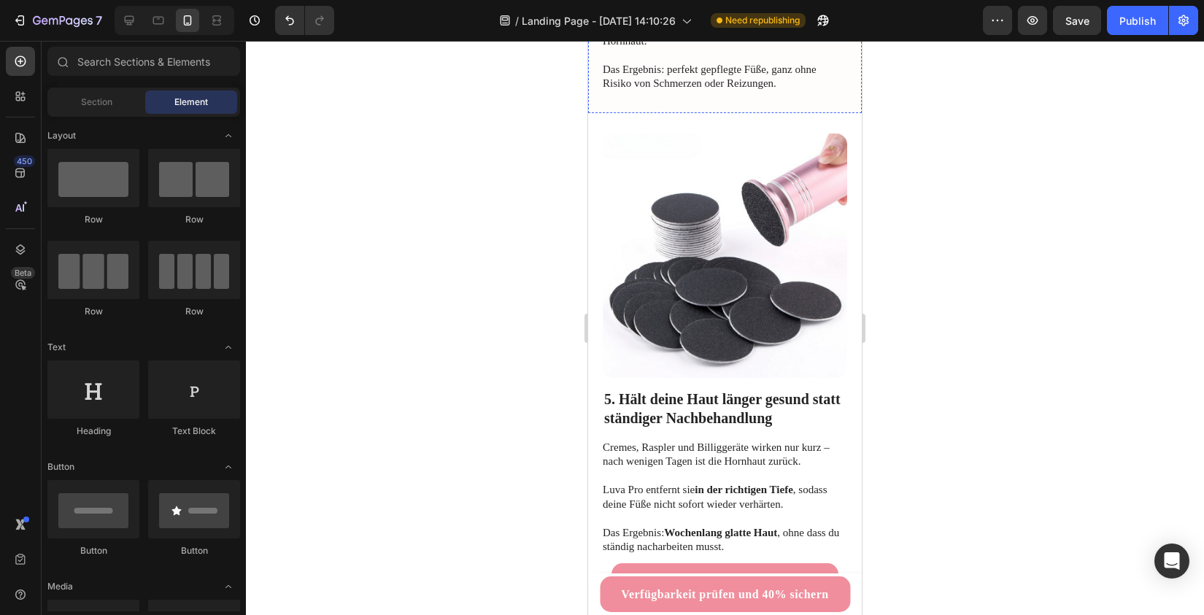
scroll to position [1448, 0]
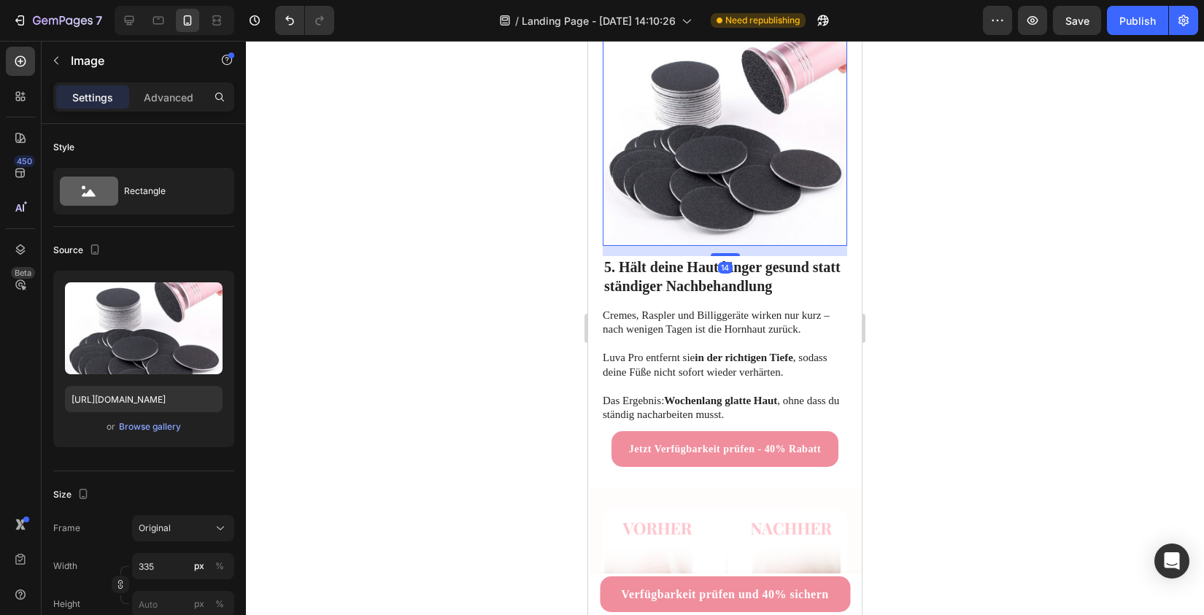
click at [711, 119] on img at bounding box center [725, 123] width 244 height 244
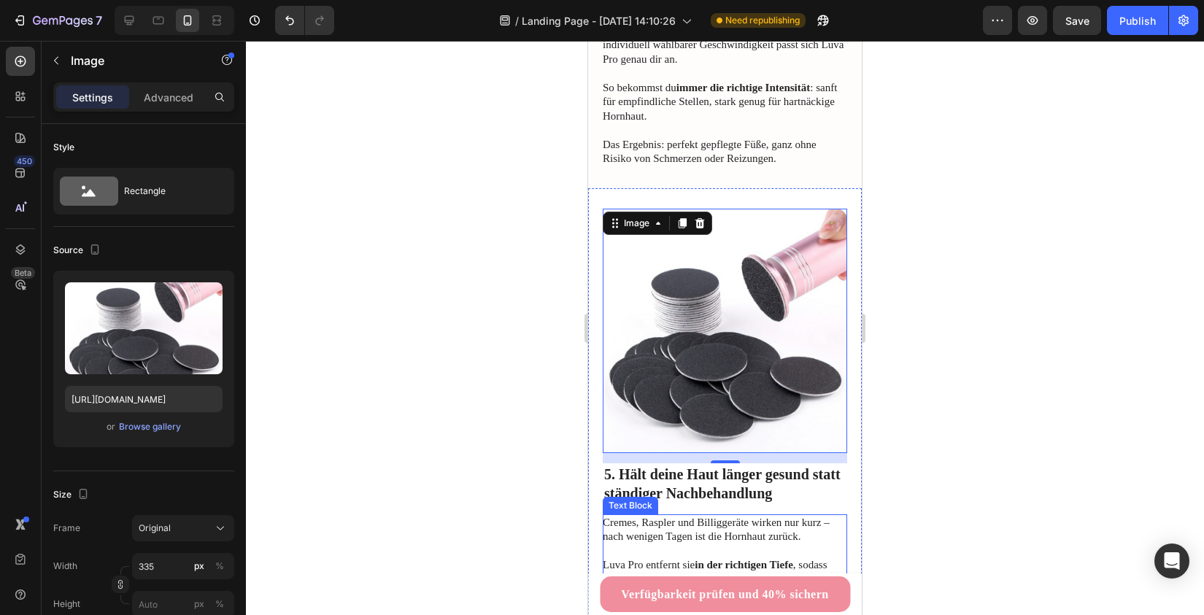
scroll to position [1289, 0]
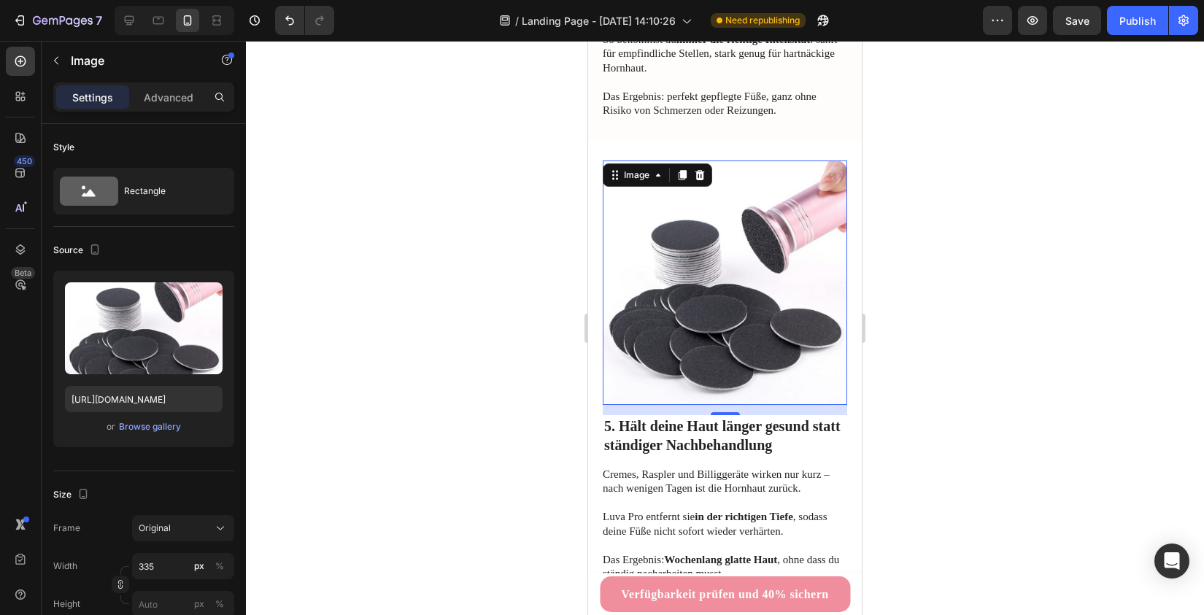
click at [697, 253] on img at bounding box center [725, 282] width 244 height 244
click at [125, 395] on input "[URL][DOMAIN_NAME]" at bounding box center [144, 399] width 158 height 26
paste input "BROLLL_LP-Kopie_2-Kopie-Kopie-Kopie-ezgif.com-video-to-gif-converter.gif?v=1756…"
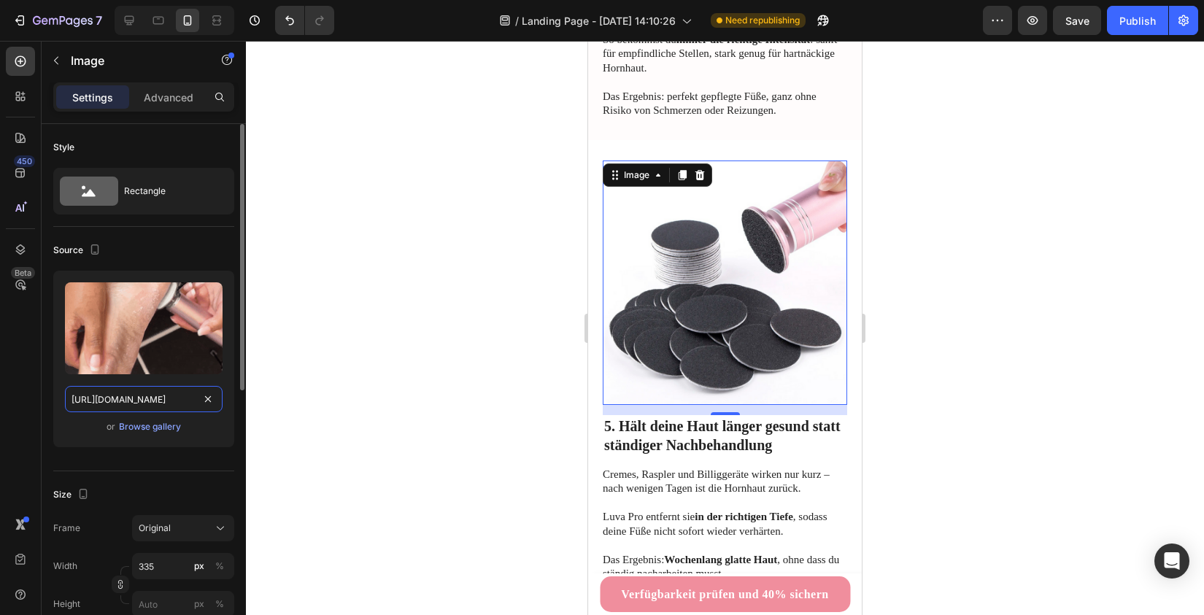
scroll to position [0, 492]
type input "[URL][DOMAIN_NAME]"
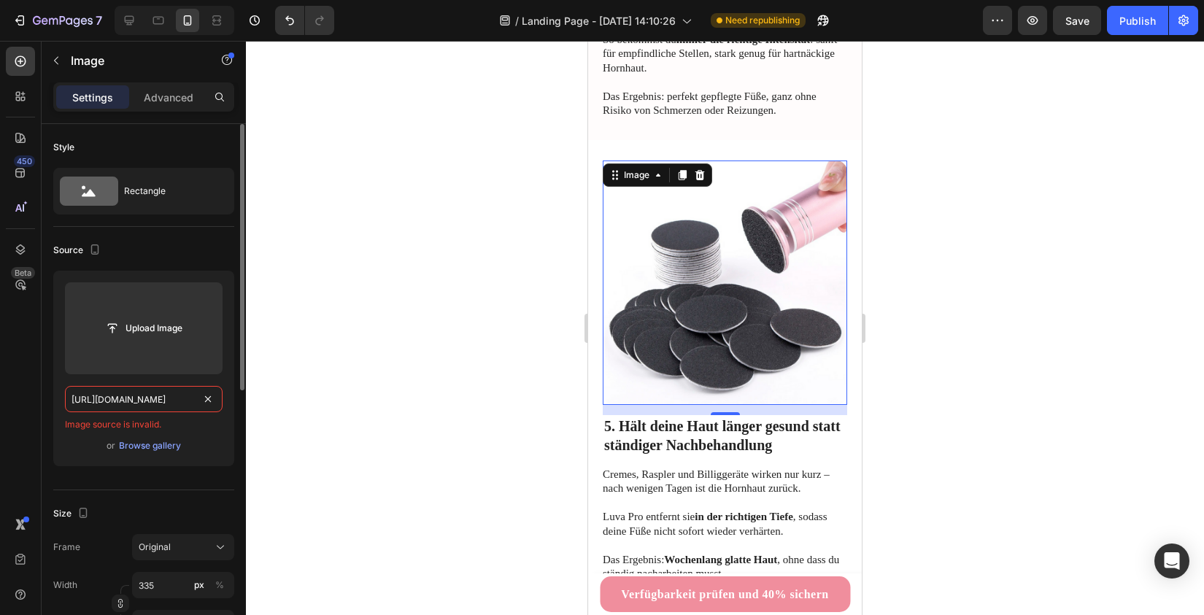
click at [162, 398] on input "[URL][DOMAIN_NAME]" at bounding box center [144, 399] width 158 height 26
click at [217, 397] on input "[URL][DOMAIN_NAME]" at bounding box center [144, 399] width 158 height 26
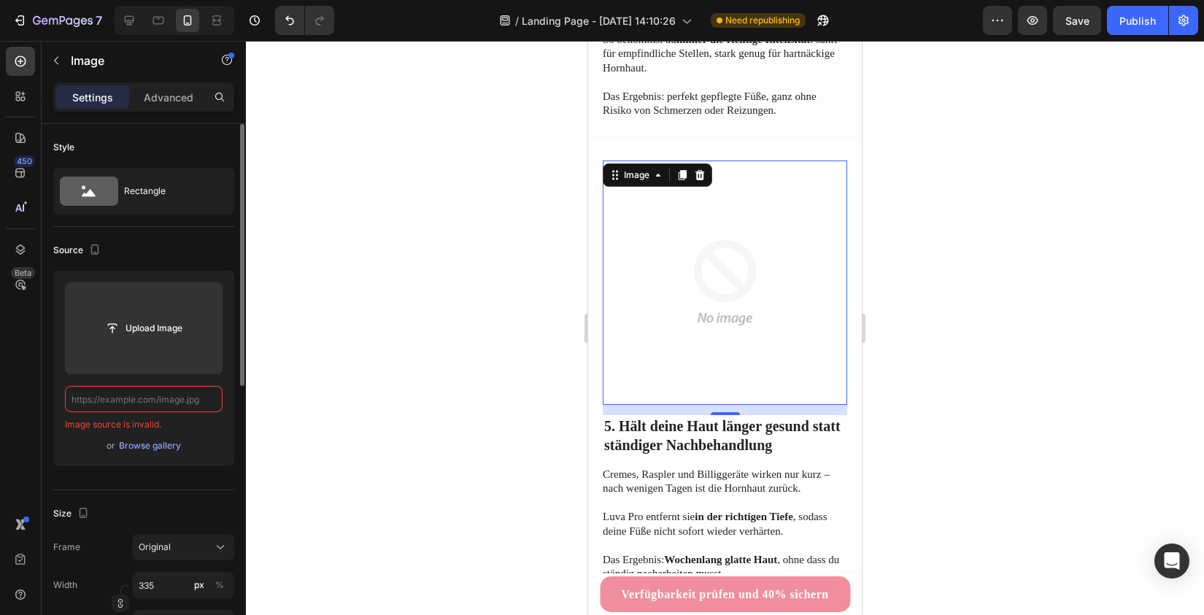
paste input "[URL][DOMAIN_NAME]"
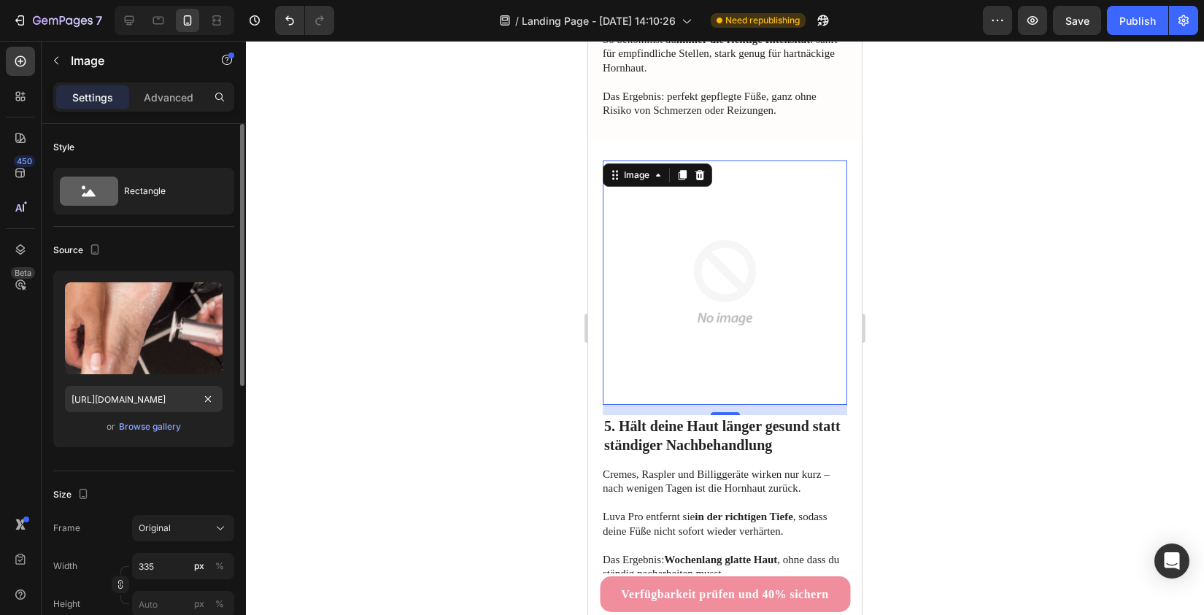
click at [146, 454] on div "Upload Image [URL][DOMAIN_NAME] or Browse gallery" at bounding box center [143, 365] width 181 height 188
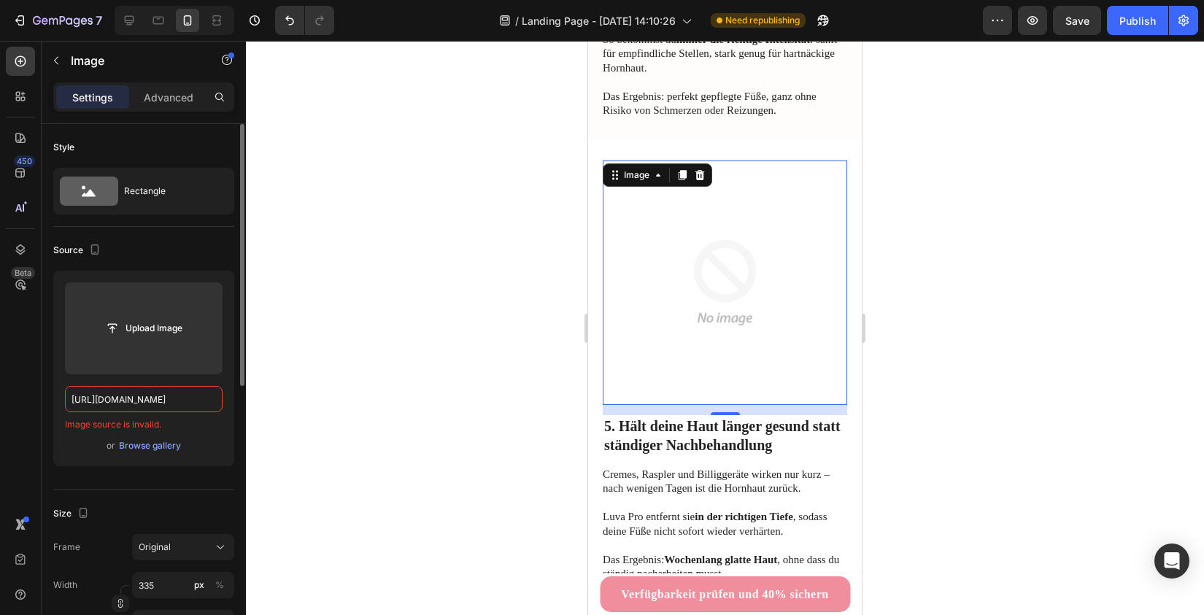
click at [146, 454] on div "or Browse gallery" at bounding box center [144, 446] width 158 height 18
click at [167, 394] on input "[URL][DOMAIN_NAME]" at bounding box center [144, 399] width 158 height 26
paste input "gif_2_luva_pro-ezgif.com-video-to-gif-converter_1.gif?v=1756098833"
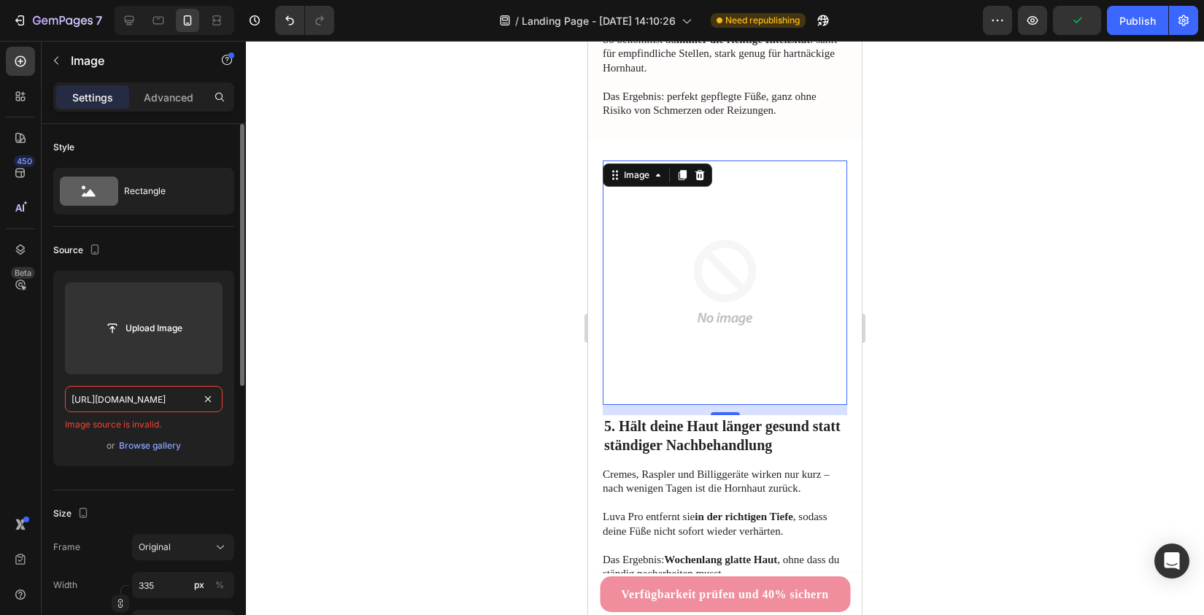
scroll to position [0, 395]
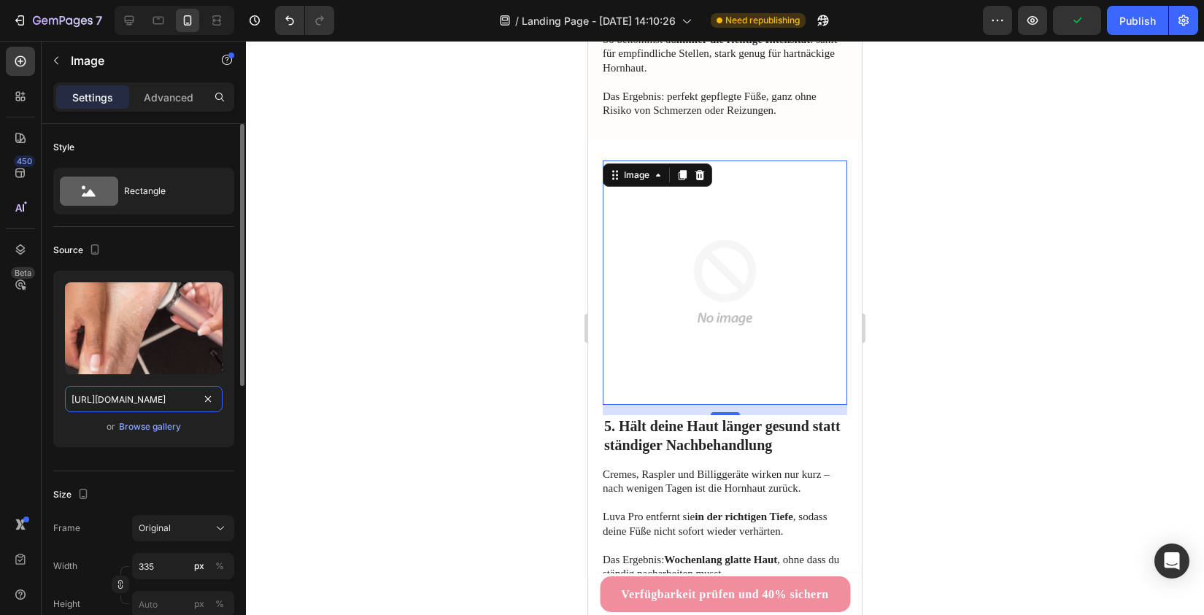
type input "[URL][DOMAIN_NAME]"
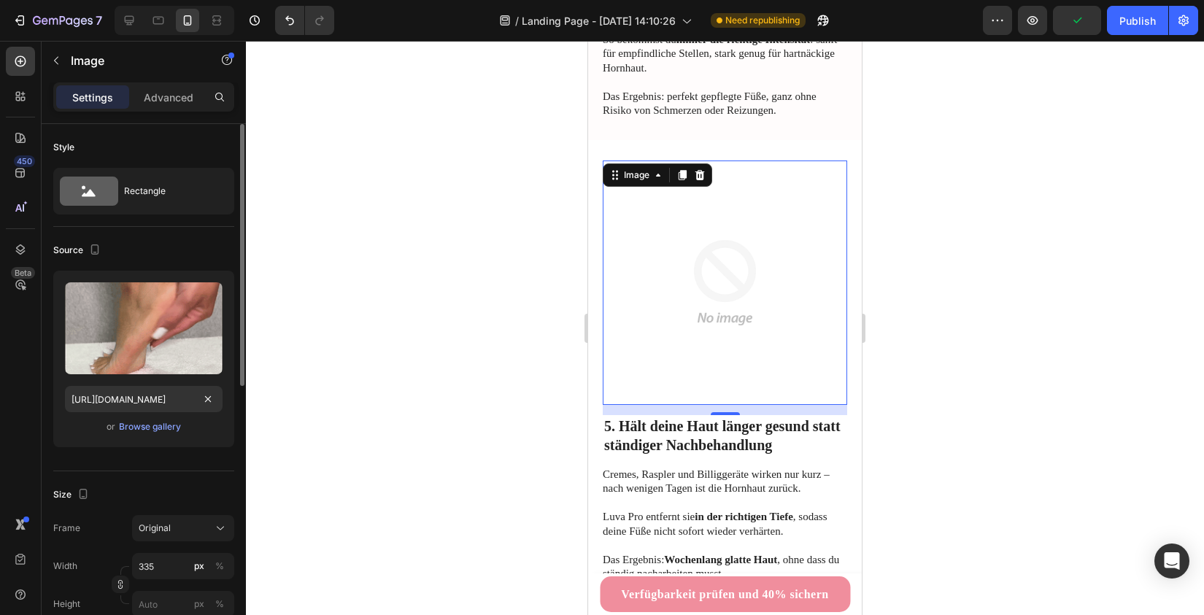
scroll to position [0, 0]
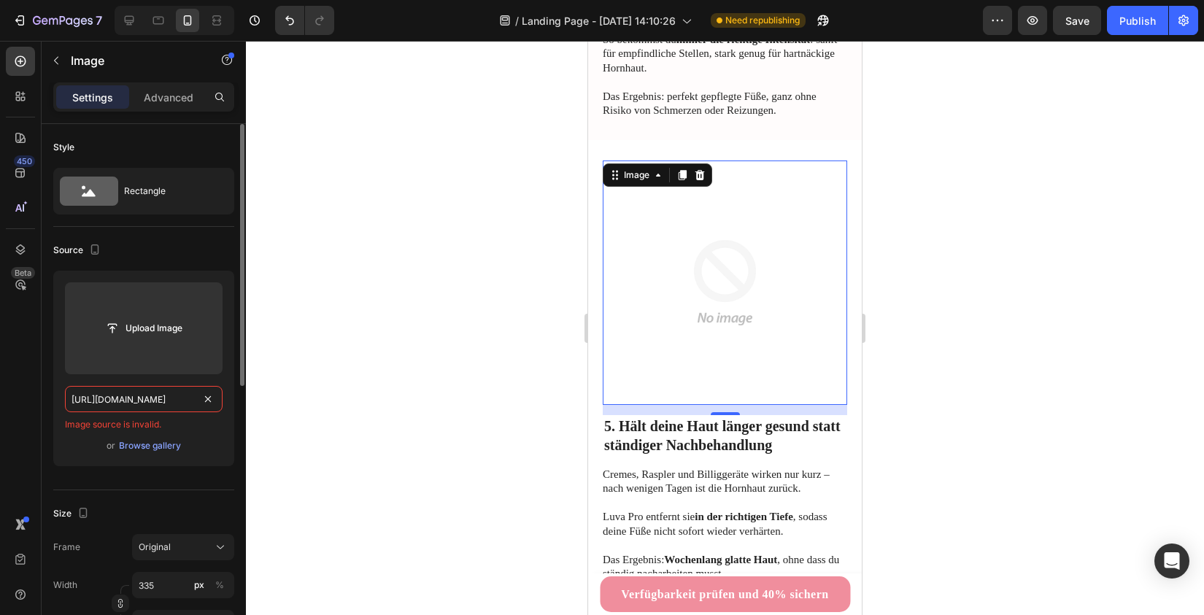
click at [217, 409] on input "[URL][DOMAIN_NAME]" at bounding box center [144, 399] width 158 height 26
paste input "[URL][DOMAIN_NAME]"
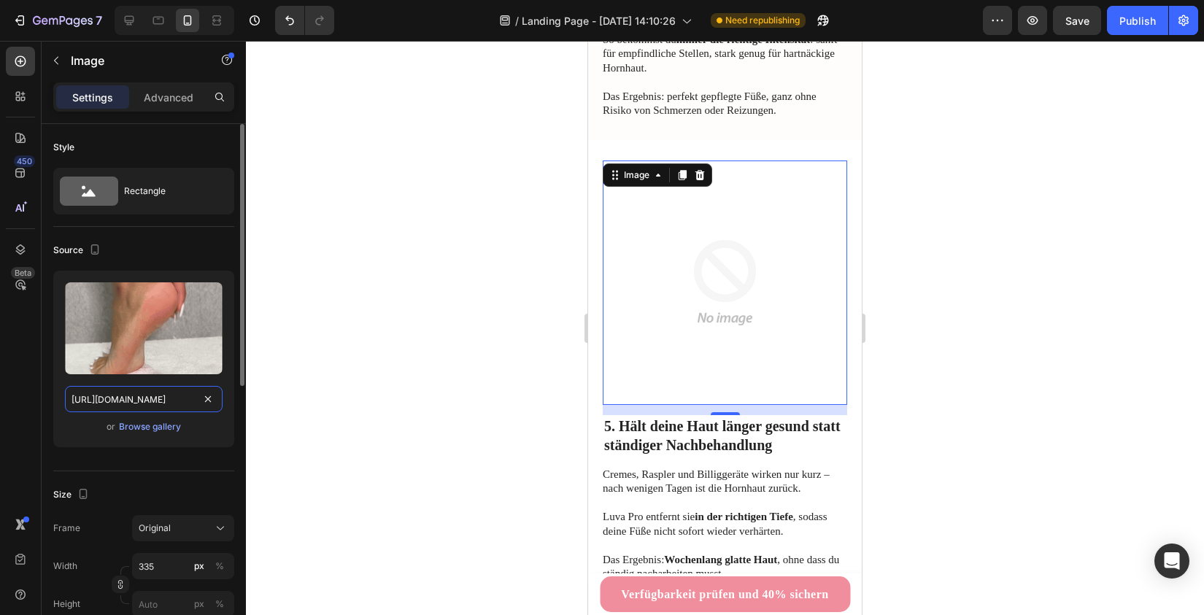
scroll to position [0, 395]
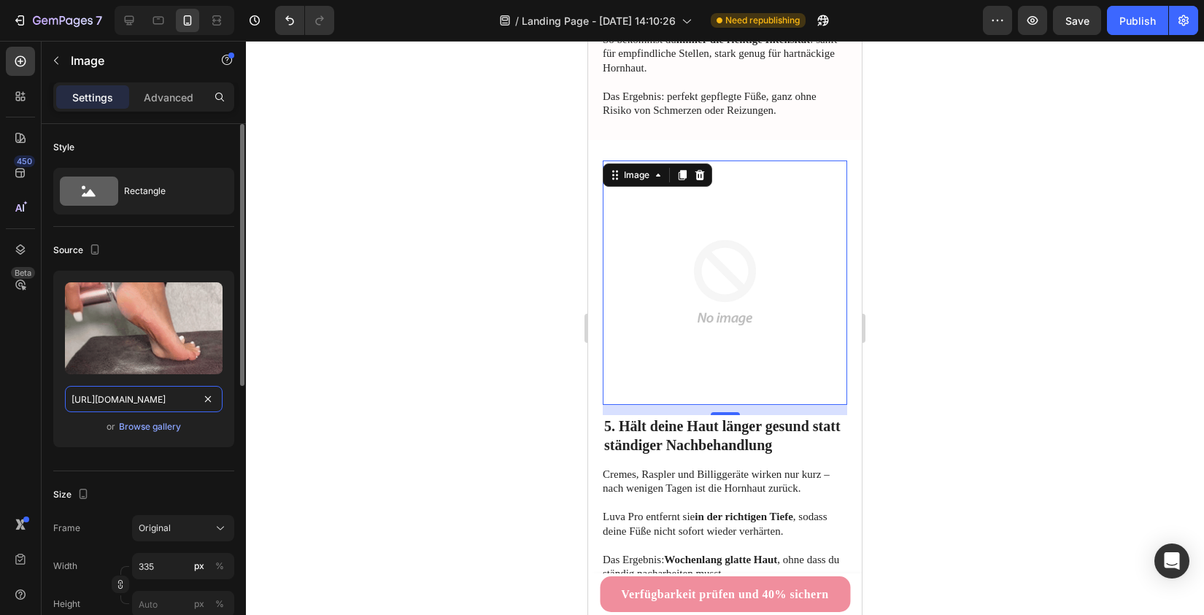
type input "[URL][DOMAIN_NAME]"
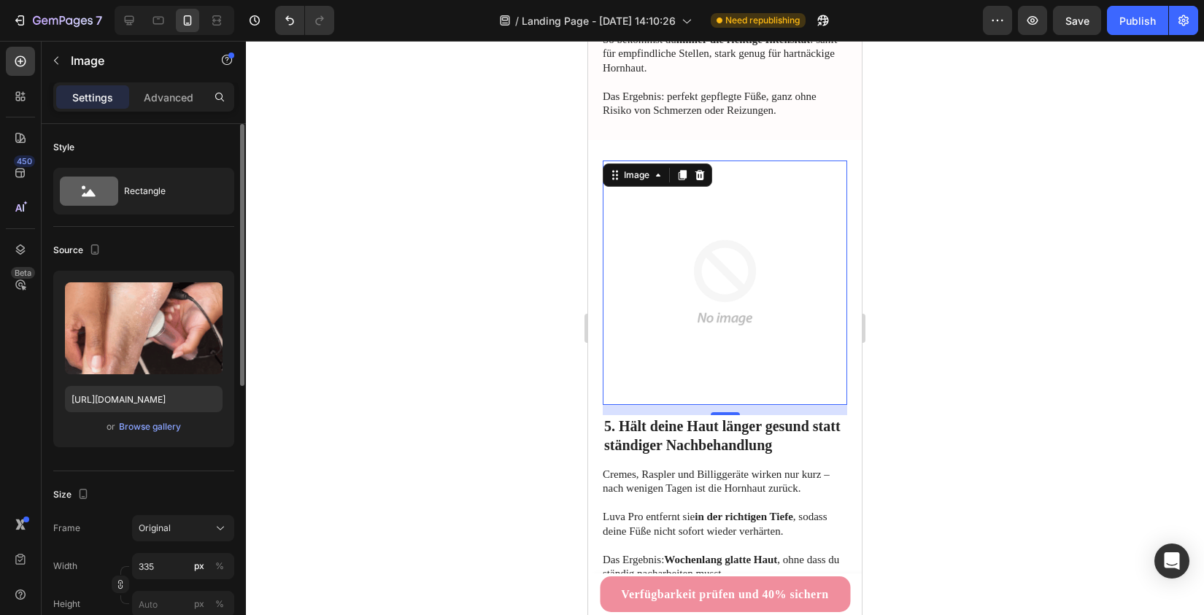
click at [181, 505] on div "Size" at bounding box center [143, 494] width 181 height 23
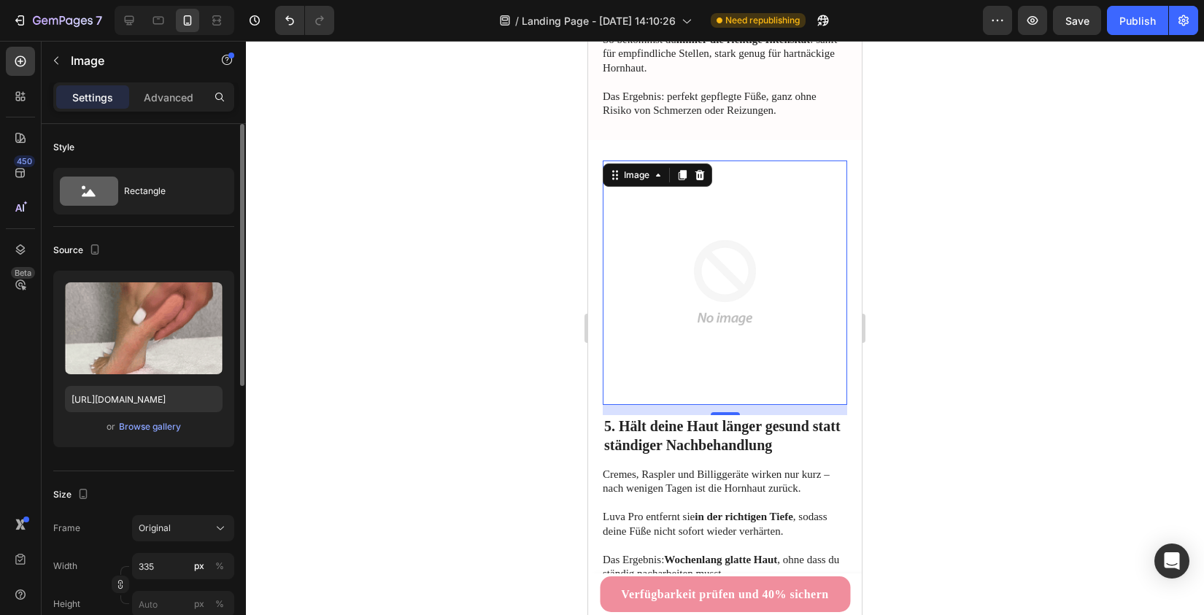
scroll to position [0, 0]
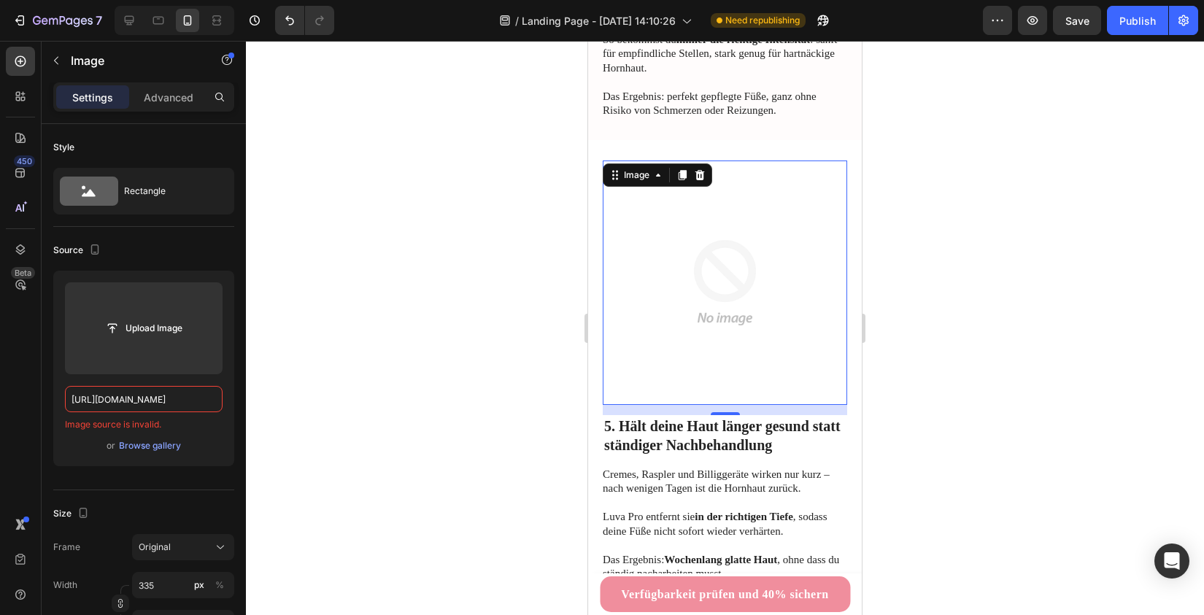
click at [460, 411] on div at bounding box center [725, 328] width 958 height 574
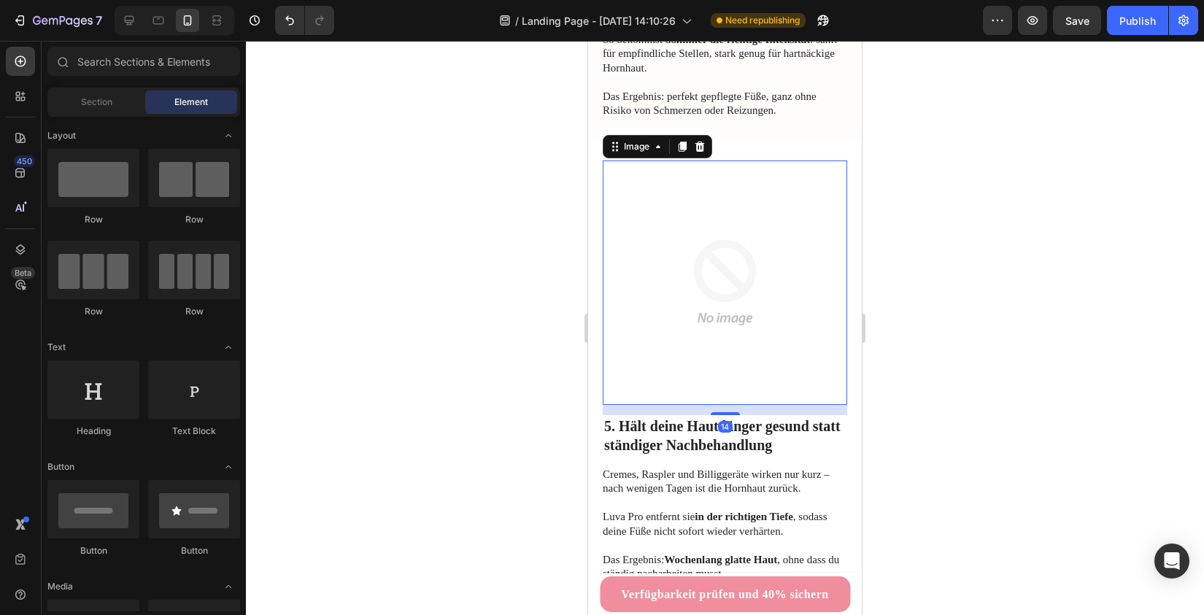
click at [652, 236] on img at bounding box center [725, 282] width 244 height 244
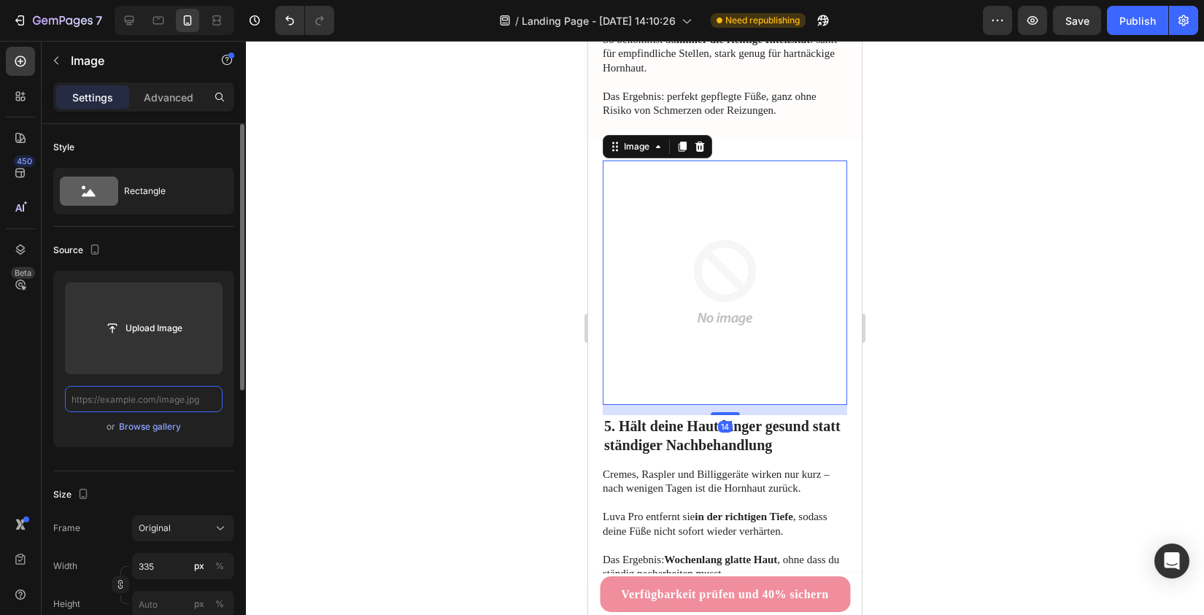
click at [187, 411] on input "text" at bounding box center [144, 399] width 158 height 26
paste input "[URL][DOMAIN_NAME]"
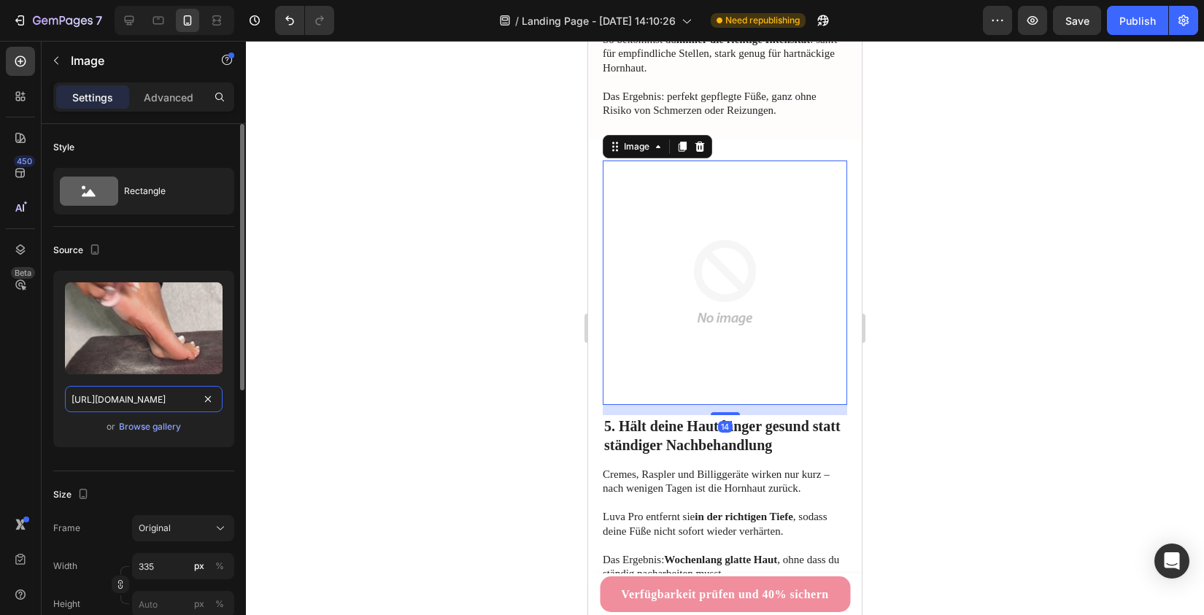
type input "[URL][DOMAIN_NAME]"
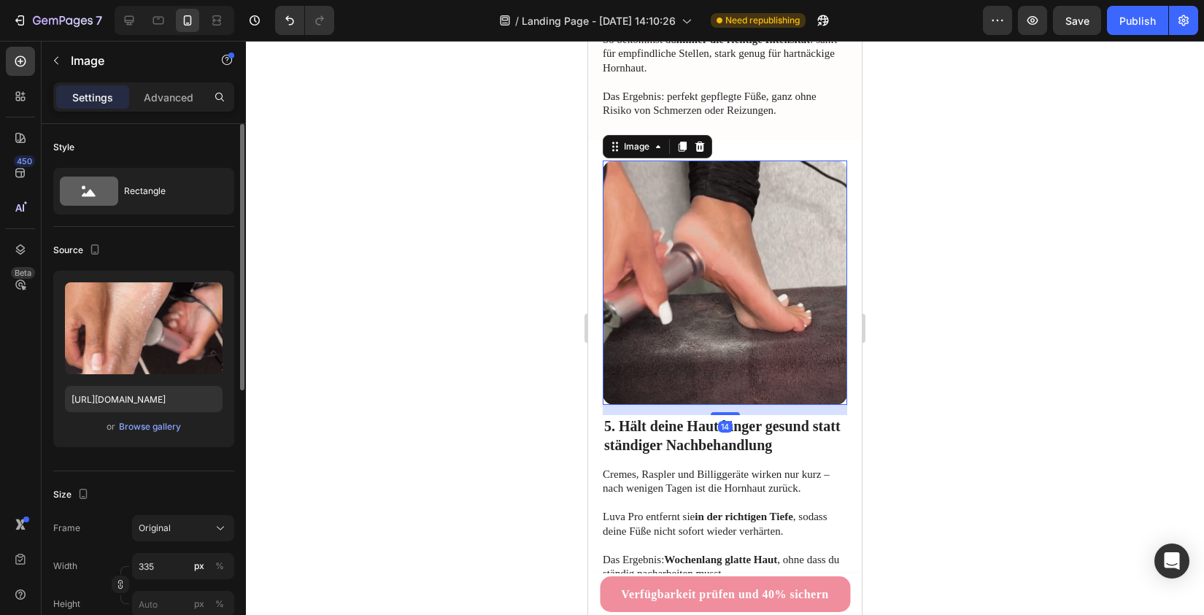
scroll to position [0, 0]
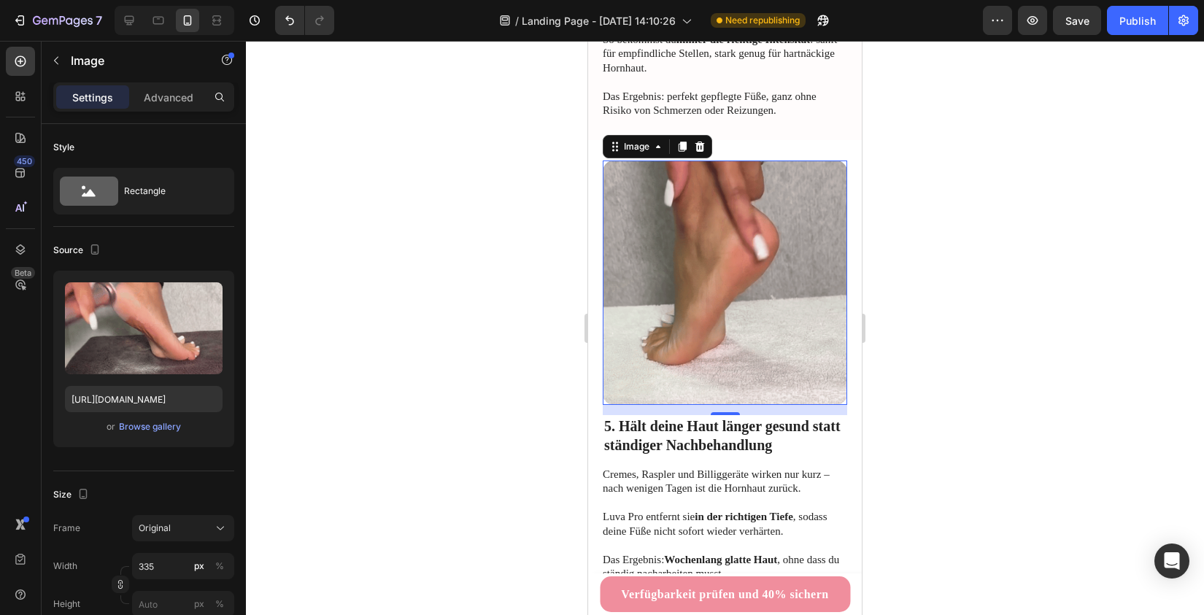
click at [392, 411] on div at bounding box center [725, 328] width 958 height 574
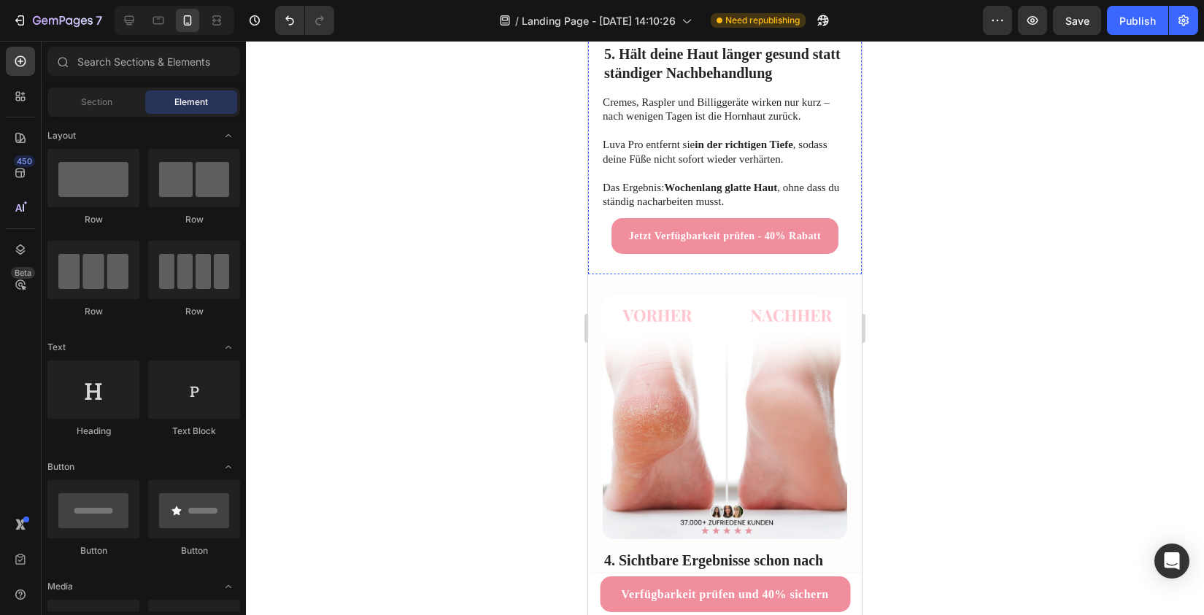
scroll to position [1624, 0]
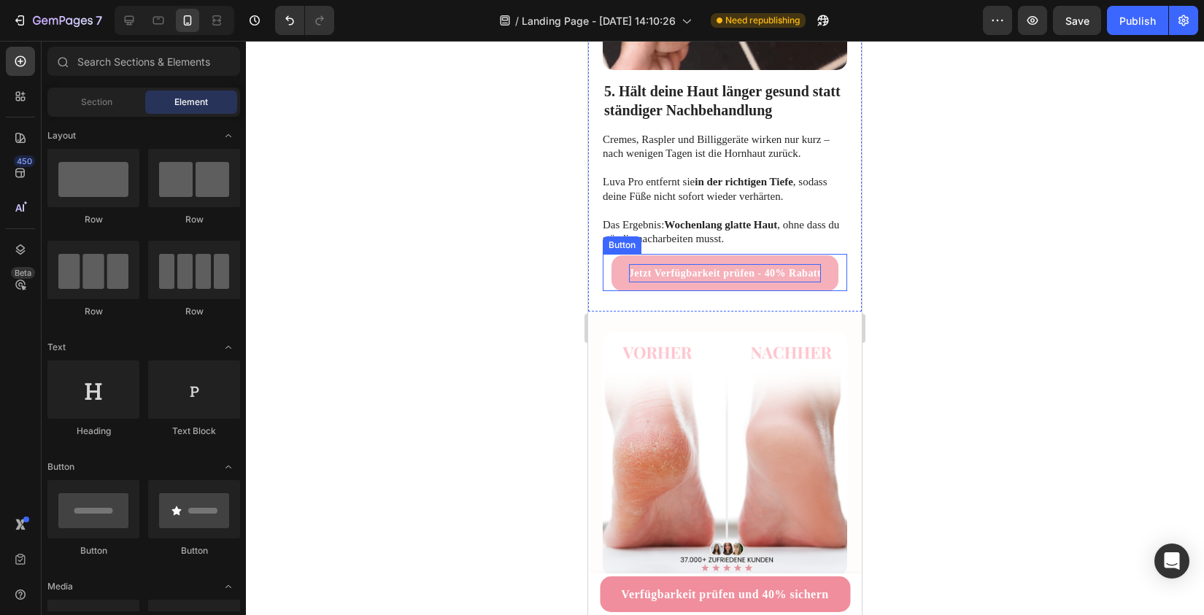
click at [698, 268] on strong "Jetzt Verfügbarkeit prüfen - 40% Rabatt" at bounding box center [725, 273] width 192 height 11
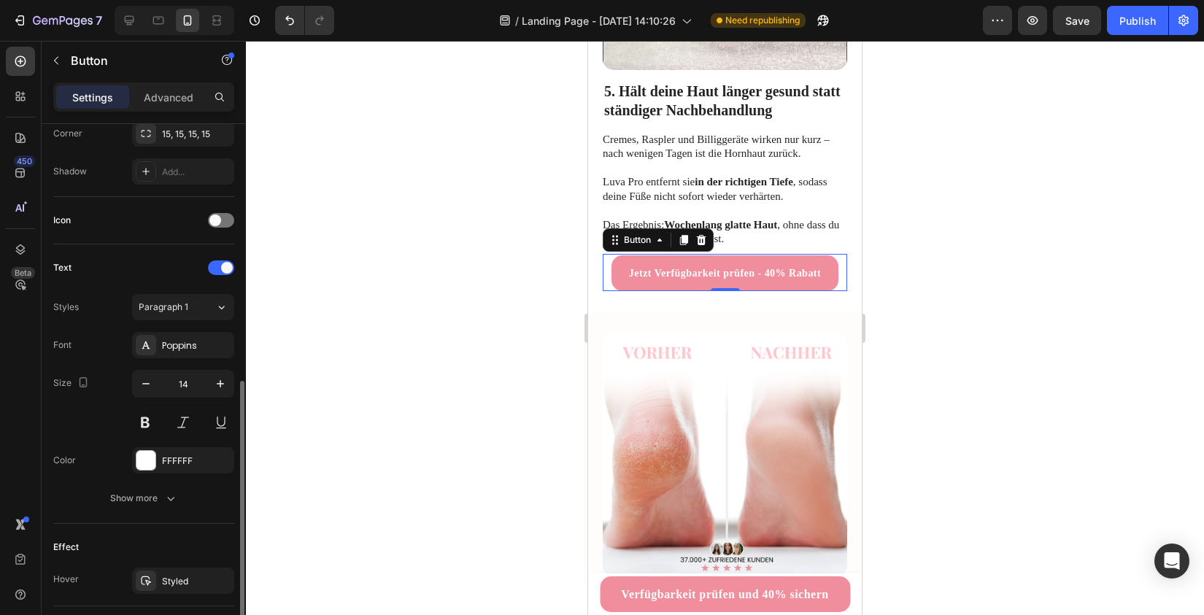
scroll to position [435, 0]
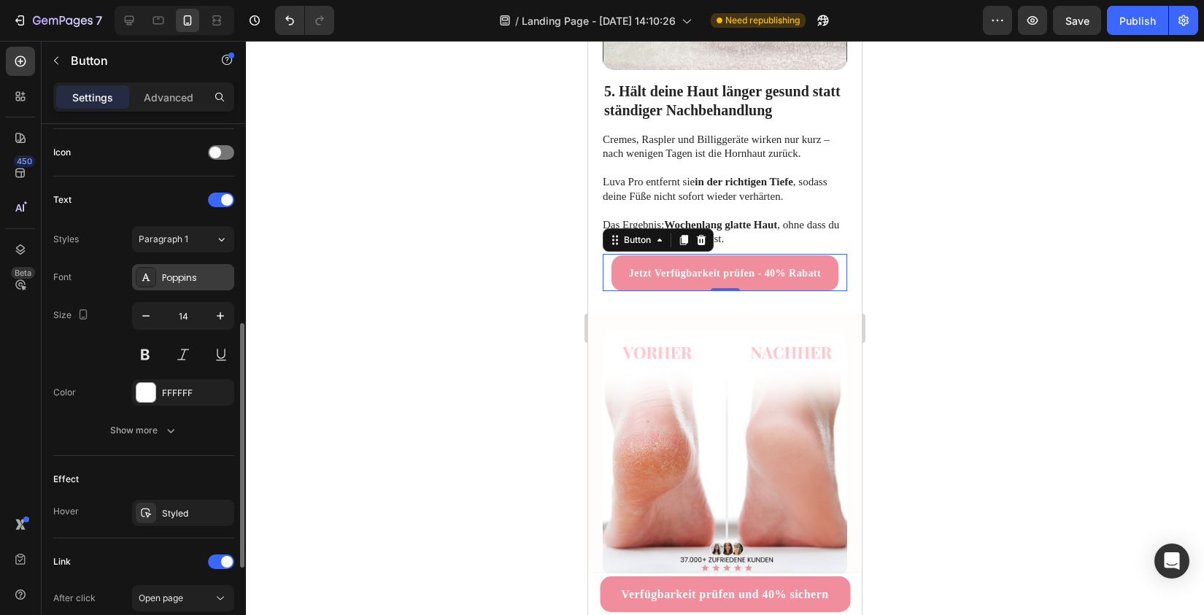
click at [188, 279] on div "Poppins" at bounding box center [196, 277] width 69 height 13
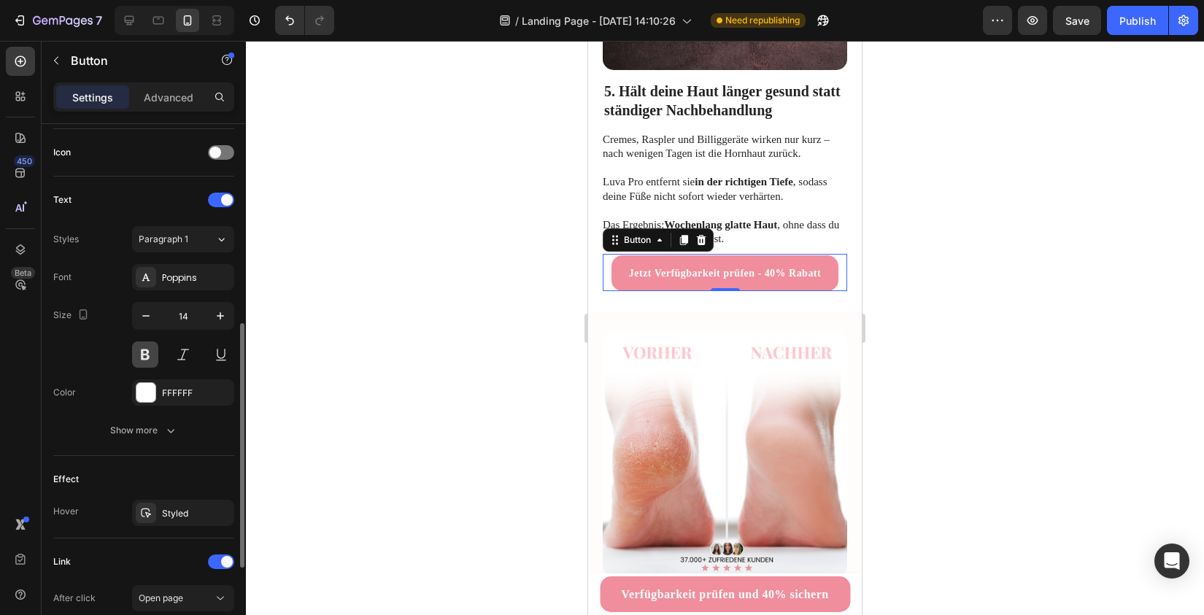
click at [144, 353] on button at bounding box center [145, 354] width 26 height 26
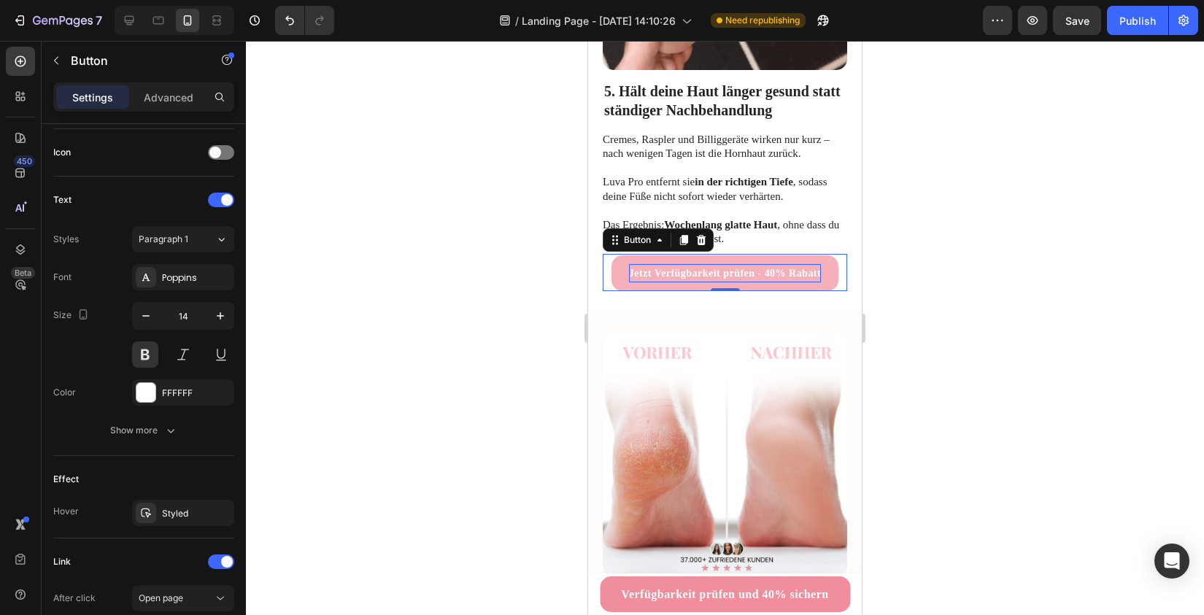
click at [651, 264] on p "Jetzt Verfügbarkeit prüfen - 40% Rabatt" at bounding box center [725, 273] width 192 height 18
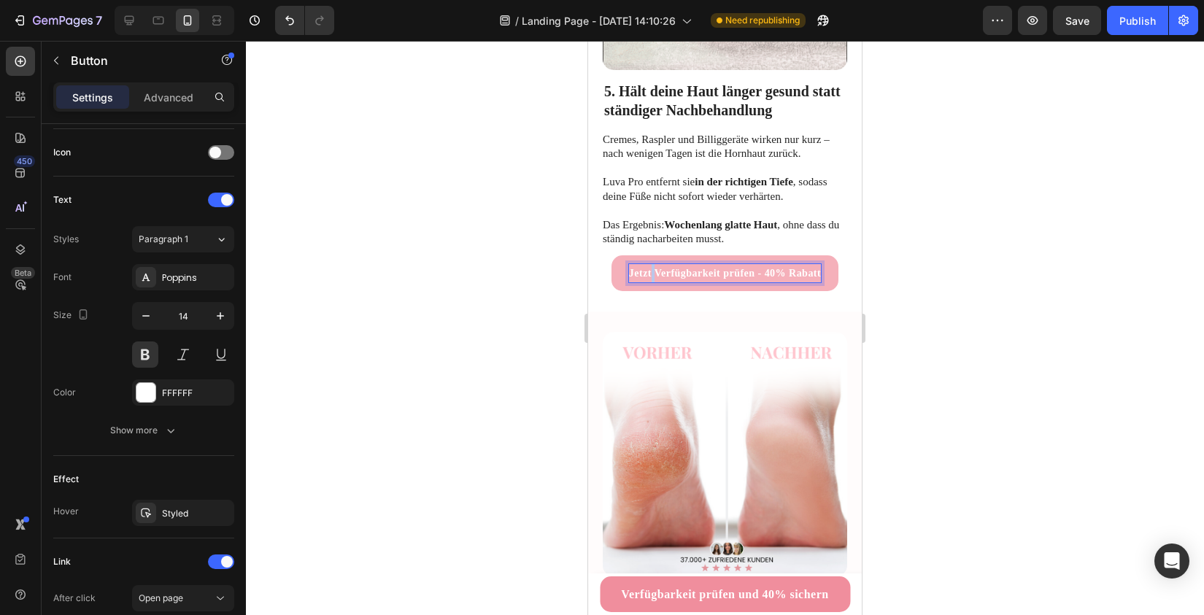
click at [651, 264] on p "Jetzt Verfügbarkeit prüfen - 40% Rabatt" at bounding box center [725, 273] width 192 height 18
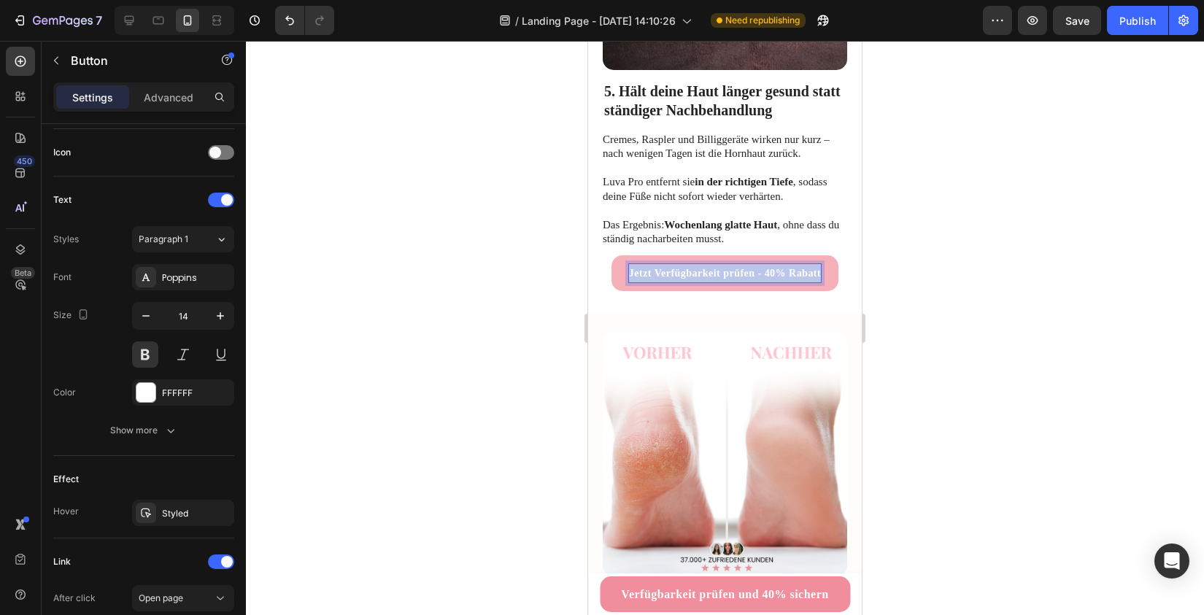
click at [651, 264] on p "Jetzt Verfügbarkeit prüfen - 40% Rabatt" at bounding box center [725, 273] width 192 height 18
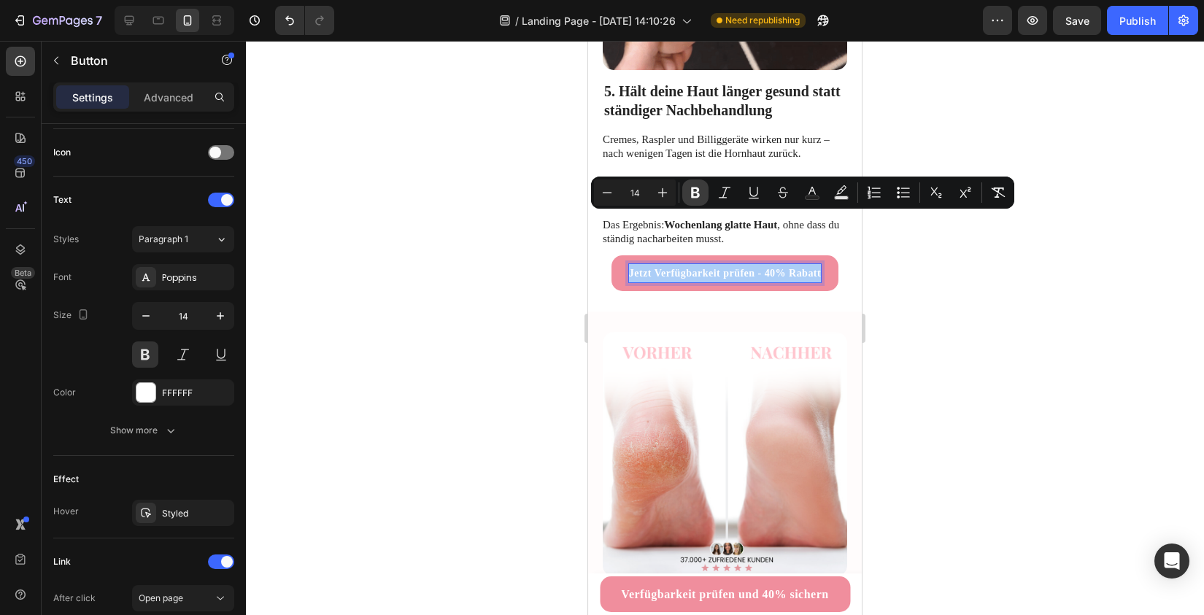
click at [689, 193] on icon "Editor contextual toolbar" at bounding box center [695, 192] width 15 height 15
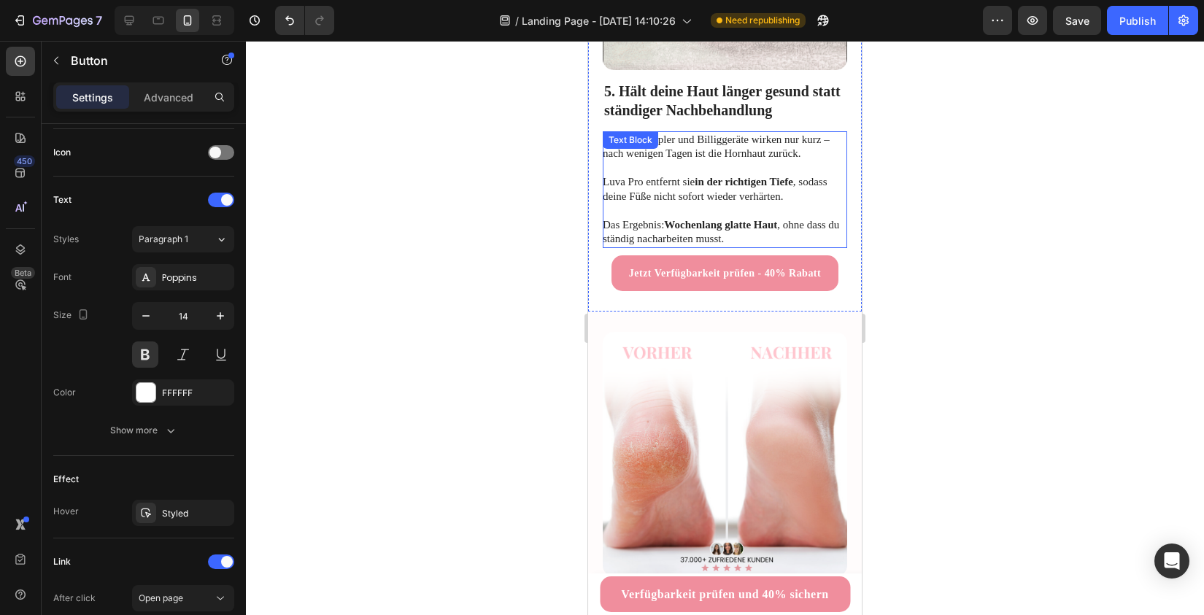
click at [692, 204] on p "Das Ergebnis: Wochenlang glatte Haut , ohne dass du ständig nacharbeiten musst." at bounding box center [724, 225] width 243 height 43
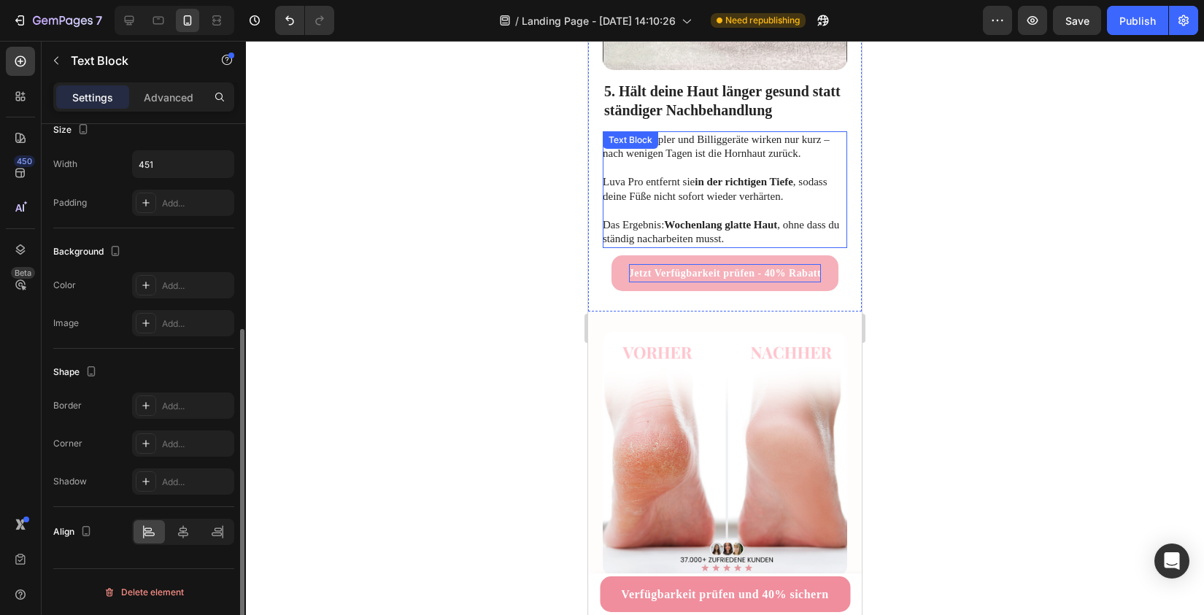
scroll to position [0, 0]
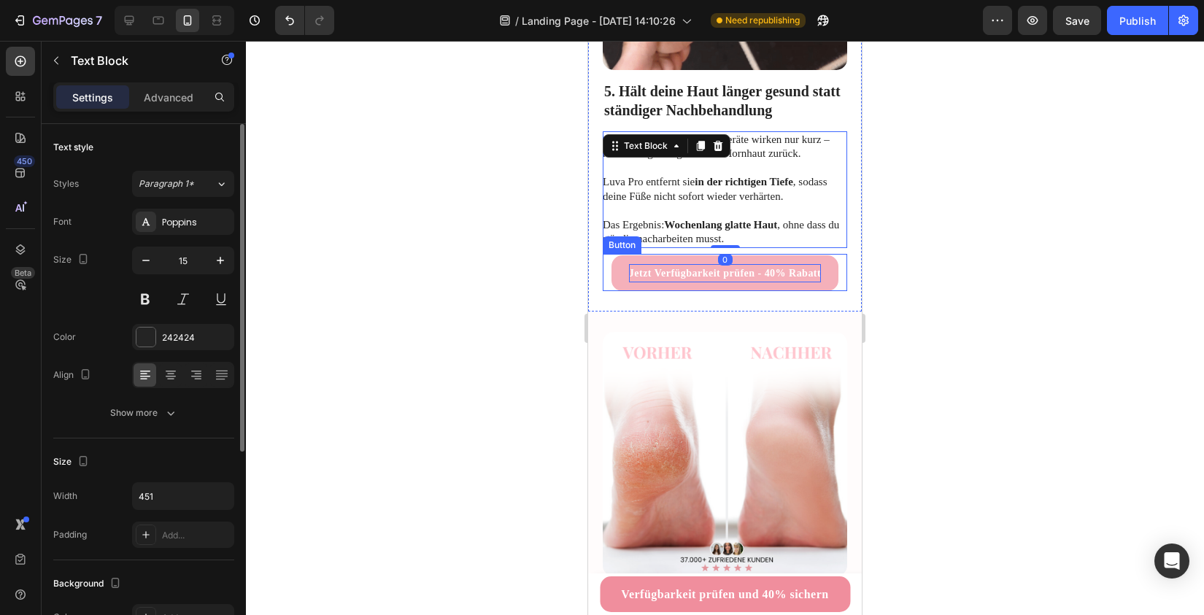
click at [684, 264] on p "Jetzt Verfügbarkeit prüfen - 40% Rabatt" at bounding box center [725, 273] width 192 height 18
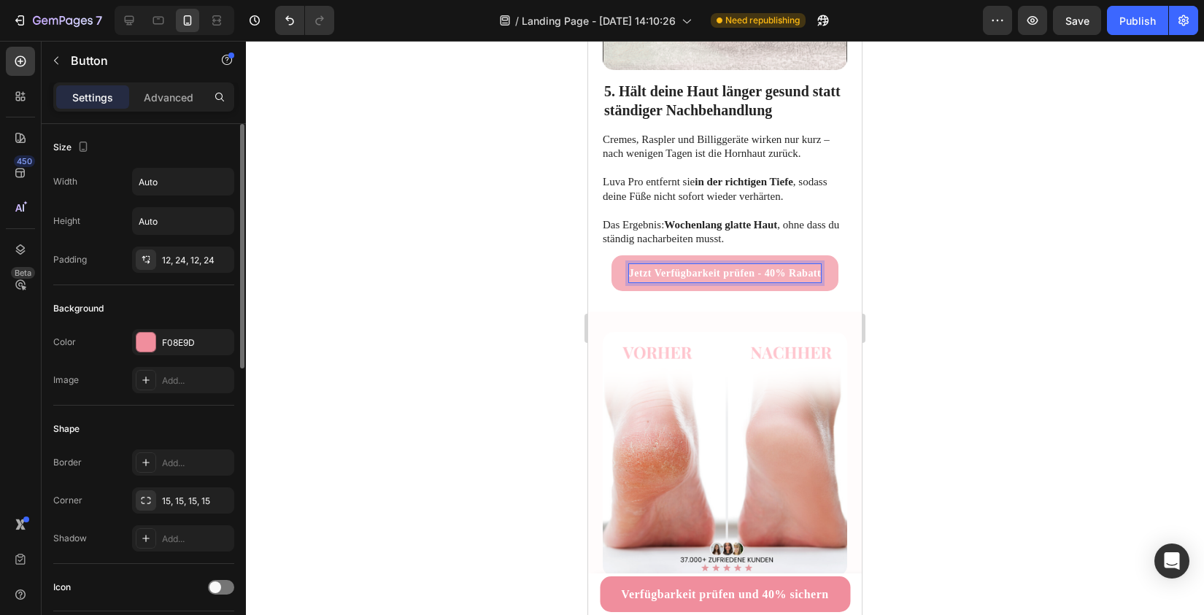
click at [684, 264] on p "Jetzt Verfügbarkeit prüfen - 40% Rabatt" at bounding box center [725, 273] width 192 height 18
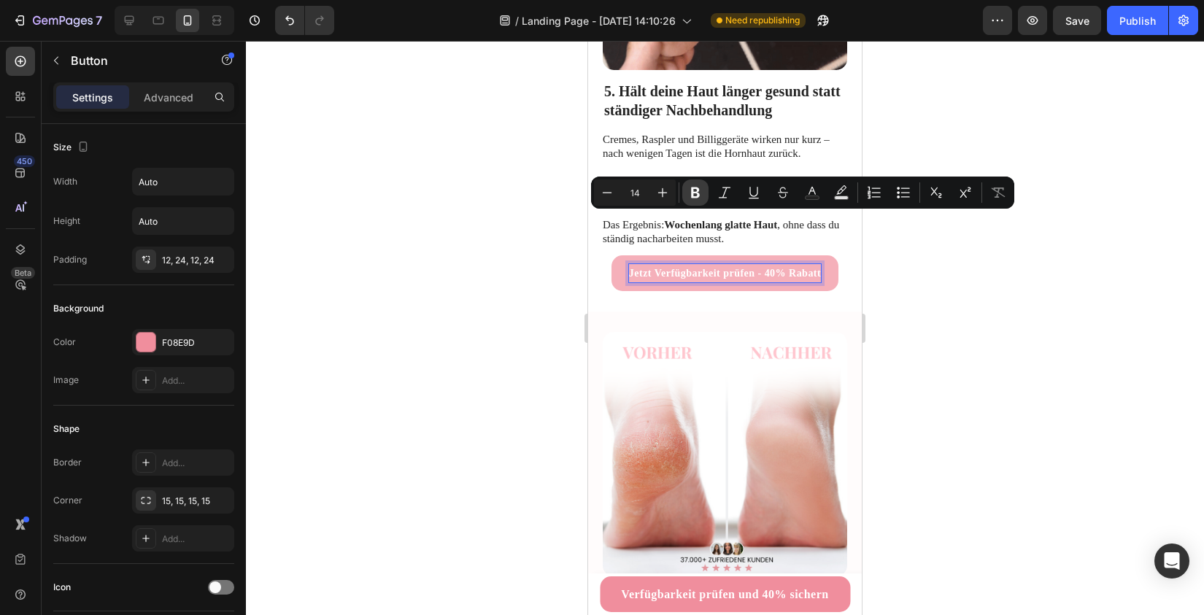
click at [693, 190] on icon "Editor contextual toolbar" at bounding box center [695, 192] width 9 height 11
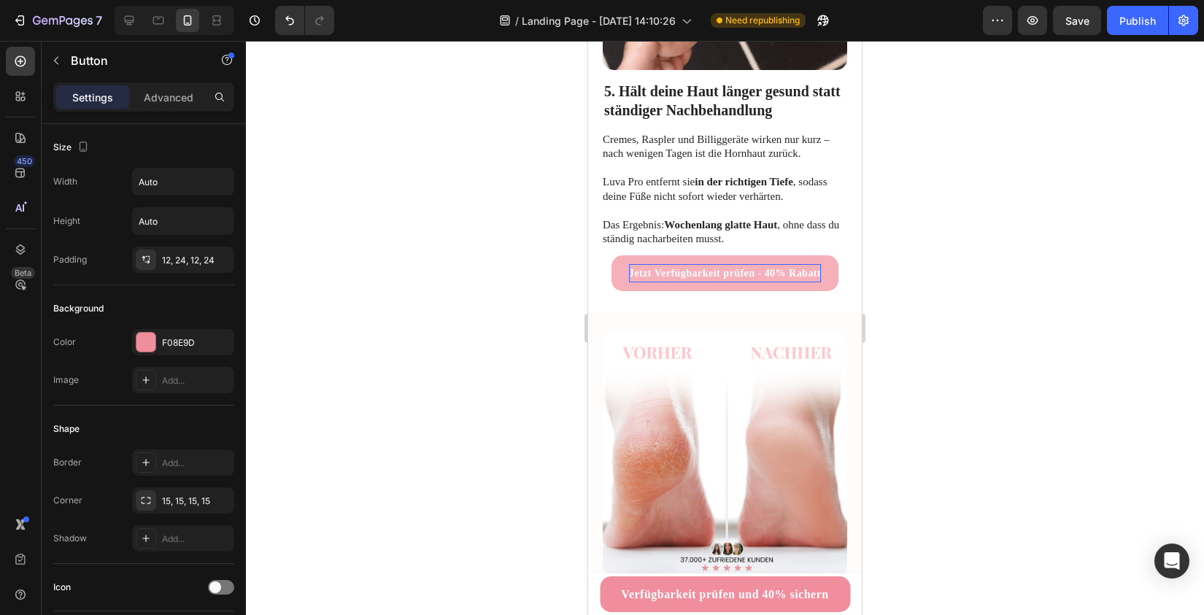
click at [484, 299] on div at bounding box center [725, 328] width 958 height 574
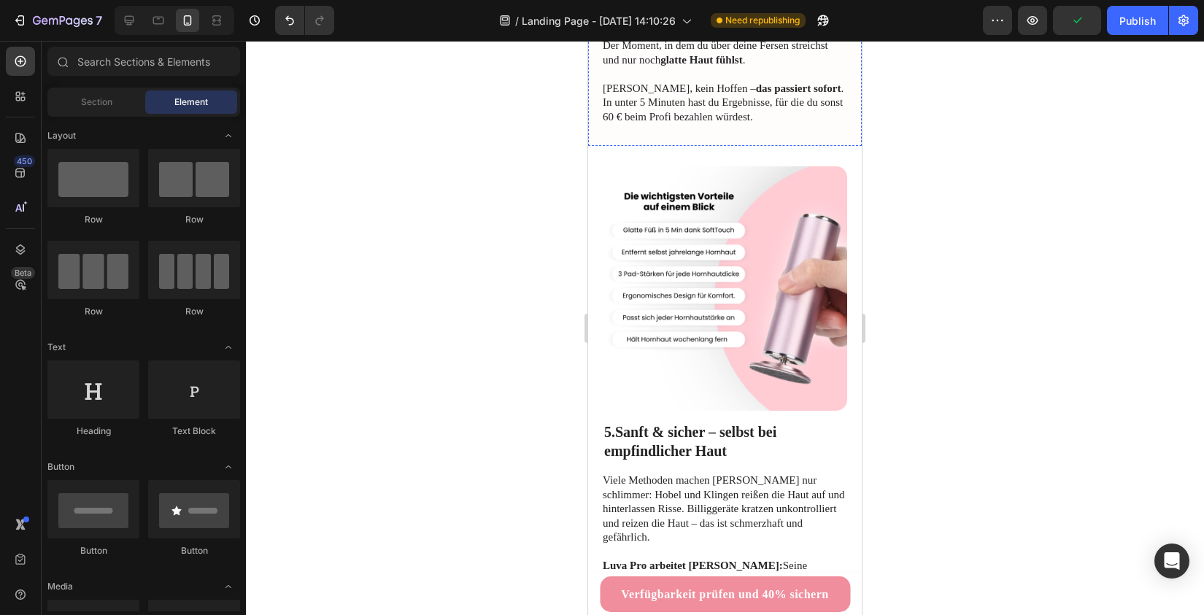
scroll to position [2235, 0]
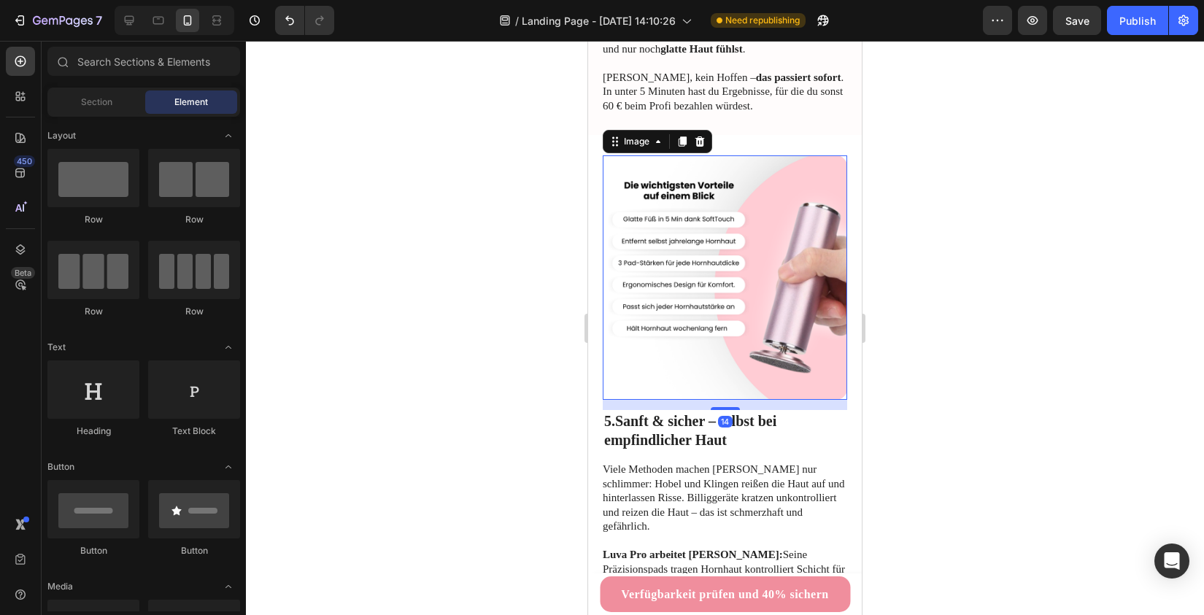
click at [713, 214] on img at bounding box center [725, 277] width 244 height 244
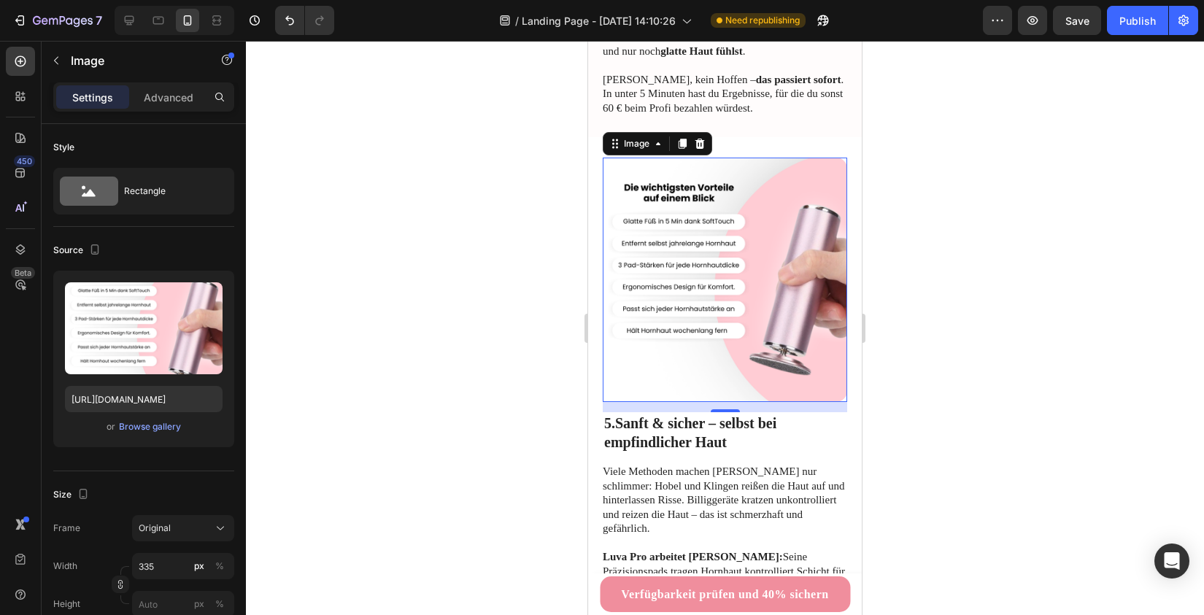
scroll to position [2227, 0]
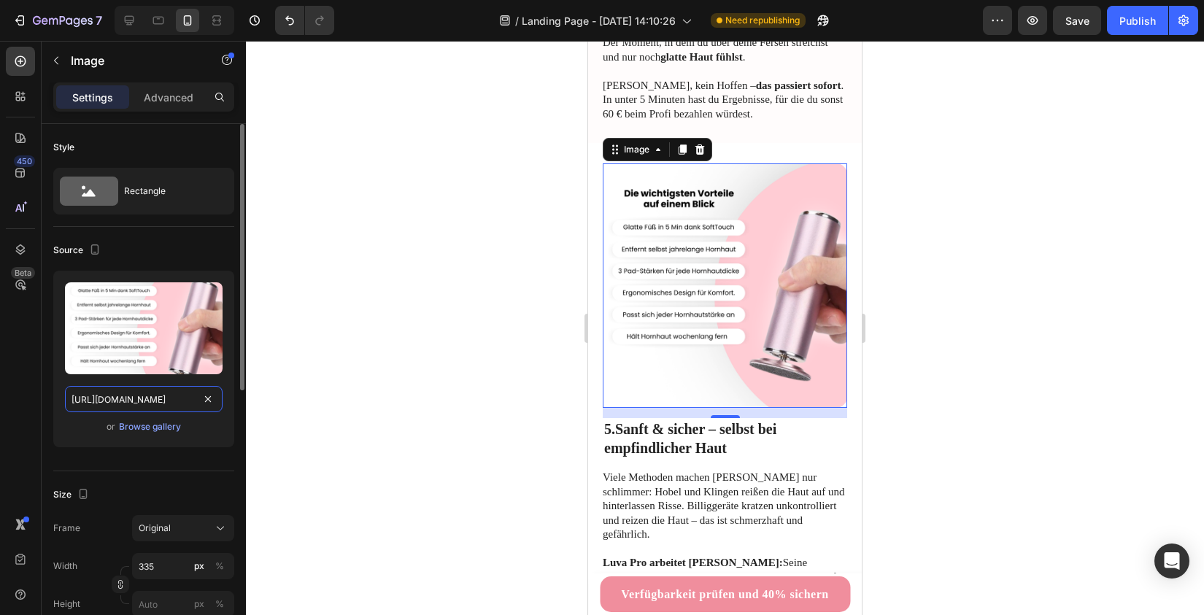
click at [104, 395] on input "[URL][DOMAIN_NAME]" at bounding box center [144, 399] width 158 height 26
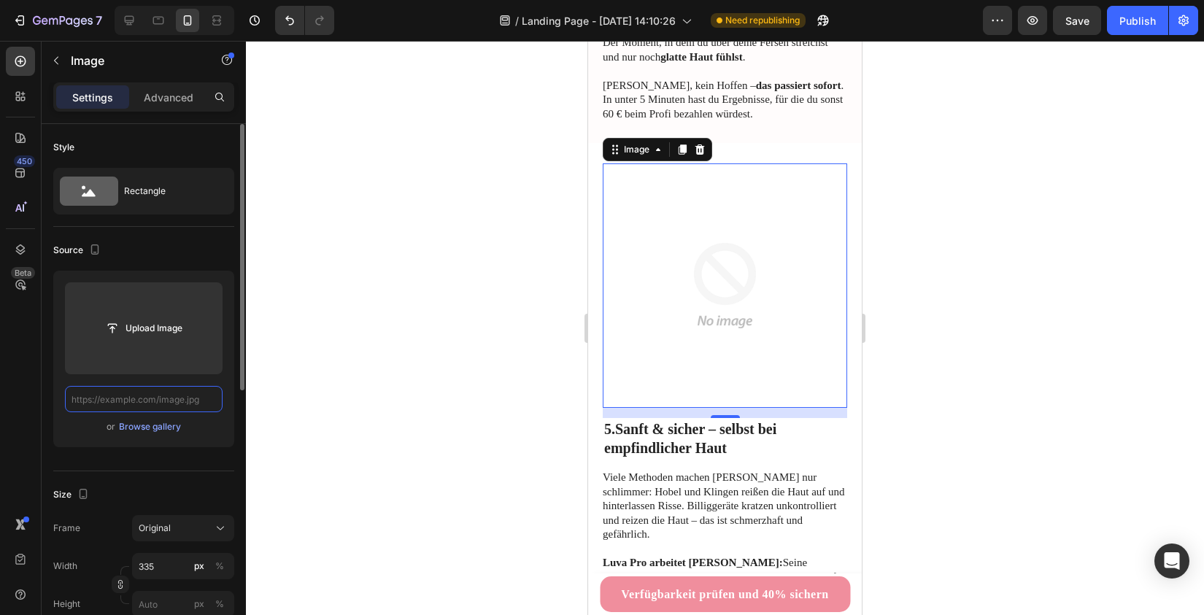
paste input "[URL][DOMAIN_NAME]"
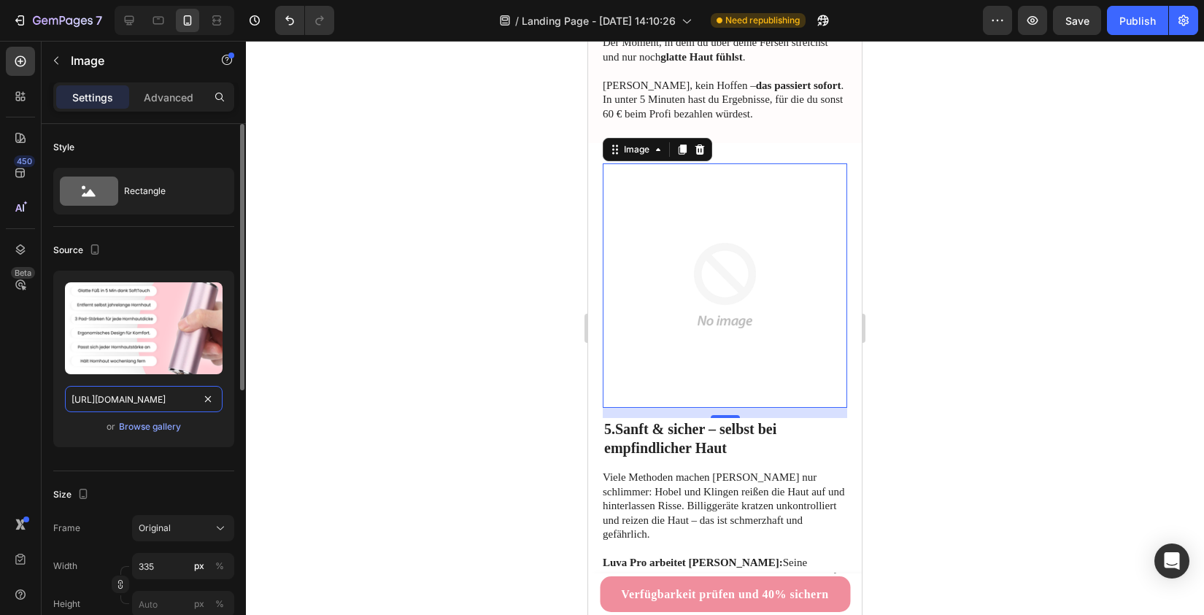
type input "[URL][DOMAIN_NAME]"
click at [154, 476] on div "Size Frame Original Width 335 px % Height px %" at bounding box center [143, 550] width 181 height 158
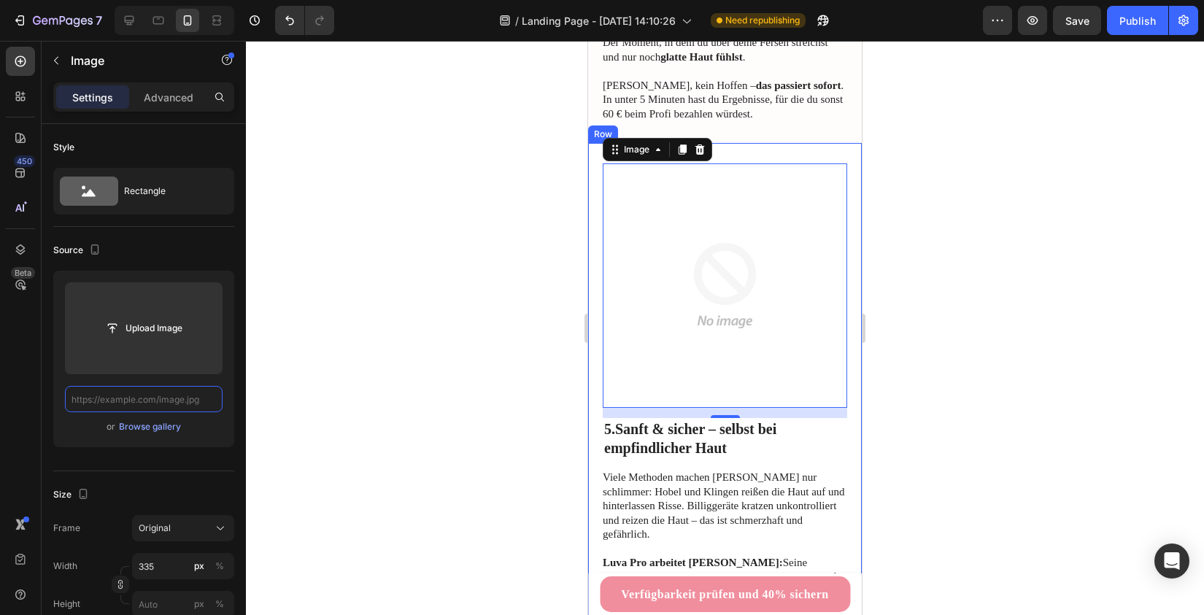
click at [213, 397] on input "text" at bounding box center [144, 399] width 158 height 26
paste input "[URL][DOMAIN_NAME]"
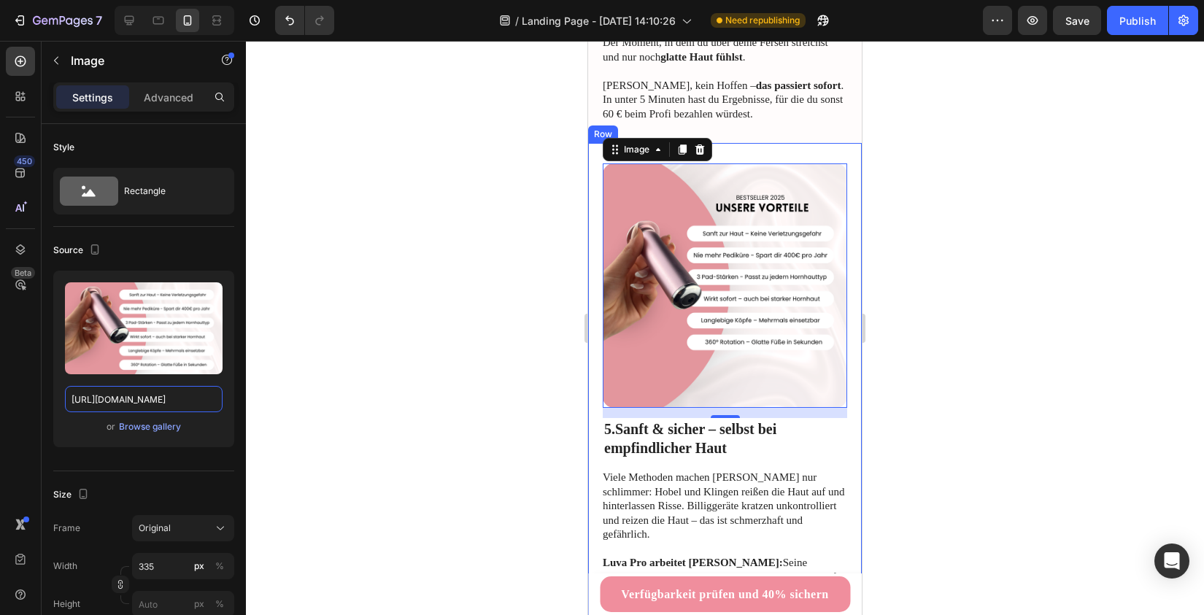
type input "[URL][DOMAIN_NAME]"
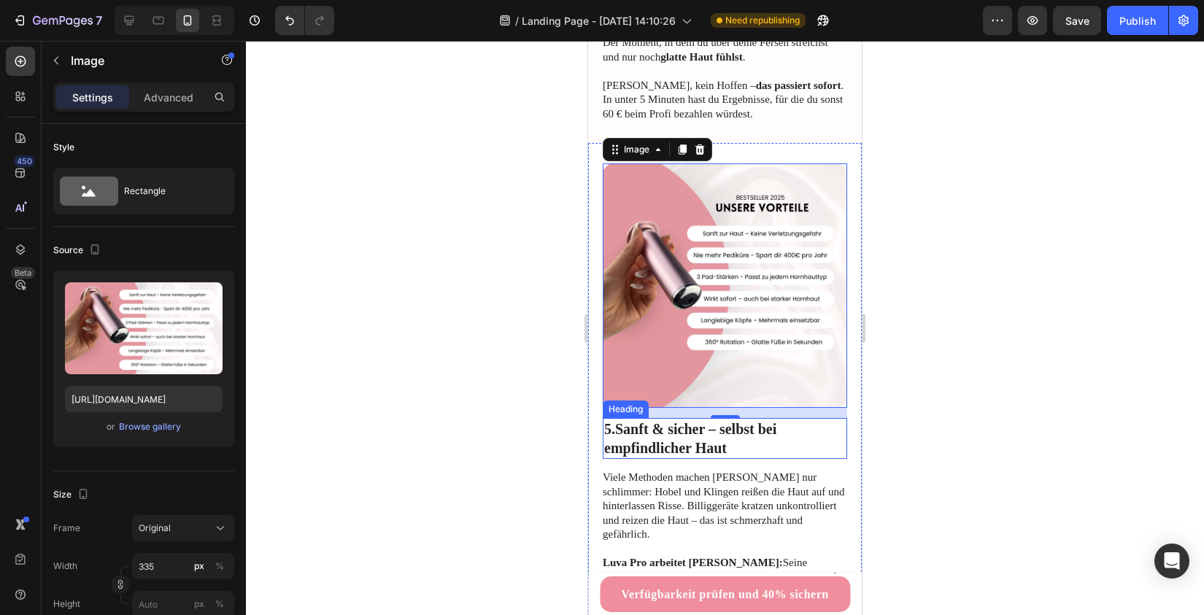
click at [564, 404] on div at bounding box center [725, 328] width 958 height 574
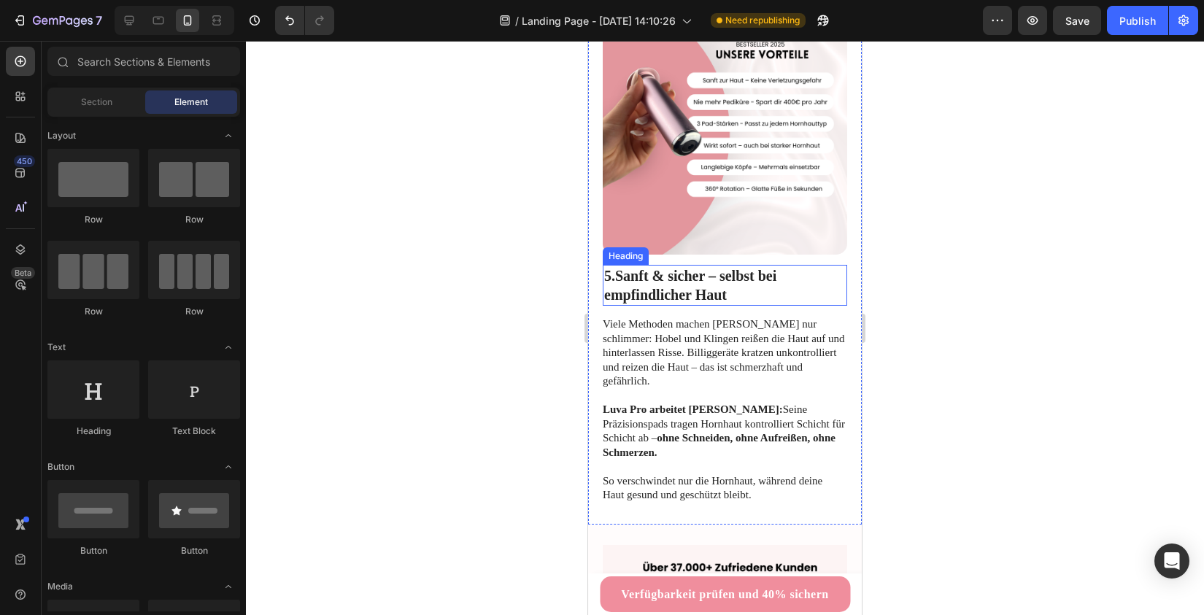
scroll to position [2239, 0]
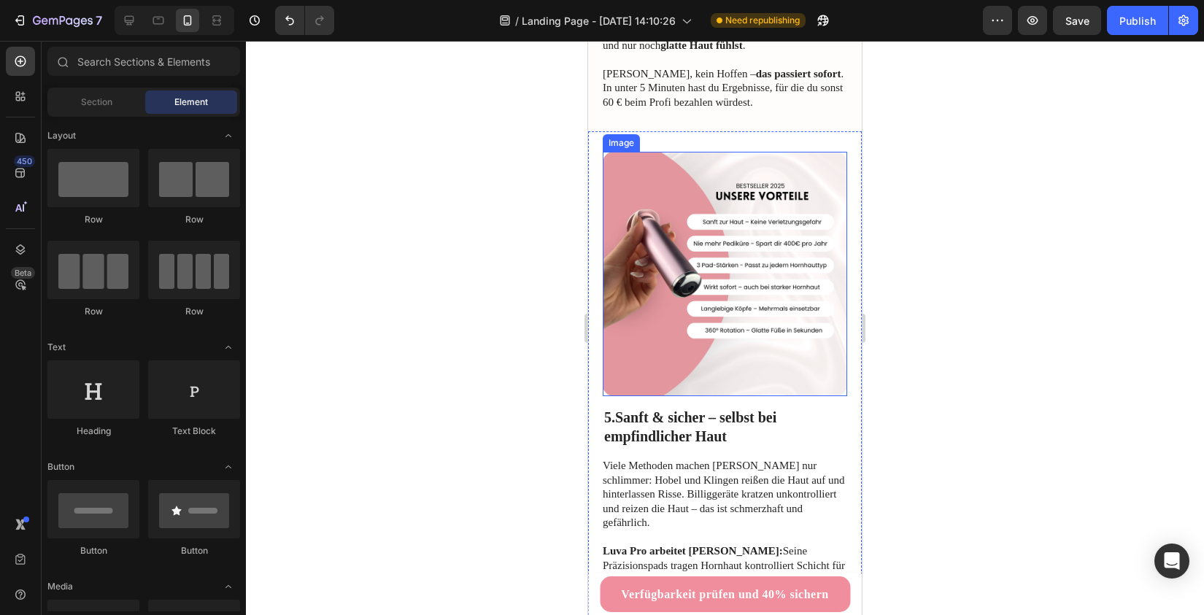
click at [646, 252] on img at bounding box center [725, 274] width 244 height 244
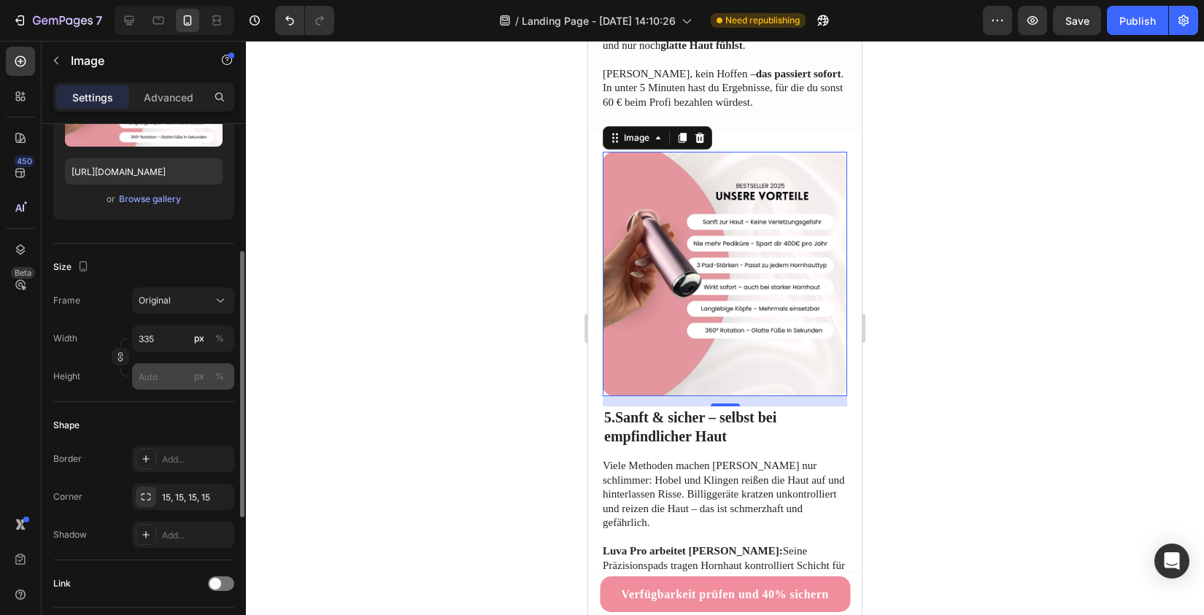
scroll to position [435, 0]
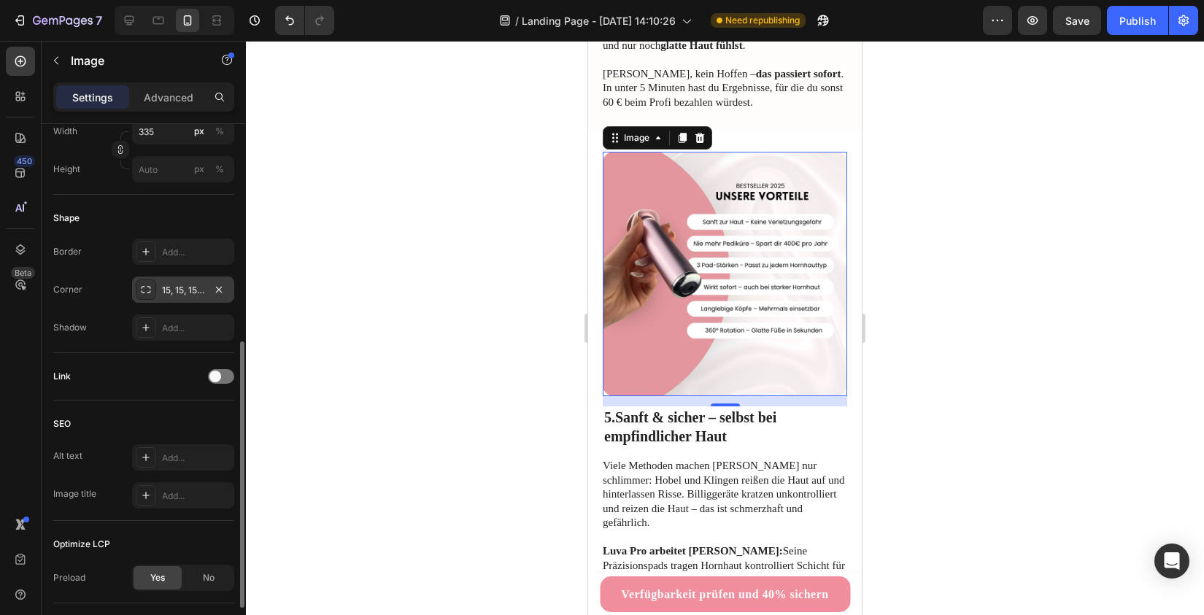
click at [169, 285] on div "15, 15, 15, 15" at bounding box center [183, 290] width 42 height 13
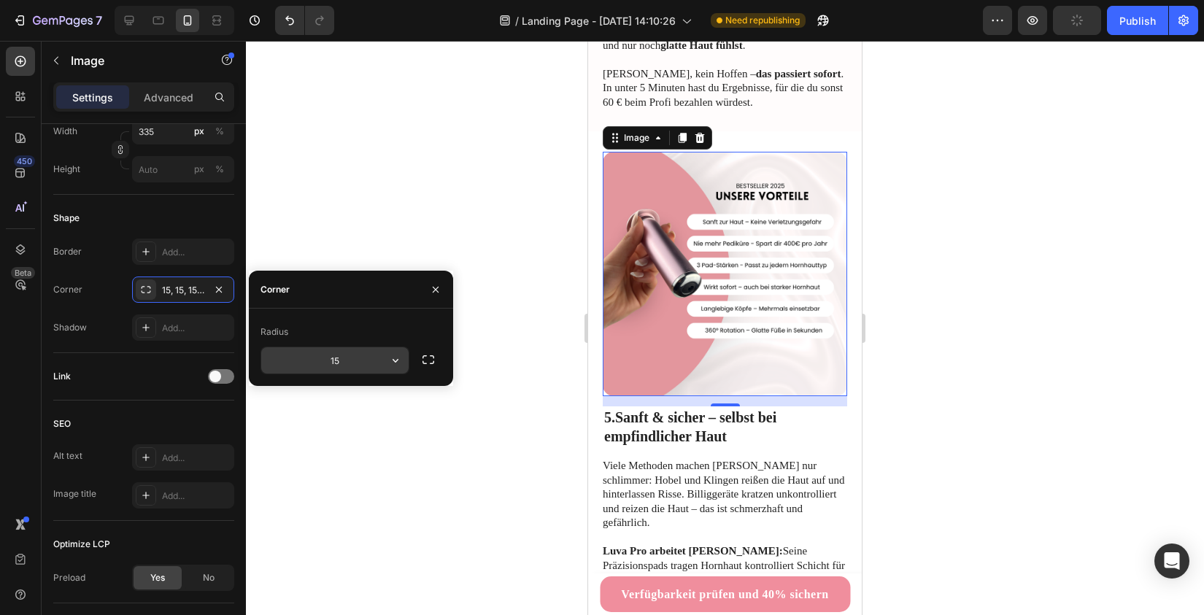
click at [335, 360] on input "15" at bounding box center [334, 360] width 147 height 26
click at [516, 503] on div at bounding box center [725, 328] width 958 height 574
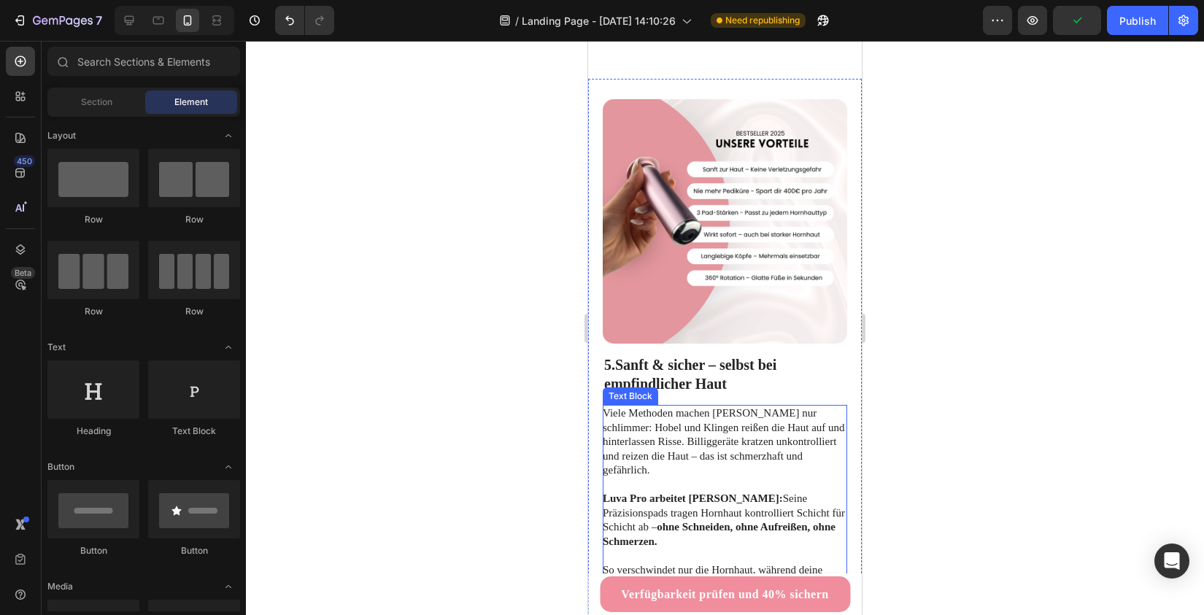
scroll to position [2814, 0]
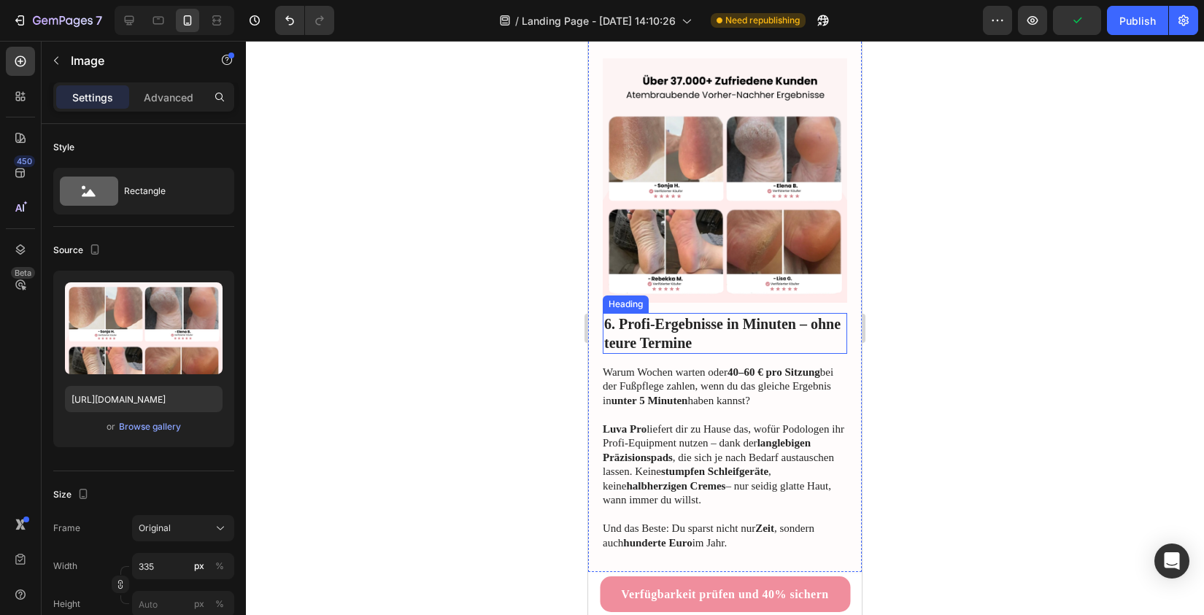
click at [649, 263] on img at bounding box center [725, 180] width 244 height 244
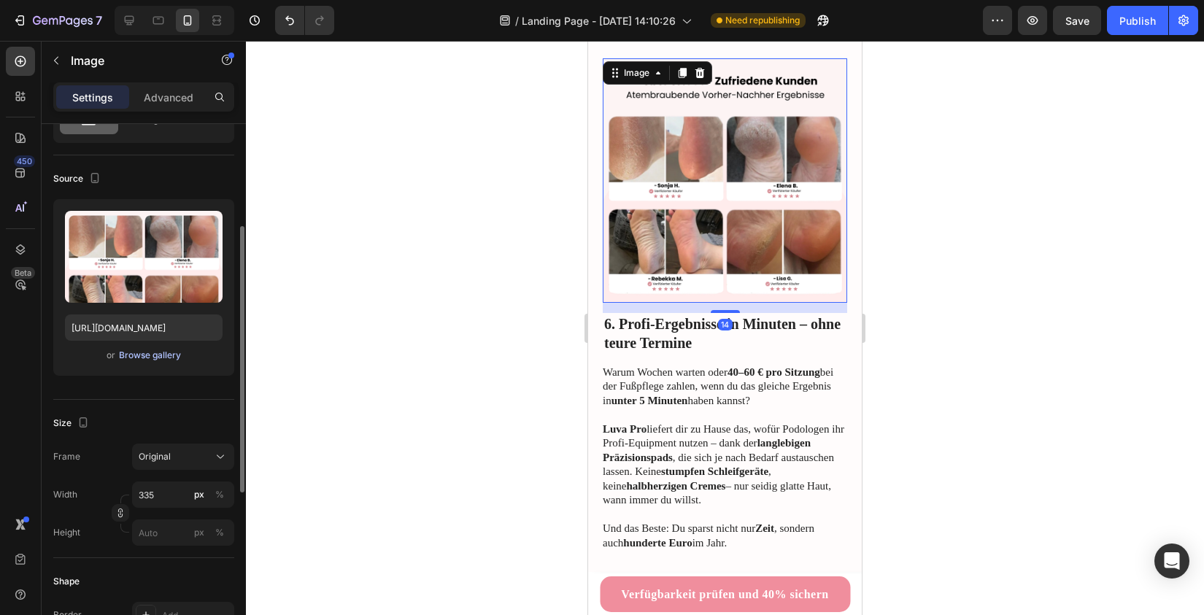
scroll to position [183, 0]
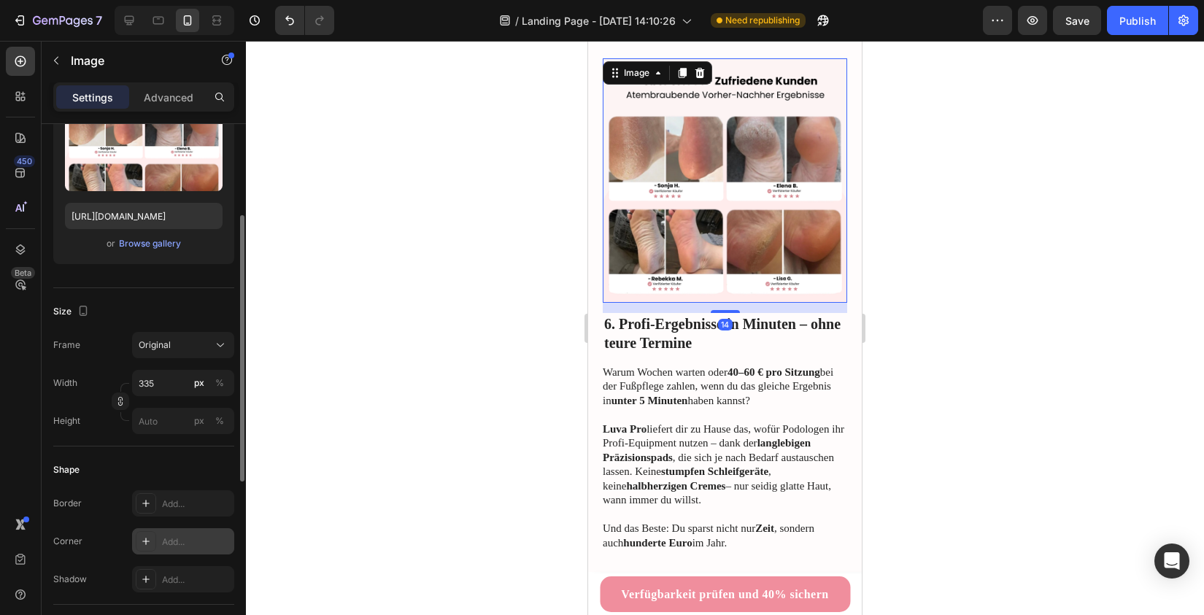
click at [185, 545] on div "Add..." at bounding box center [196, 541] width 69 height 13
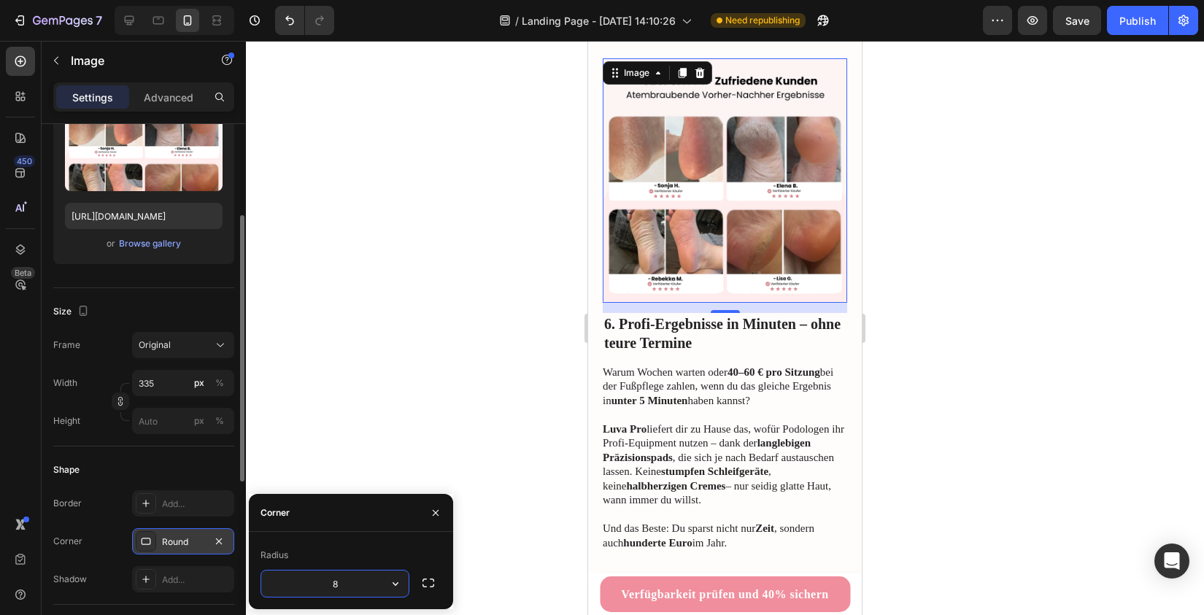
type input "1"
click at [355, 379] on div at bounding box center [725, 328] width 958 height 574
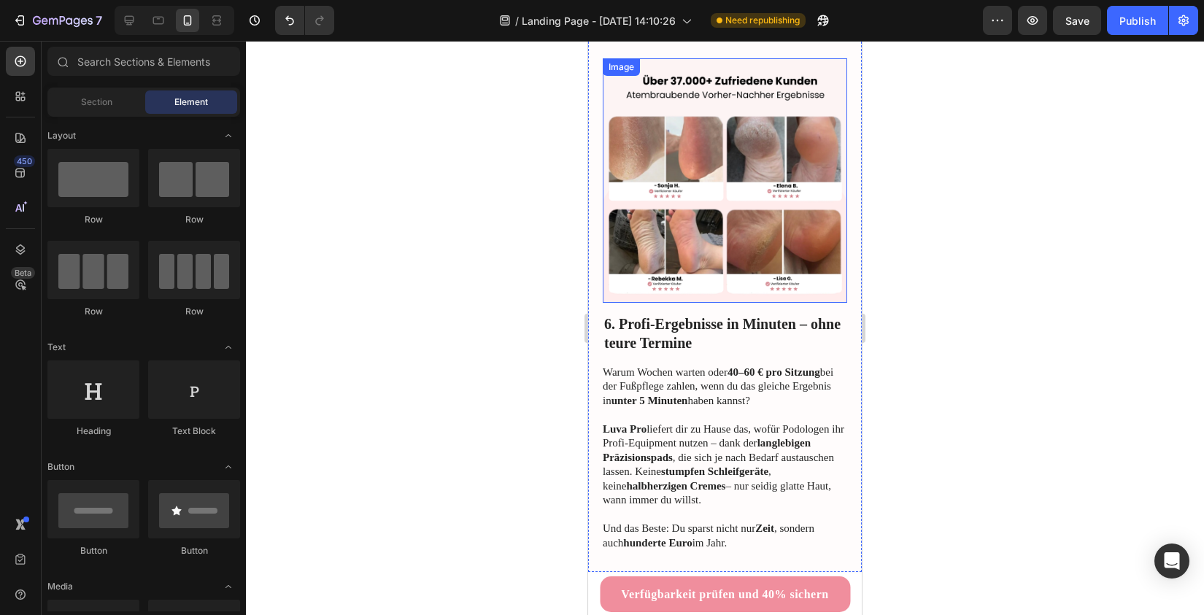
click at [640, 193] on img at bounding box center [725, 180] width 244 height 244
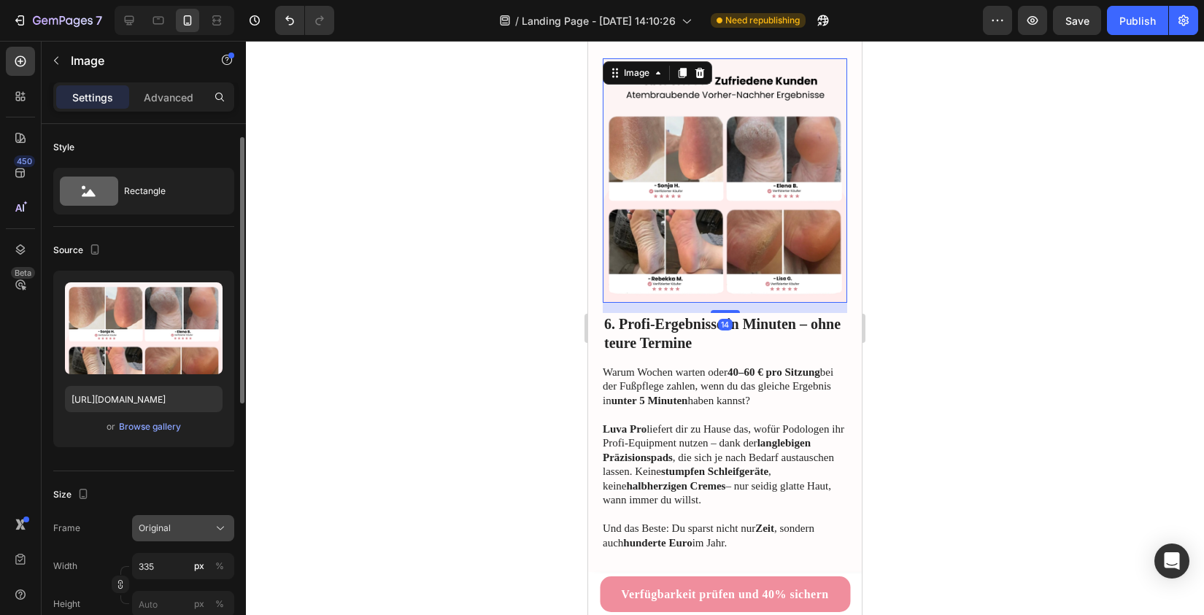
scroll to position [329, 0]
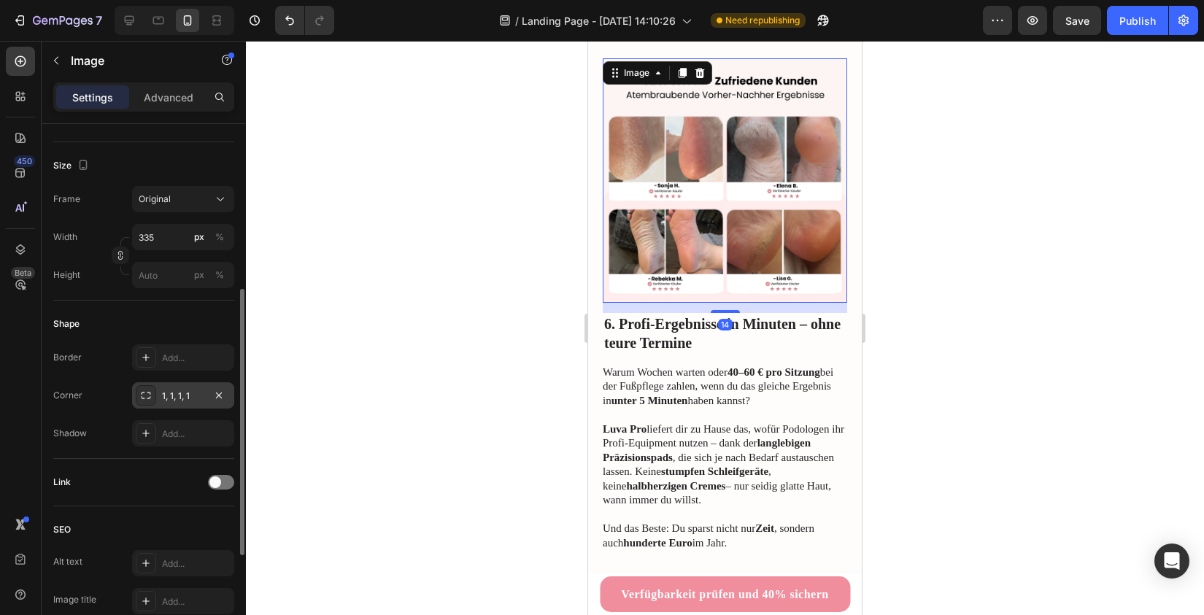
click at [177, 401] on div "1, 1, 1, 1" at bounding box center [183, 396] width 42 height 13
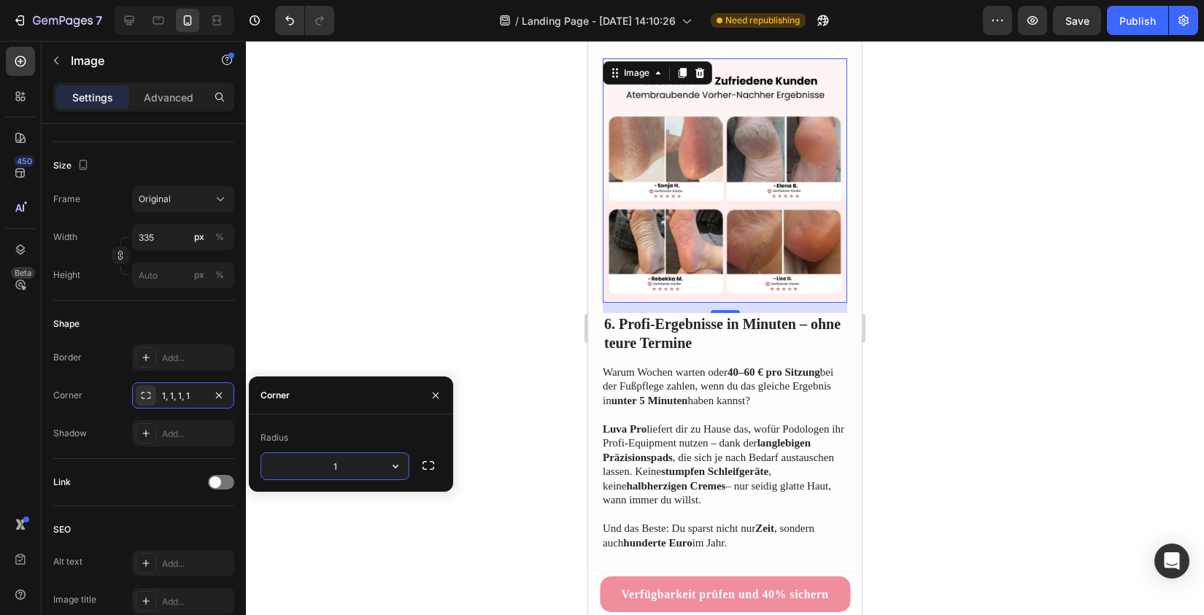
click at [346, 469] on input "1" at bounding box center [334, 466] width 147 height 26
click at [349, 469] on input "1" at bounding box center [334, 466] width 147 height 26
type input "15"
click at [487, 455] on div at bounding box center [725, 328] width 958 height 574
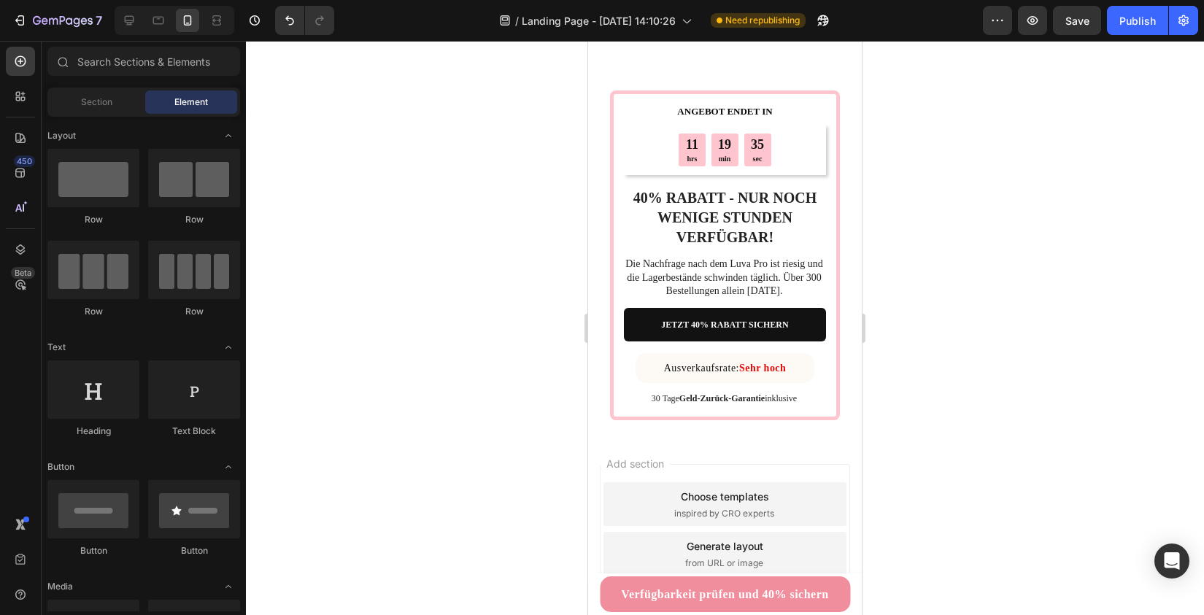
scroll to position [4643, 0]
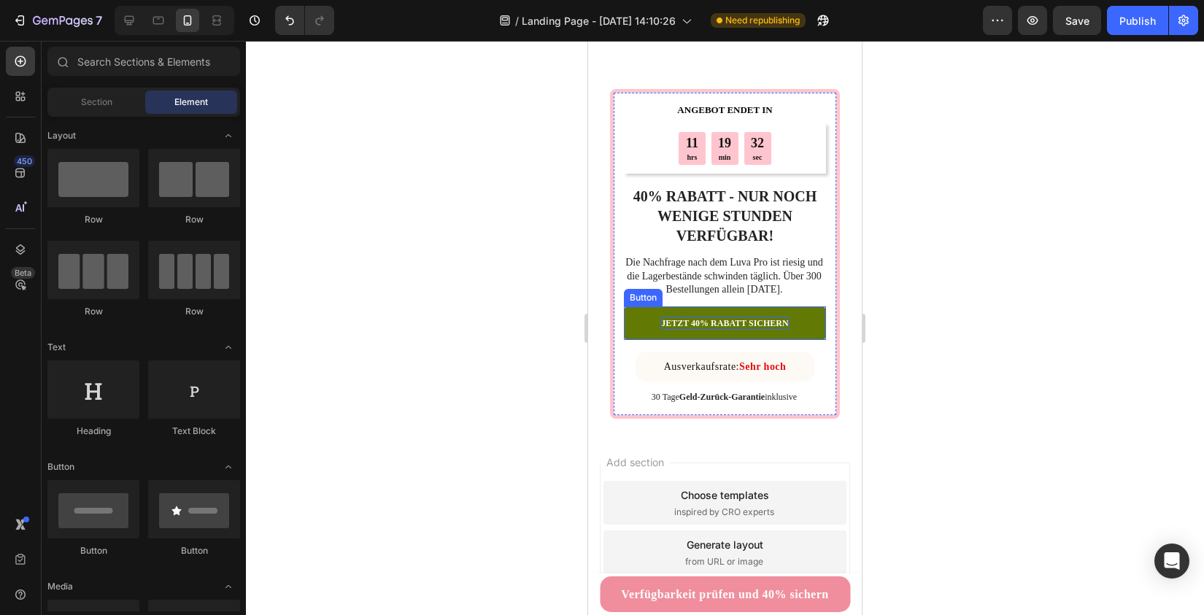
click at [714, 318] on strong "JETZT 40% RABATT SICHERN" at bounding box center [724, 323] width 127 height 10
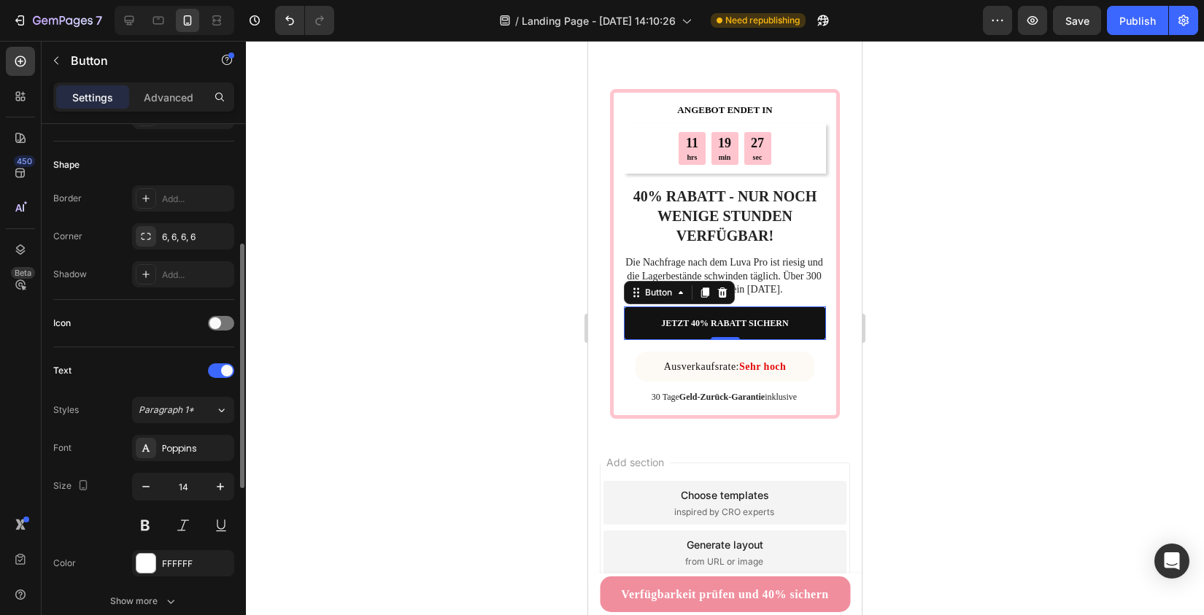
scroll to position [263, 0]
click at [223, 486] on icon "button" at bounding box center [220, 487] width 15 height 15
click at [140, 485] on icon "button" at bounding box center [146, 487] width 15 height 15
type input "15"
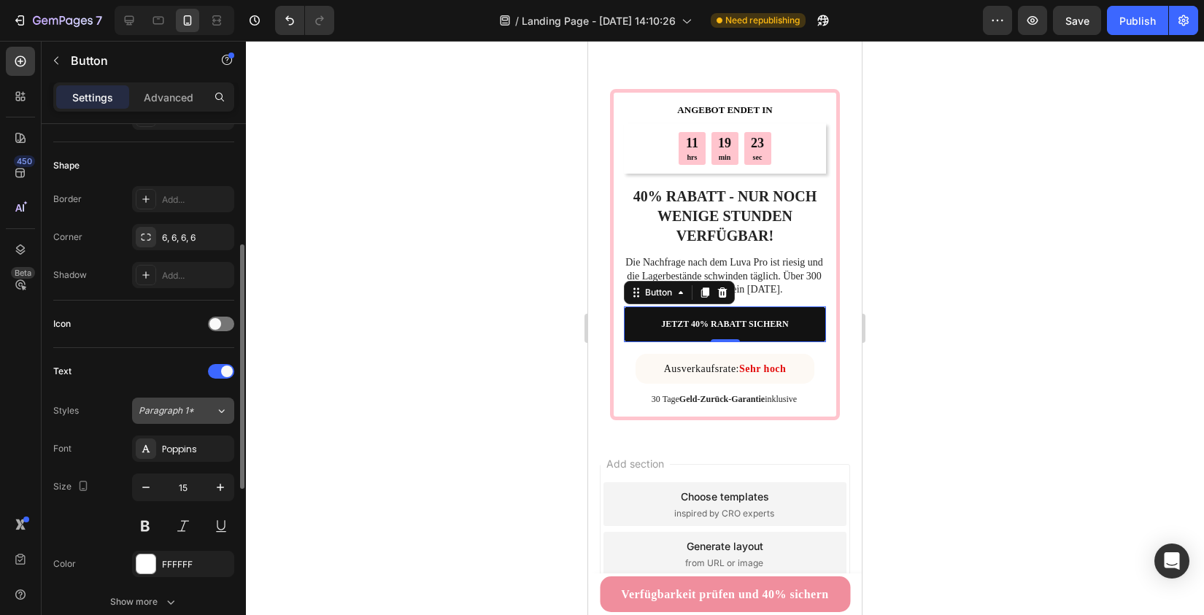
click at [194, 419] on button "Paragraph 1*" at bounding box center [183, 411] width 102 height 26
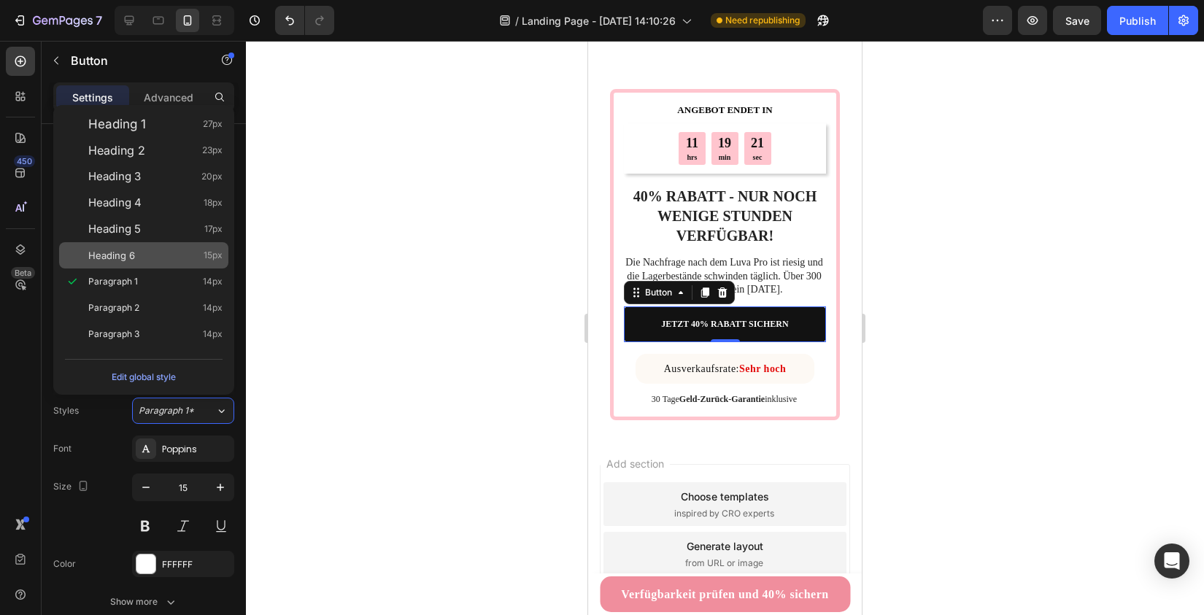
click at [136, 252] on div "Heading 6 15px" at bounding box center [155, 255] width 134 height 15
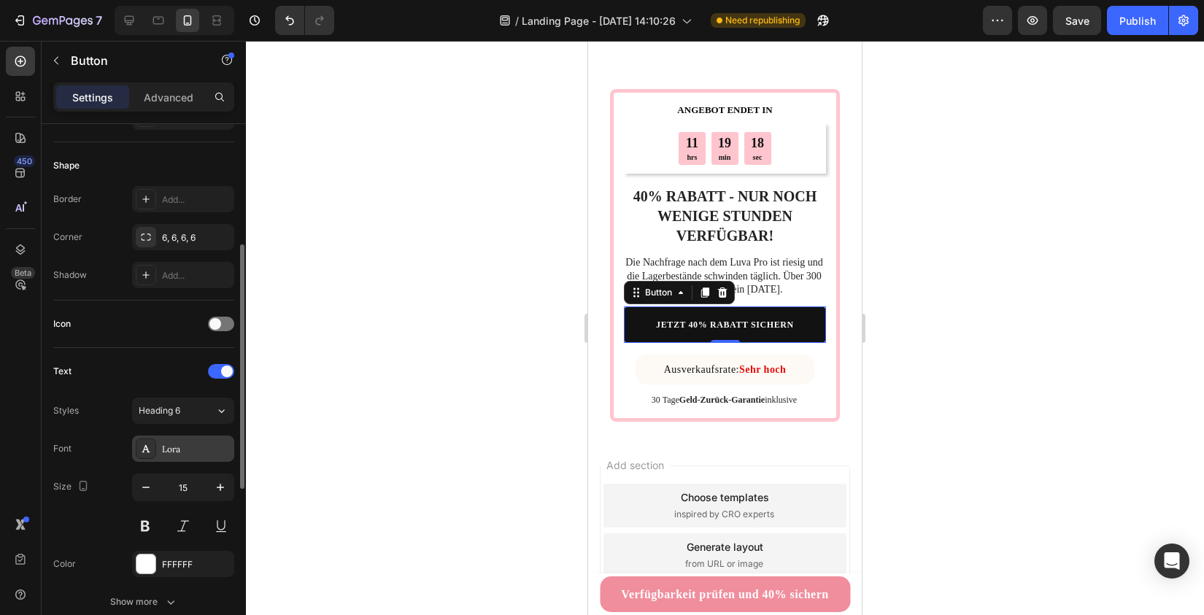
click at [206, 451] on div "Lora" at bounding box center [196, 449] width 69 height 13
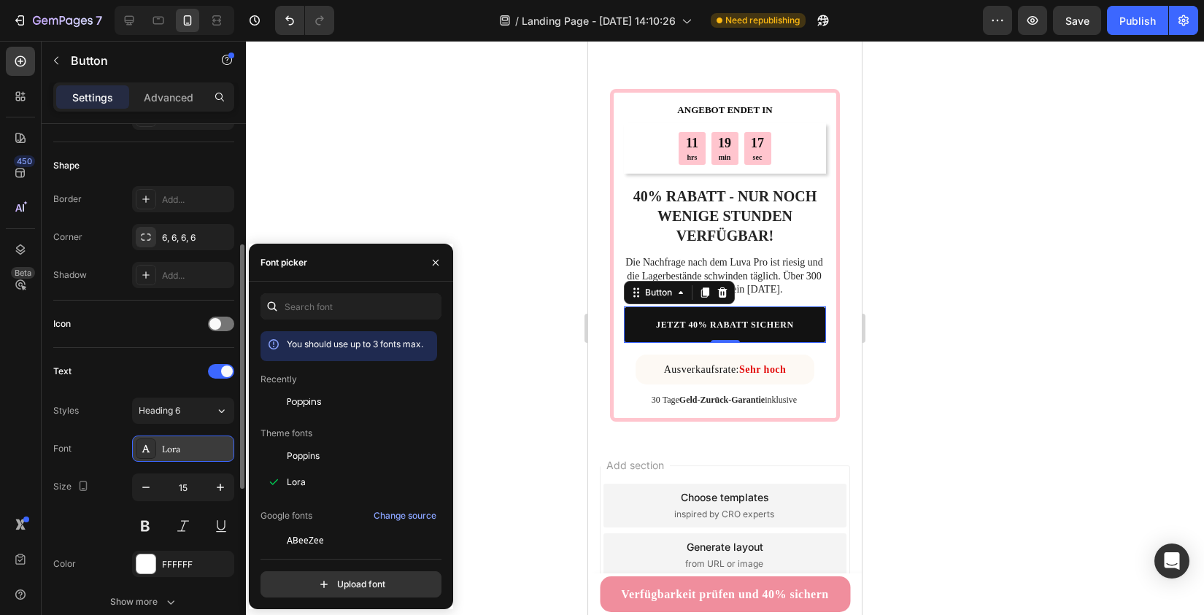
click at [206, 451] on div "Lora" at bounding box center [196, 449] width 69 height 13
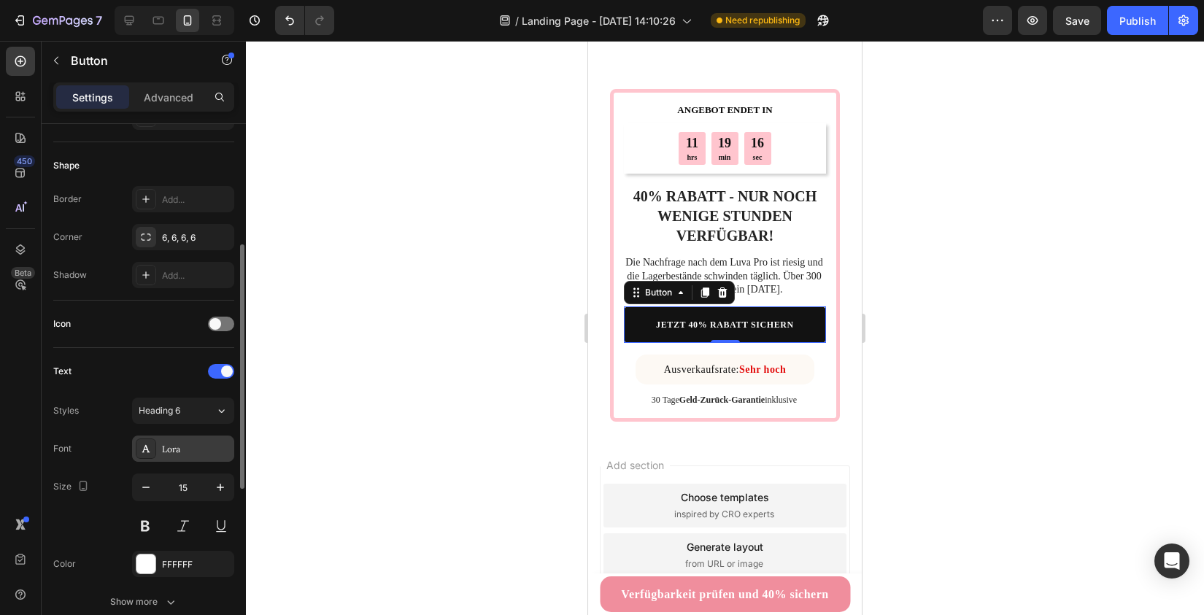
click at [206, 451] on div "Lora" at bounding box center [196, 449] width 69 height 13
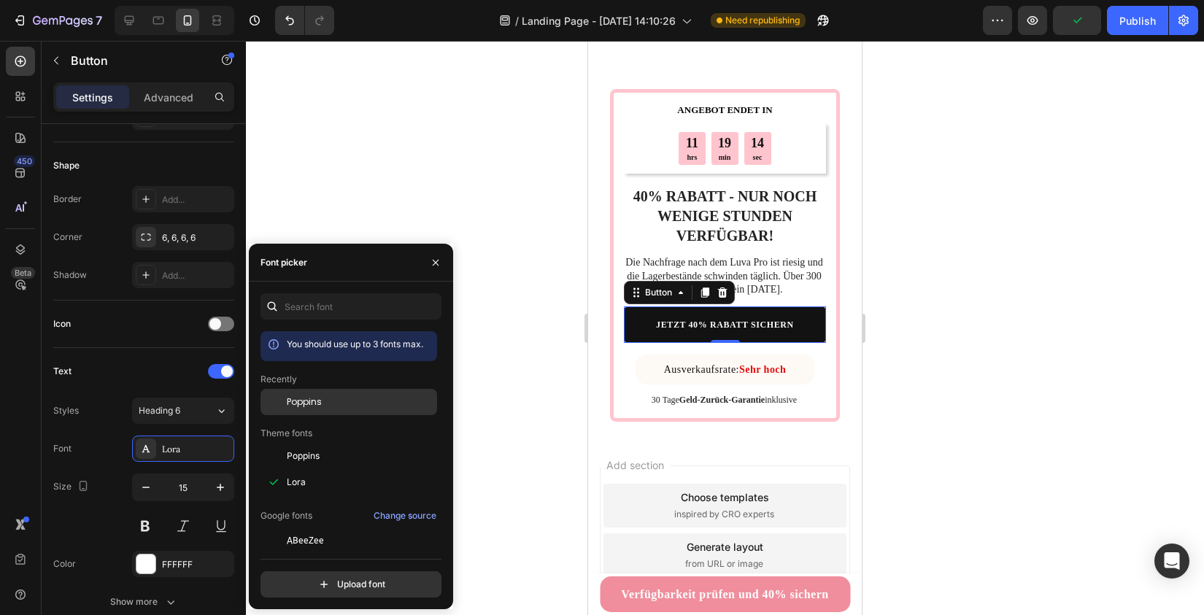
click at [322, 402] on div "Poppins" at bounding box center [360, 401] width 147 height 13
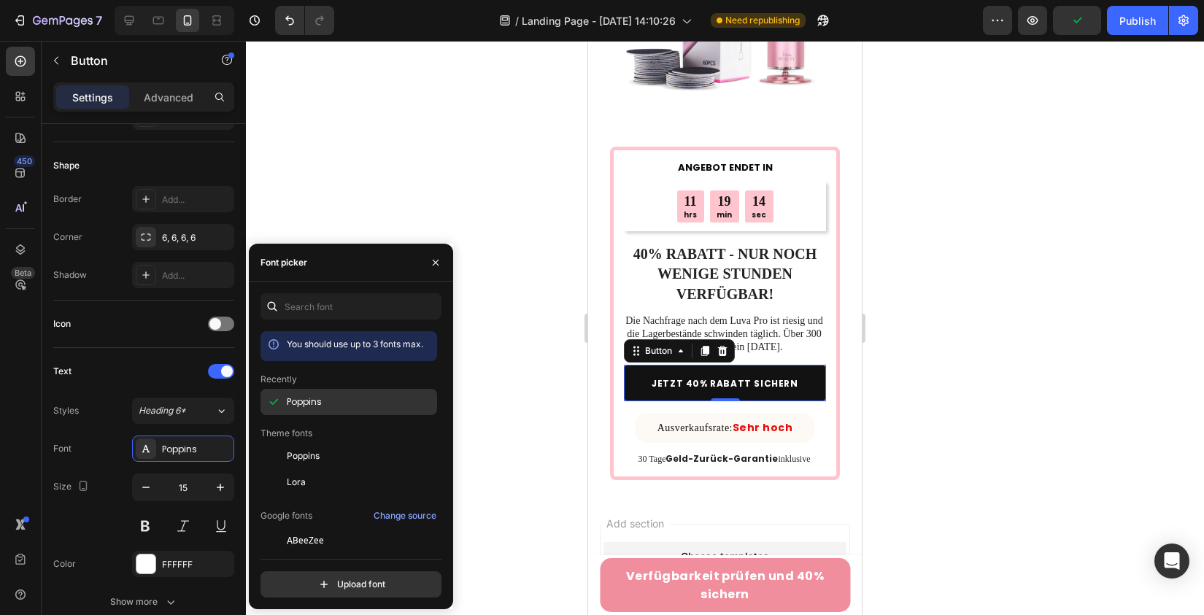
scroll to position [4678, 0]
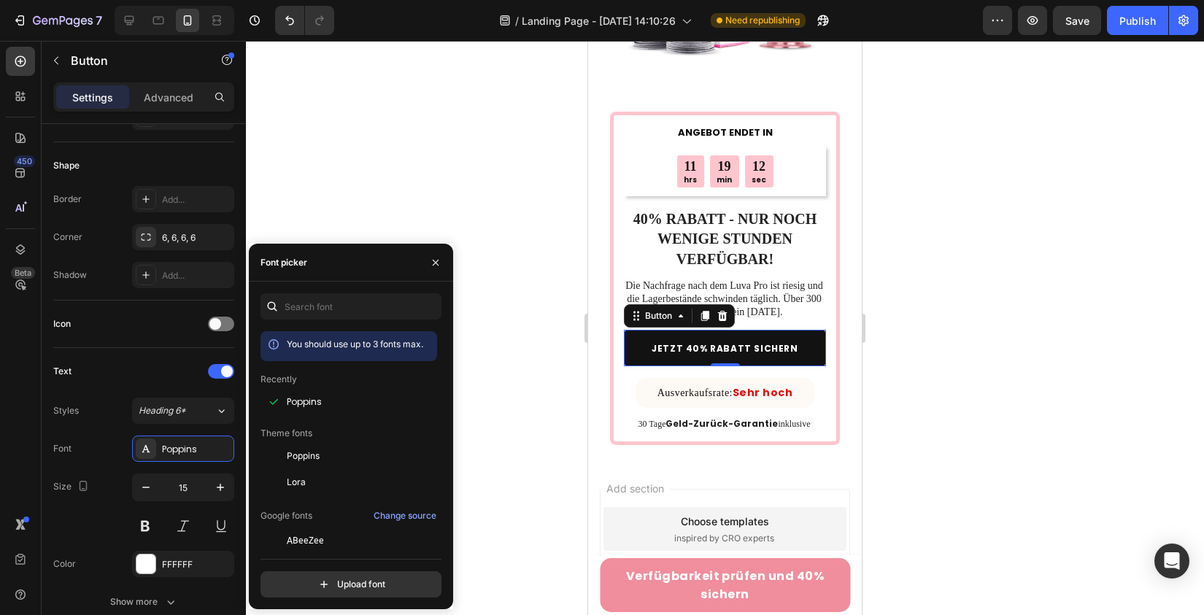
click at [524, 295] on div at bounding box center [725, 328] width 958 height 574
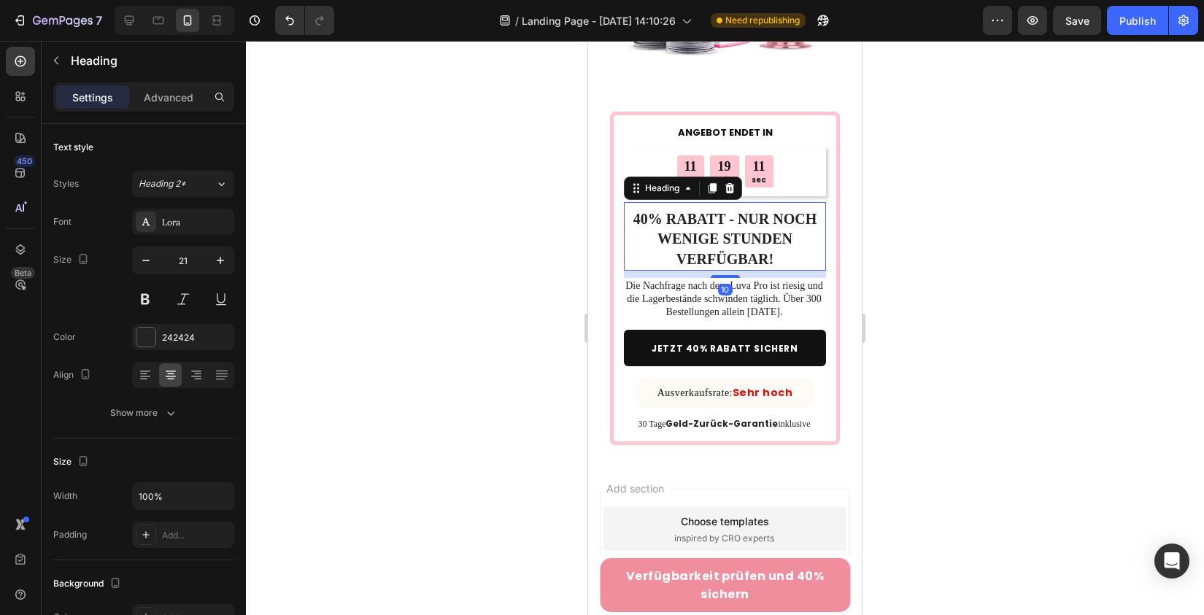
click at [713, 231] on h2 "40% RABATT - NUR NOCH WENIGE STUNDEN VERFÜGBAR!" at bounding box center [725, 239] width 202 height 63
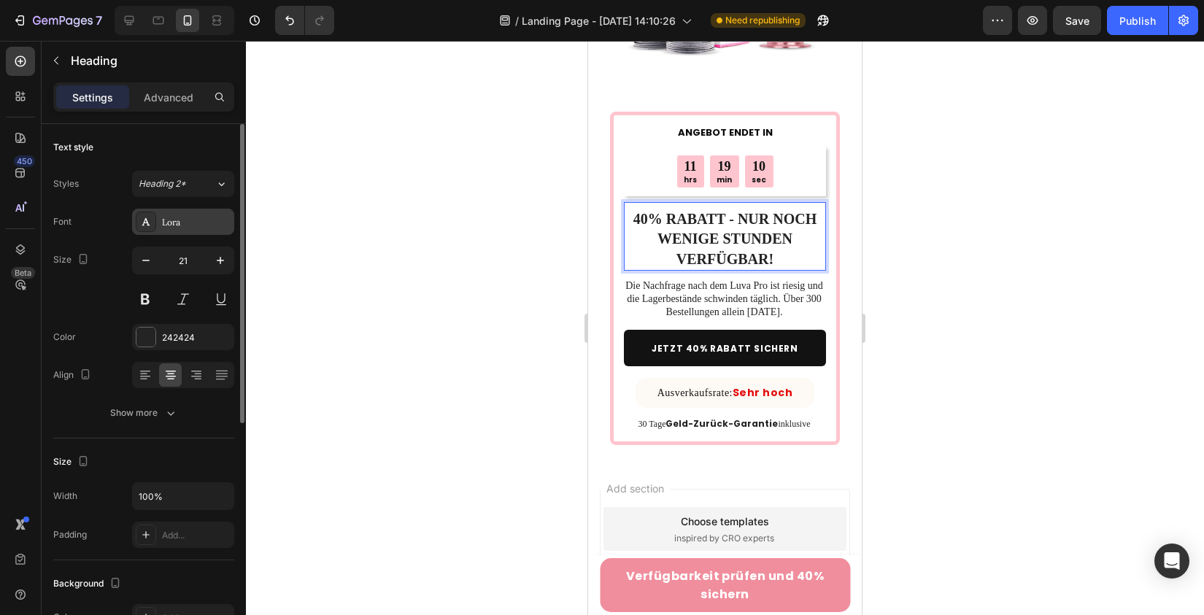
click at [185, 214] on div "Lora" at bounding box center [183, 222] width 102 height 26
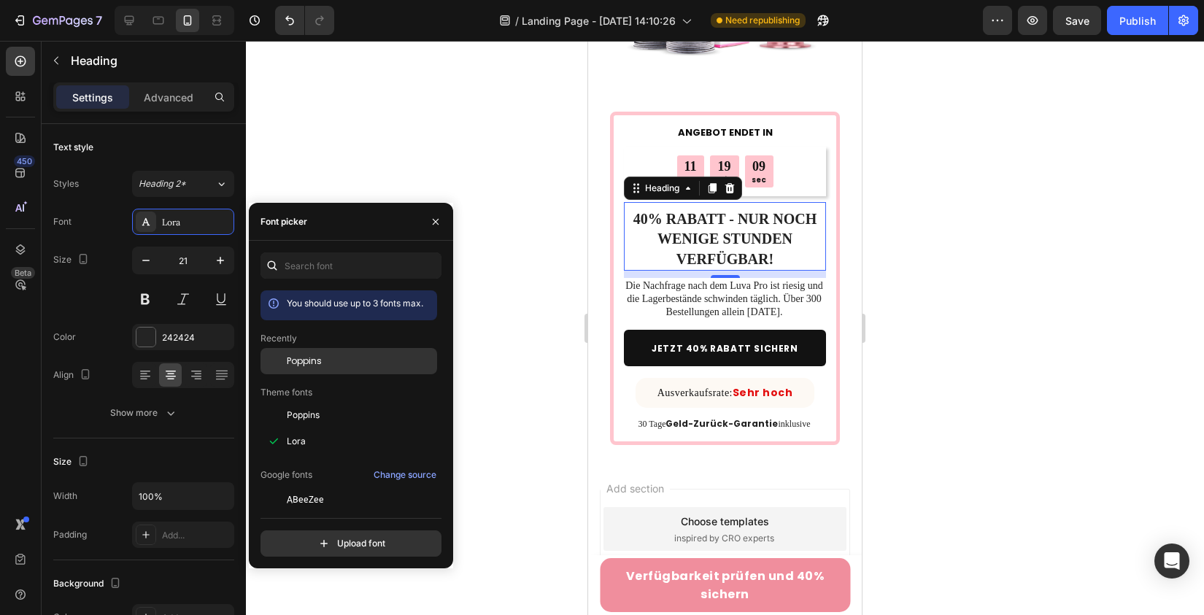
click at [313, 367] on span "Poppins" at bounding box center [304, 361] width 35 height 13
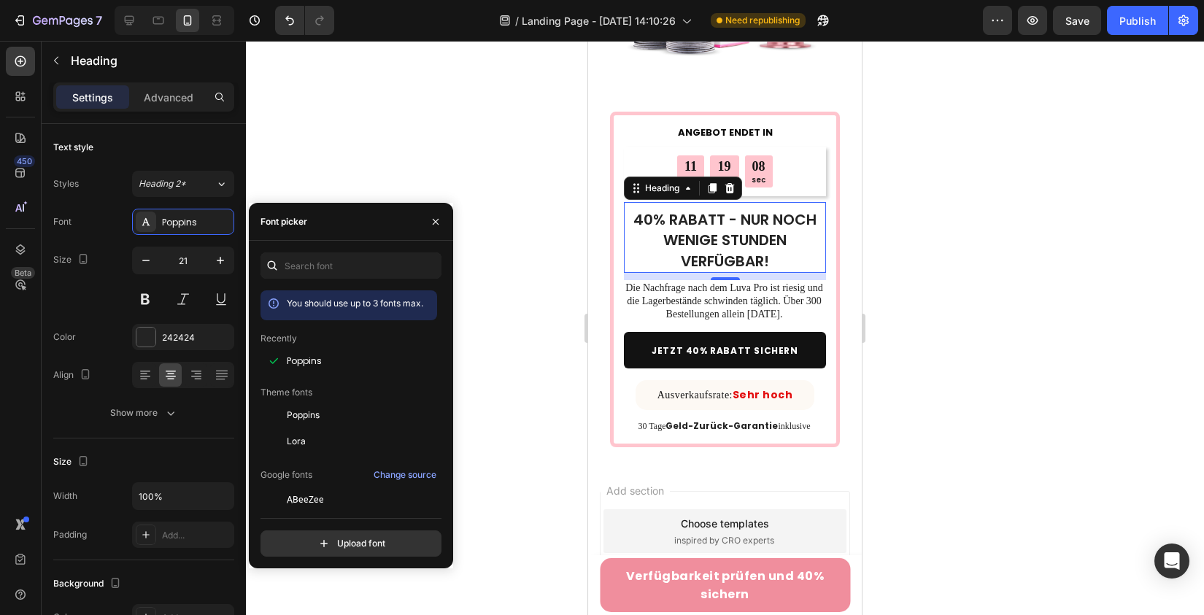
click at [530, 304] on div at bounding box center [725, 328] width 958 height 574
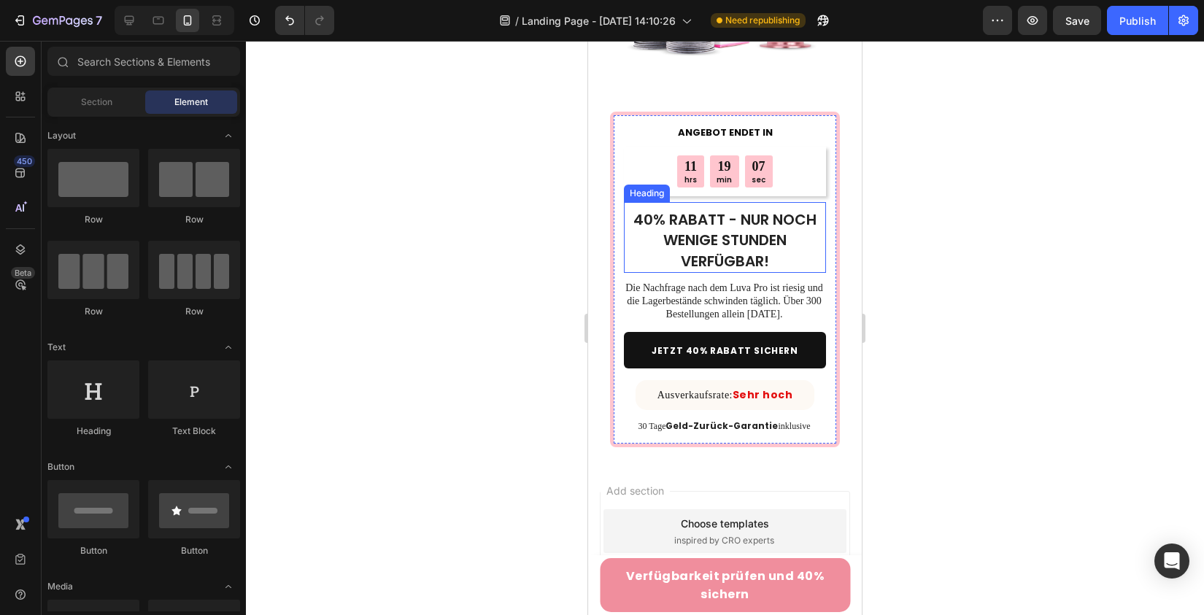
click at [713, 209] on span "40% RABATT - NUR NOCH WENIGE STUNDEN VERFÜGBAR!" at bounding box center [724, 240] width 183 height 62
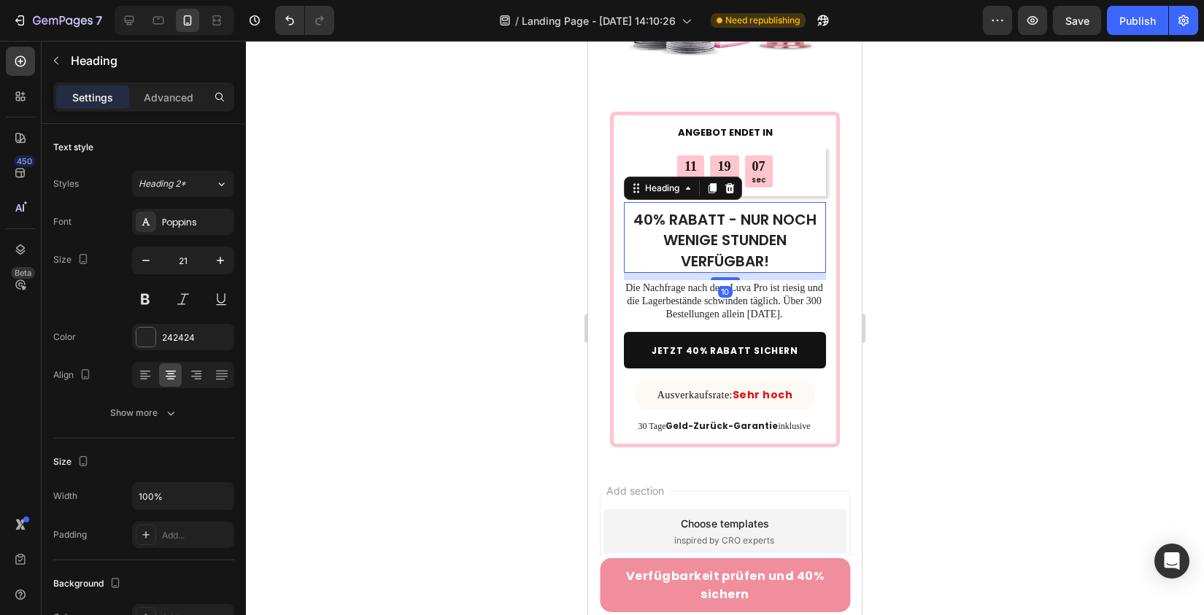
scroll to position [3938, 0]
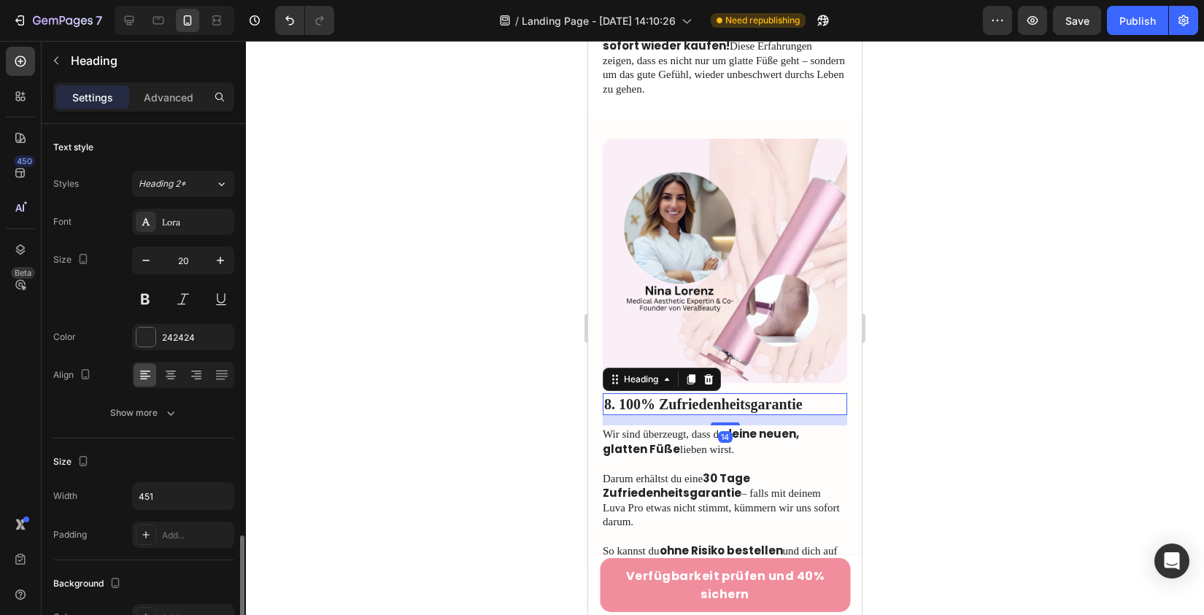
click at [658, 393] on h2 "8. 100% Zufriedenheitsgarantie" at bounding box center [725, 404] width 244 height 22
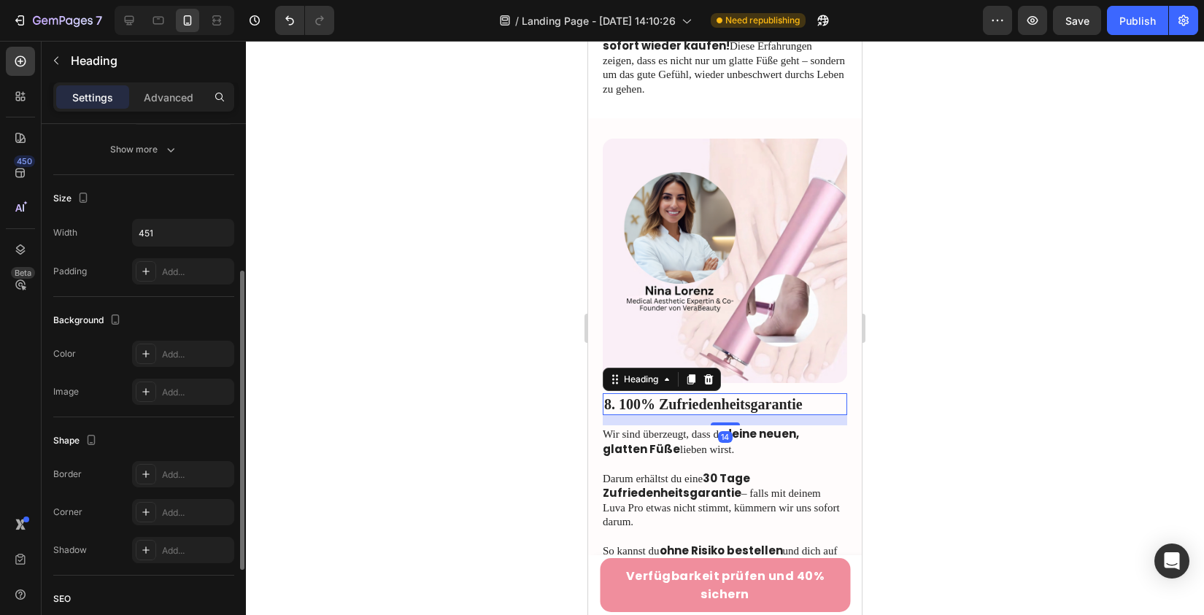
scroll to position [2, 0]
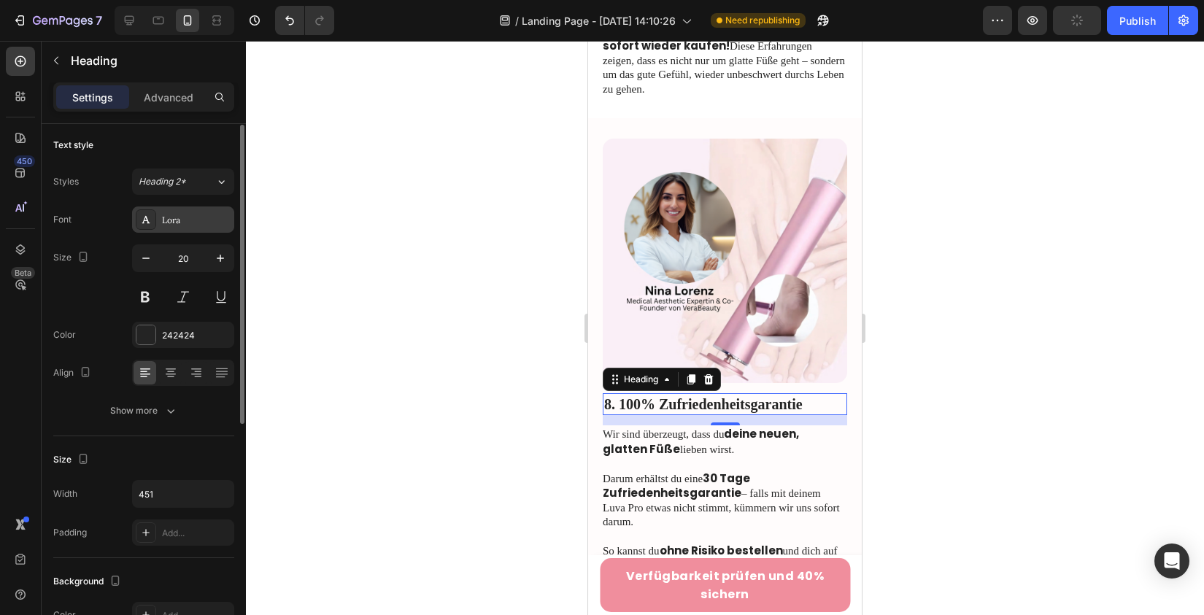
click at [197, 221] on div "Lora" at bounding box center [196, 220] width 69 height 13
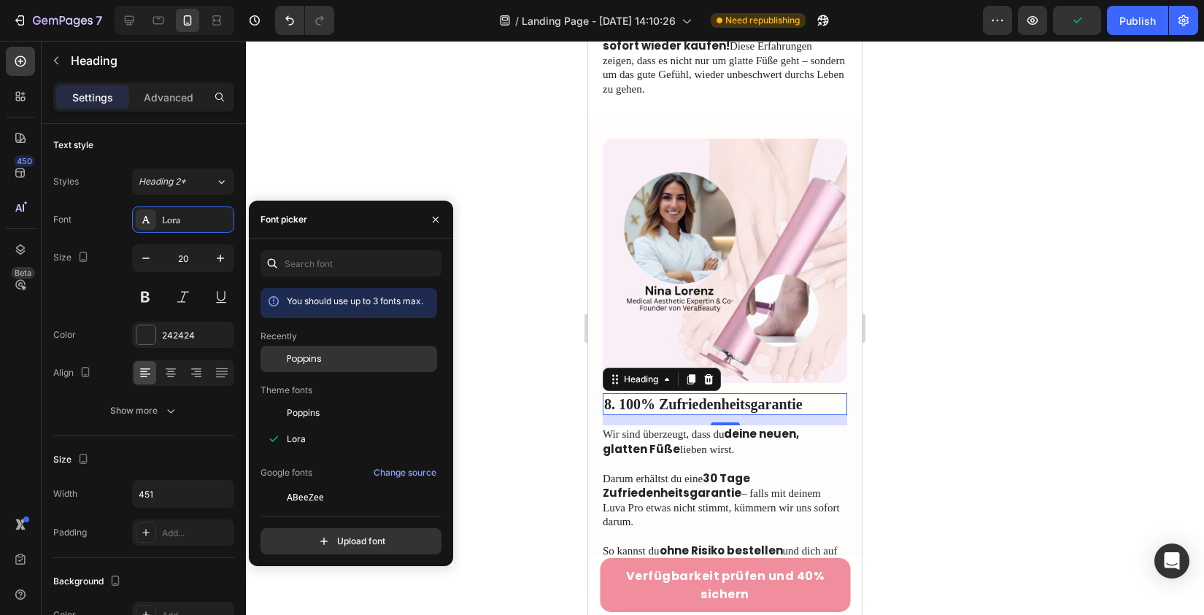
click at [306, 357] on span "Poppins" at bounding box center [304, 358] width 35 height 13
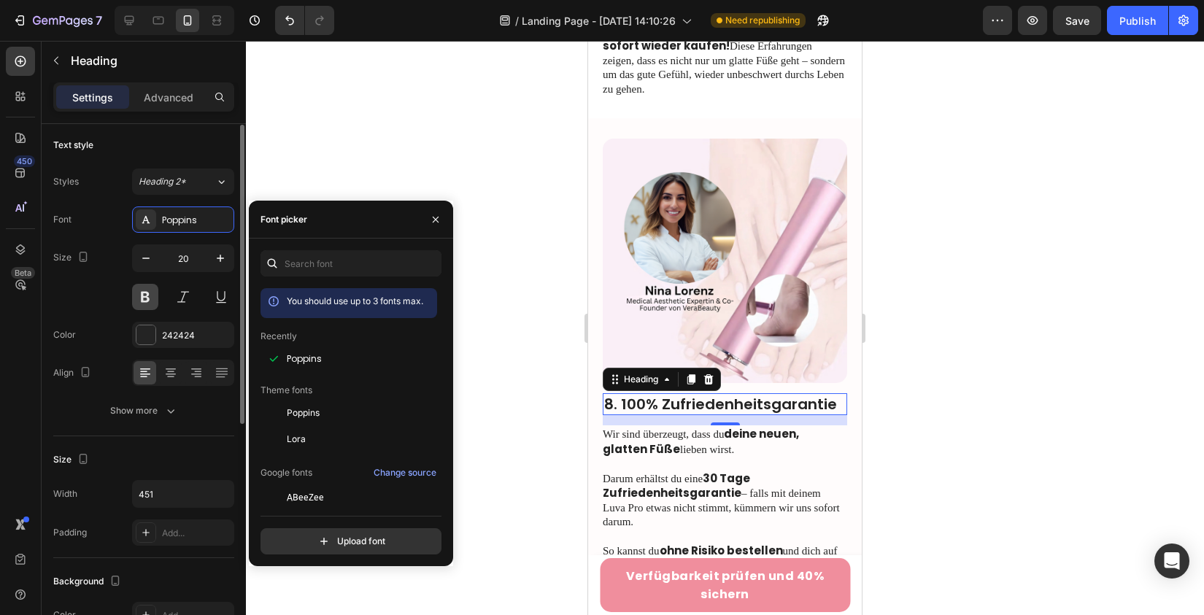
click at [142, 294] on button at bounding box center [145, 297] width 26 height 26
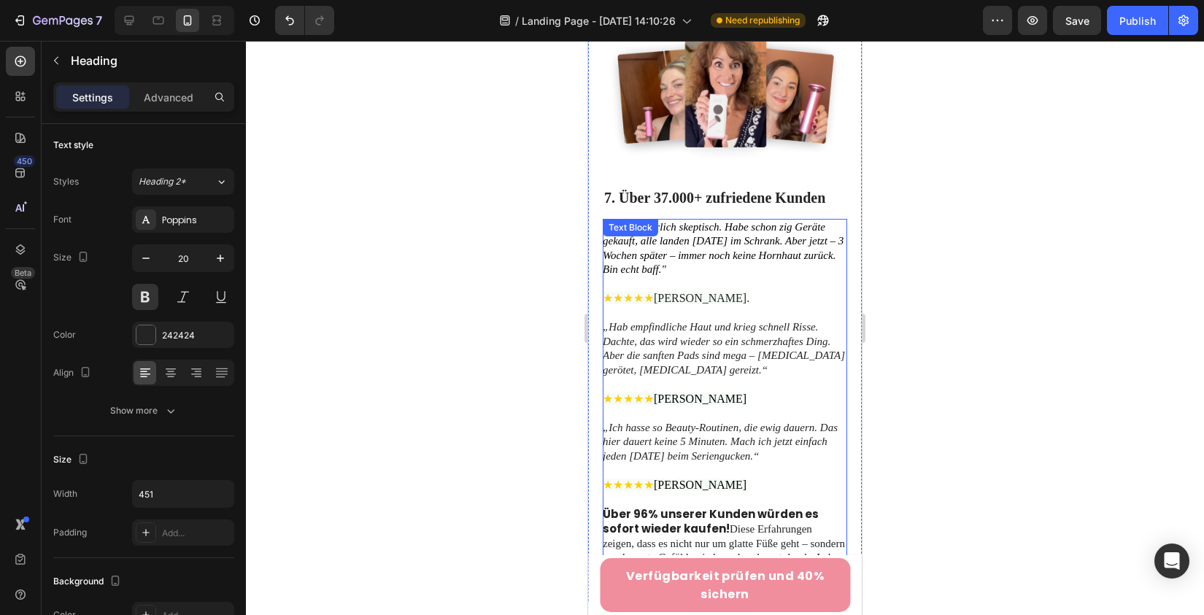
scroll to position [3418, 0]
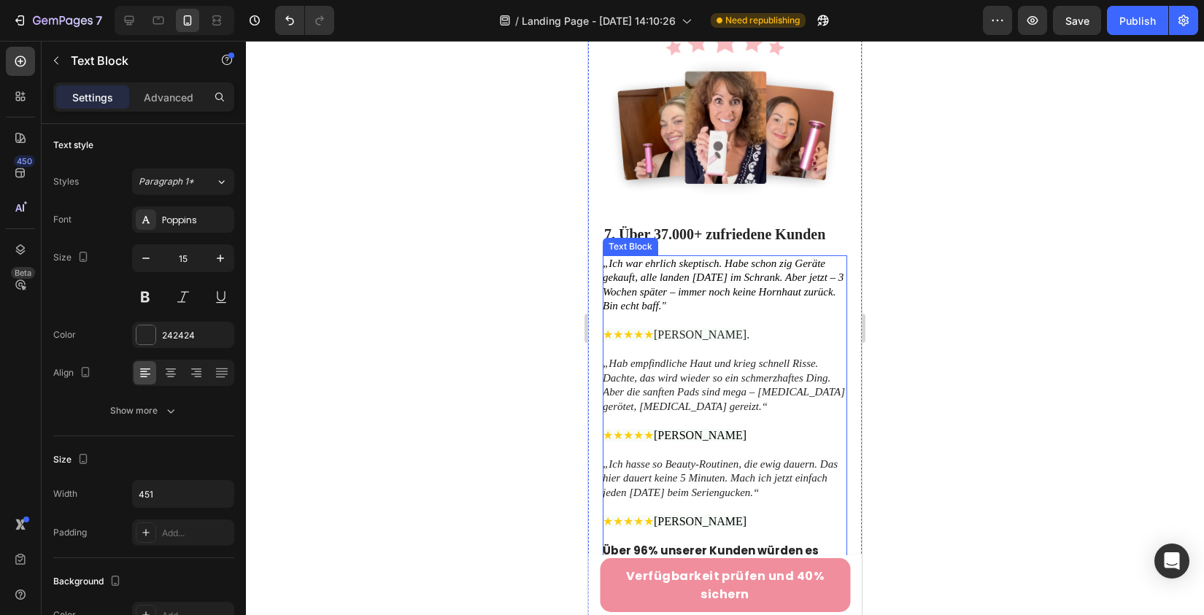
click at [668, 282] on icon "„Ich war ehrlich skeptisch. Habe schon zig Geräte gekauft, alle landen [DATE] i…" at bounding box center [723, 285] width 241 height 55
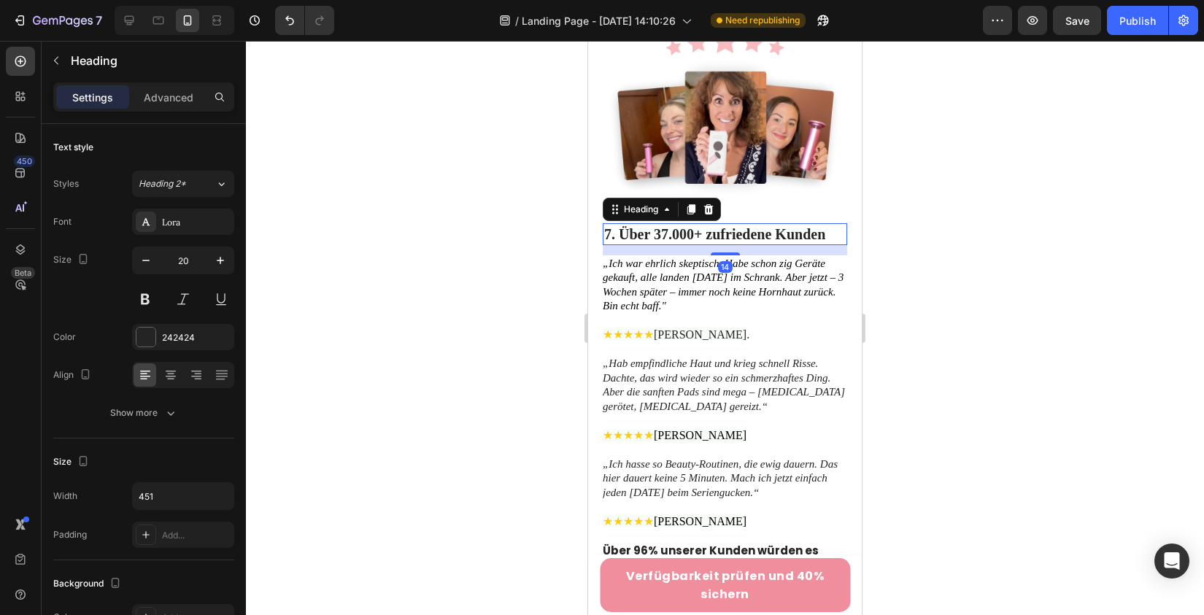
click at [761, 223] on h2 "7. Über 37.000+ zufriedene Kunden" at bounding box center [725, 234] width 244 height 22
click at [192, 229] on div "Lora" at bounding box center [183, 222] width 102 height 26
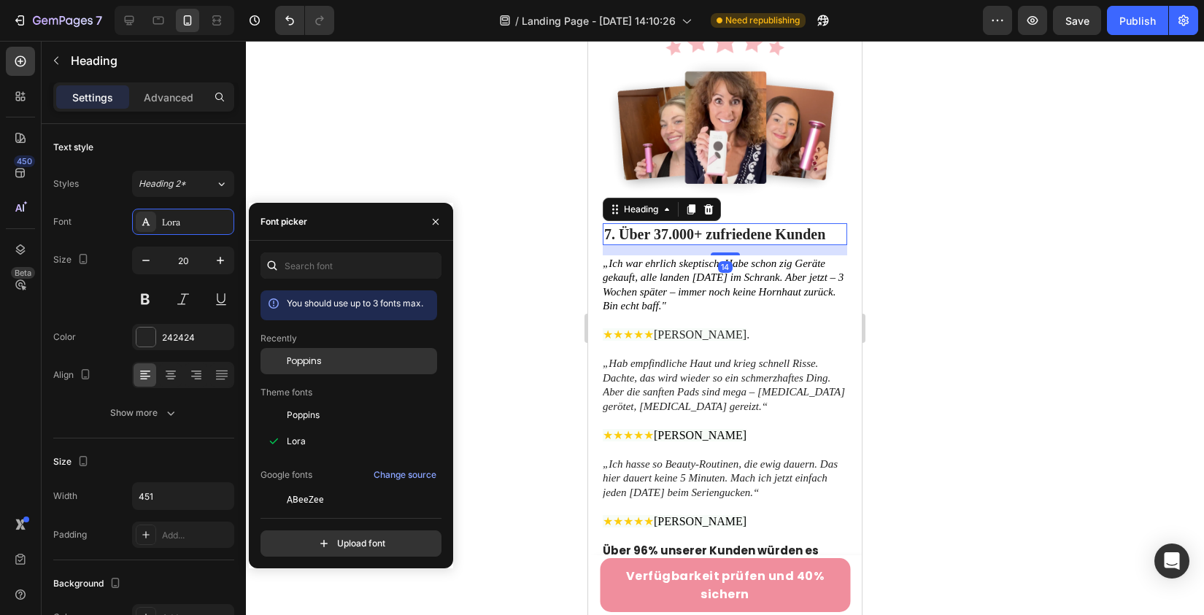
click at [307, 355] on span "Poppins" at bounding box center [304, 361] width 35 height 13
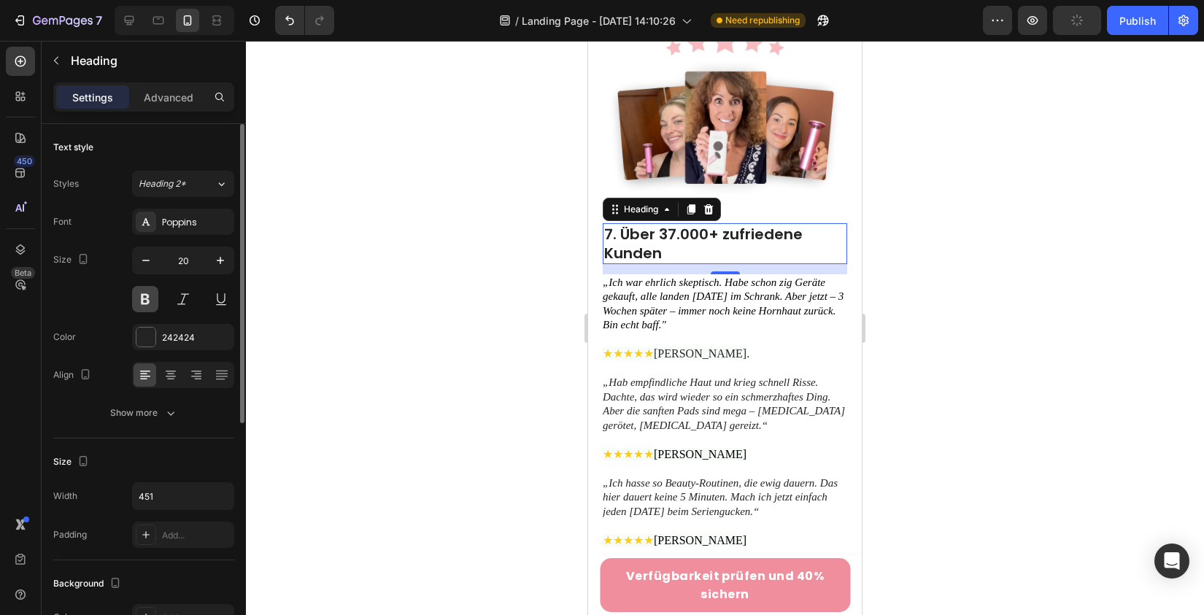
click at [145, 298] on button at bounding box center [145, 299] width 26 height 26
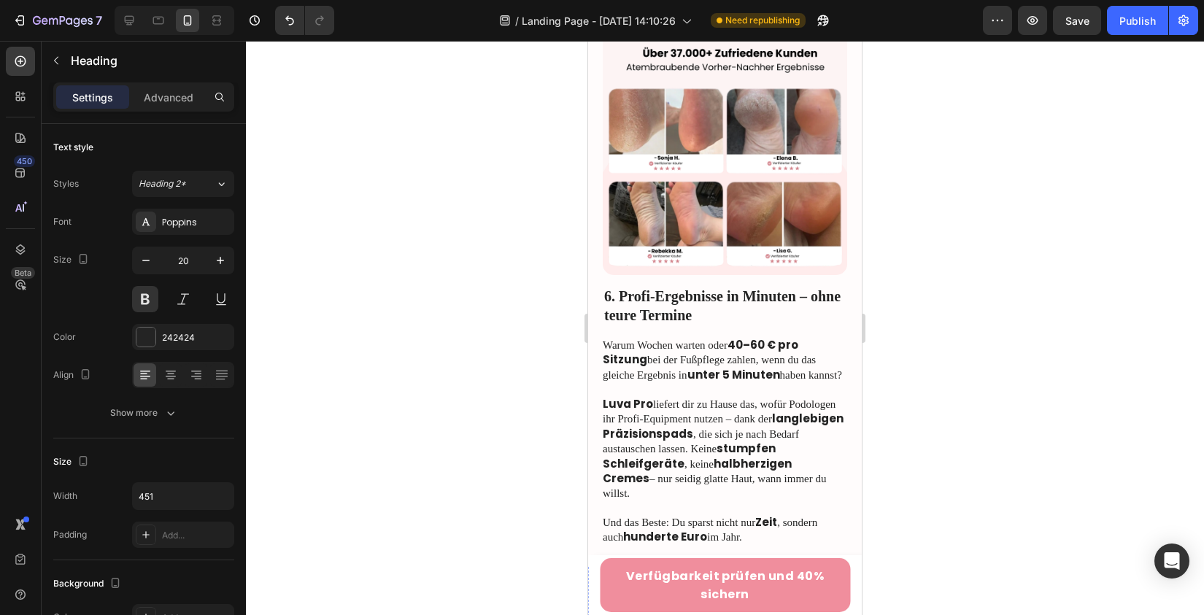
scroll to position [2822, 0]
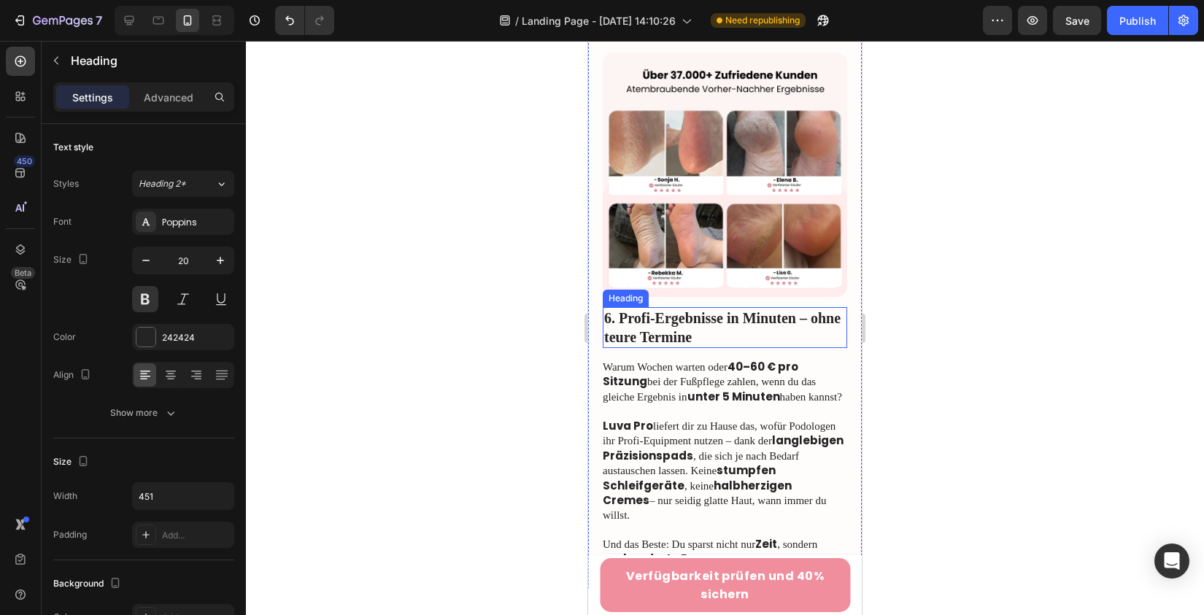
click at [649, 328] on h2 "6. Profi-Ergebnisse in Minuten – ohne teure Termine" at bounding box center [725, 327] width 244 height 41
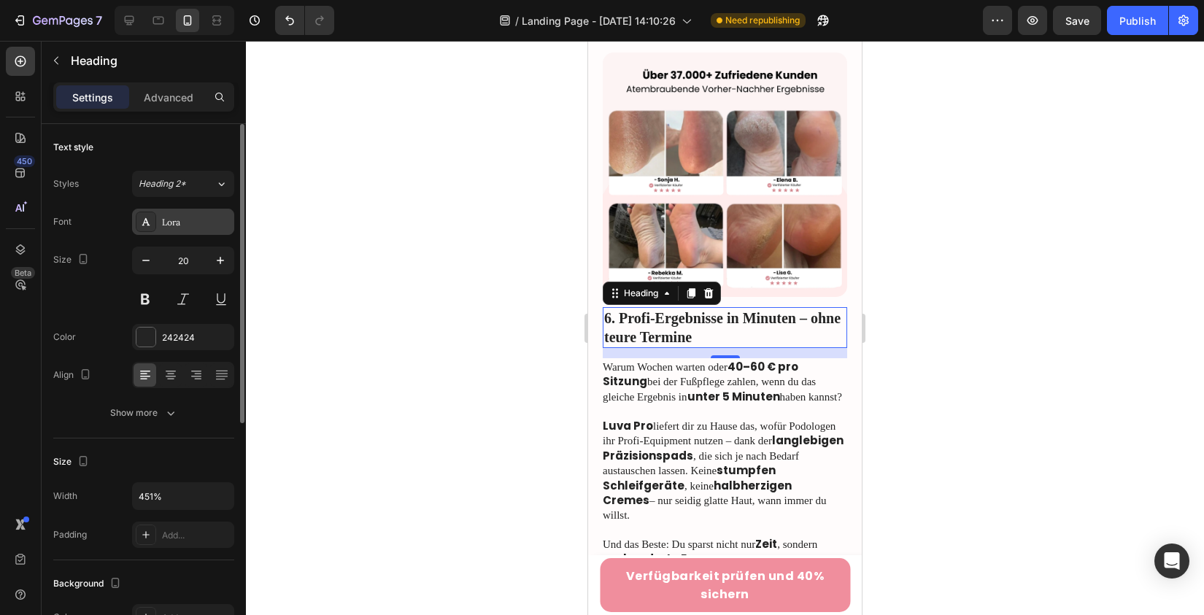
click at [195, 209] on div "Lora" at bounding box center [183, 222] width 102 height 26
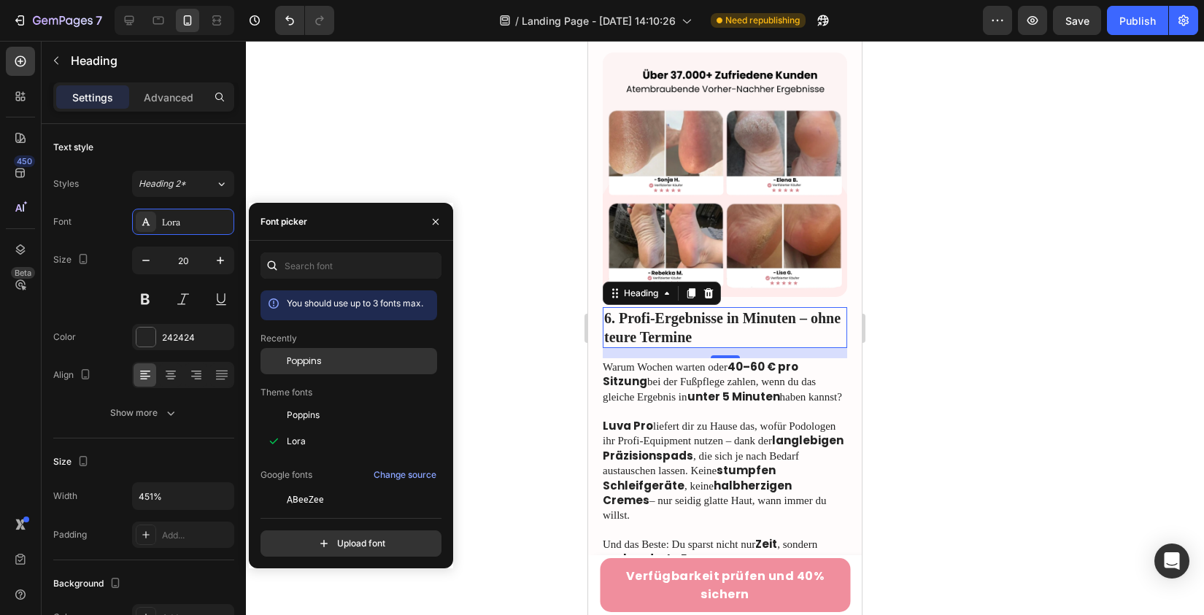
click at [307, 359] on span "Poppins" at bounding box center [304, 361] width 35 height 13
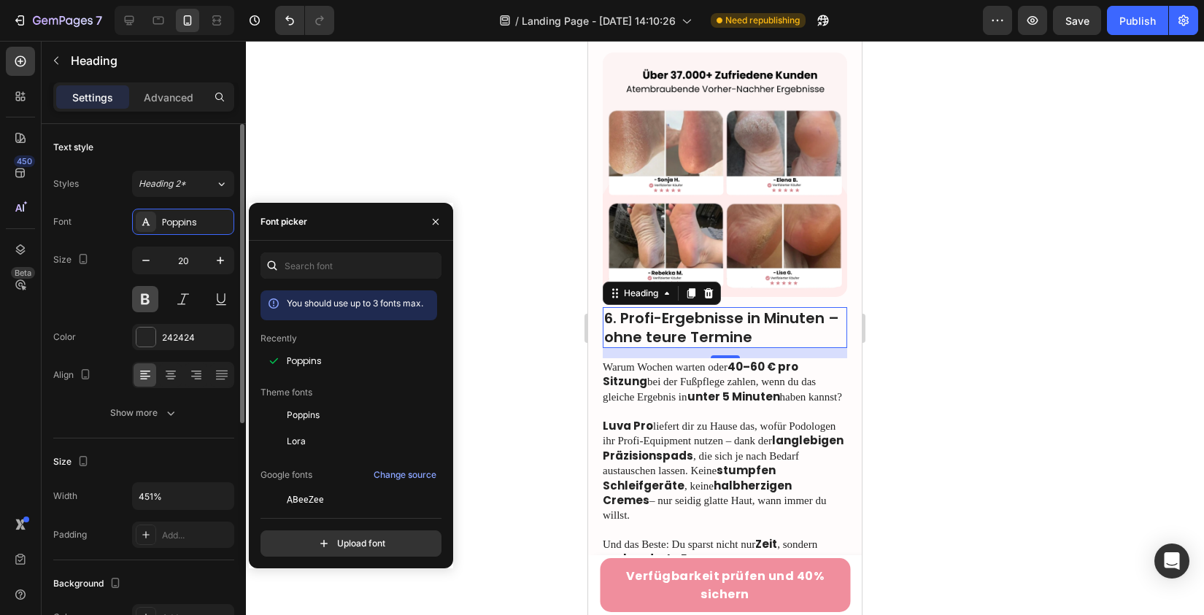
click at [144, 295] on button at bounding box center [145, 299] width 26 height 26
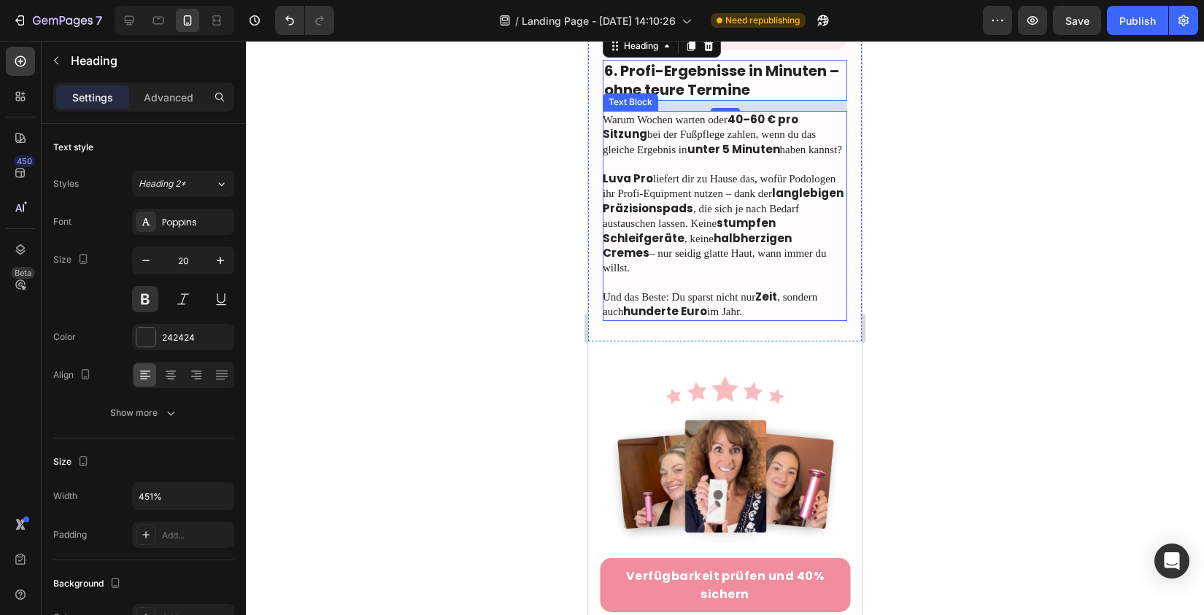
scroll to position [3150, 0]
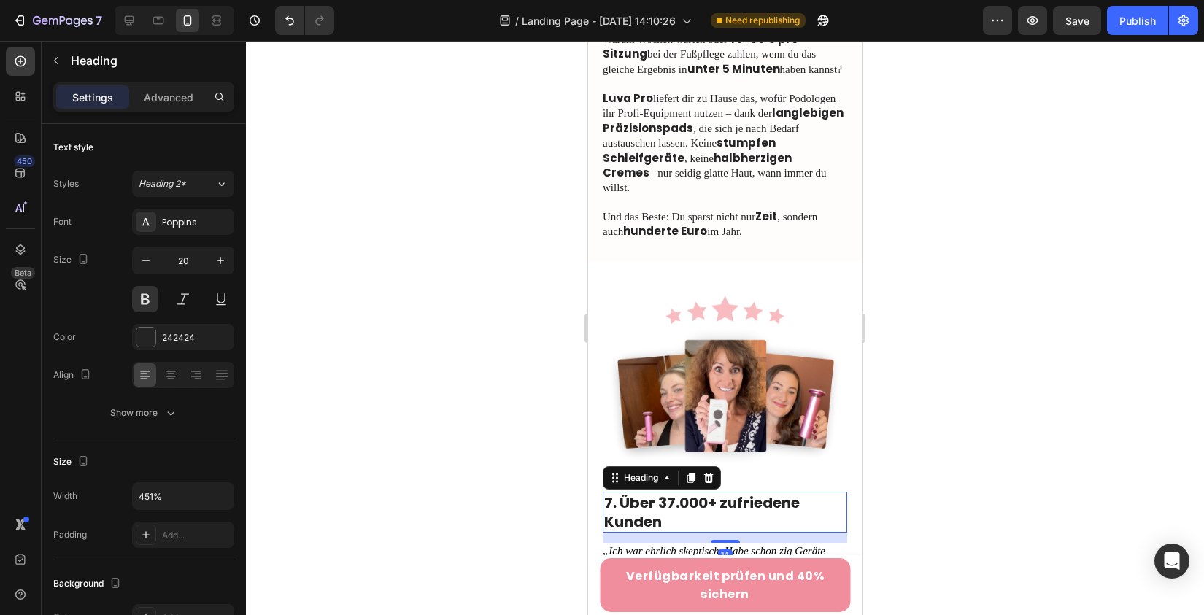
click at [682, 497] on h2 "7. Über 37.000+ zufriedene Kunden" at bounding box center [725, 512] width 244 height 41
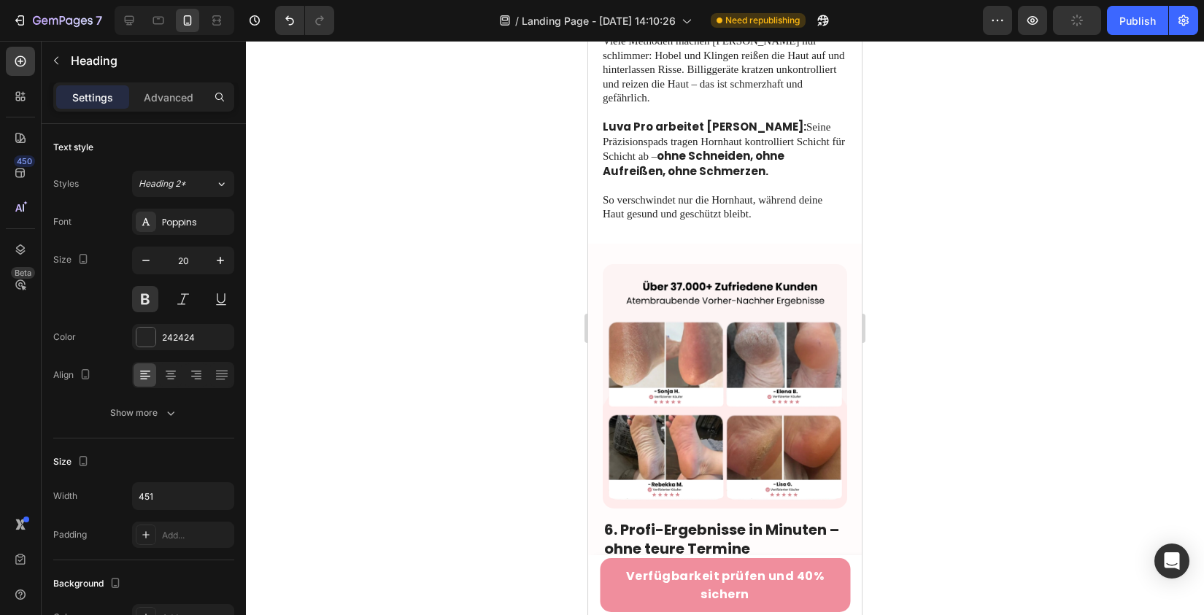
scroll to position [2423, 0]
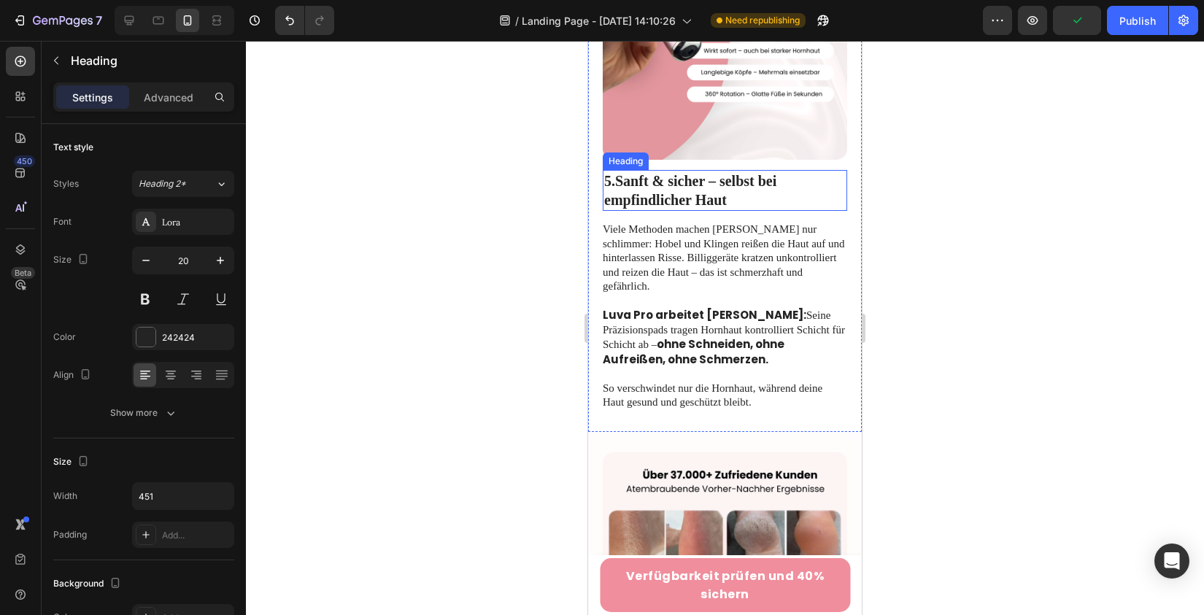
click at [640, 178] on strong "Sanft & sicher – selbst bei empfindlicher Haut" at bounding box center [690, 190] width 172 height 35
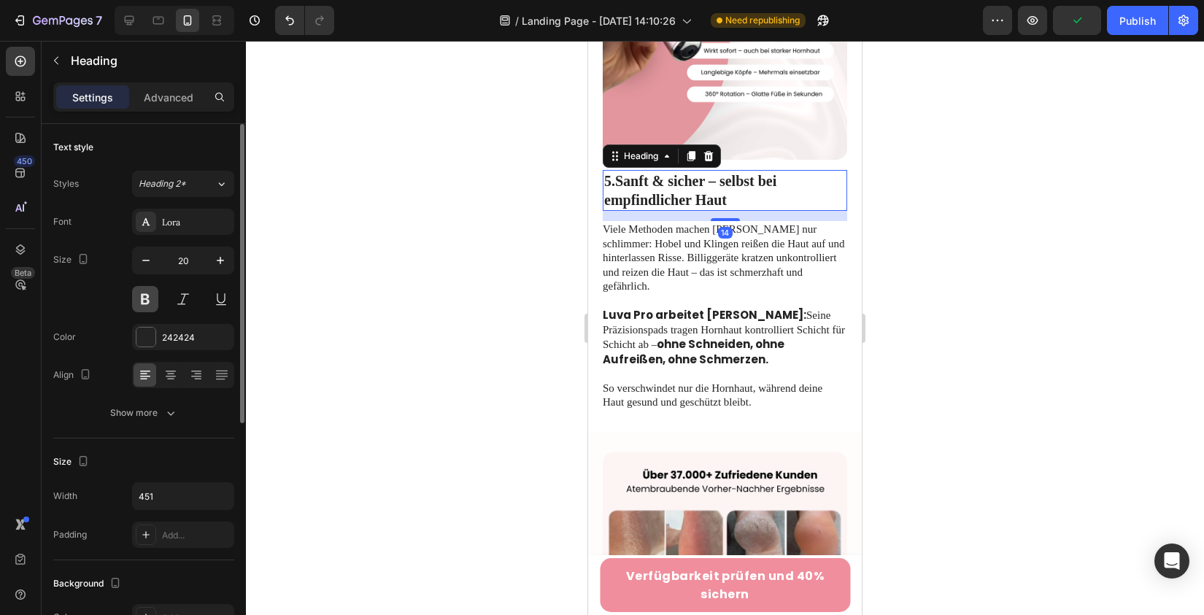
click at [147, 295] on button at bounding box center [145, 299] width 26 height 26
click at [202, 211] on div "Lora" at bounding box center [183, 222] width 102 height 26
